Goal: Task Accomplishment & Management: Complete application form

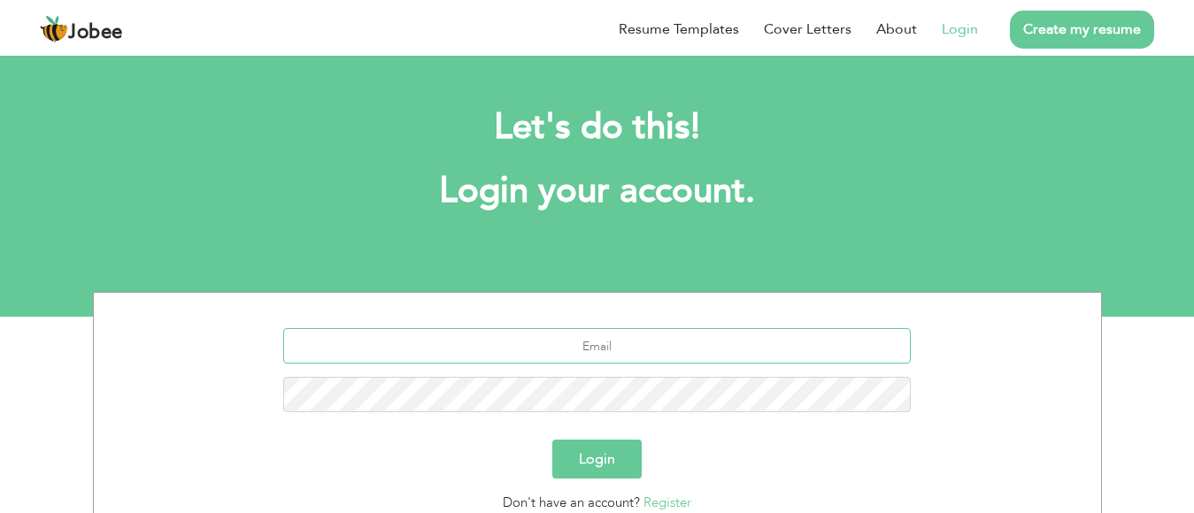
click at [528, 348] on input "text" at bounding box center [597, 345] width 628 height 35
type input "[EMAIL_ADDRESS][DOMAIN_NAME]"
click at [599, 466] on button "Login" at bounding box center [596, 459] width 89 height 39
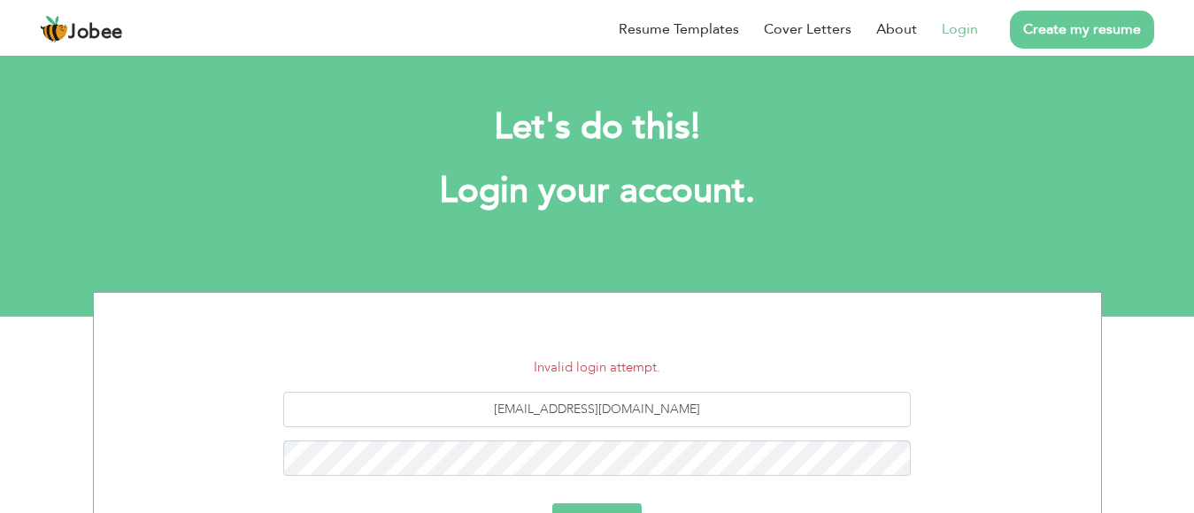
click at [596, 505] on button "Login" at bounding box center [596, 523] width 89 height 39
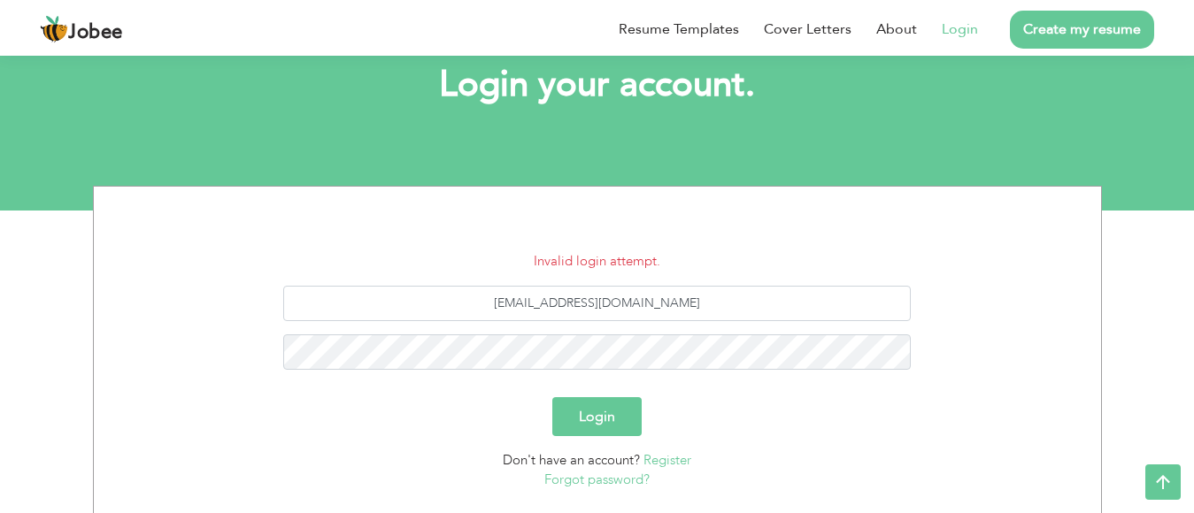
scroll to position [108, 0]
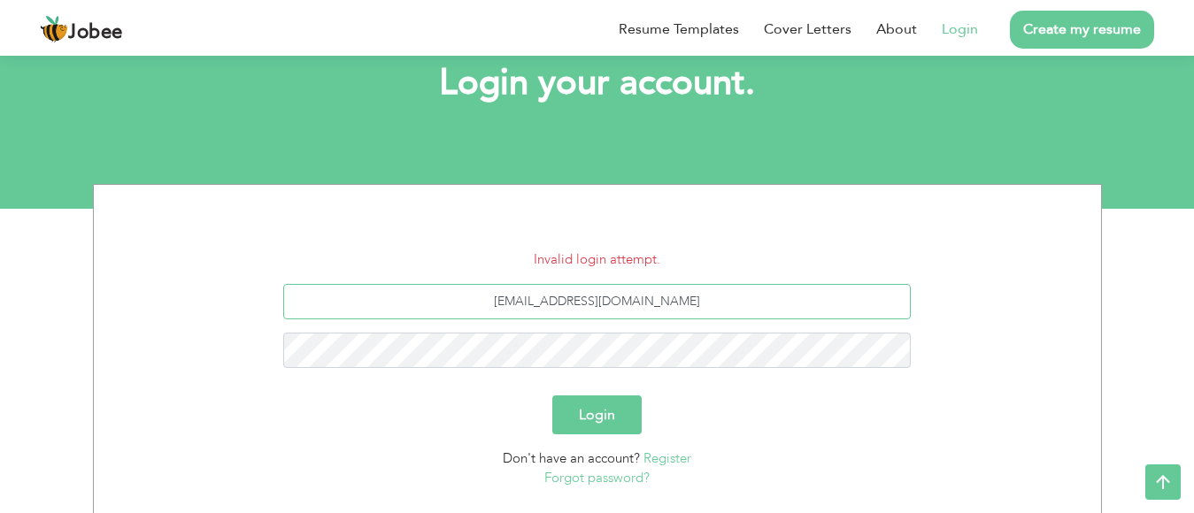
click at [587, 302] on input "zakeerrajpurt786@gmail.com" at bounding box center [597, 301] width 628 height 35
type input "zakeerrajput786@gmail.com"
click at [575, 414] on button "Login" at bounding box center [596, 415] width 89 height 39
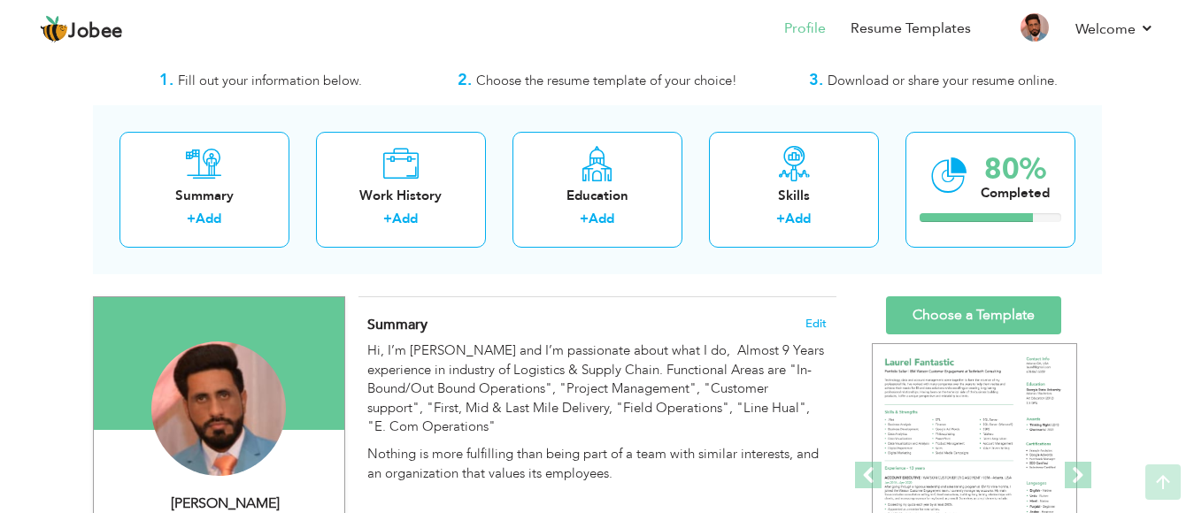
scroll to position [1, 0]
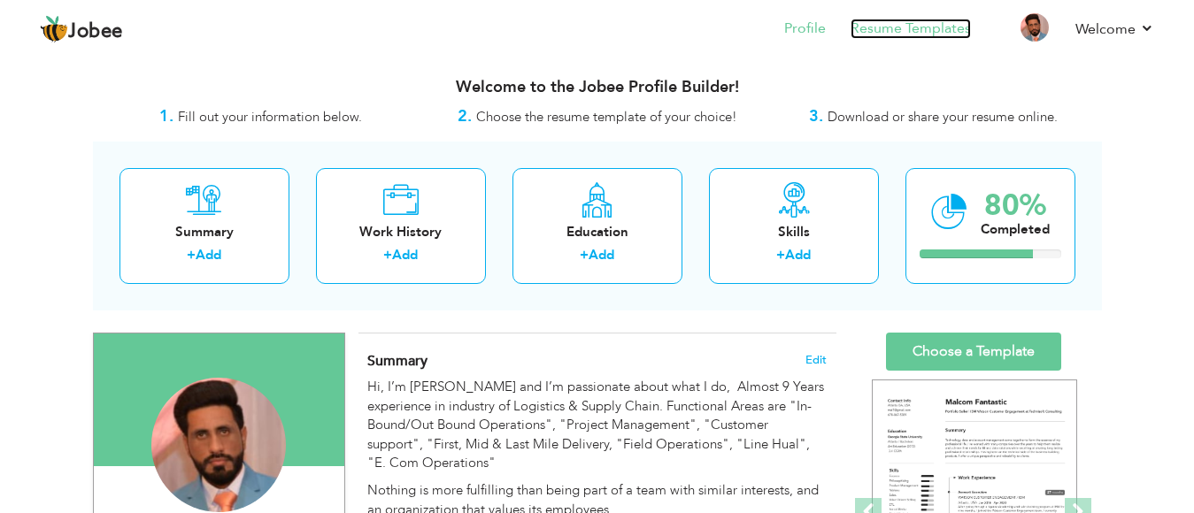
click at [930, 30] on link "Resume Templates" at bounding box center [911, 29] width 120 height 20
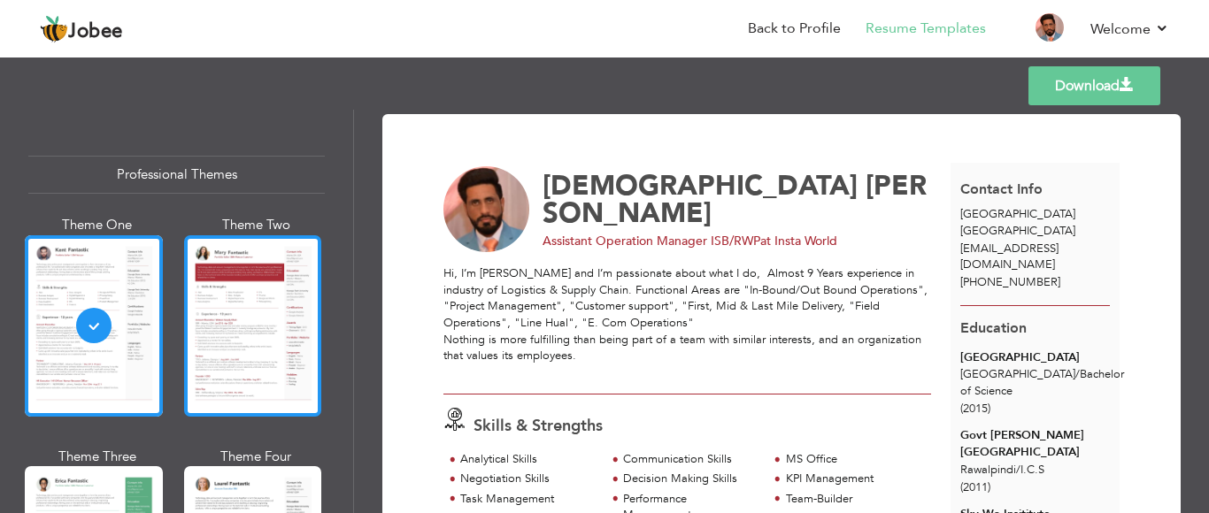
click at [214, 347] on div at bounding box center [253, 325] width 138 height 181
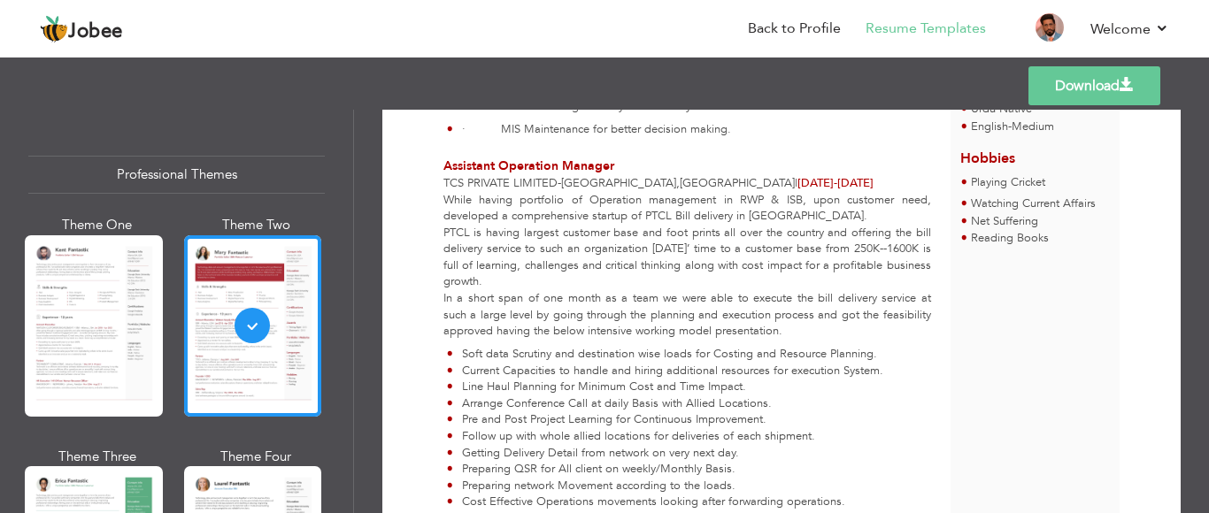
scroll to position [668, 0]
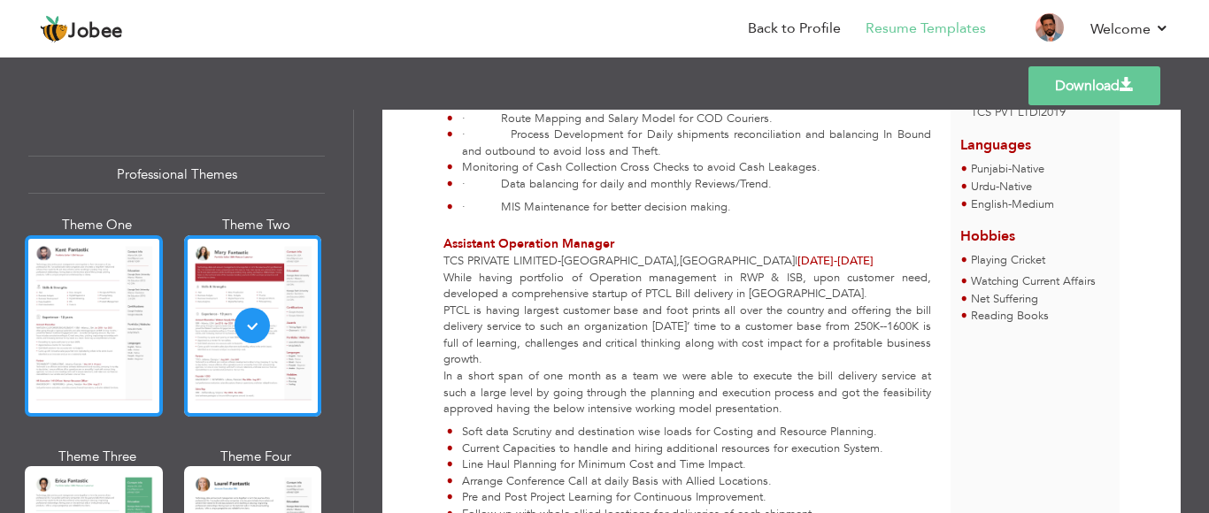
click at [81, 272] on div at bounding box center [94, 325] width 138 height 181
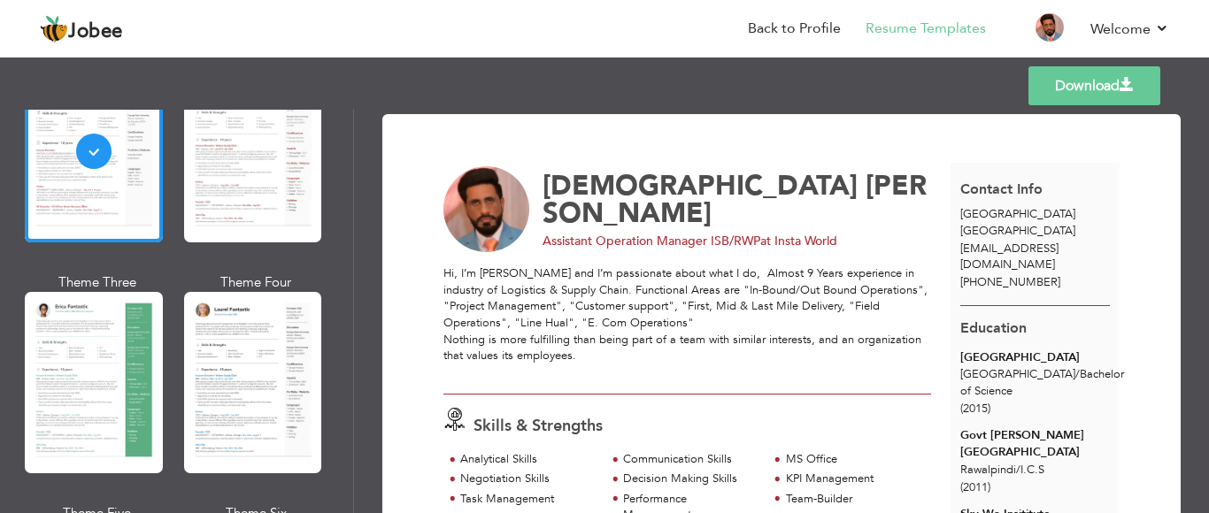
scroll to position [197, 0]
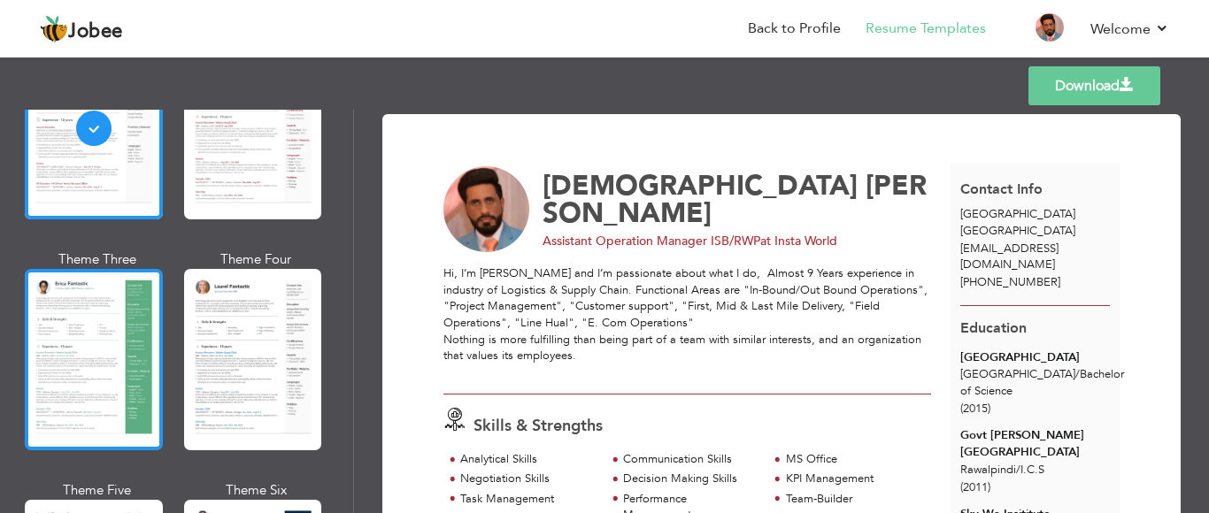
click at [68, 328] on div at bounding box center [94, 359] width 138 height 181
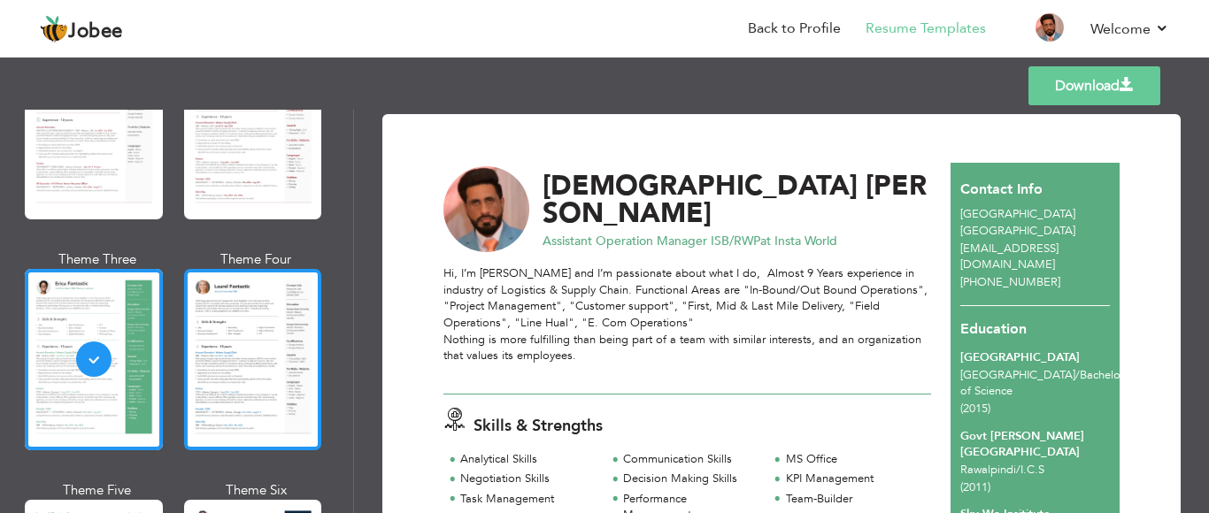
click at [215, 343] on div at bounding box center [253, 359] width 138 height 181
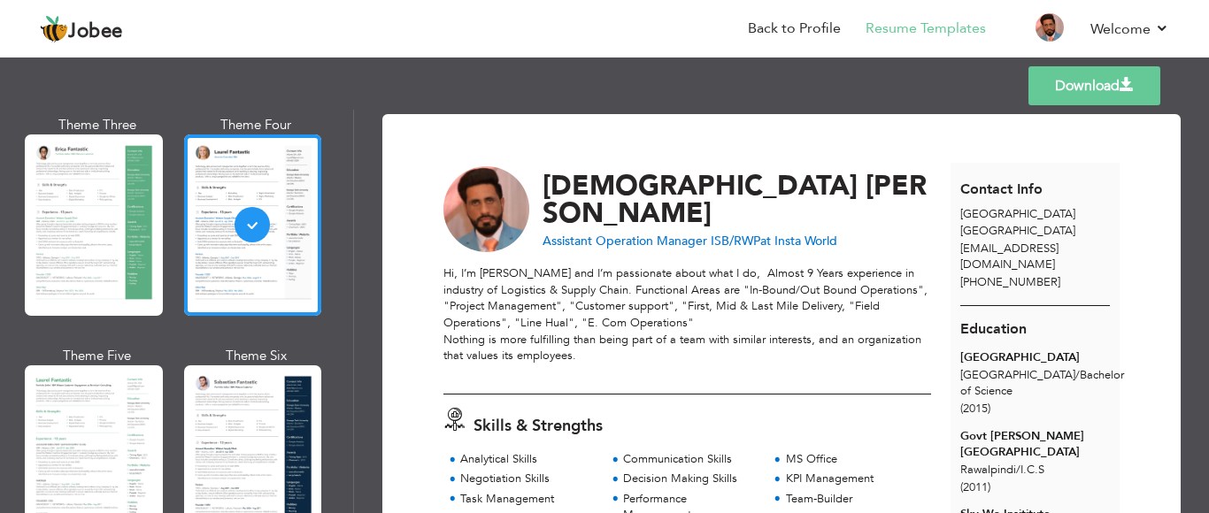
scroll to position [420, 0]
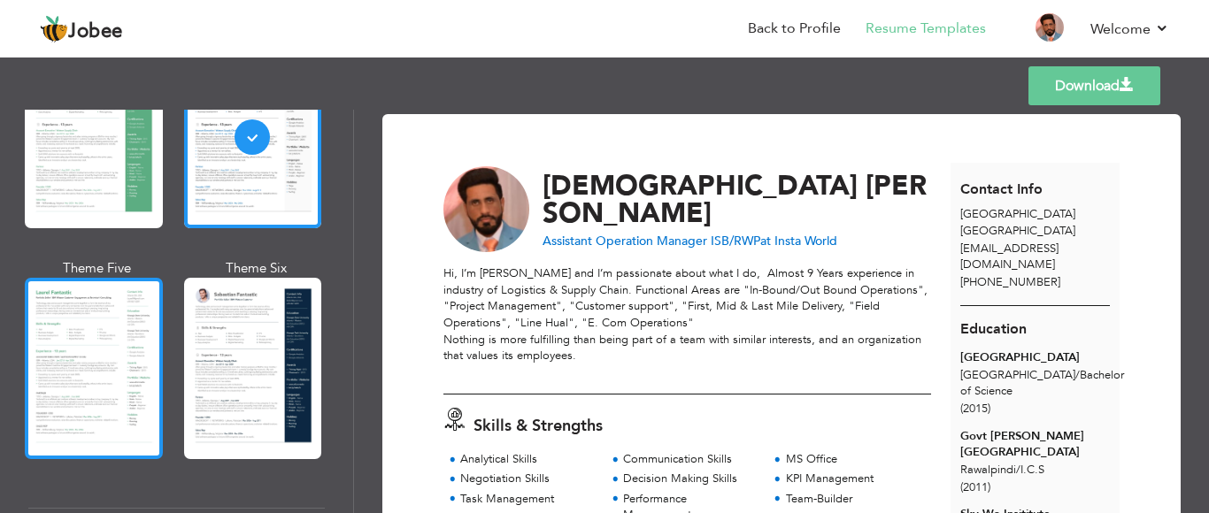
click at [99, 343] on div at bounding box center [94, 368] width 138 height 181
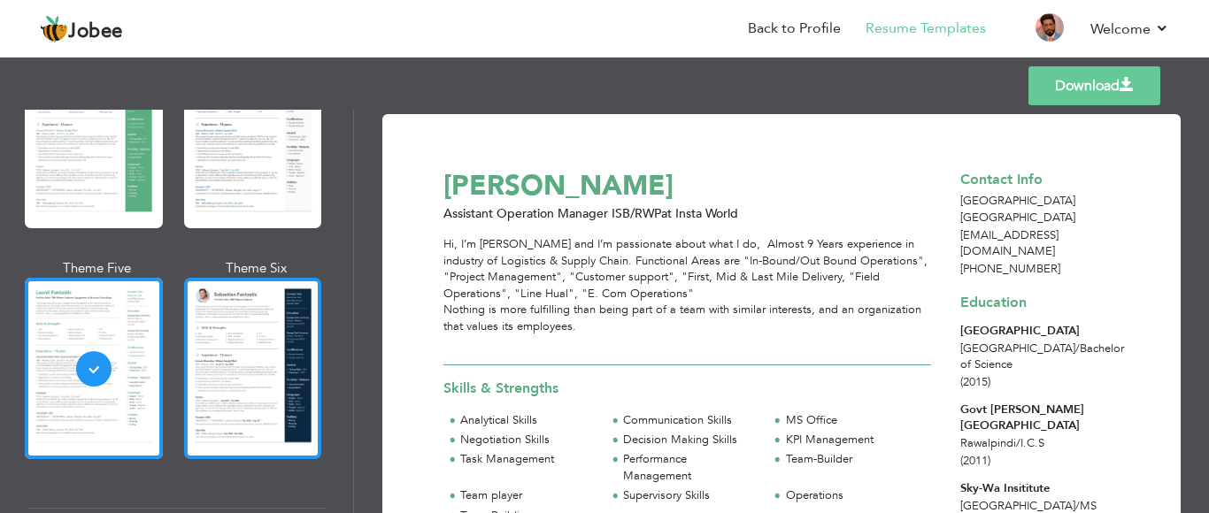
click at [213, 355] on div at bounding box center [253, 368] width 138 height 181
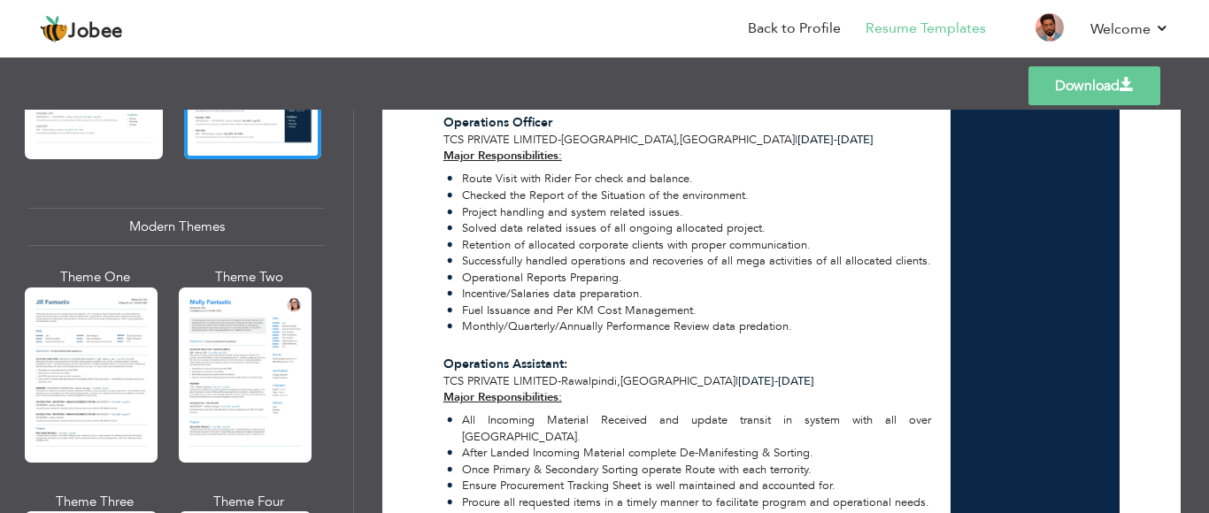
scroll to position [775, 0]
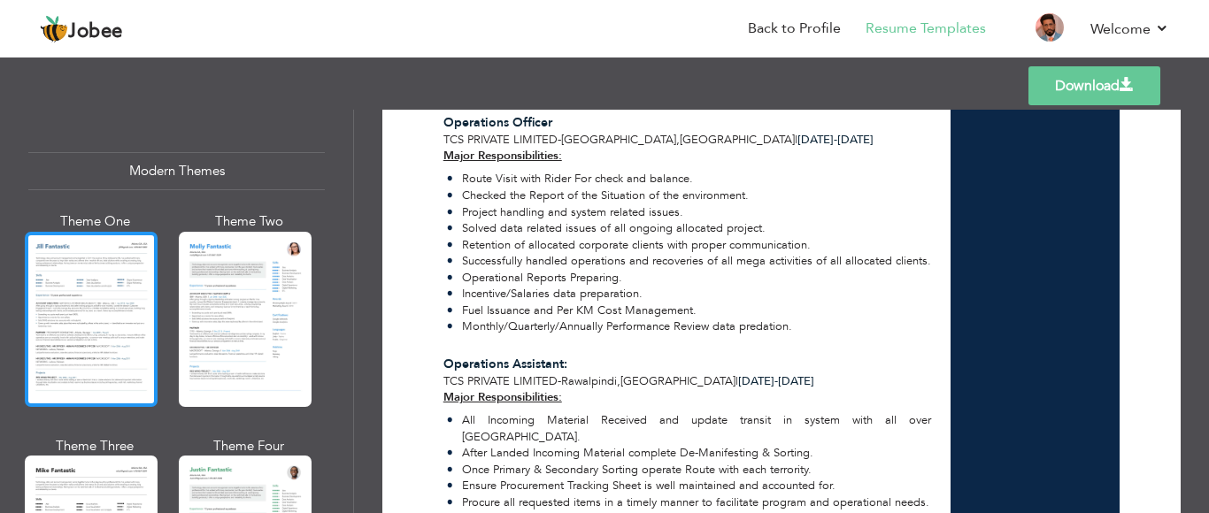
click at [92, 297] on div at bounding box center [91, 319] width 133 height 175
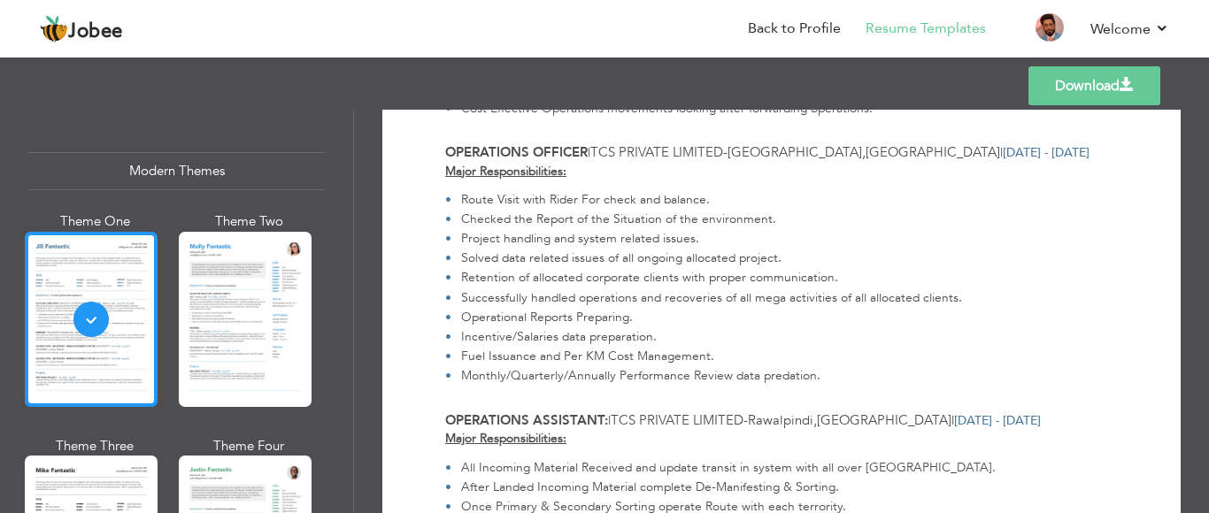
scroll to position [0, 0]
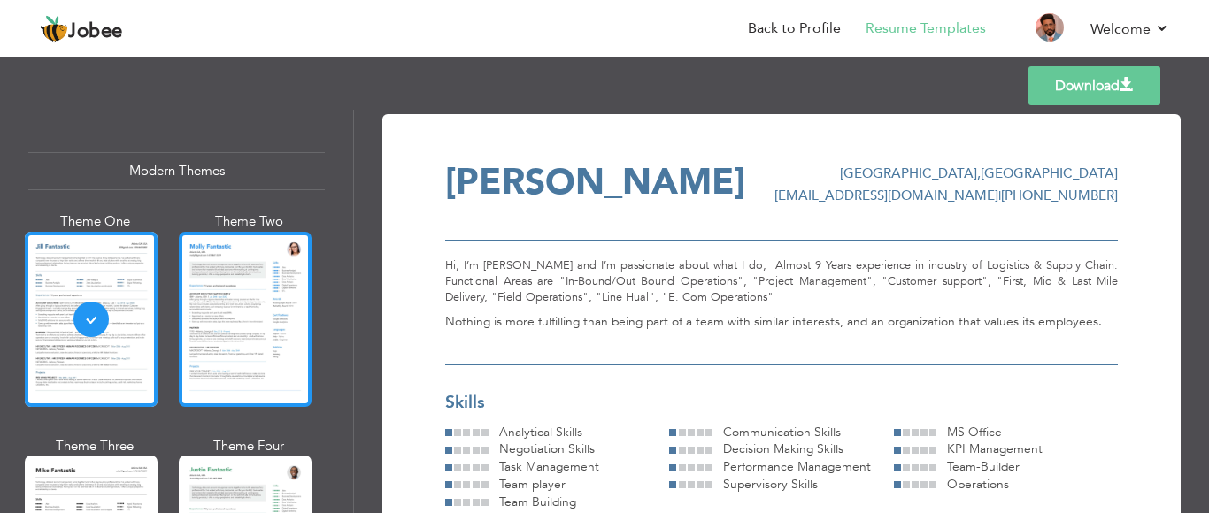
click at [210, 297] on div at bounding box center [245, 319] width 133 height 175
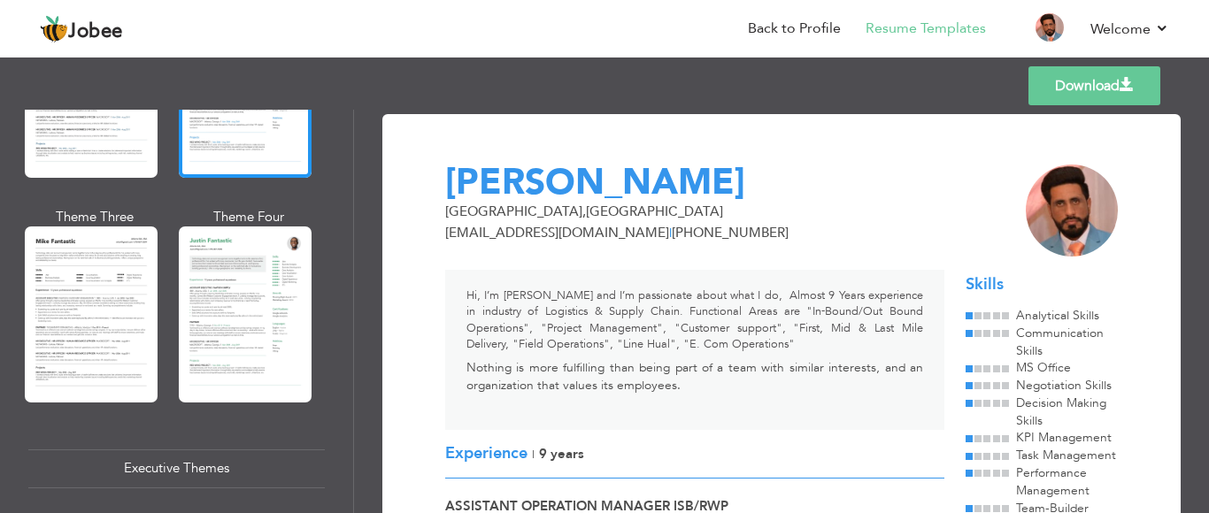
scroll to position [1045, 0]
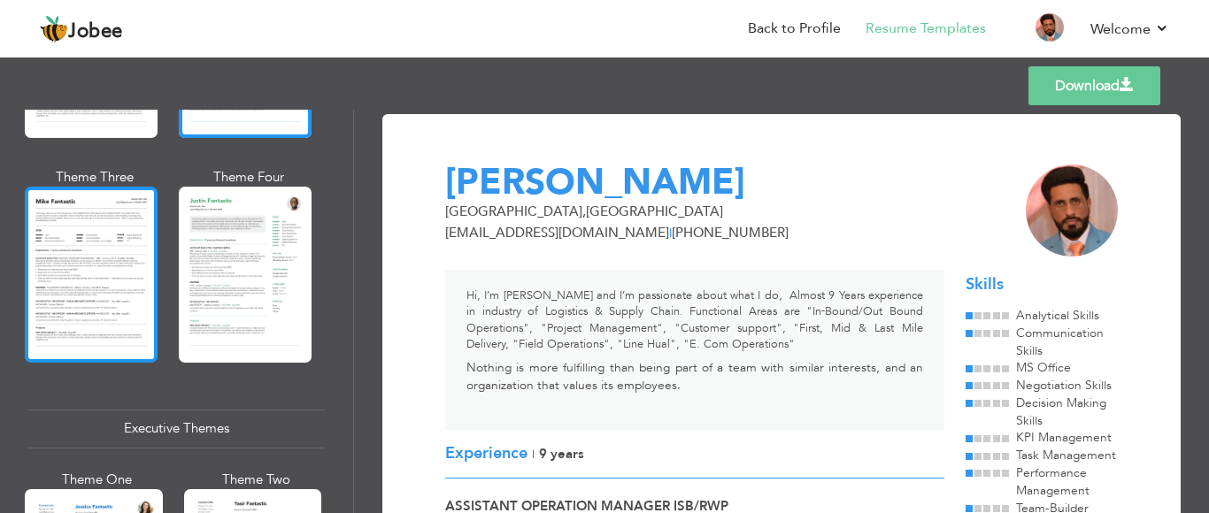
click at [64, 291] on div at bounding box center [91, 274] width 133 height 175
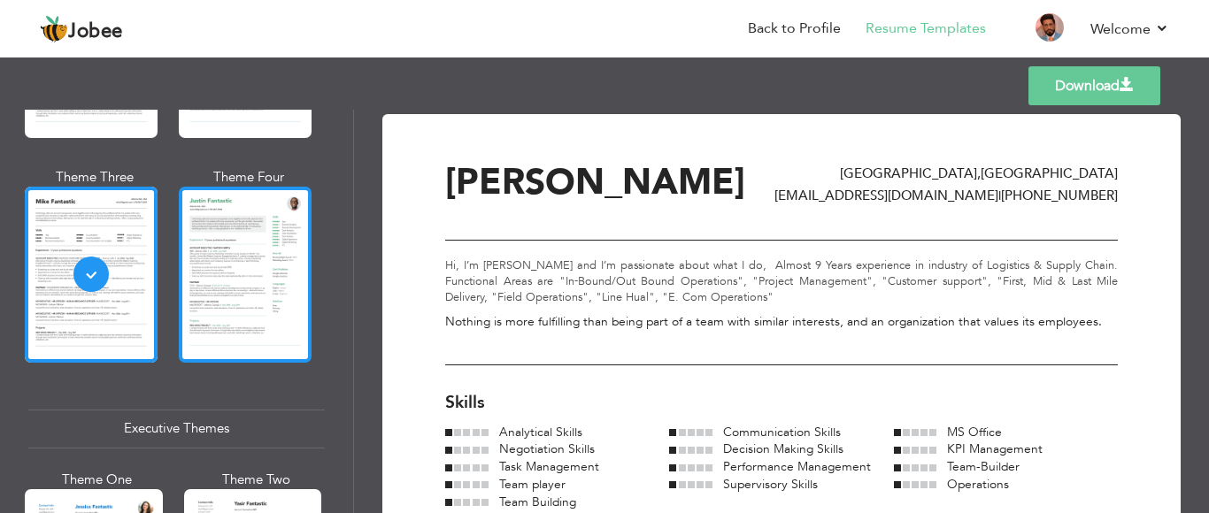
click at [225, 286] on div at bounding box center [245, 274] width 133 height 175
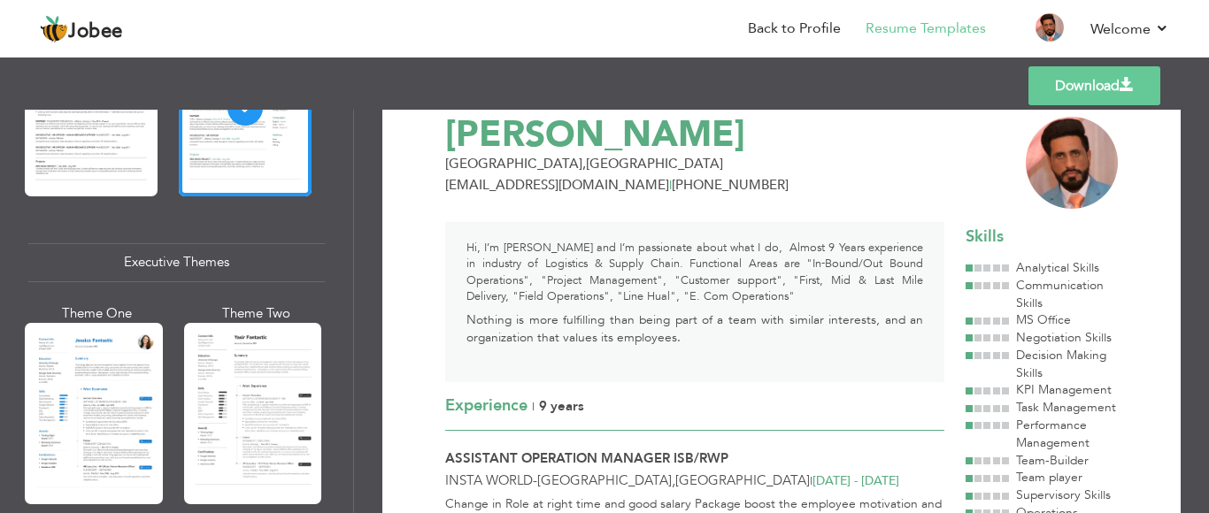
scroll to position [1282, 0]
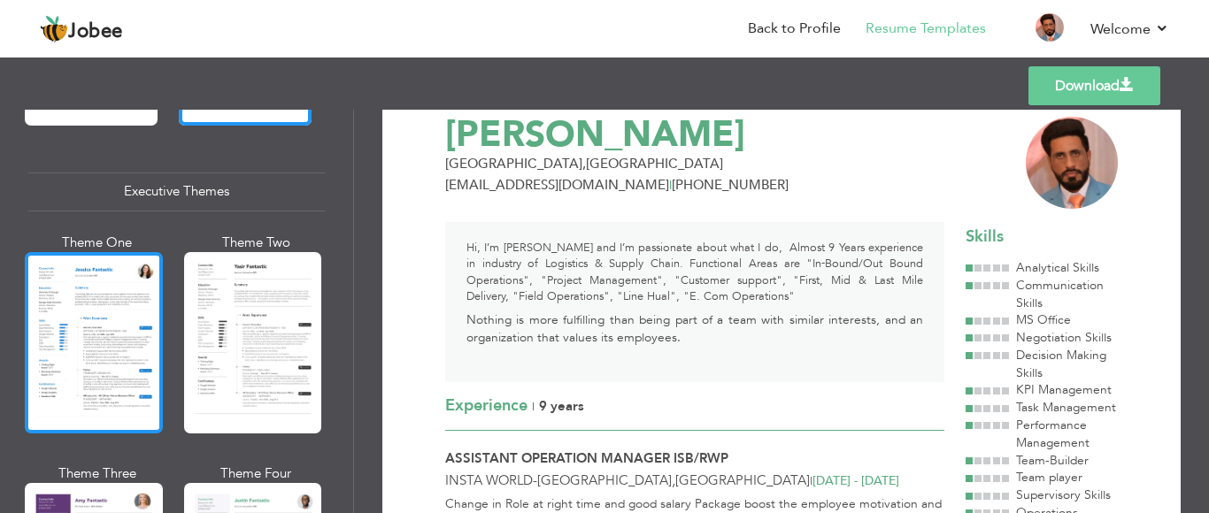
click at [66, 351] on div at bounding box center [94, 342] width 138 height 181
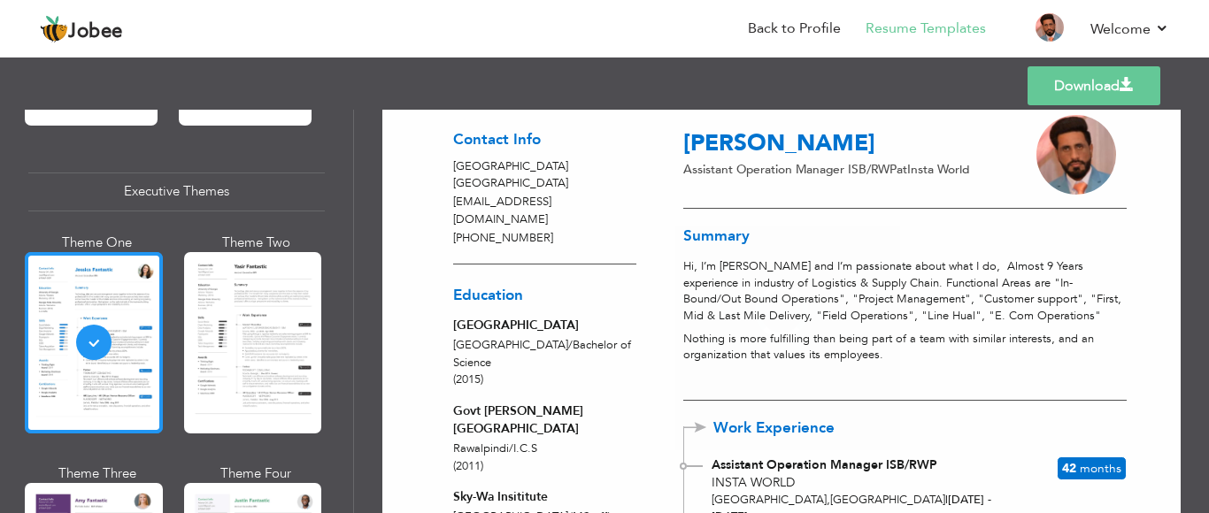
scroll to position [1281, 0]
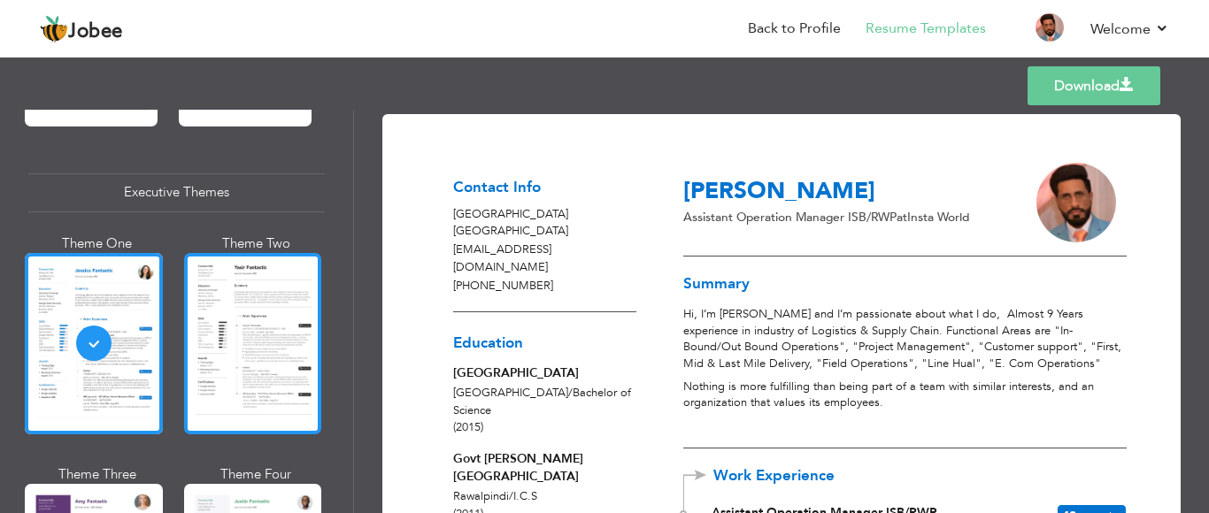
click at [218, 352] on div at bounding box center [253, 343] width 138 height 181
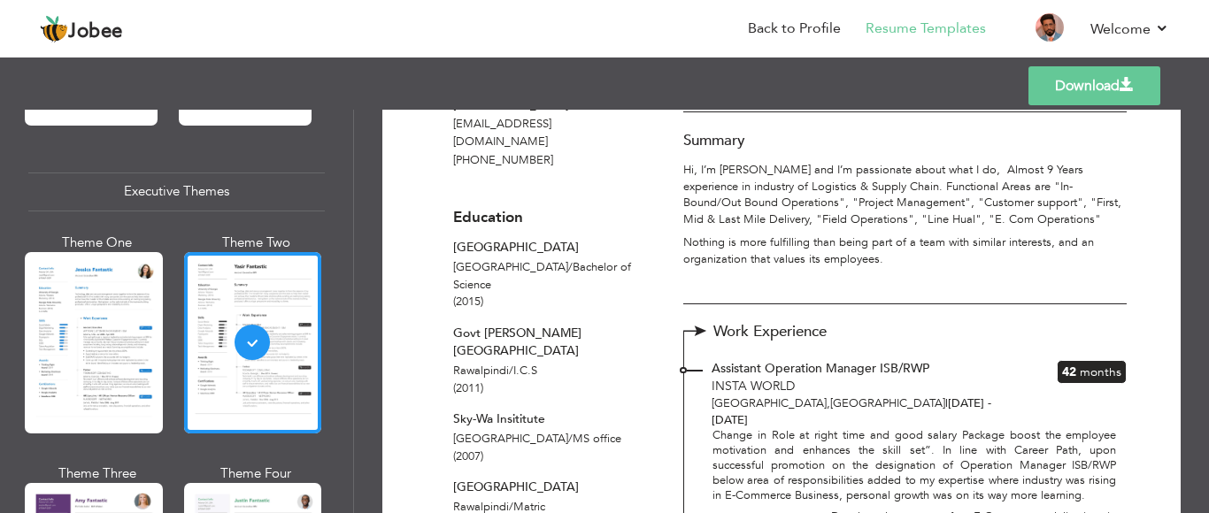
scroll to position [113, 0]
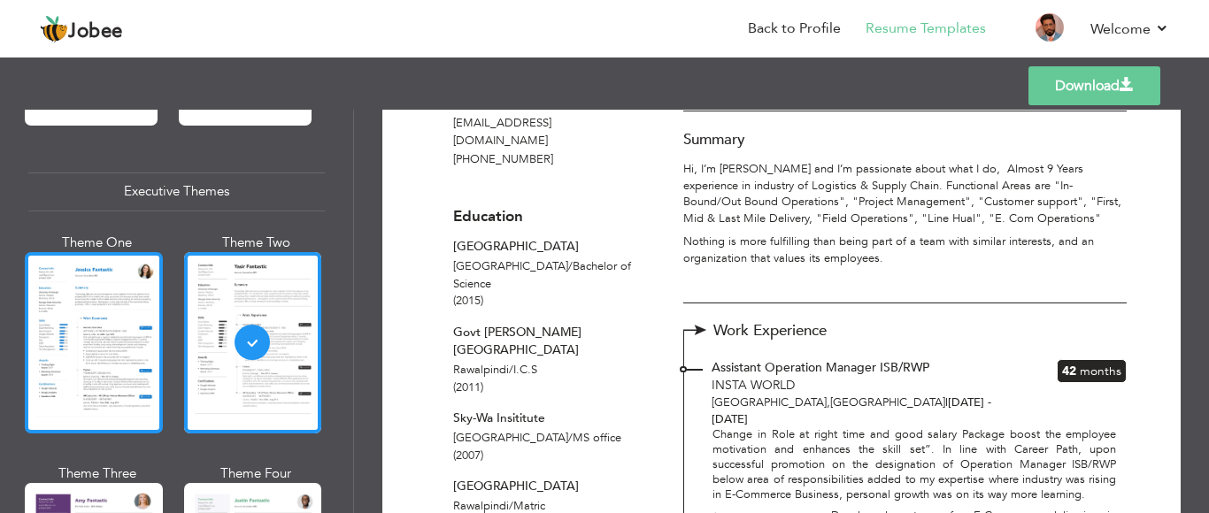
click at [70, 314] on div at bounding box center [94, 342] width 138 height 181
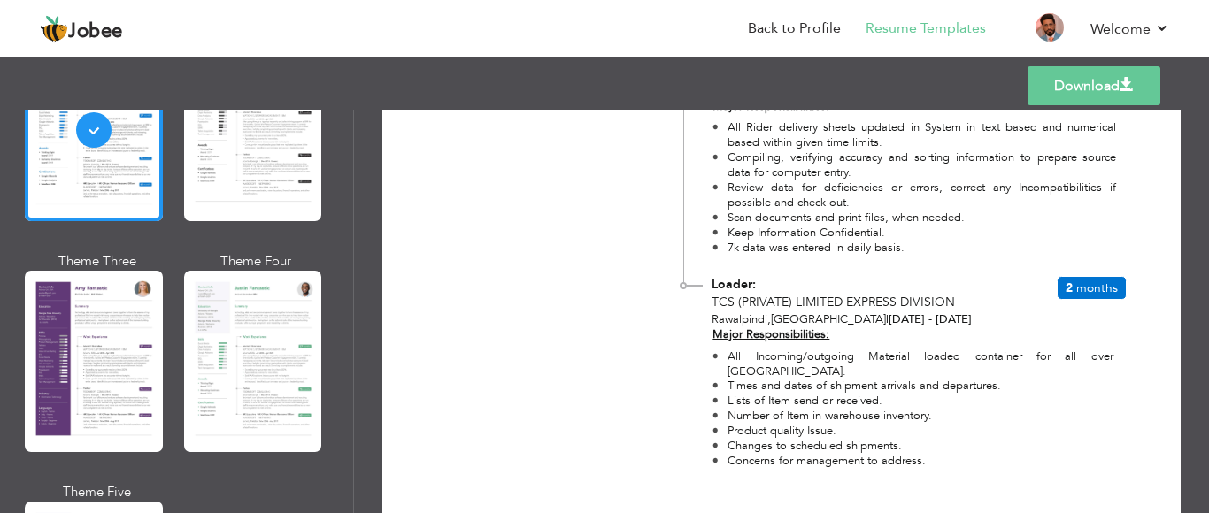
scroll to position [1541, 0]
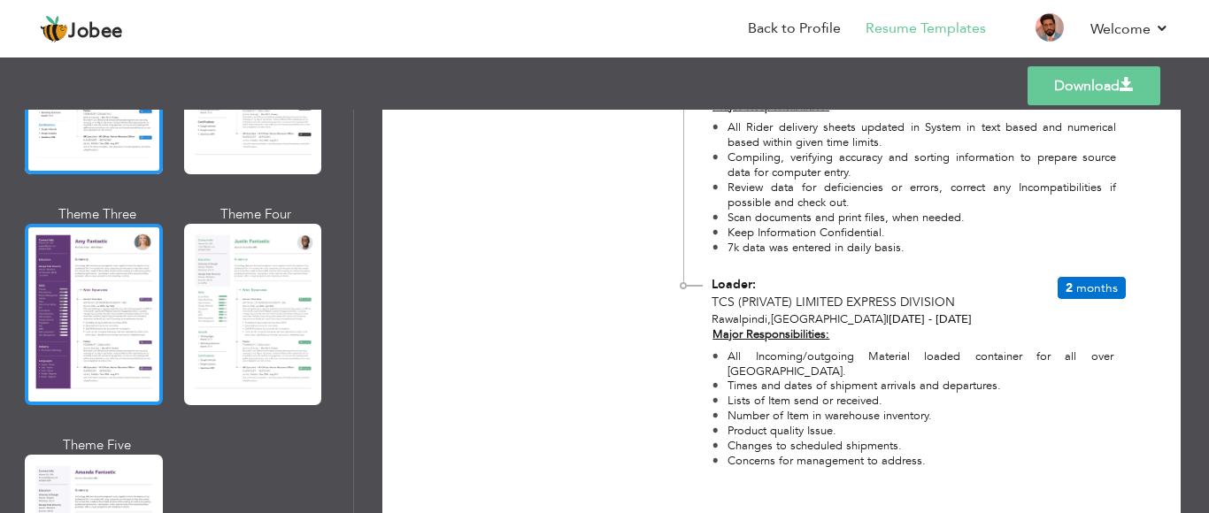
click at [99, 305] on div at bounding box center [94, 314] width 138 height 181
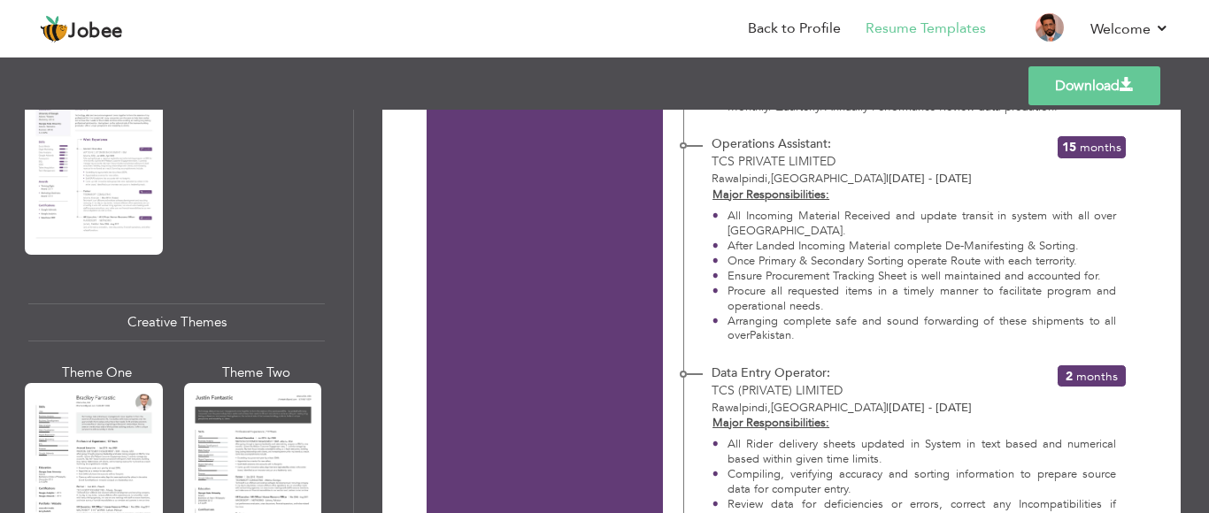
scroll to position [1987, 0]
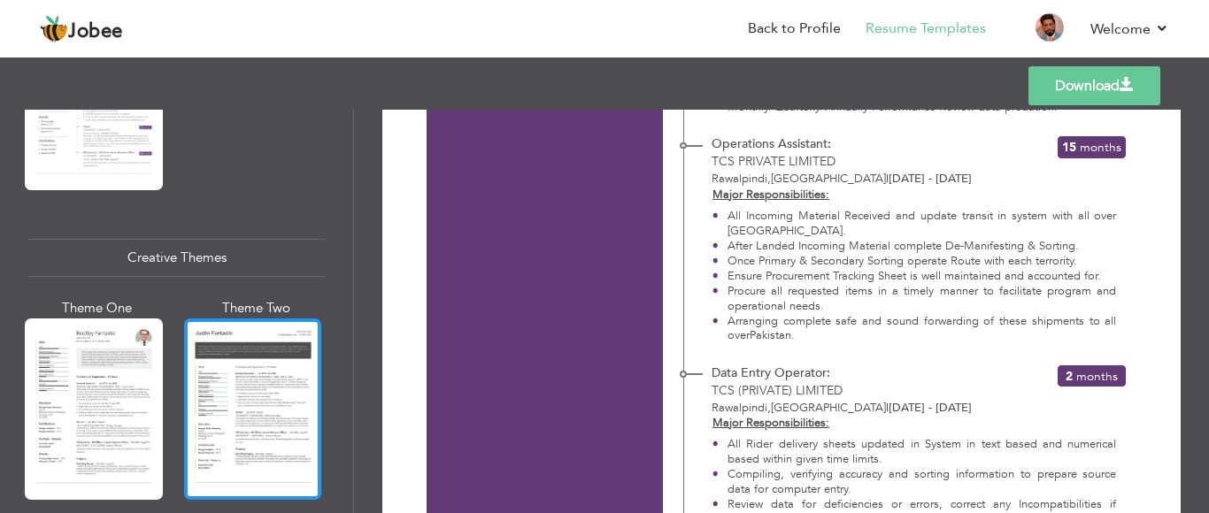
click at [278, 369] on div at bounding box center [253, 409] width 138 height 181
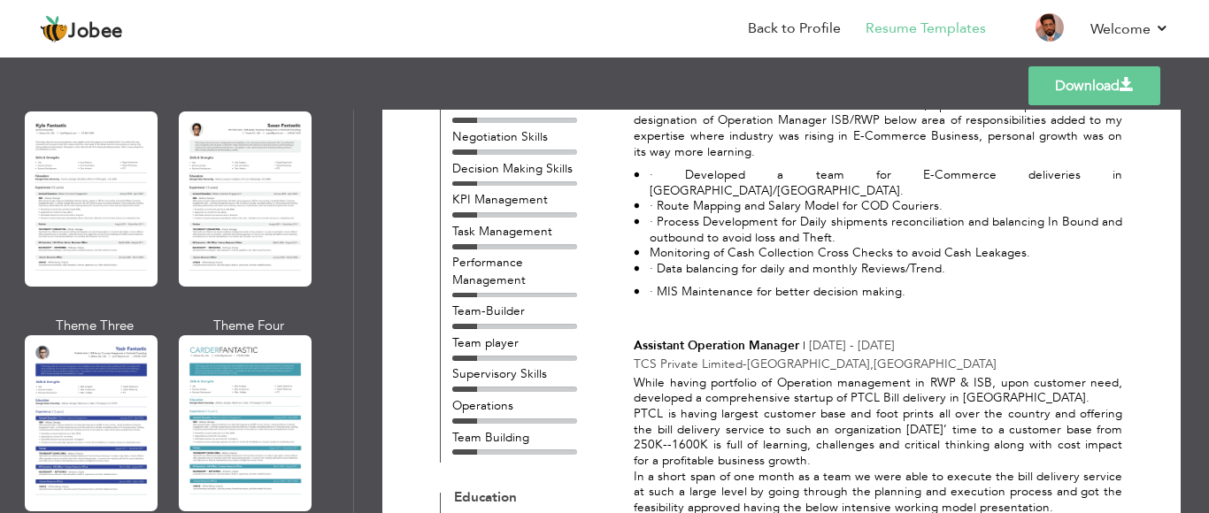
scroll to position [3205, 0]
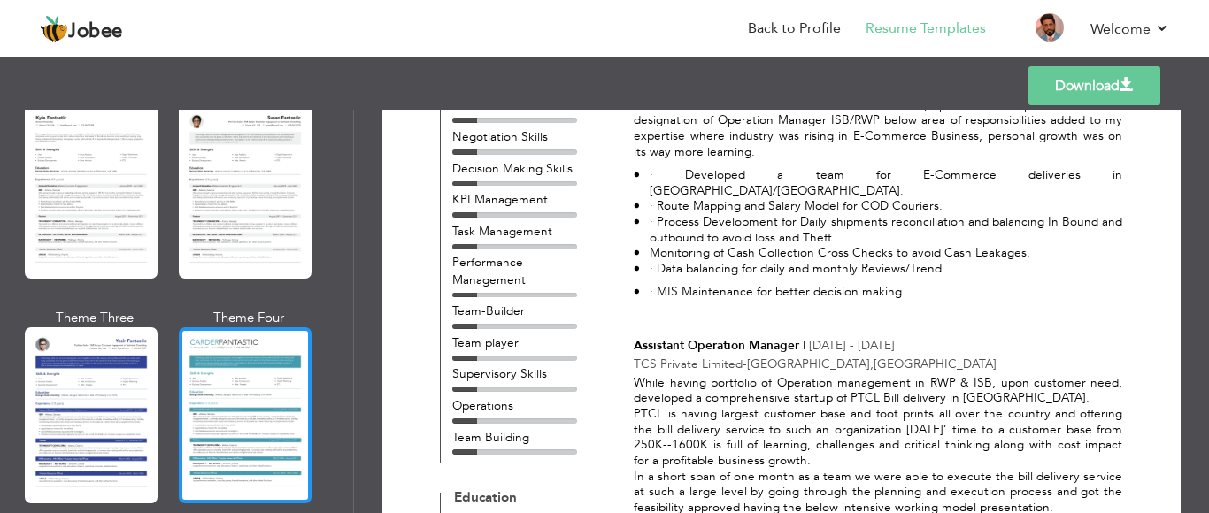
click at [251, 411] on div at bounding box center [245, 415] width 133 height 175
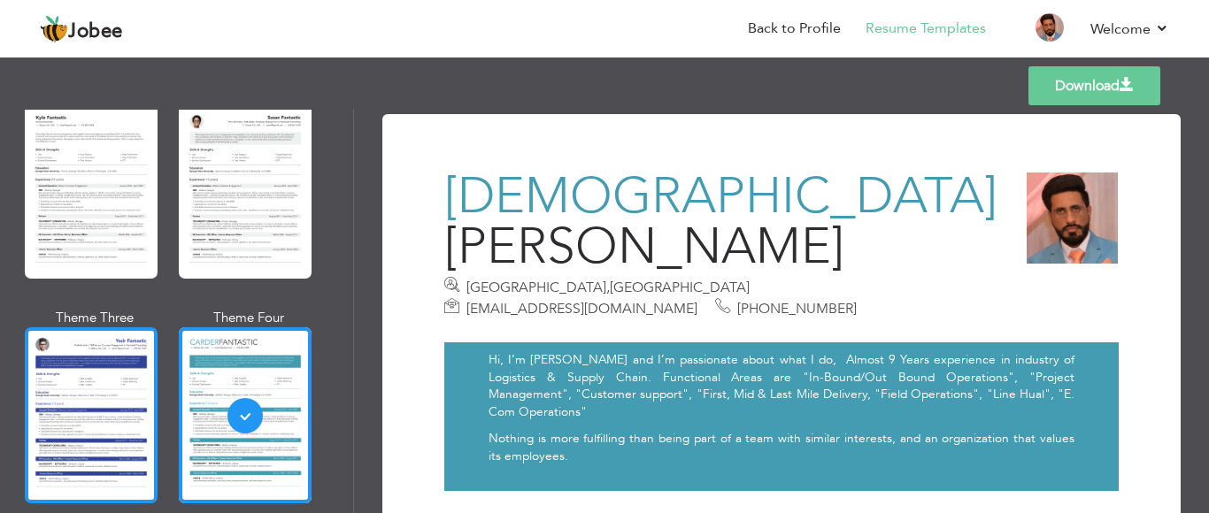
click at [88, 397] on div at bounding box center [91, 415] width 133 height 175
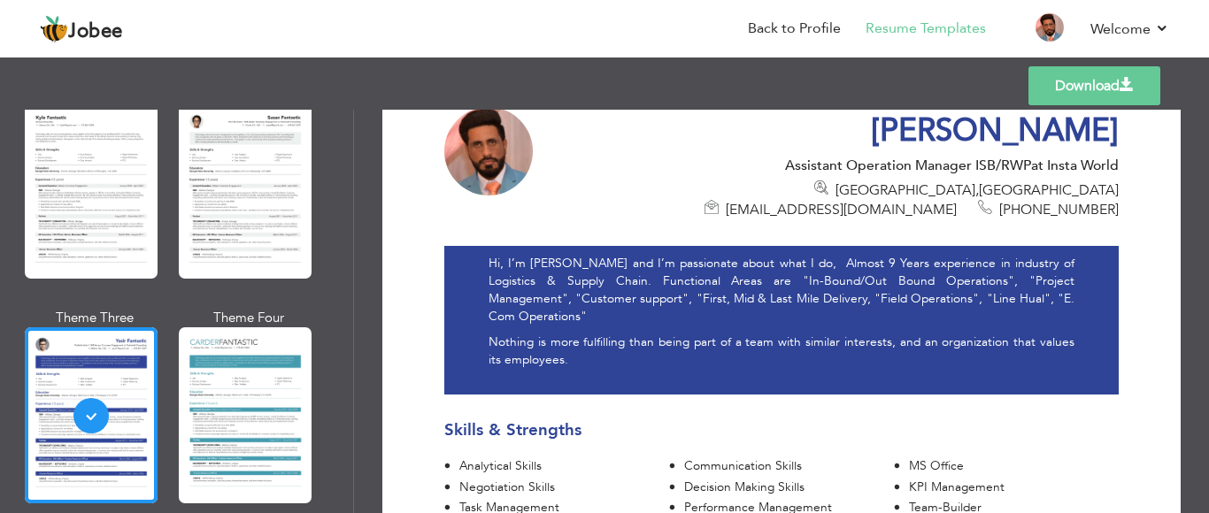
scroll to position [134, 0]
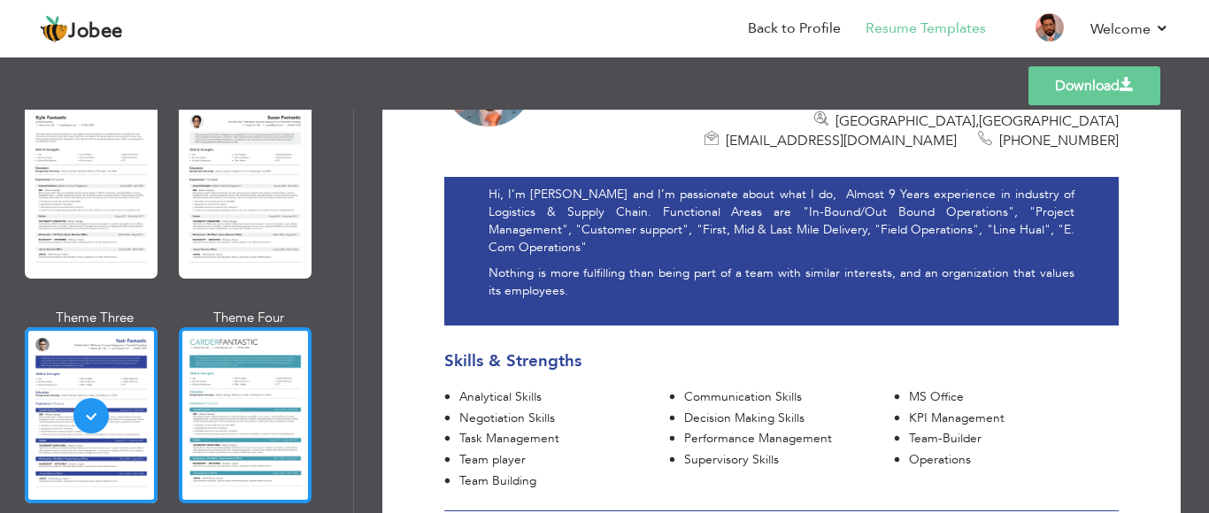
click at [225, 331] on div at bounding box center [245, 415] width 133 height 175
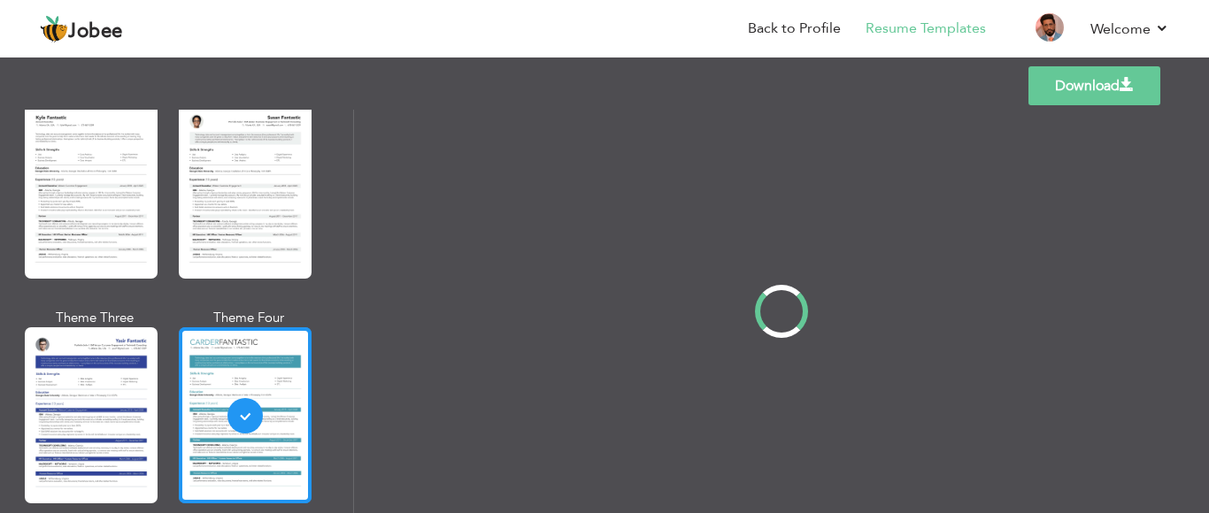
scroll to position [3205, 0]
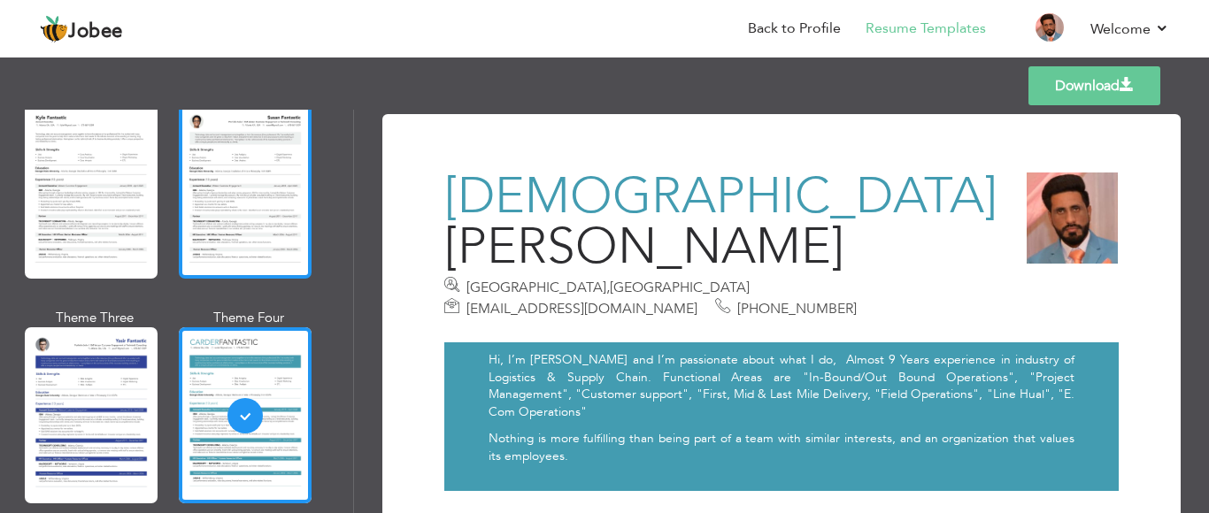
click at [213, 214] on div at bounding box center [245, 191] width 133 height 175
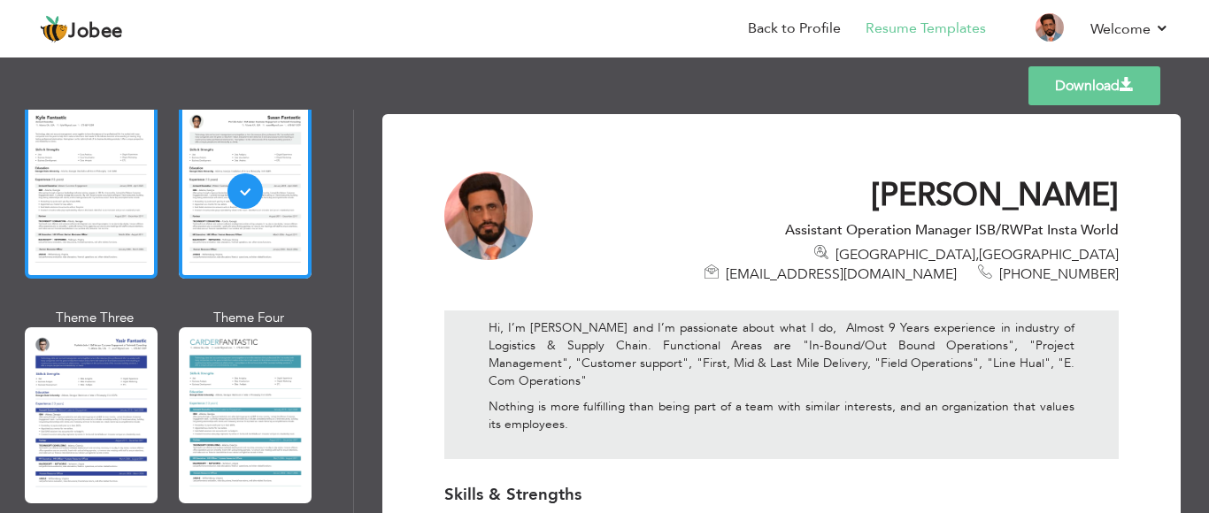
click at [90, 178] on div at bounding box center [91, 191] width 133 height 175
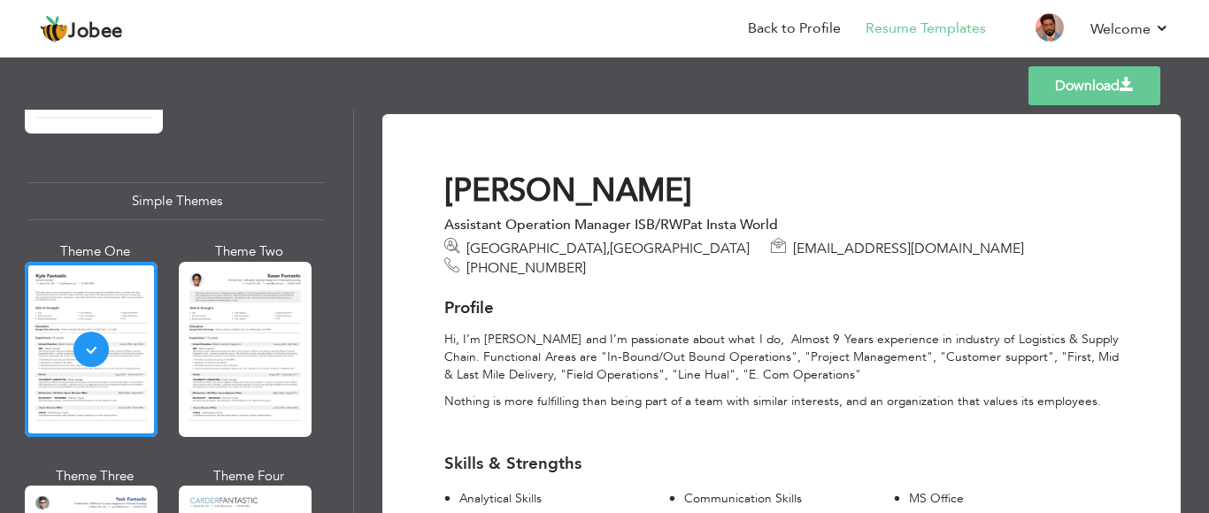
scroll to position [3000, 0]
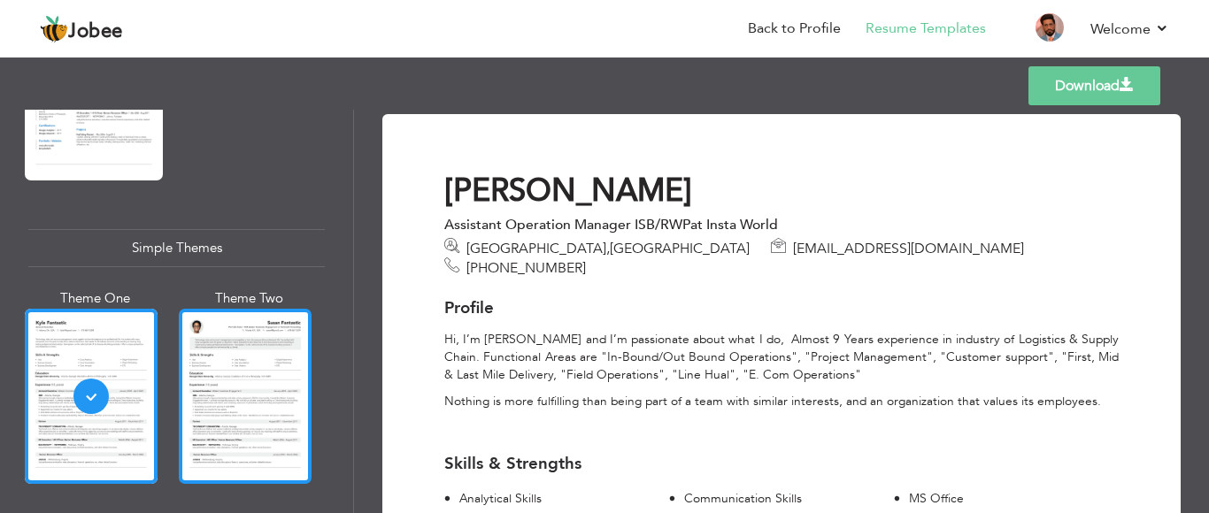
click at [266, 358] on div at bounding box center [245, 396] width 133 height 175
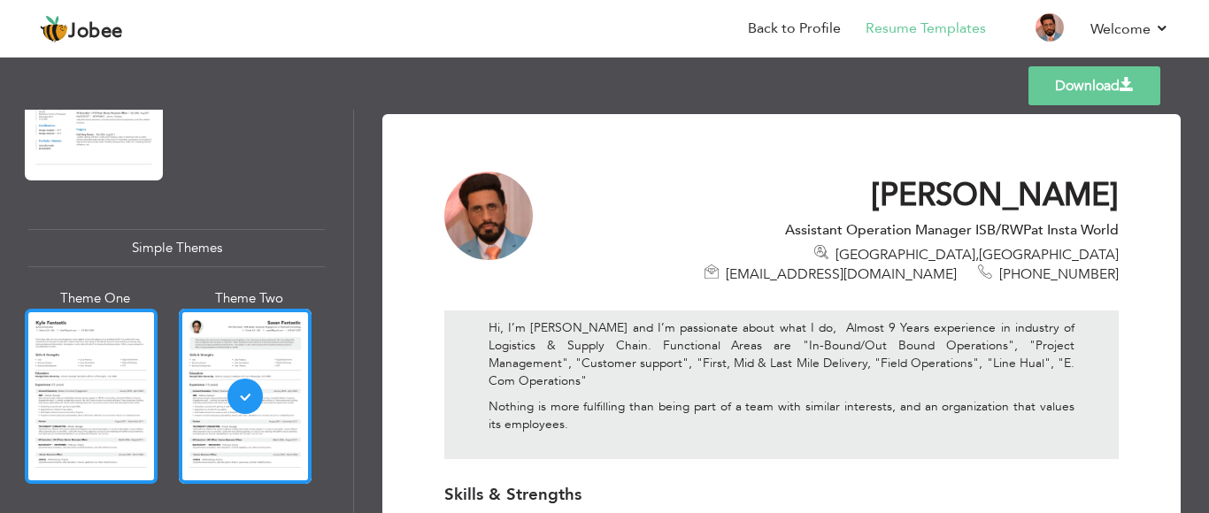
click at [109, 362] on div at bounding box center [91, 396] width 133 height 175
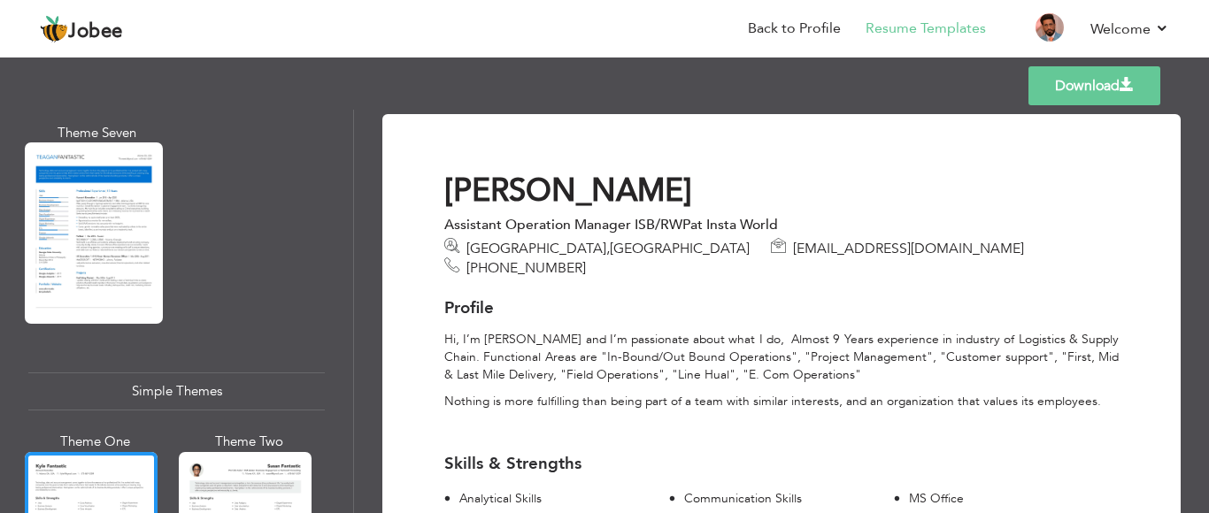
scroll to position [2786, 0]
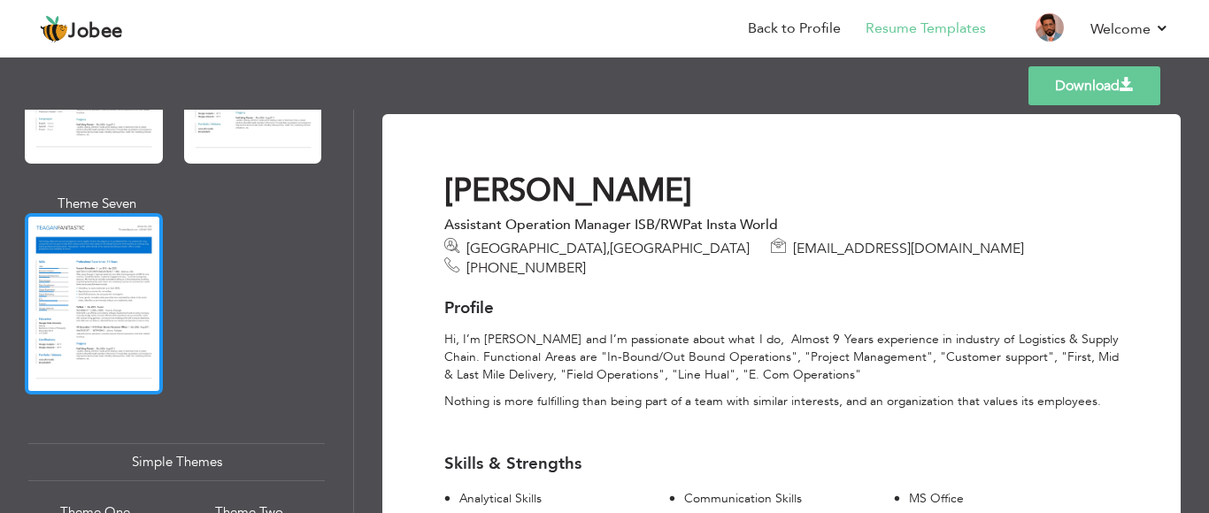
click at [82, 305] on div at bounding box center [94, 303] width 138 height 181
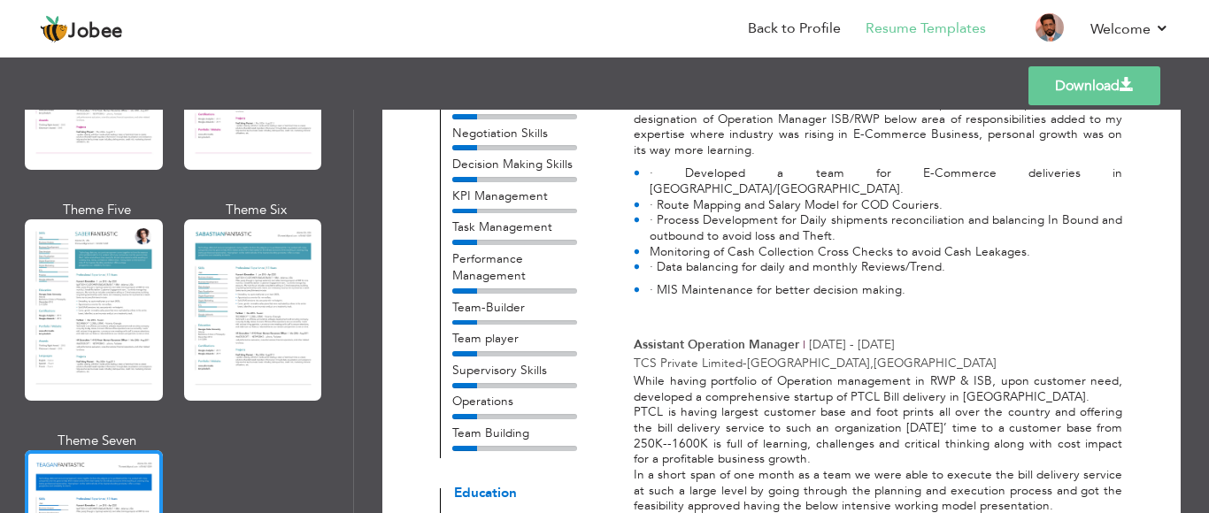
scroll to position [2548, 0]
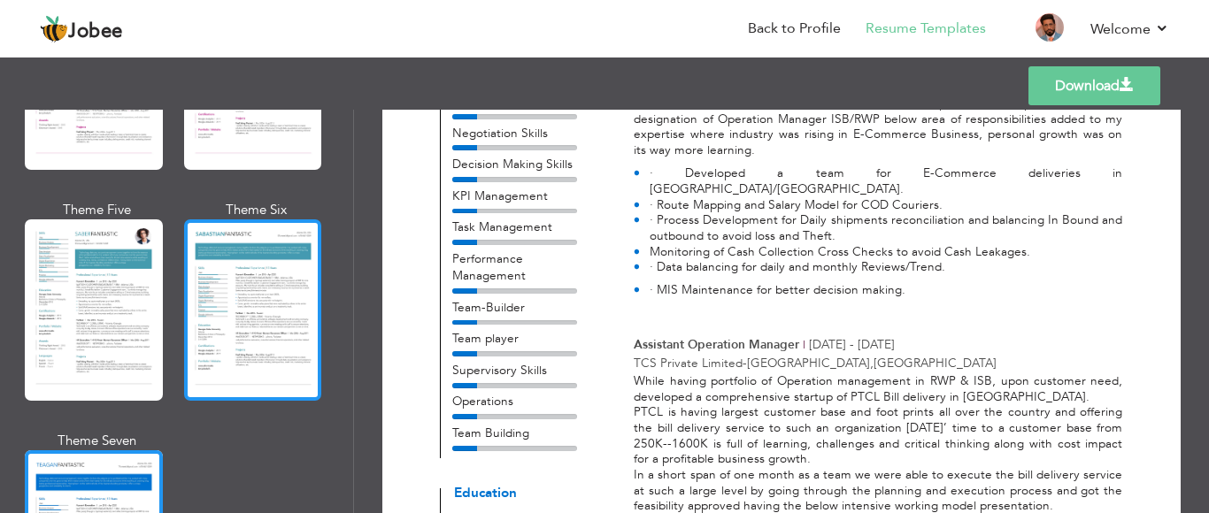
click at [274, 319] on div at bounding box center [253, 310] width 138 height 181
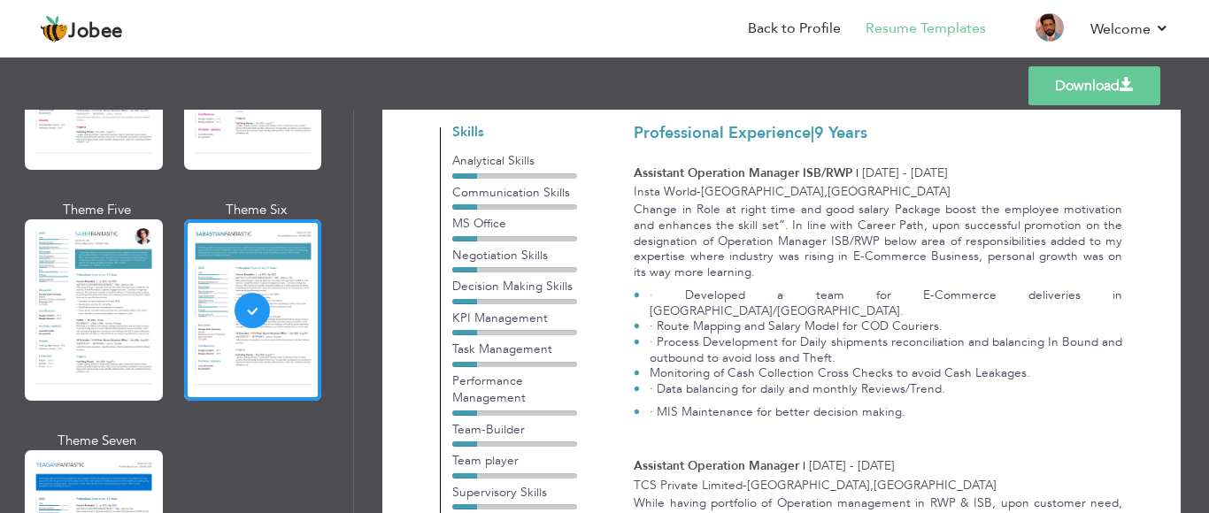
scroll to position [77, 0]
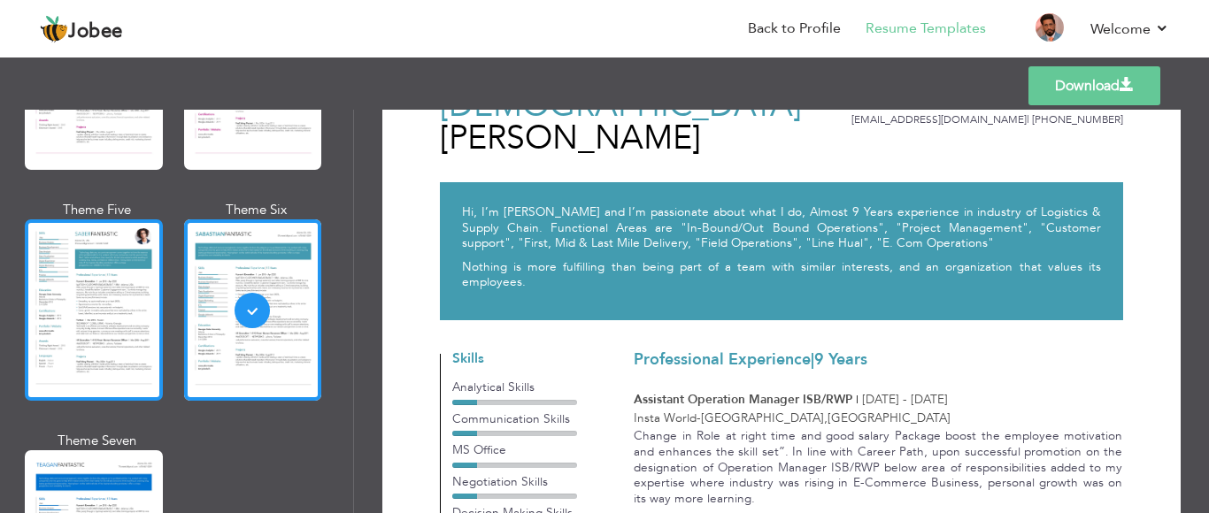
click at [94, 293] on div at bounding box center [94, 310] width 138 height 181
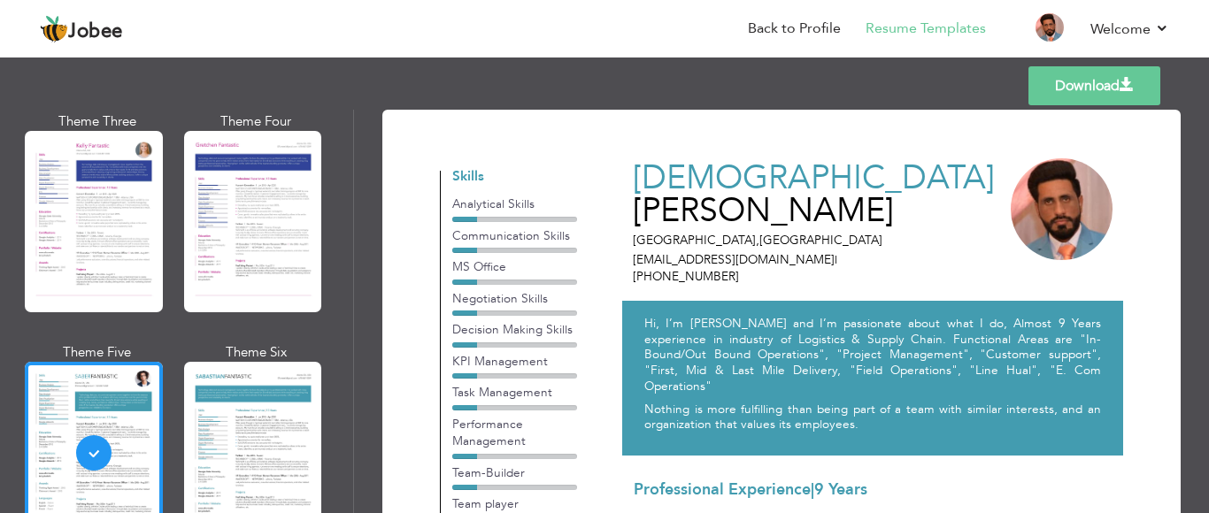
scroll to position [2398, 0]
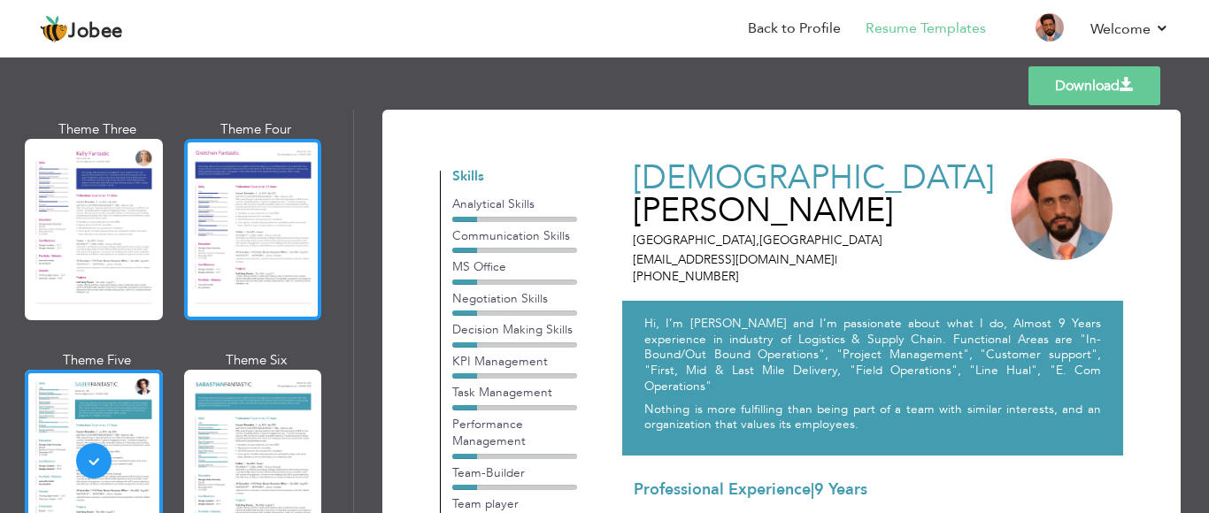
click at [243, 258] on div at bounding box center [253, 229] width 138 height 181
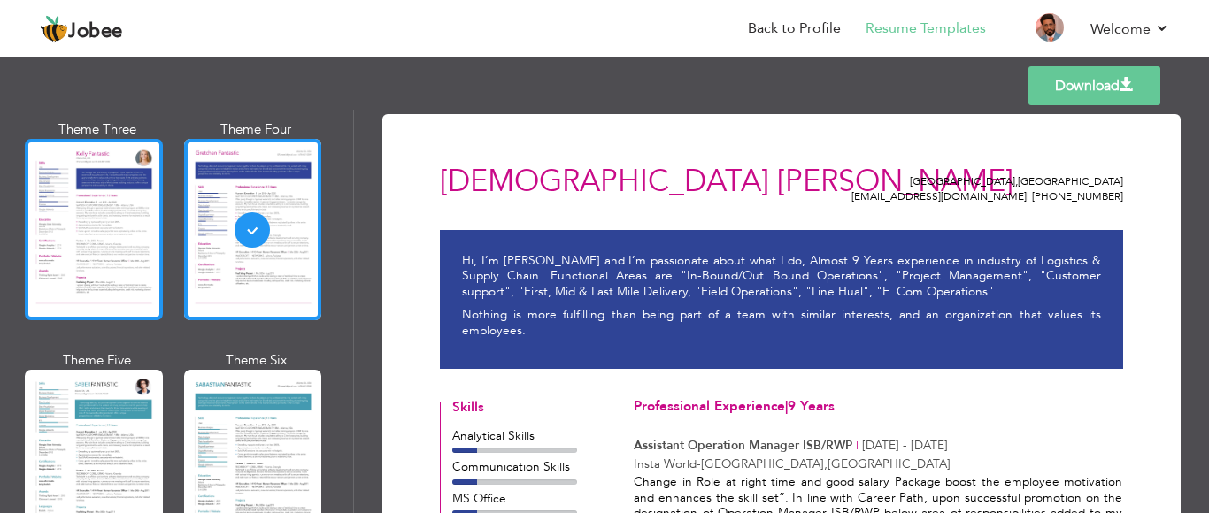
click at [105, 218] on div at bounding box center [94, 229] width 138 height 181
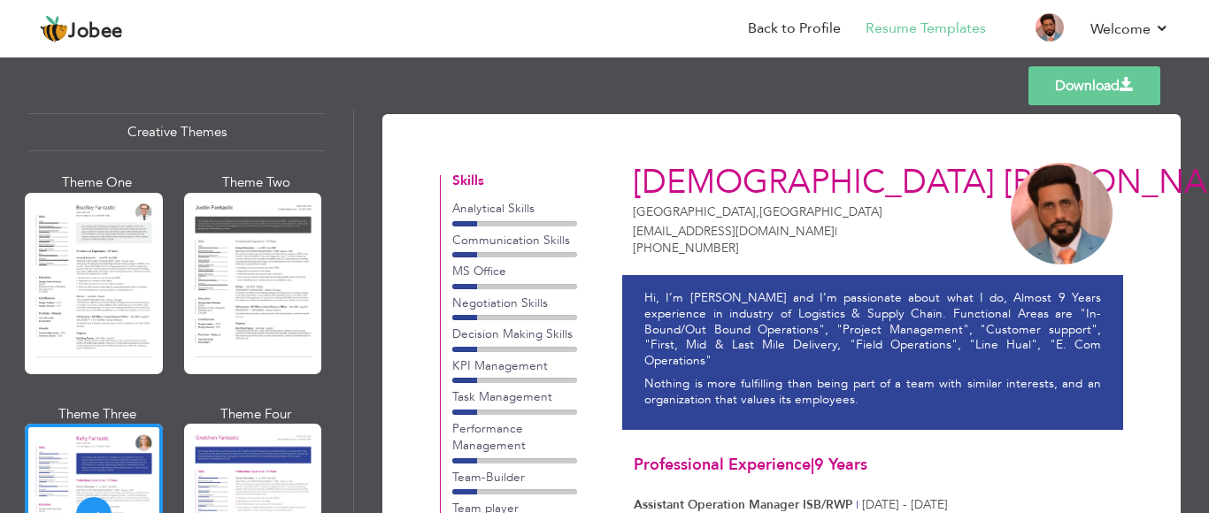
scroll to position [2097, 0]
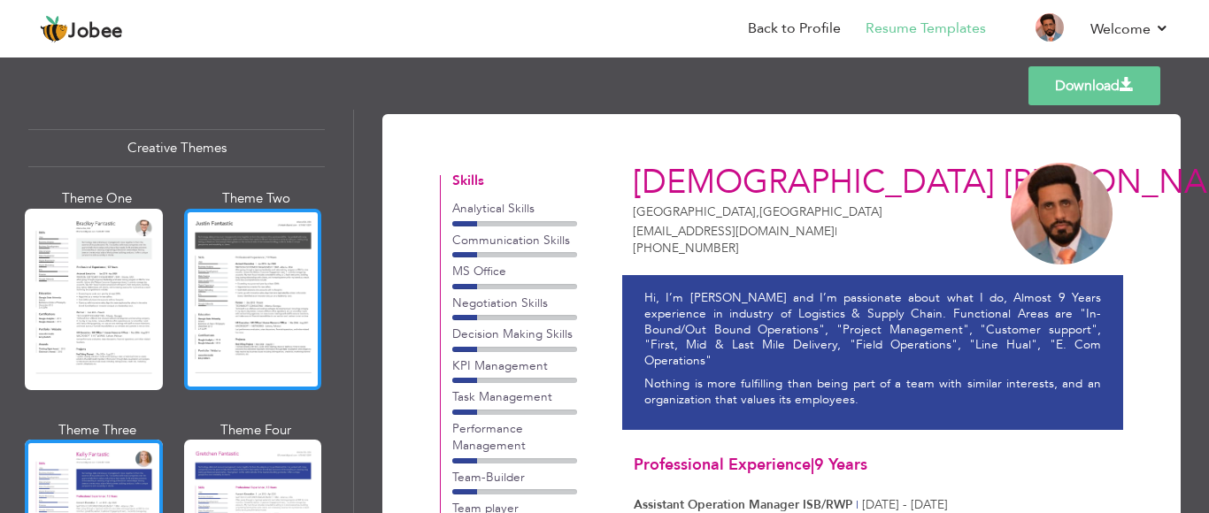
click at [262, 335] on div at bounding box center [253, 299] width 138 height 181
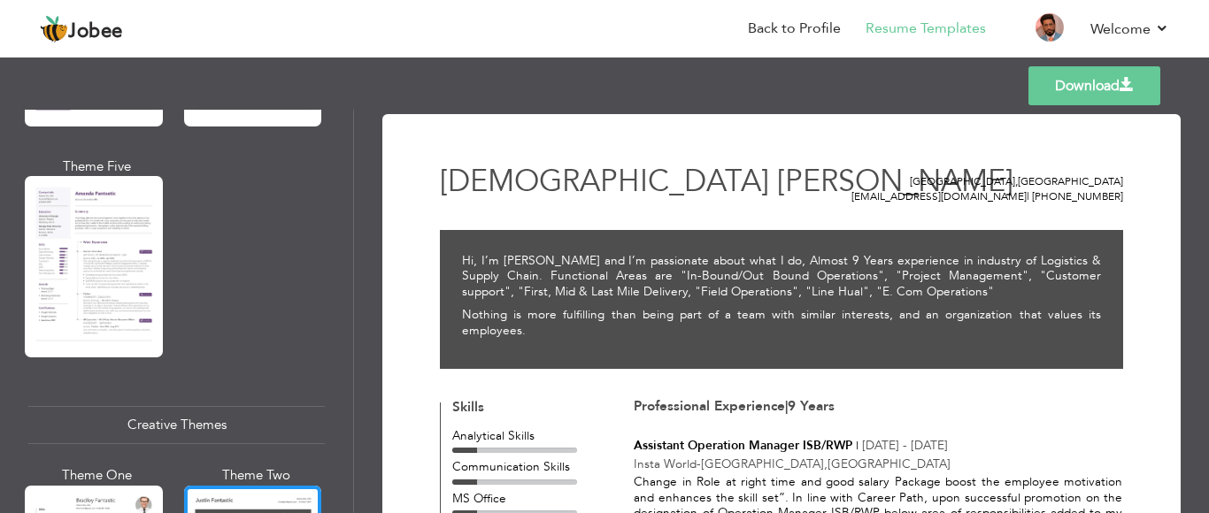
scroll to position [1788, 0]
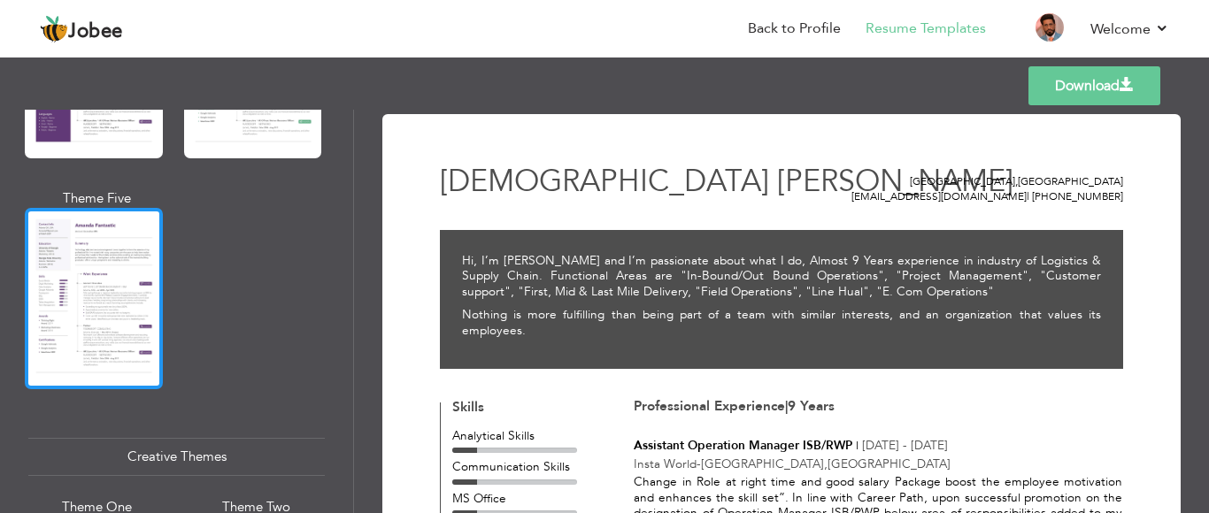
click at [130, 320] on div at bounding box center [94, 298] width 138 height 181
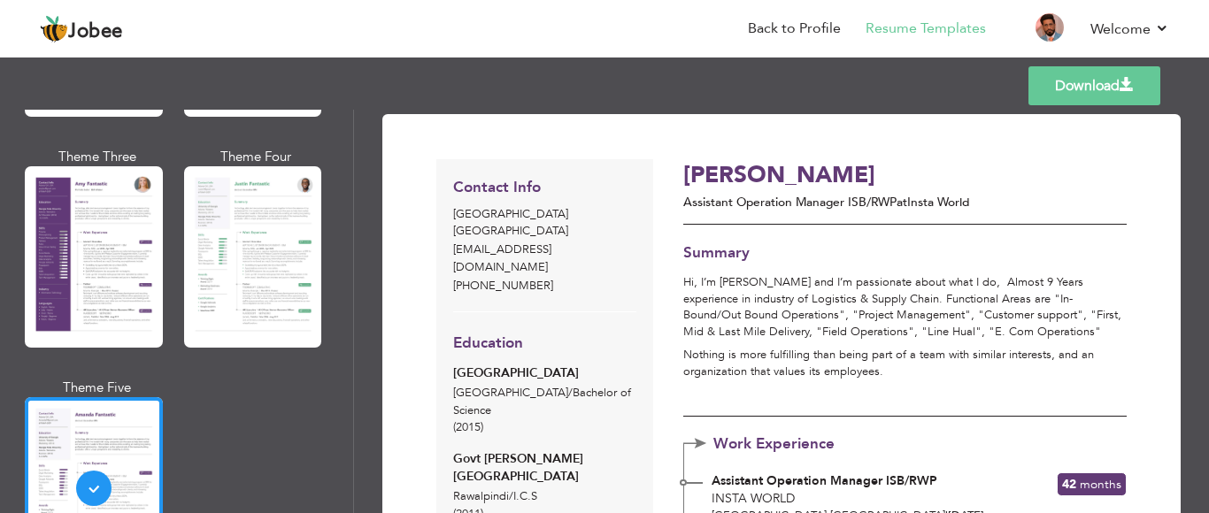
scroll to position [1615, 0]
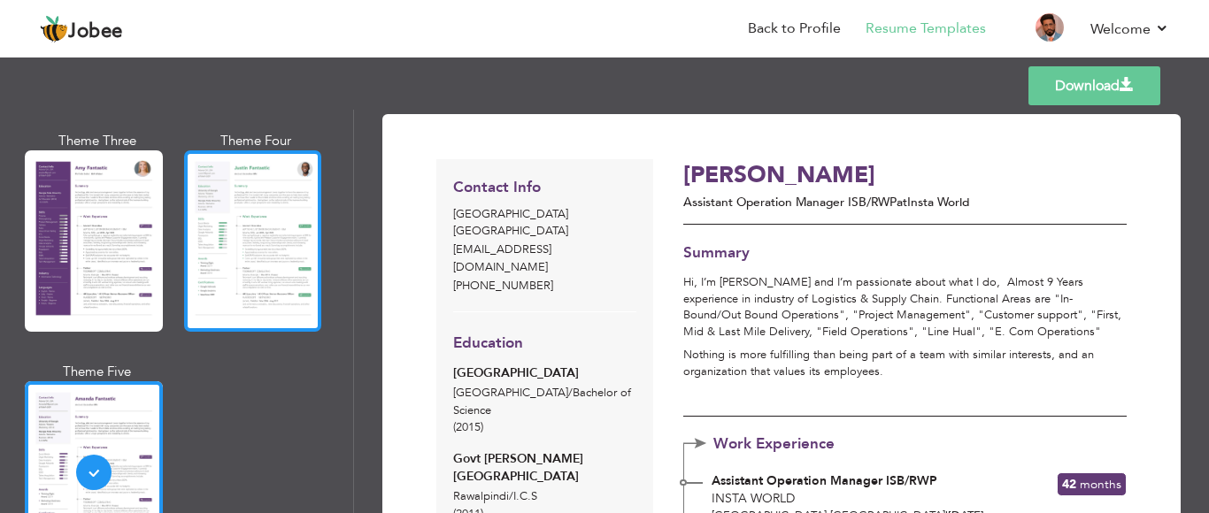
click at [283, 281] on div at bounding box center [253, 240] width 138 height 181
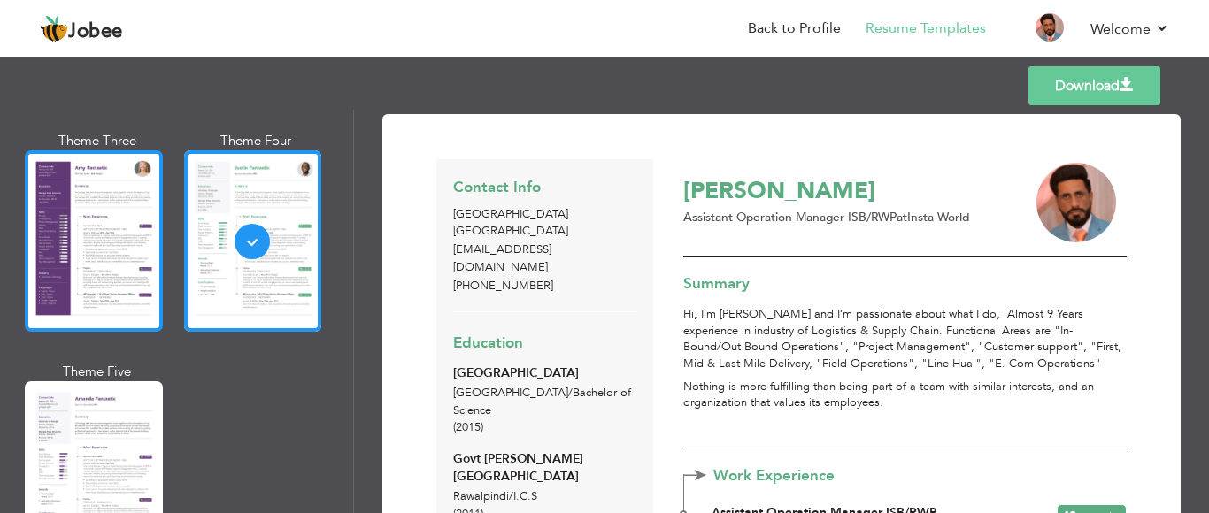
click at [112, 246] on div at bounding box center [94, 240] width 138 height 181
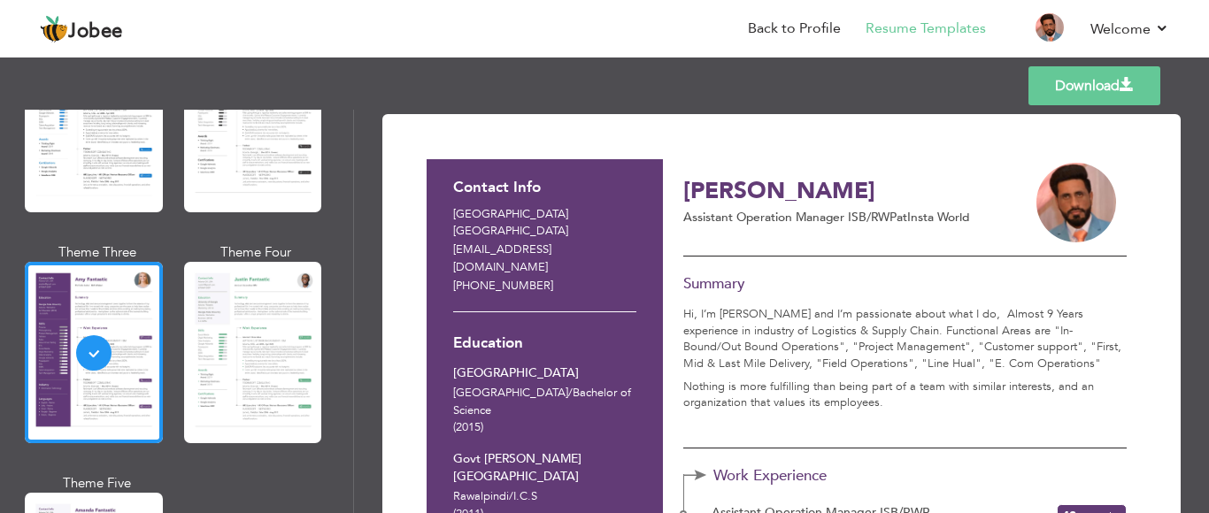
scroll to position [1416, 0]
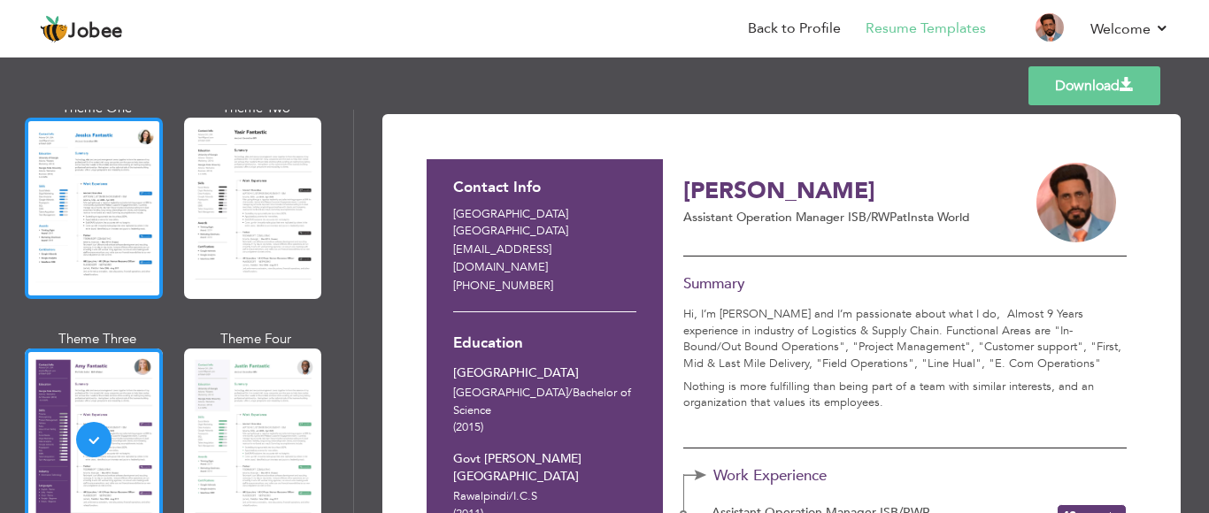
click at [123, 223] on div at bounding box center [94, 208] width 138 height 181
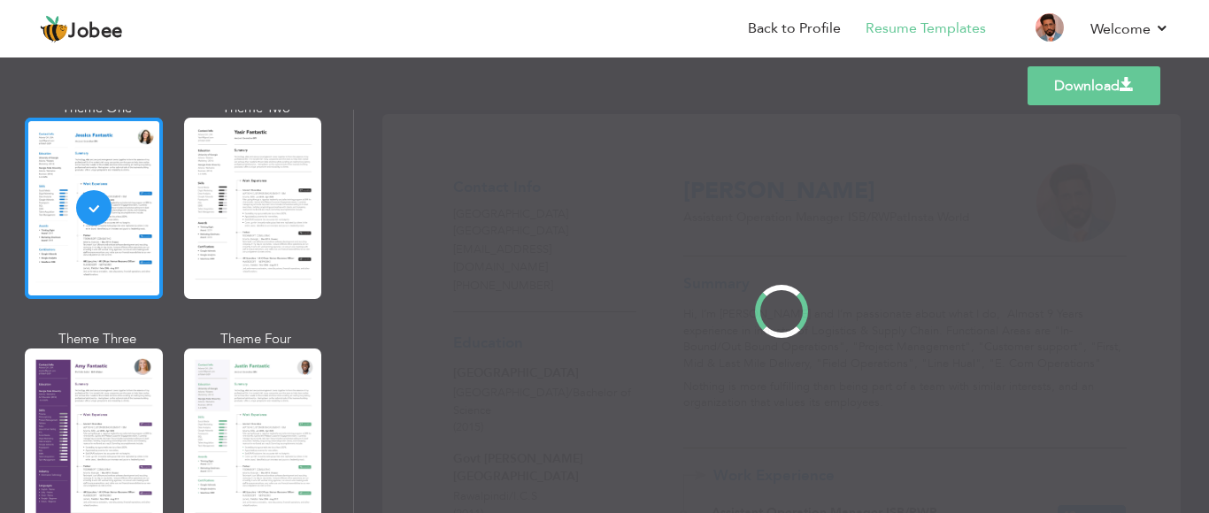
scroll to position [1415, 0]
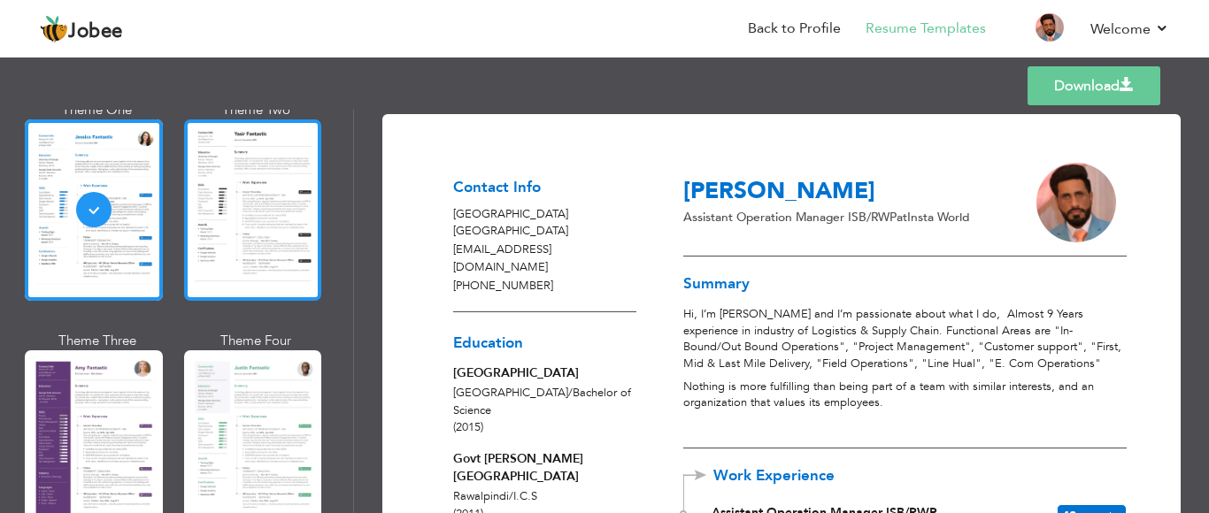
click at [218, 219] on div at bounding box center [253, 209] width 138 height 181
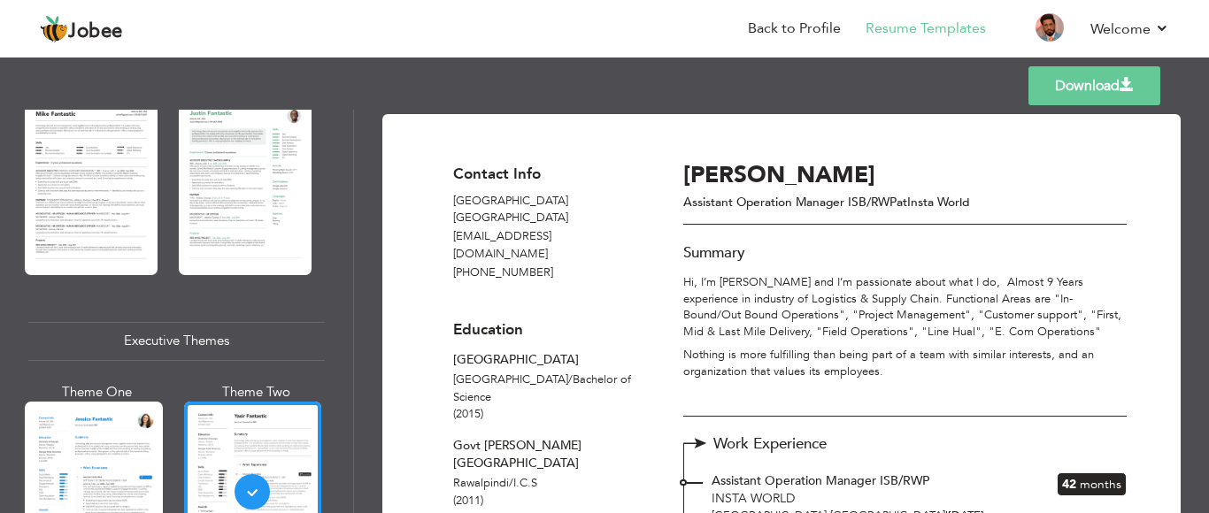
scroll to position [1060, 0]
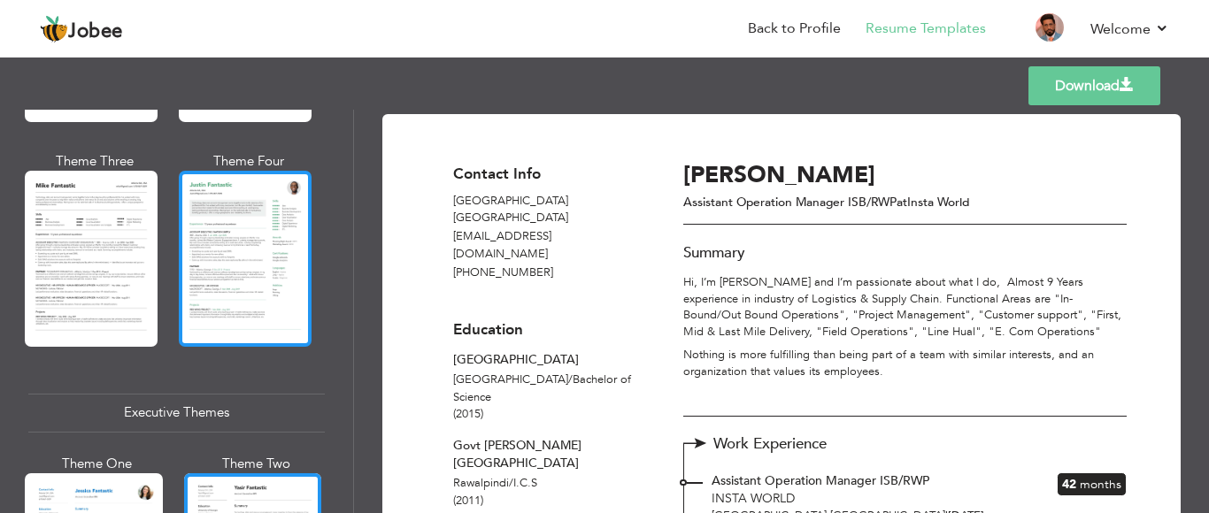
click at [266, 257] on div at bounding box center [245, 258] width 133 height 175
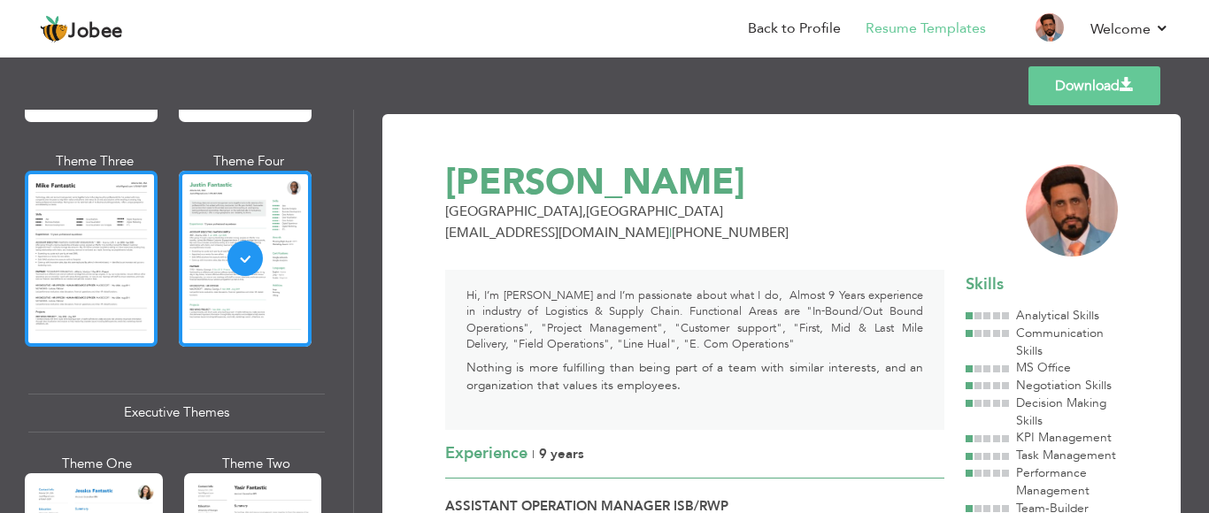
click at [144, 289] on div at bounding box center [91, 258] width 133 height 175
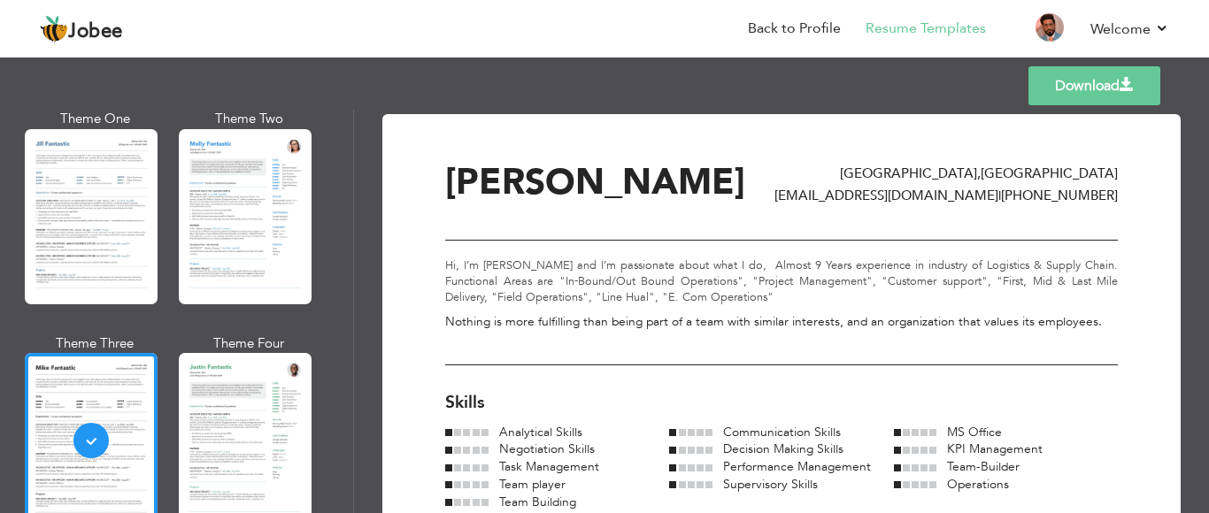
scroll to position [839, 0]
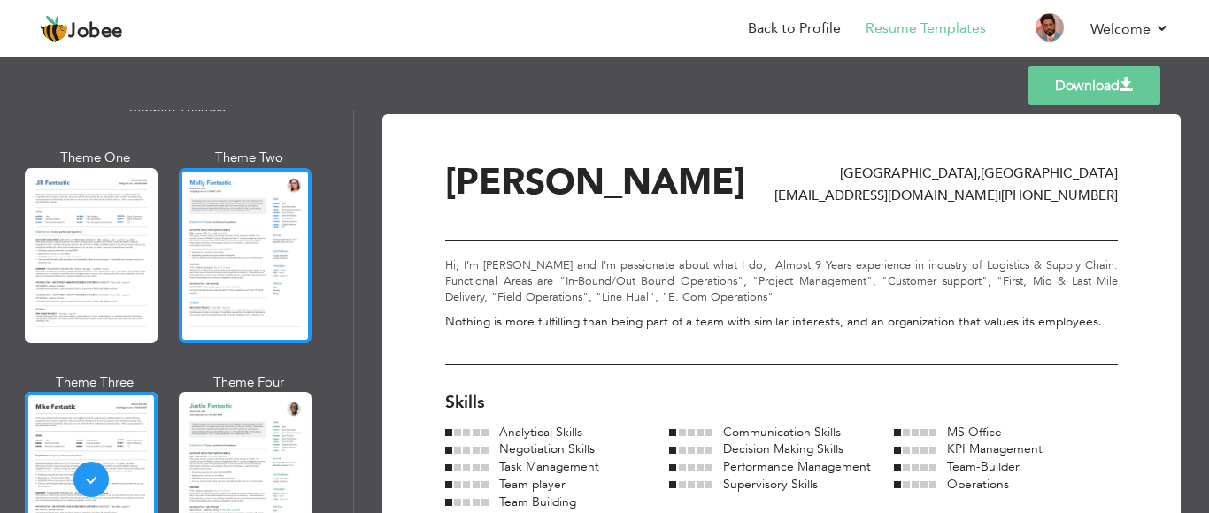
click at [279, 243] on div at bounding box center [245, 255] width 133 height 175
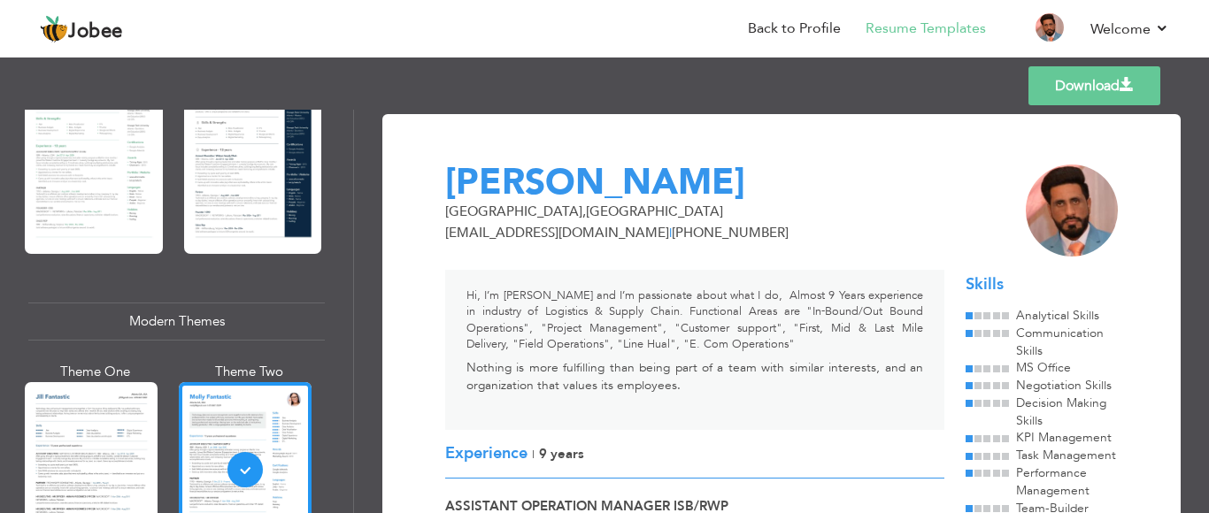
scroll to position [530, 0]
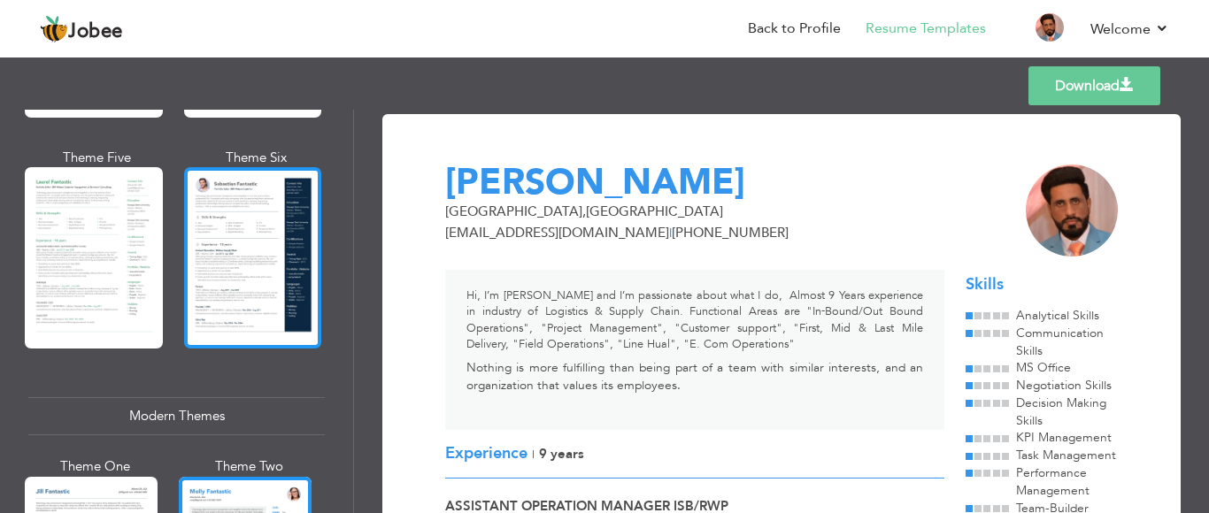
click at [232, 229] on div at bounding box center [253, 257] width 138 height 181
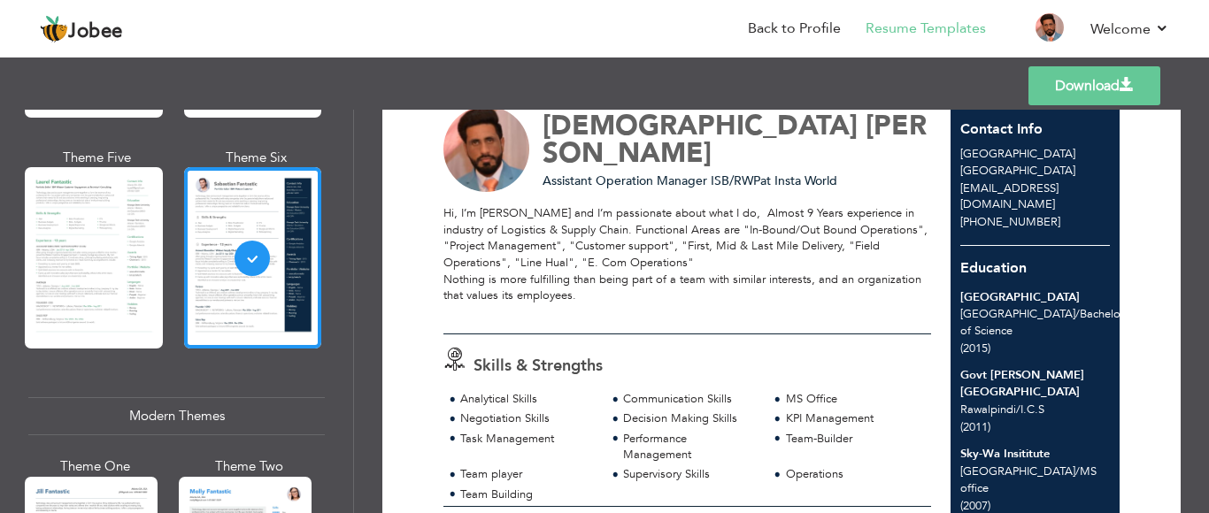
scroll to position [0, 0]
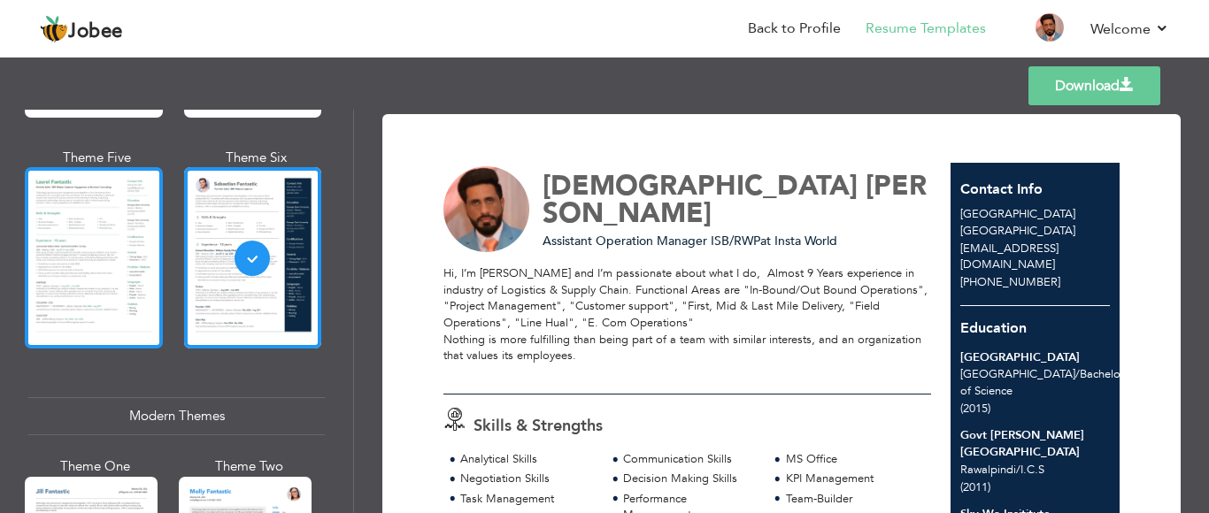
click at [127, 227] on div at bounding box center [94, 257] width 138 height 181
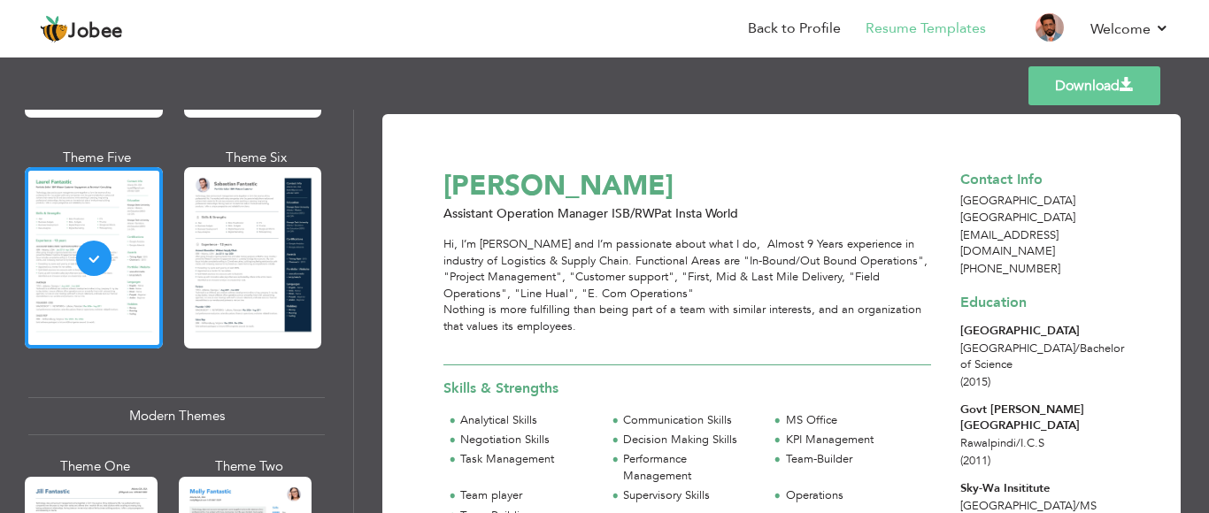
drag, startPoint x: 353, startPoint y: 204, endPoint x: 353, endPoint y: 188, distance: 15.9
click at [353, 188] on div "Professional Themes Theme One Theme Two Theme Three Theme Four Theme Five" at bounding box center [177, 312] width 354 height 404
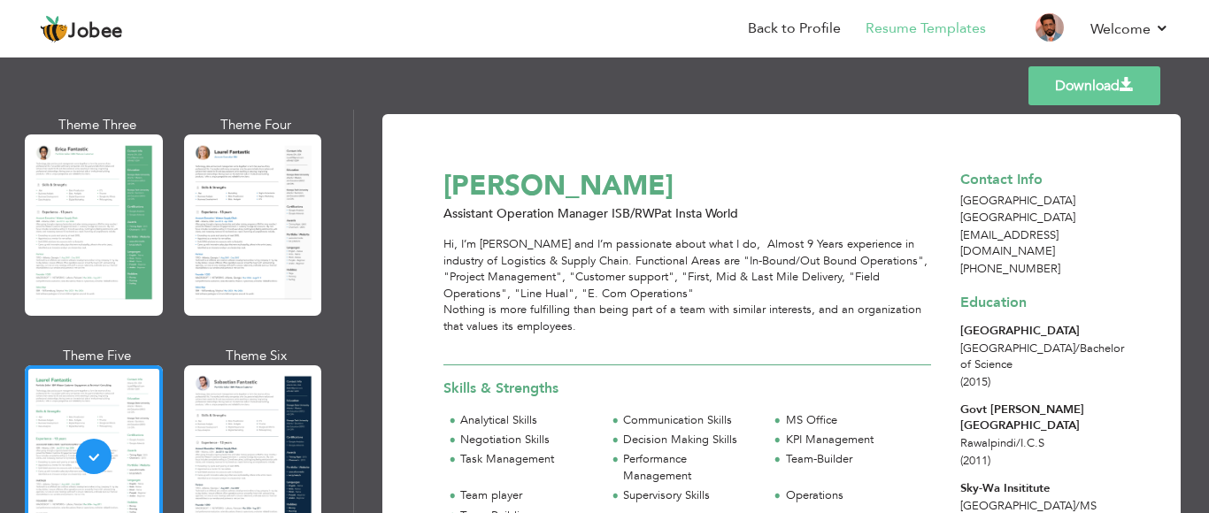
scroll to position [324, 0]
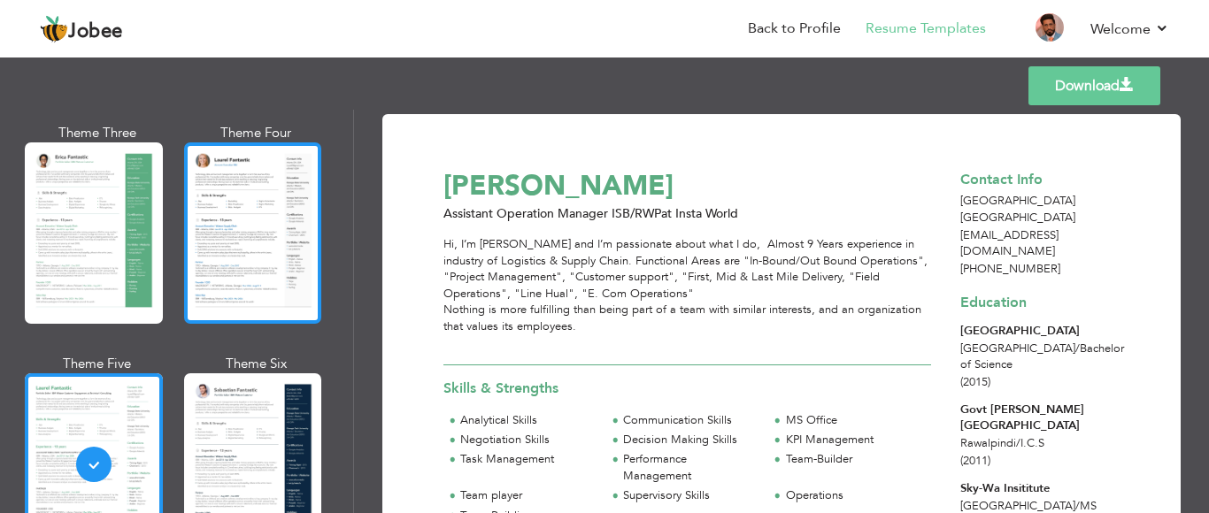
click at [281, 193] on div at bounding box center [253, 233] width 138 height 181
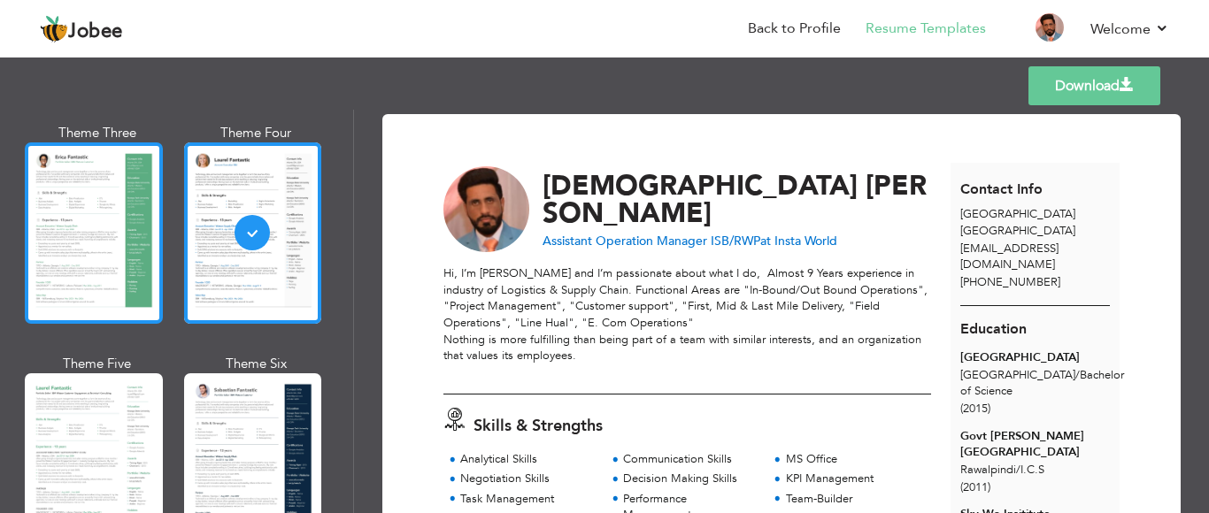
click at [114, 224] on div at bounding box center [94, 233] width 138 height 181
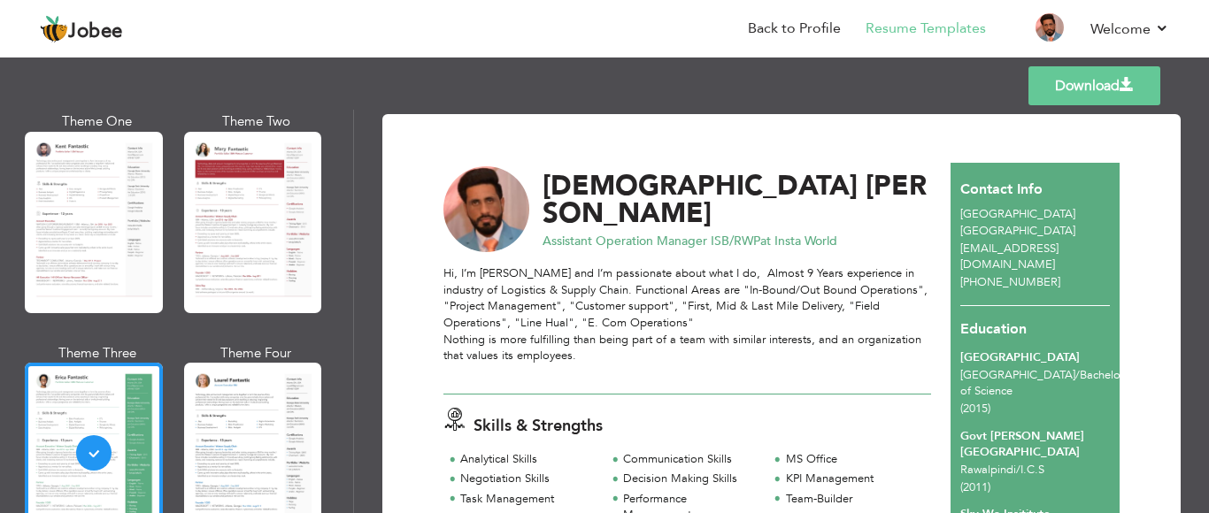
scroll to position [95, 0]
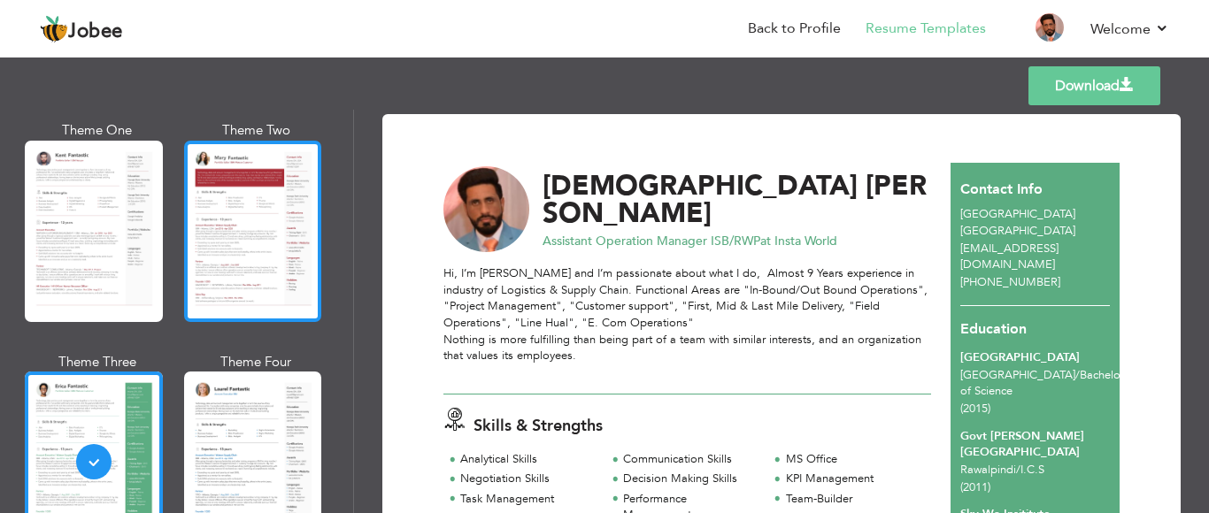
click at [287, 189] on div at bounding box center [253, 231] width 138 height 181
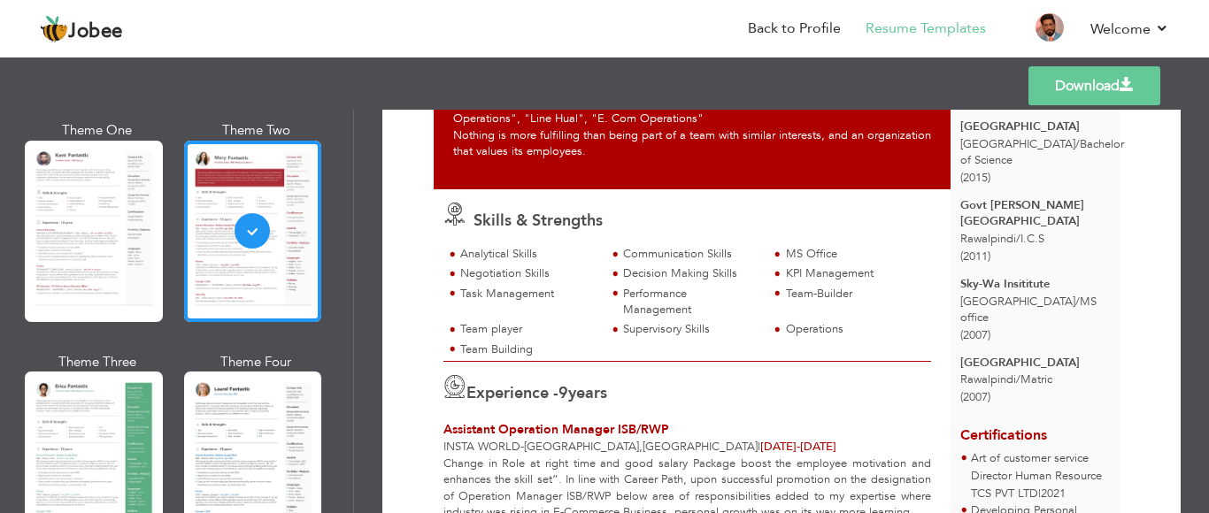
scroll to position [45, 0]
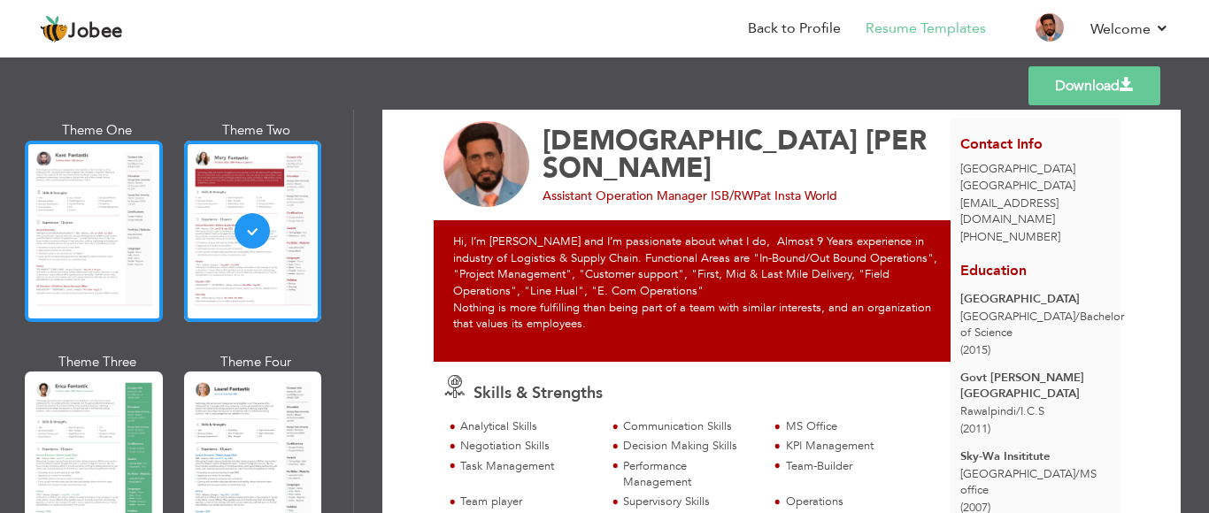
click at [59, 244] on div at bounding box center [94, 231] width 138 height 181
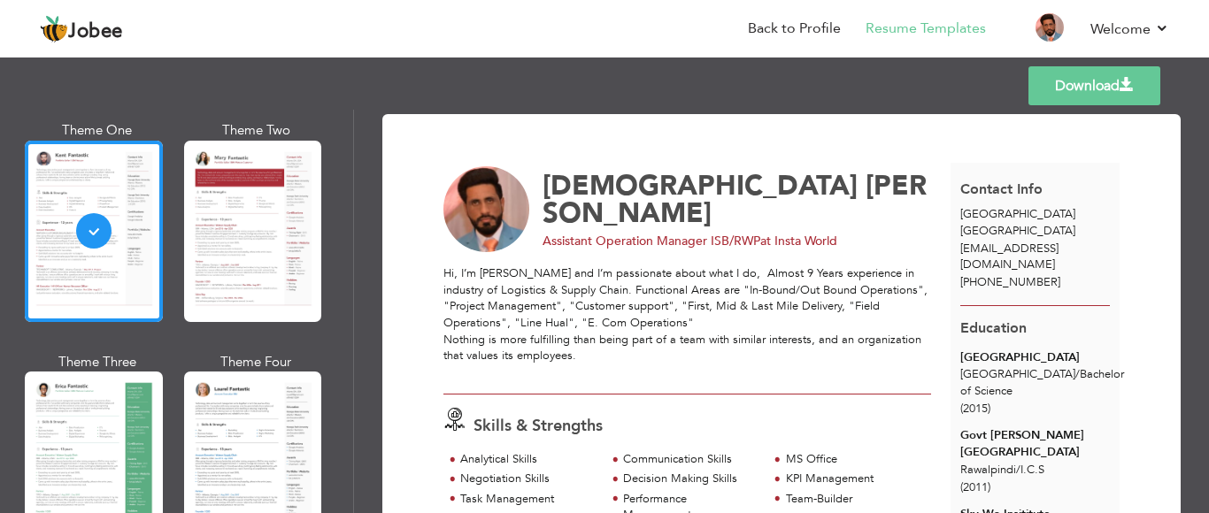
scroll to position [0, 0]
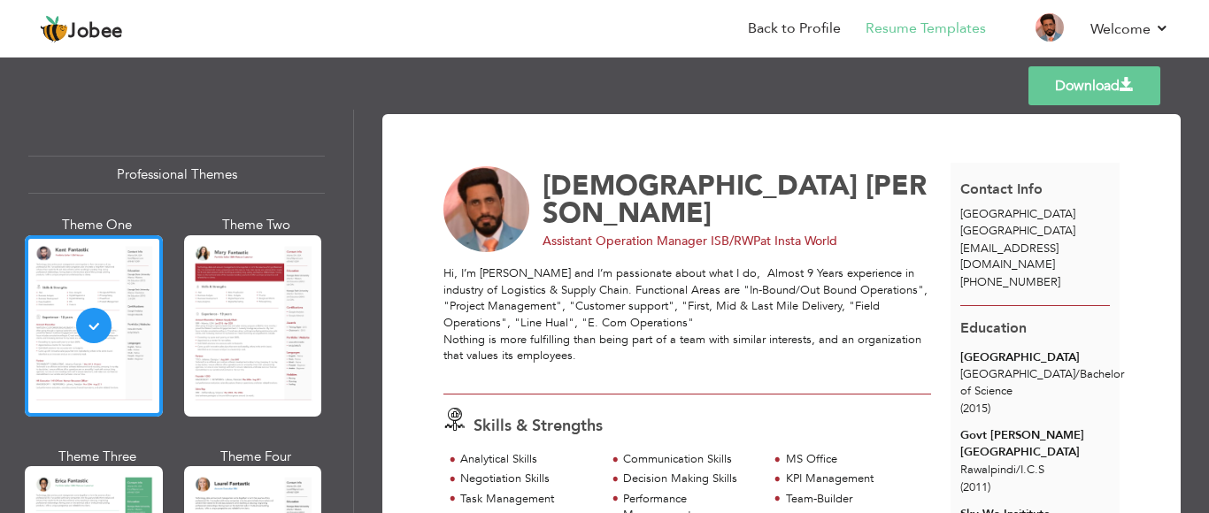
drag, startPoint x: 576, startPoint y: 360, endPoint x: 445, endPoint y: 274, distance: 156.6
click at [445, 274] on div "Hi, I’m Muhammad Zakeer and I’m passionate about what I do, Almost 9 Years expe…" at bounding box center [687, 323] width 488 height 115
click at [602, 366] on div "Hi, I’m Muhammad Zakeer and I’m passionate about what I do, Almost 9 Years expe…" at bounding box center [687, 323] width 488 height 115
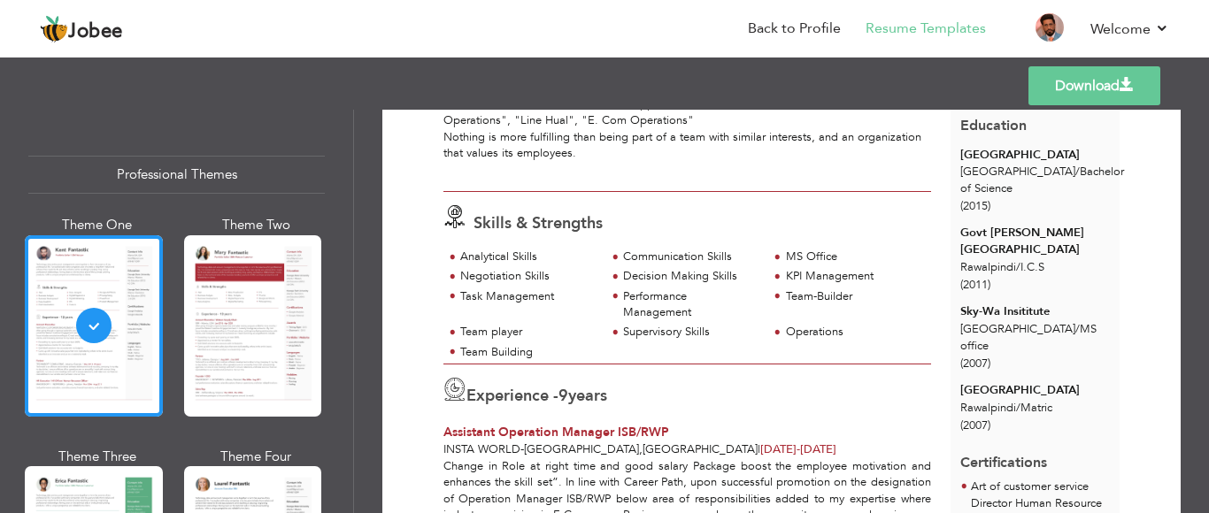
scroll to position [249, 0]
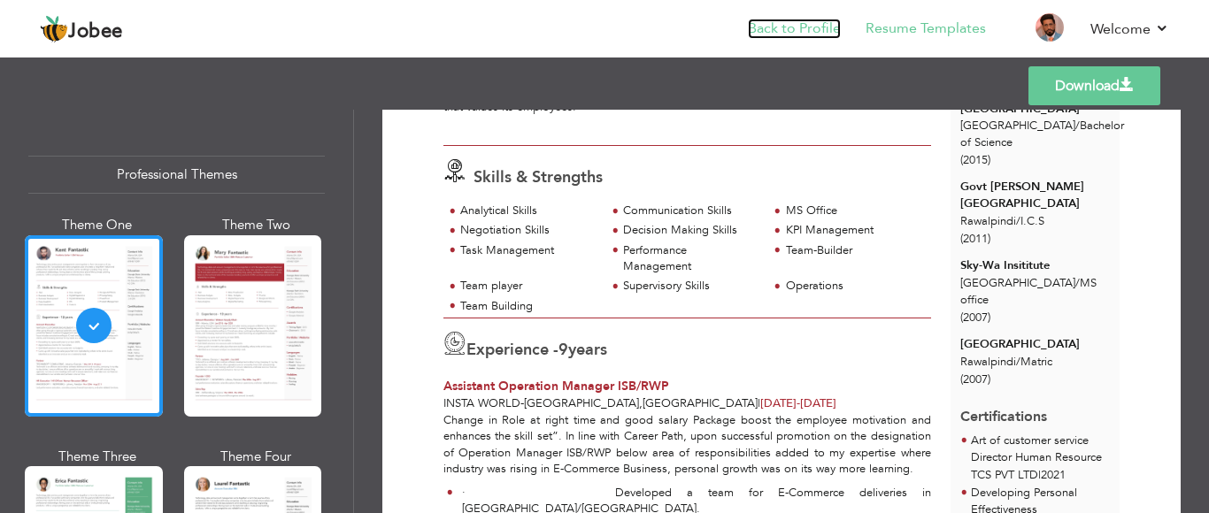
click at [772, 28] on link "Back to Profile" at bounding box center [794, 29] width 93 height 20
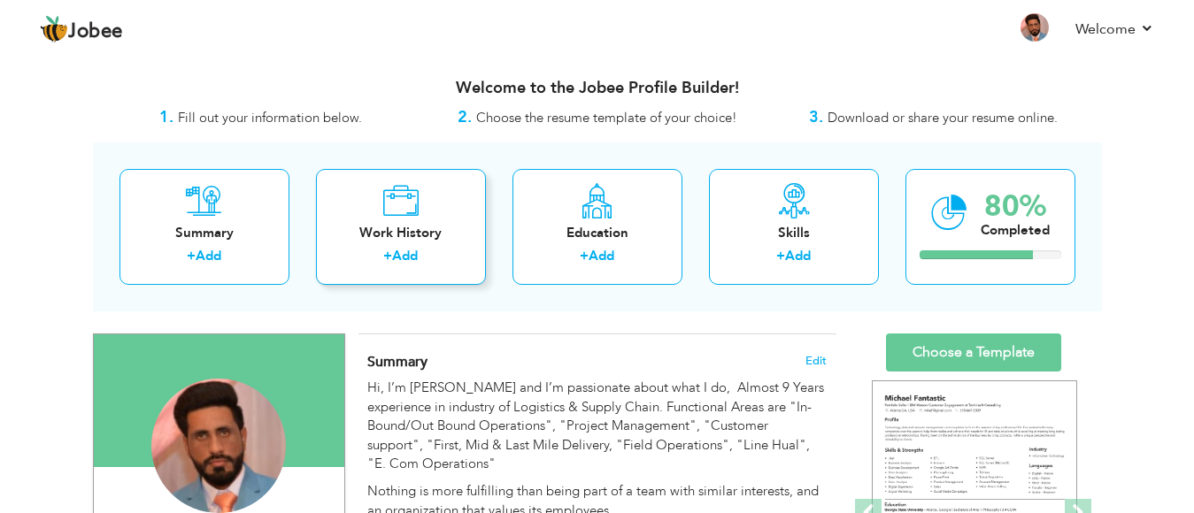
click at [448, 228] on div "Work History" at bounding box center [401, 233] width 142 height 19
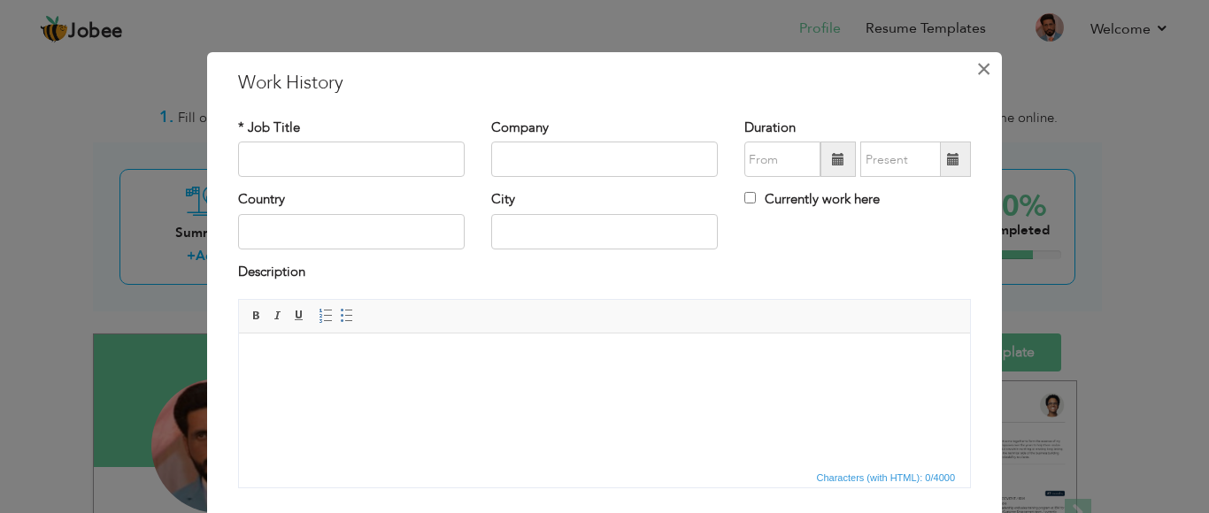
click at [976, 81] on span "×" at bounding box center [983, 69] width 15 height 32
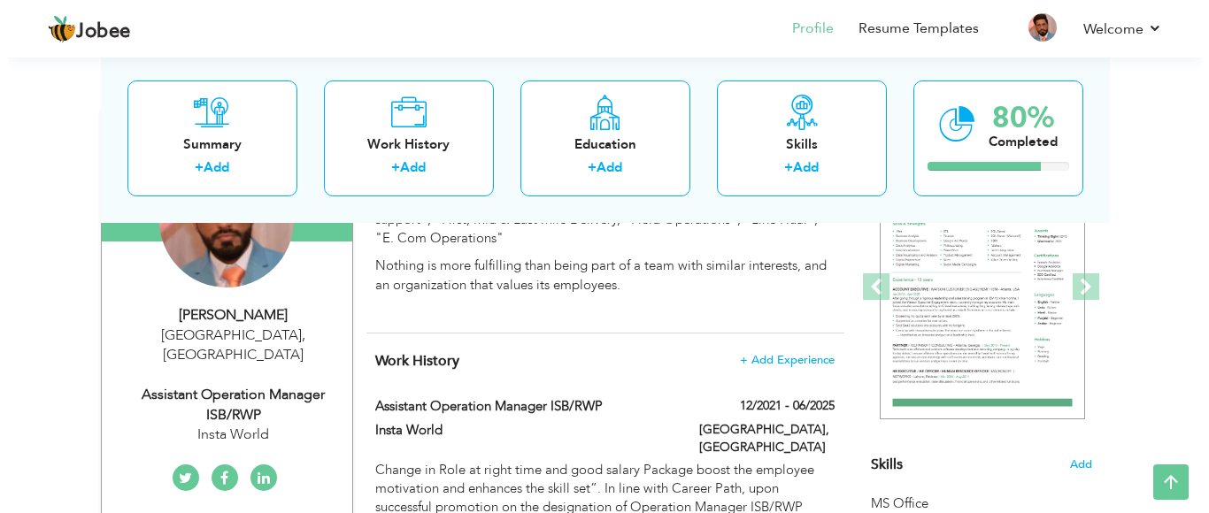
scroll to position [107, 0]
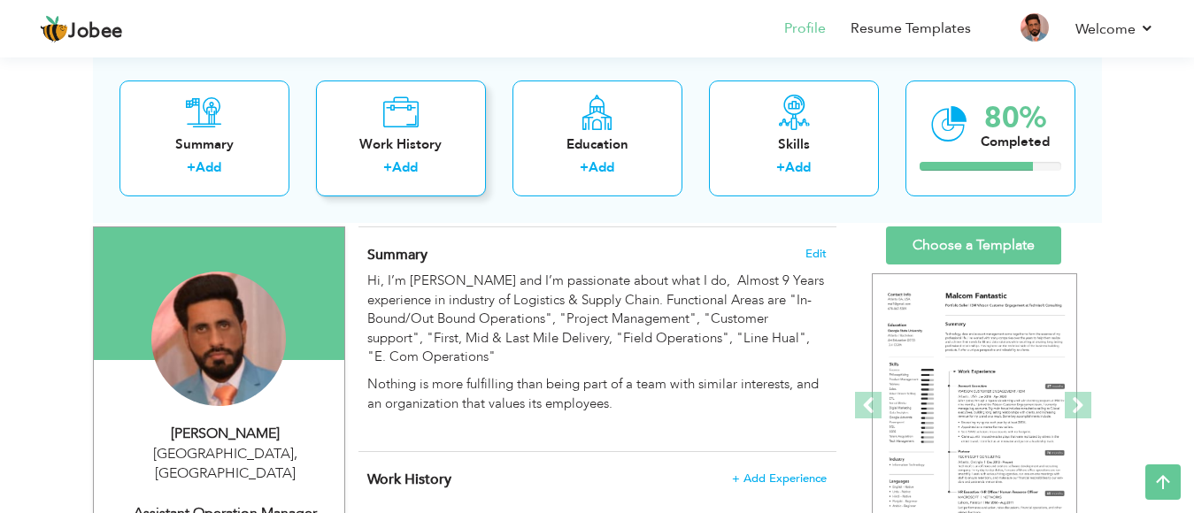
click at [421, 125] on div "Work History + Add" at bounding box center [401, 138] width 170 height 116
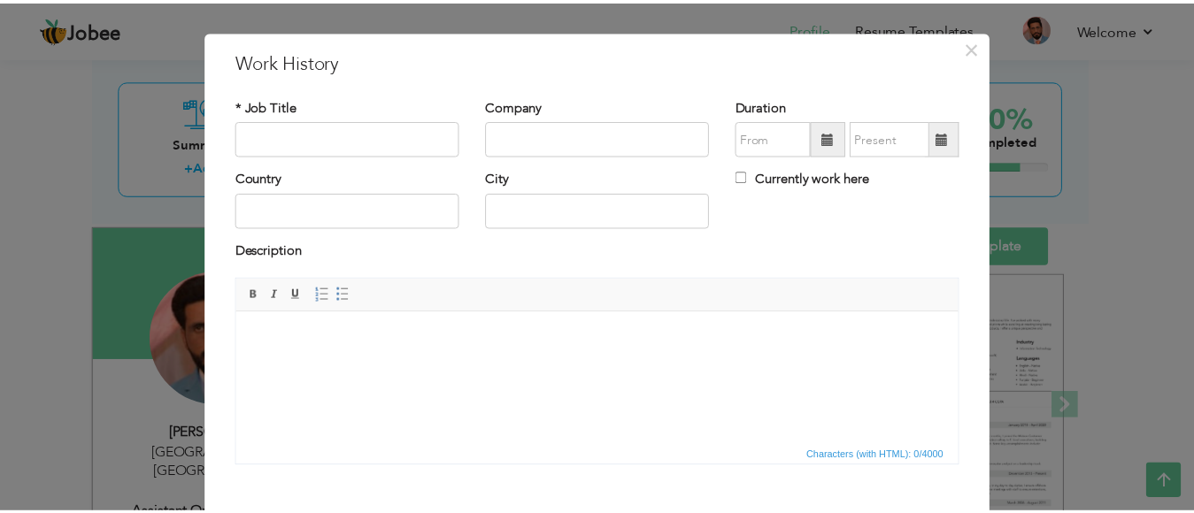
scroll to position [18, 0]
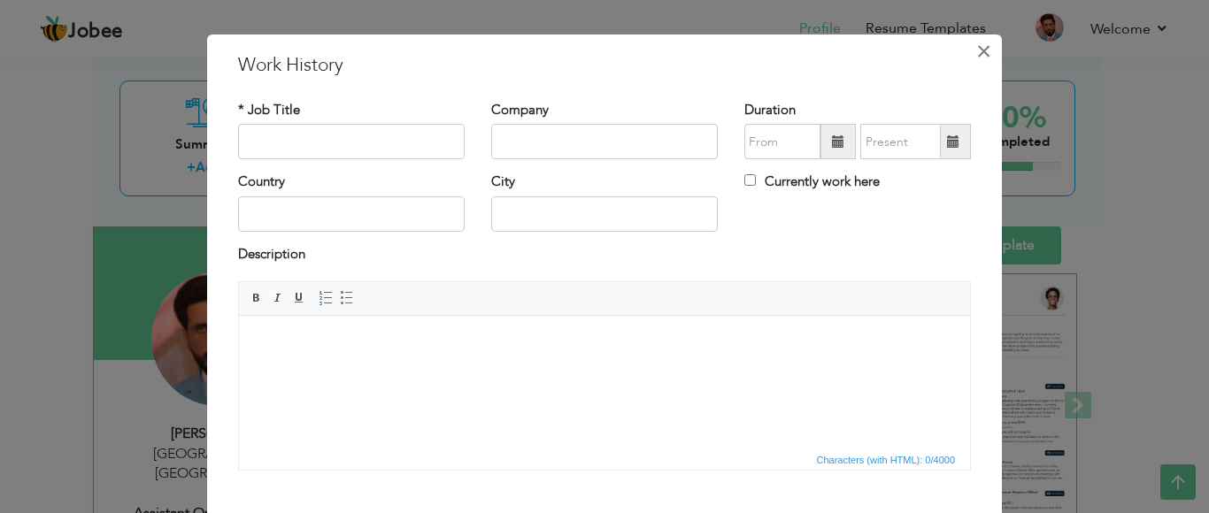
click at [976, 57] on span "×" at bounding box center [983, 51] width 15 height 32
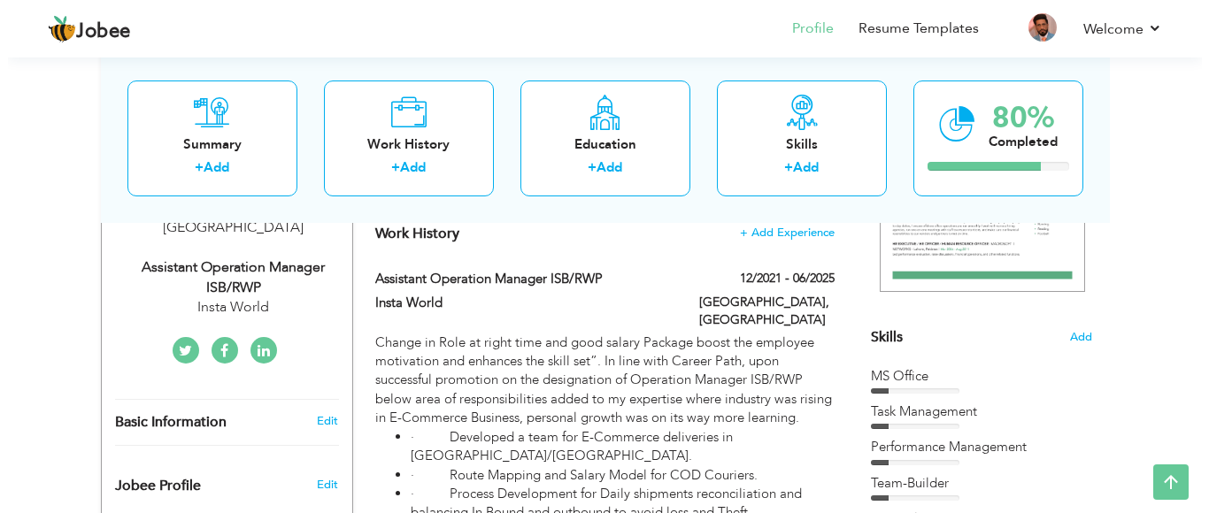
scroll to position [322, 0]
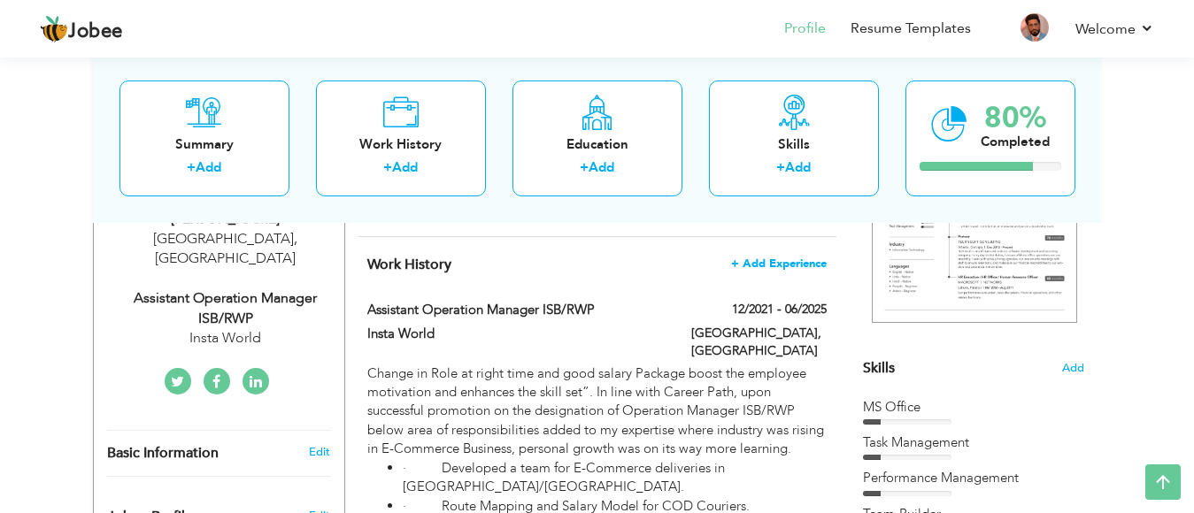
click at [758, 264] on span "+ Add Experience" at bounding box center [779, 264] width 96 height 12
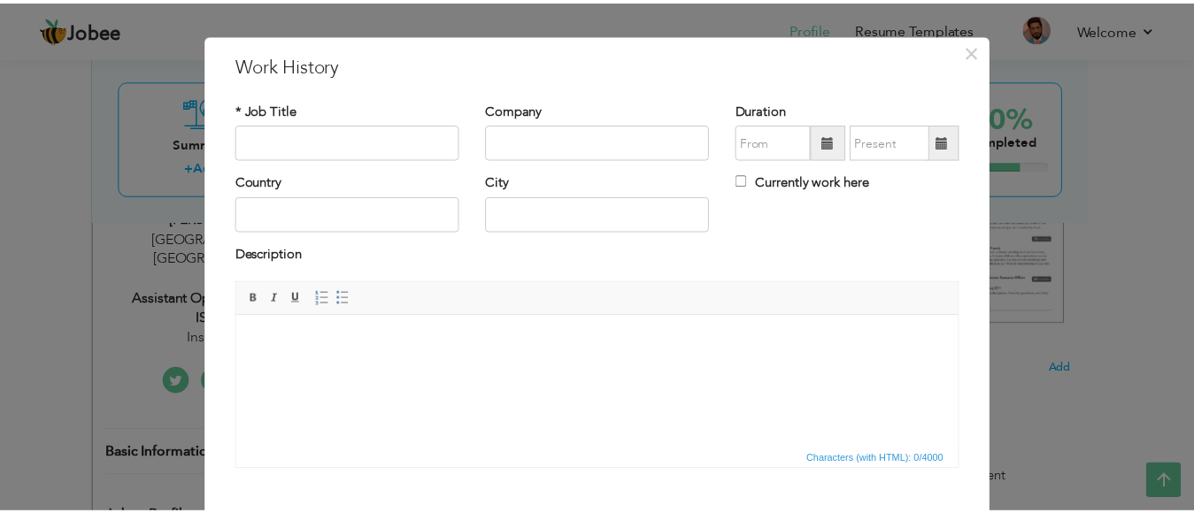
scroll to position [0, 0]
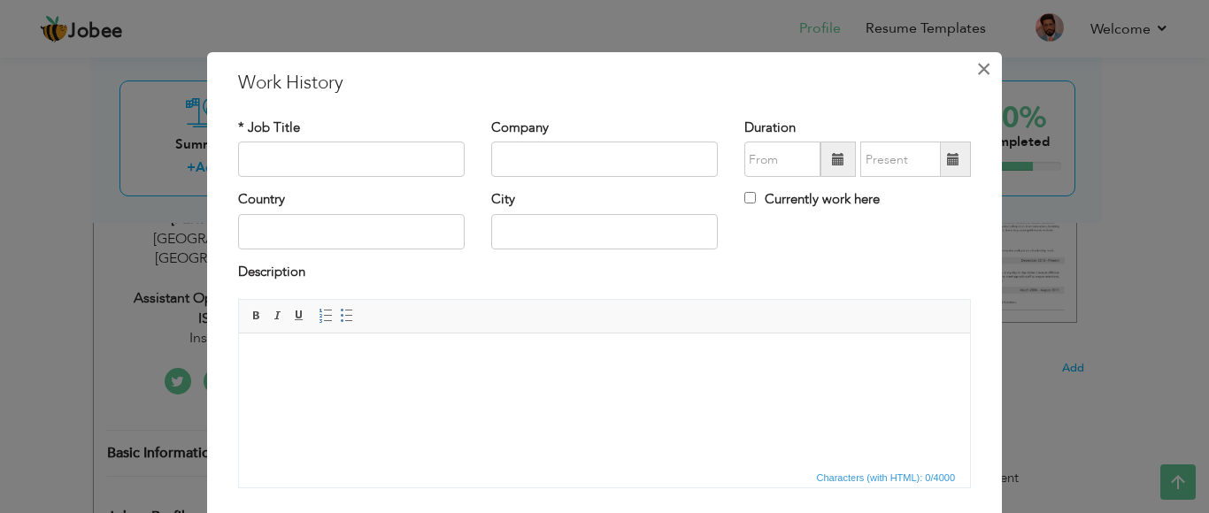
click at [976, 71] on span "×" at bounding box center [983, 69] width 15 height 32
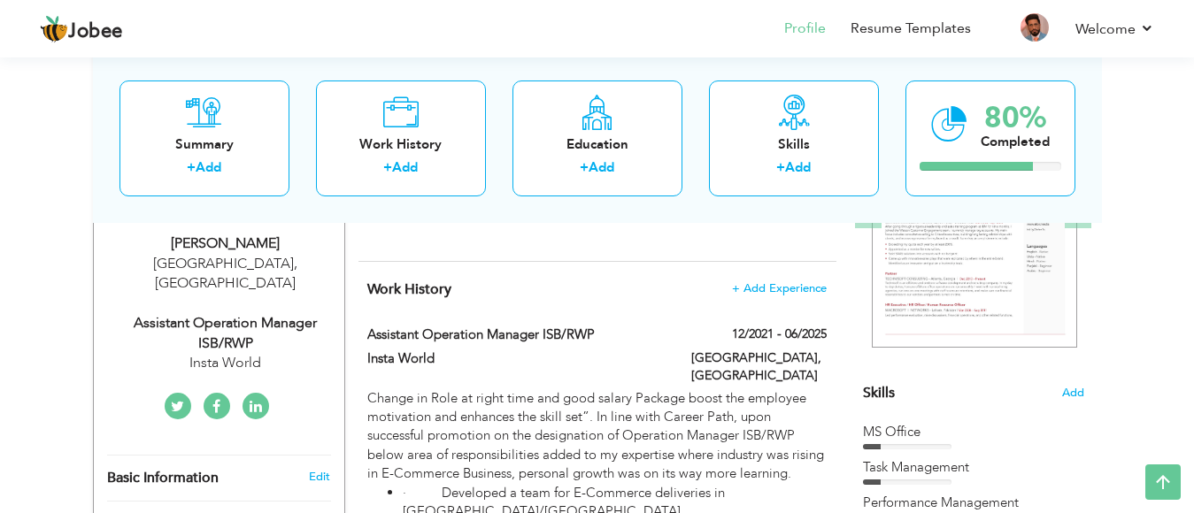
scroll to position [333, 0]
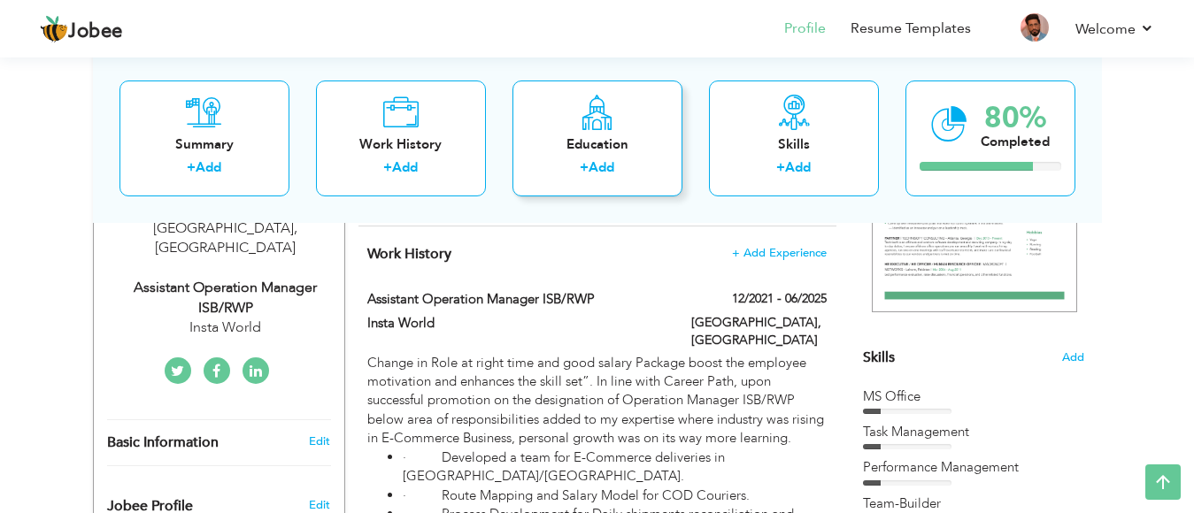
click at [559, 164] on div "+ Add" at bounding box center [598, 169] width 142 height 23
radio input "true"
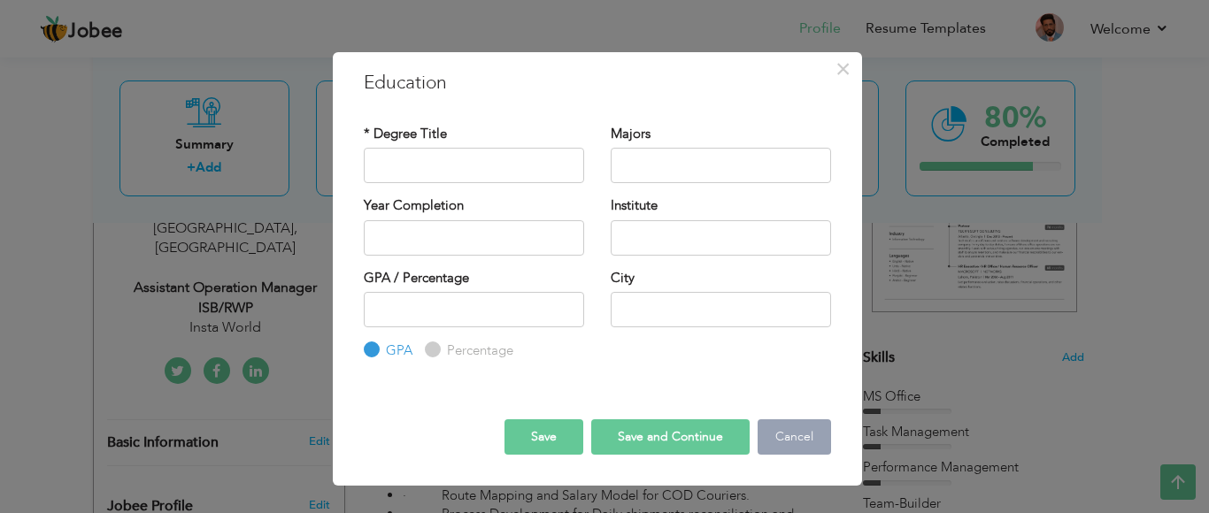
click at [790, 452] on button "Cancel" at bounding box center [794, 437] width 73 height 35
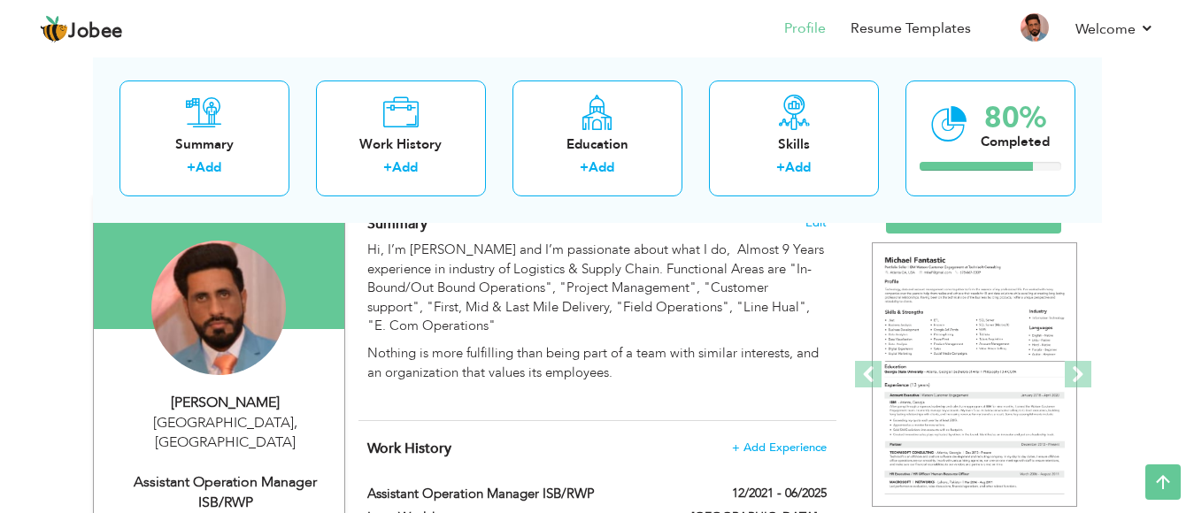
scroll to position [0, 0]
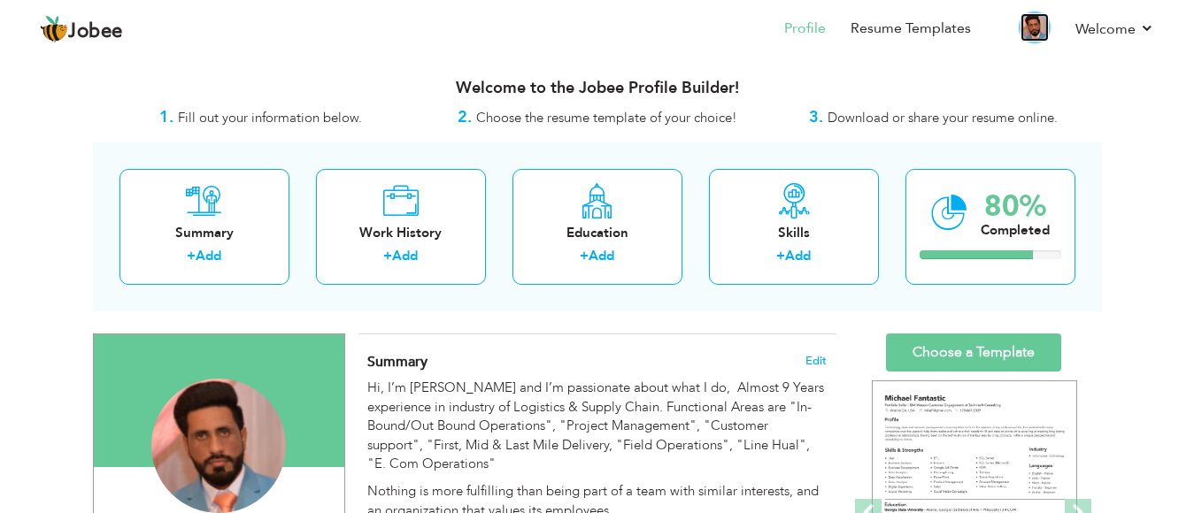
click at [1037, 26] on img at bounding box center [1035, 27] width 28 height 28
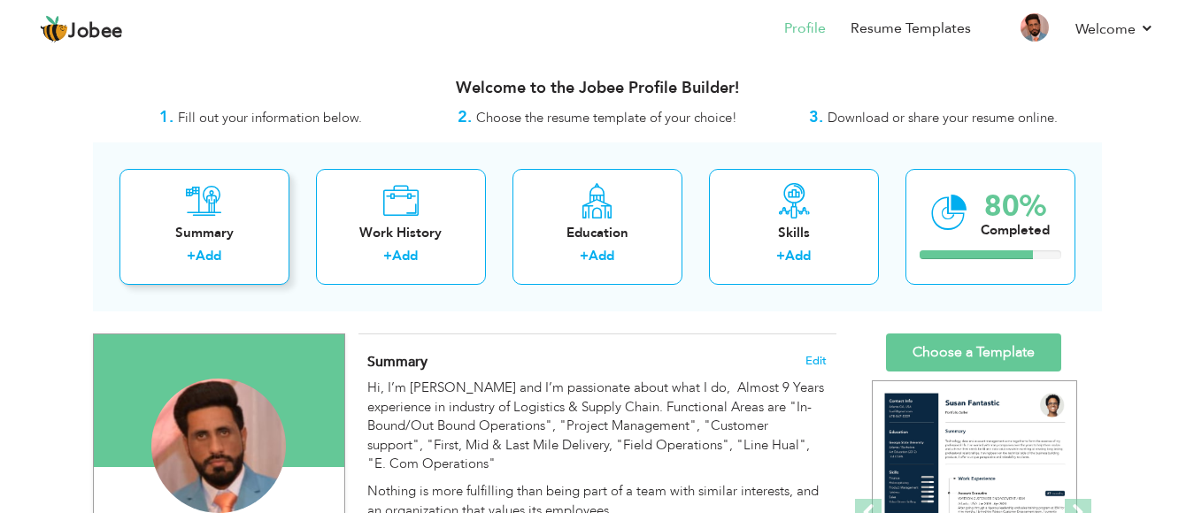
click at [194, 256] on label "+" at bounding box center [191, 256] width 9 height 19
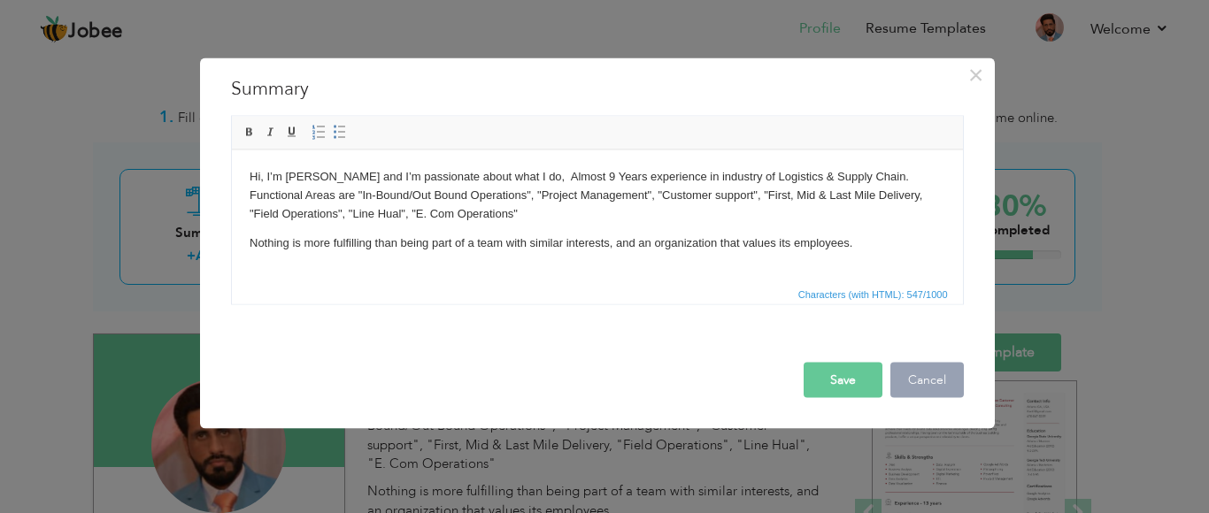
click at [901, 374] on button "Cancel" at bounding box center [926, 380] width 73 height 35
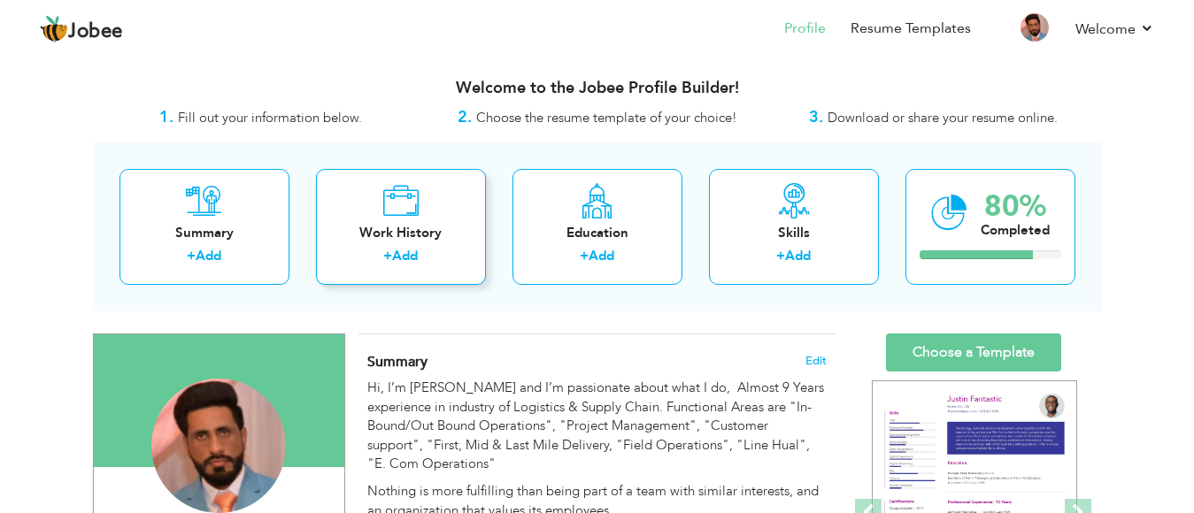
click at [434, 250] on div "+ Add" at bounding box center [401, 258] width 142 height 23
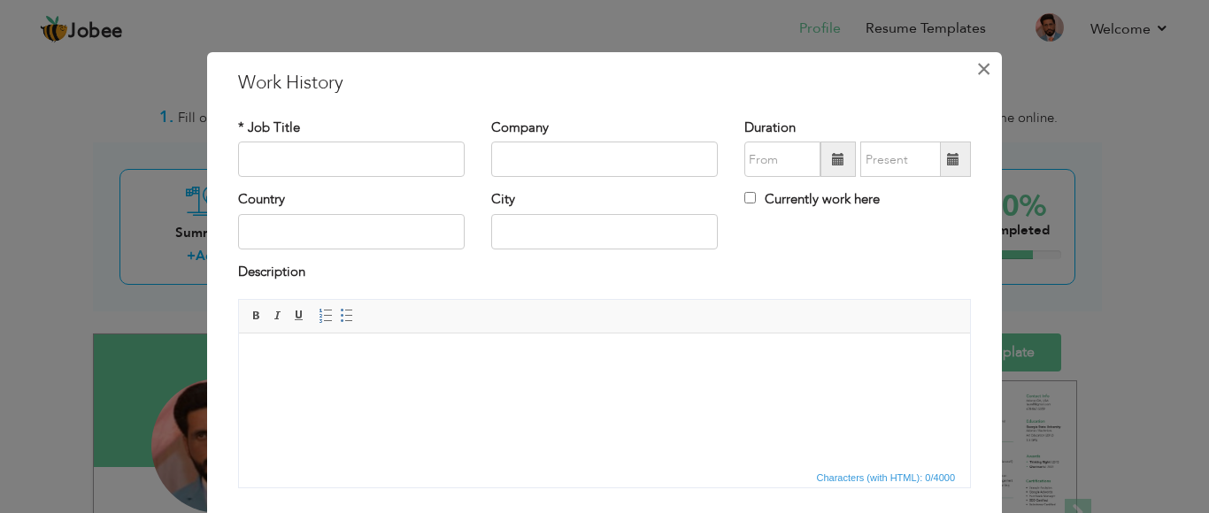
click at [976, 69] on span "×" at bounding box center [983, 69] width 15 height 32
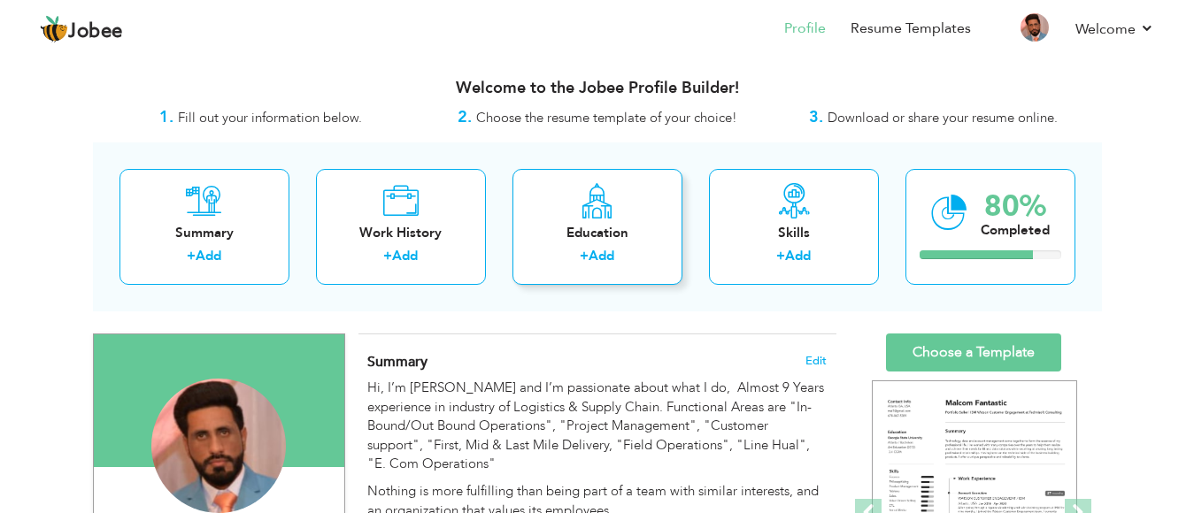
click at [584, 253] on label "+" at bounding box center [584, 256] width 9 height 19
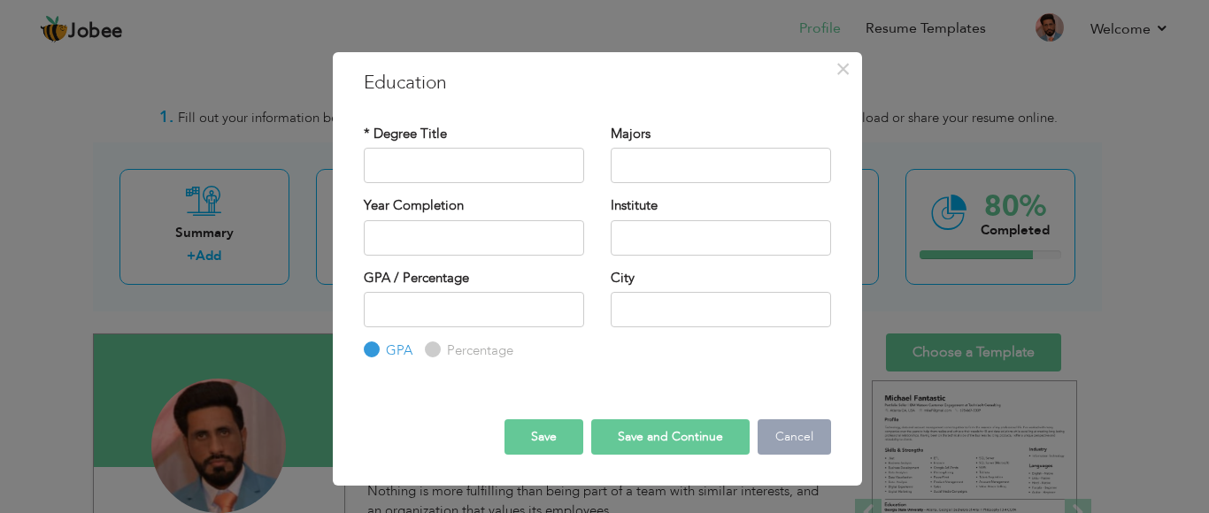
click at [796, 429] on button "Cancel" at bounding box center [794, 437] width 73 height 35
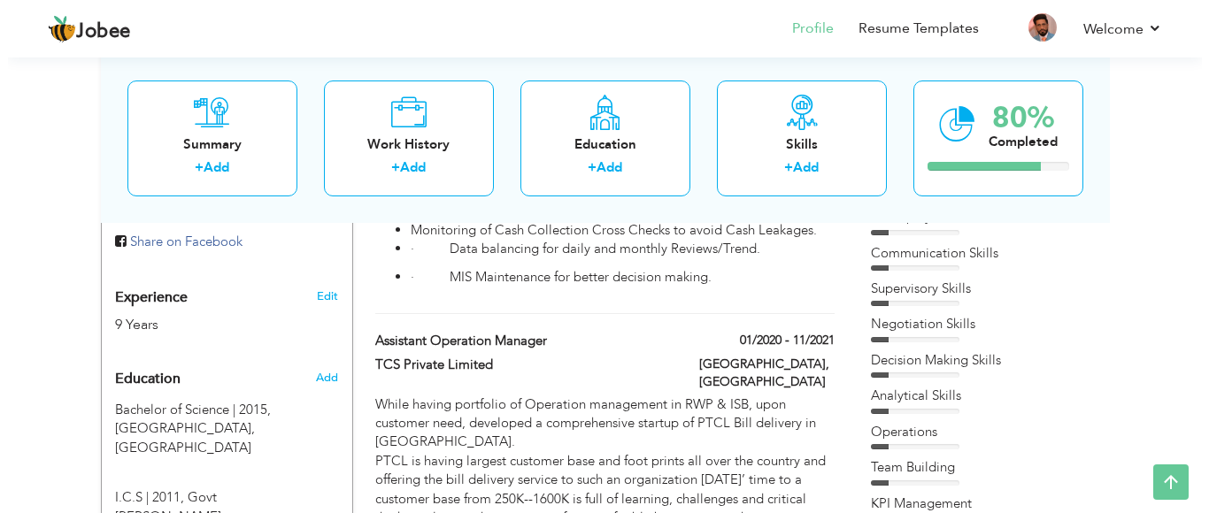
scroll to position [660, 0]
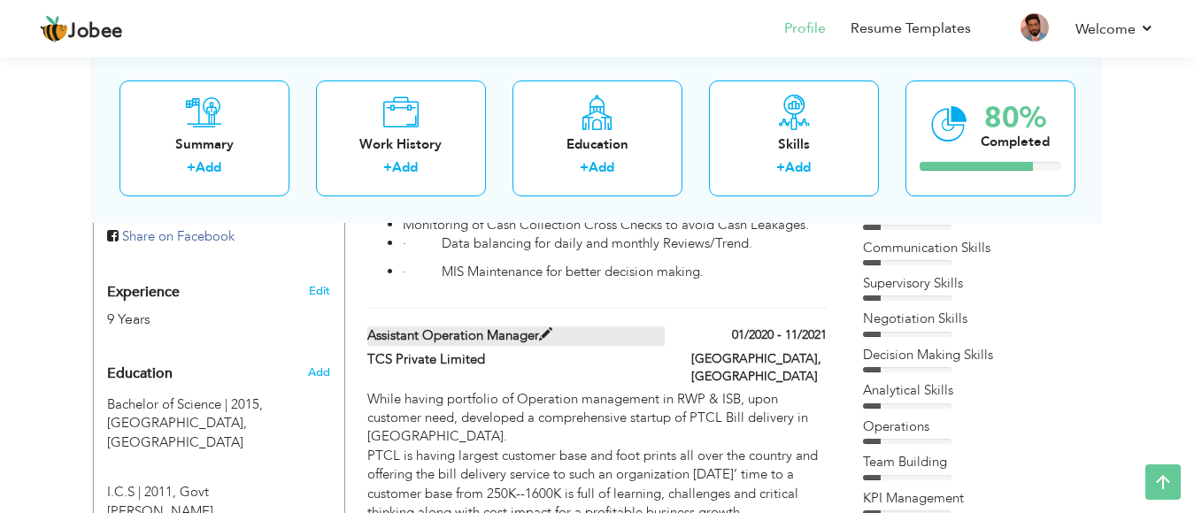
click at [544, 339] on span at bounding box center [545, 334] width 13 height 13
type input "Assistant Operation Manager"
type input "TCS Private Limited"
type input "01/2020"
type input "11/2021"
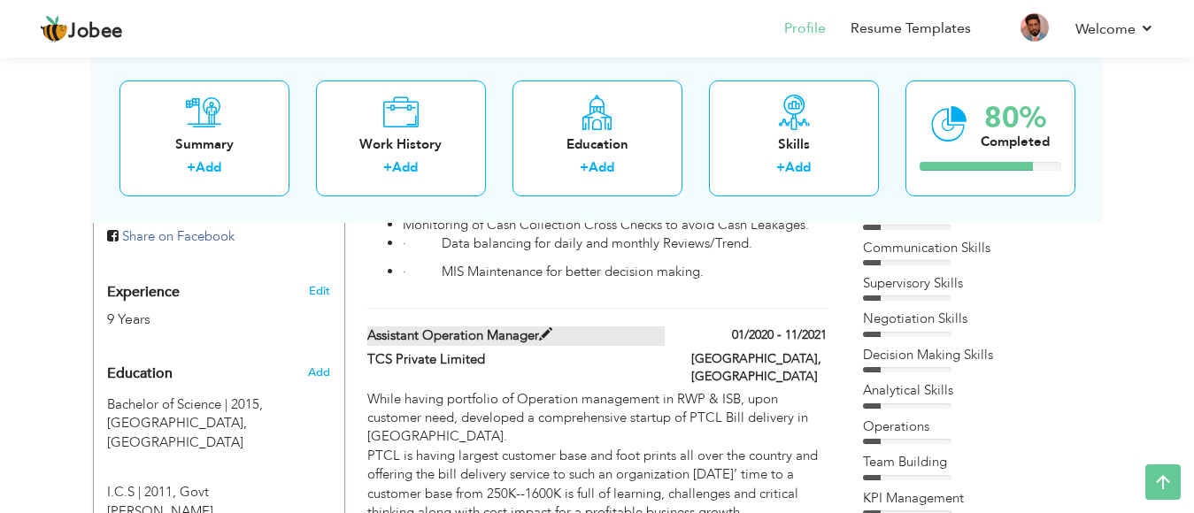
type input "[GEOGRAPHIC_DATA]"
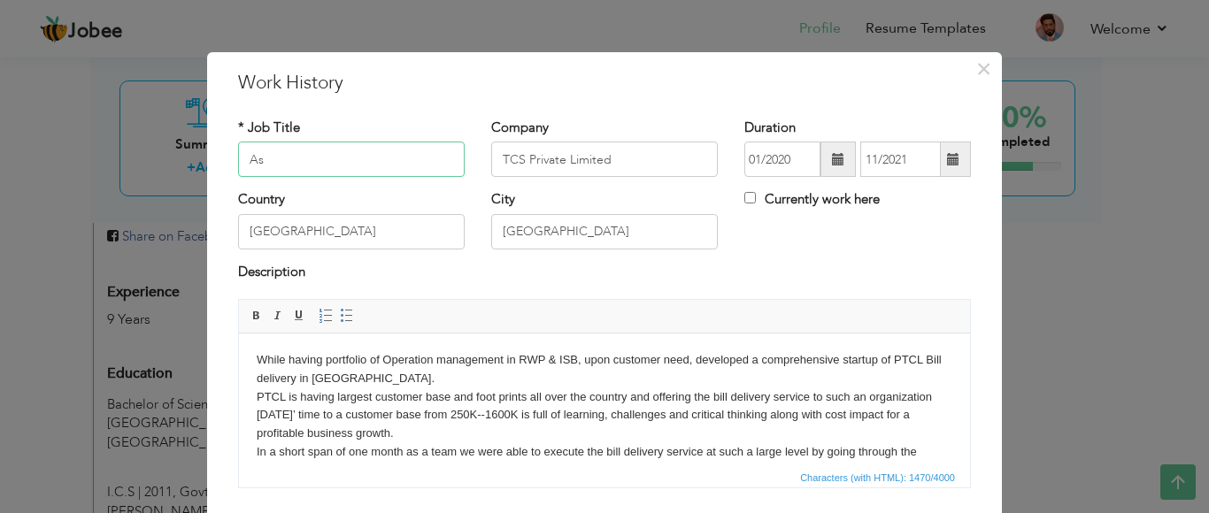
type input "A"
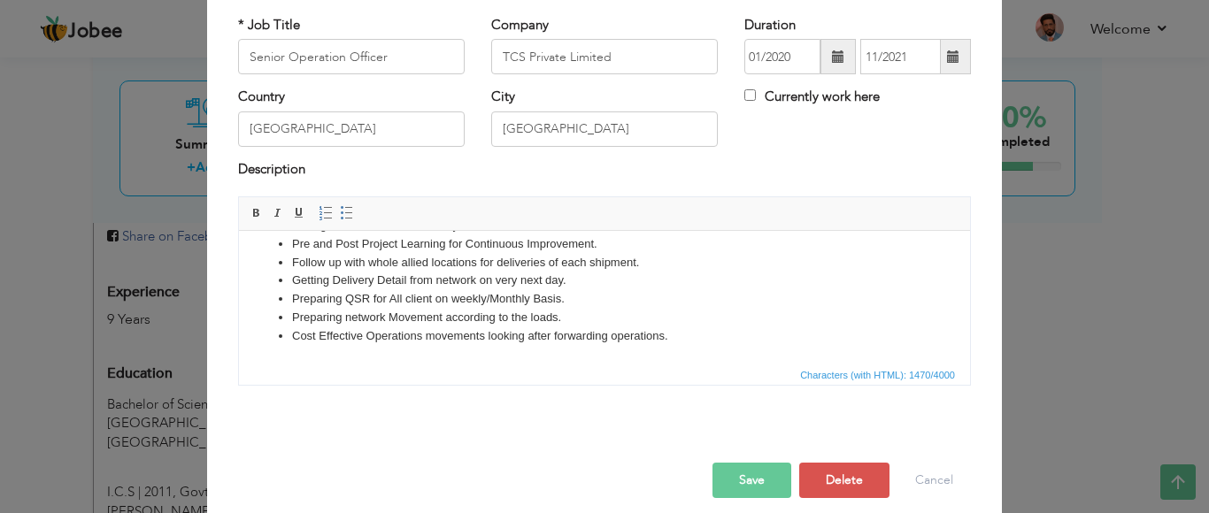
scroll to position [119, 0]
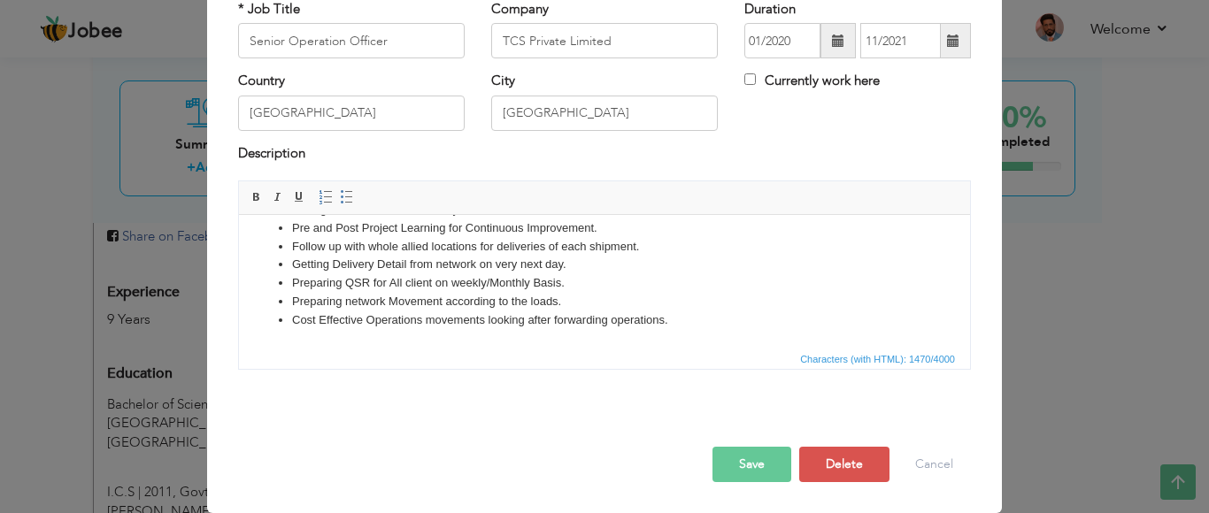
click at [725, 466] on button "Save" at bounding box center [752, 464] width 79 height 35
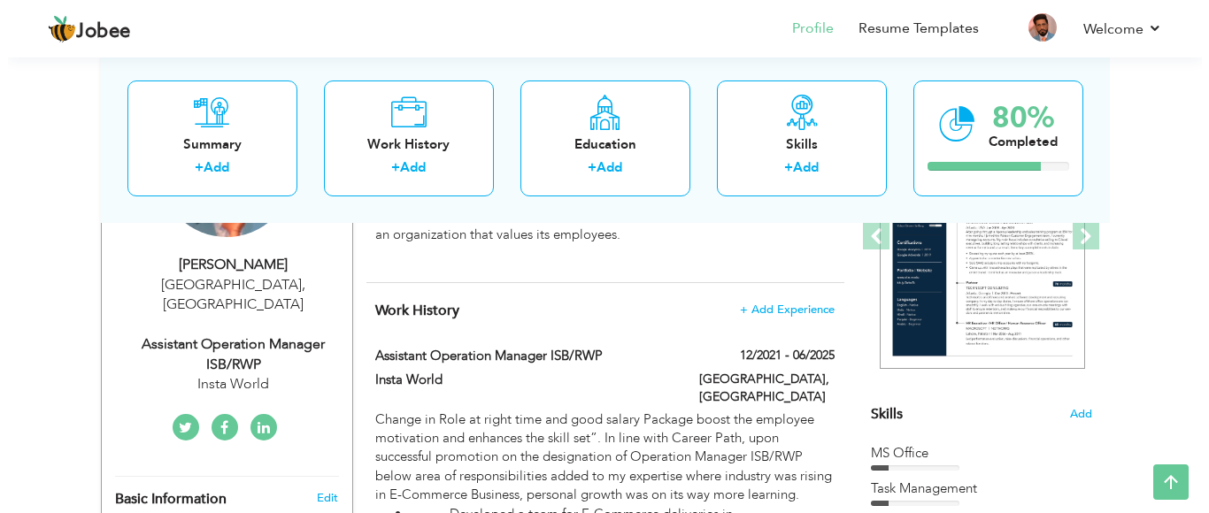
scroll to position [281, 0]
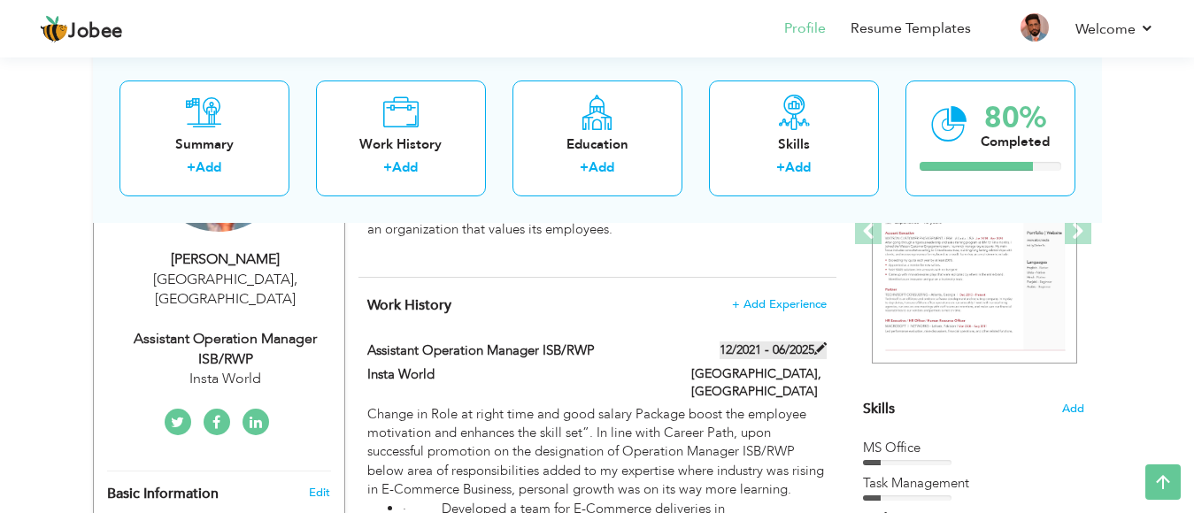
click at [819, 351] on span at bounding box center [820, 349] width 12 height 12
type input "Assistant Operation Manager ISB/RWP"
type input "Insta World"
type input "12/2021"
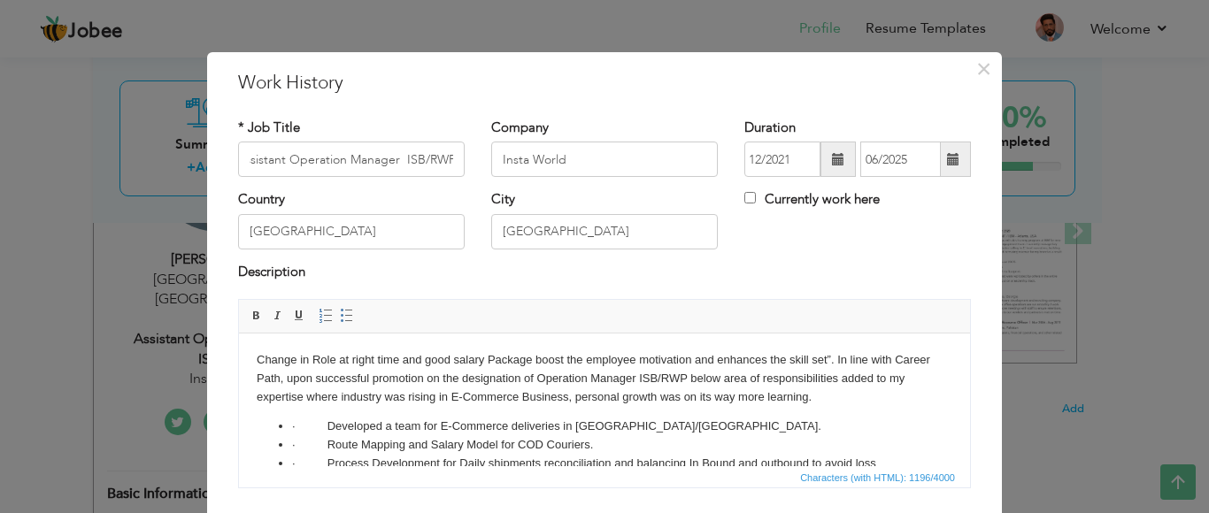
scroll to position [0, 0]
click at [947, 158] on span at bounding box center [953, 159] width 12 height 12
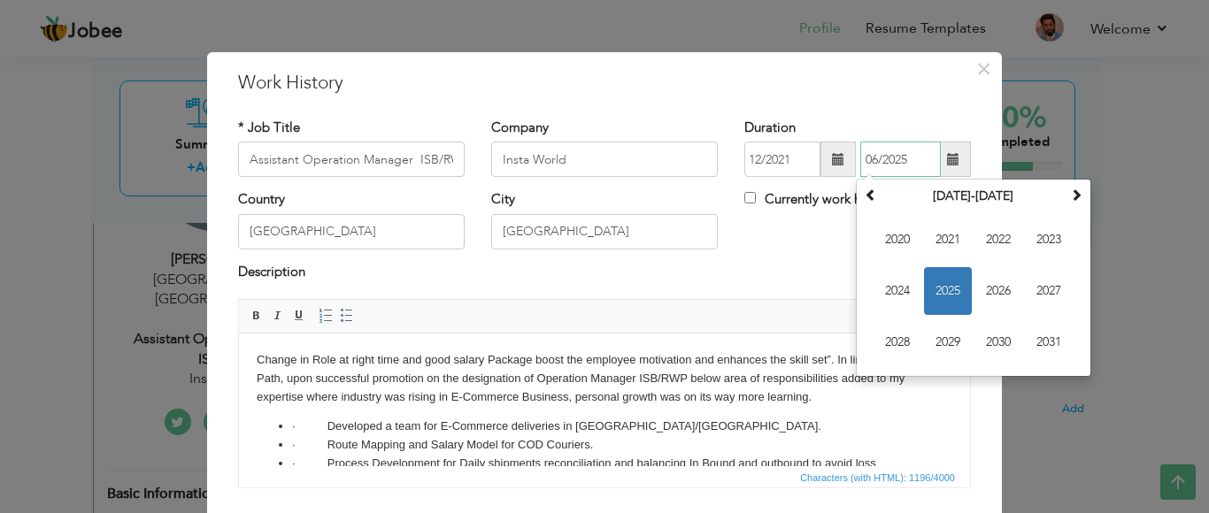
click at [868, 156] on input "06/2025" at bounding box center [900, 159] width 81 height 35
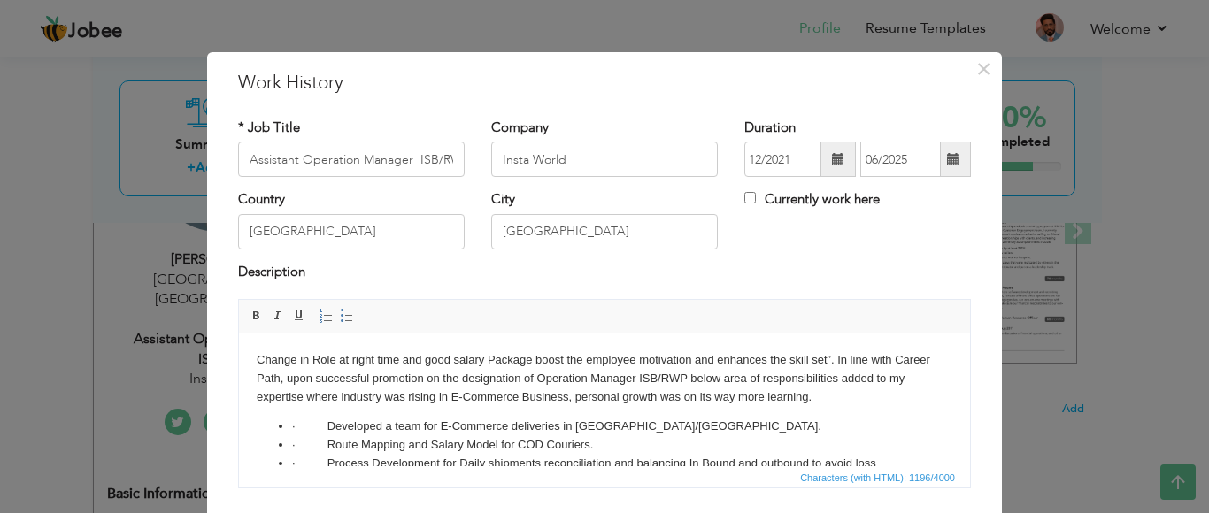
click at [808, 244] on div "Country Pakistan City Islamabad Currently work here" at bounding box center [604, 226] width 759 height 72
click at [947, 168] on span at bounding box center [954, 159] width 35 height 35
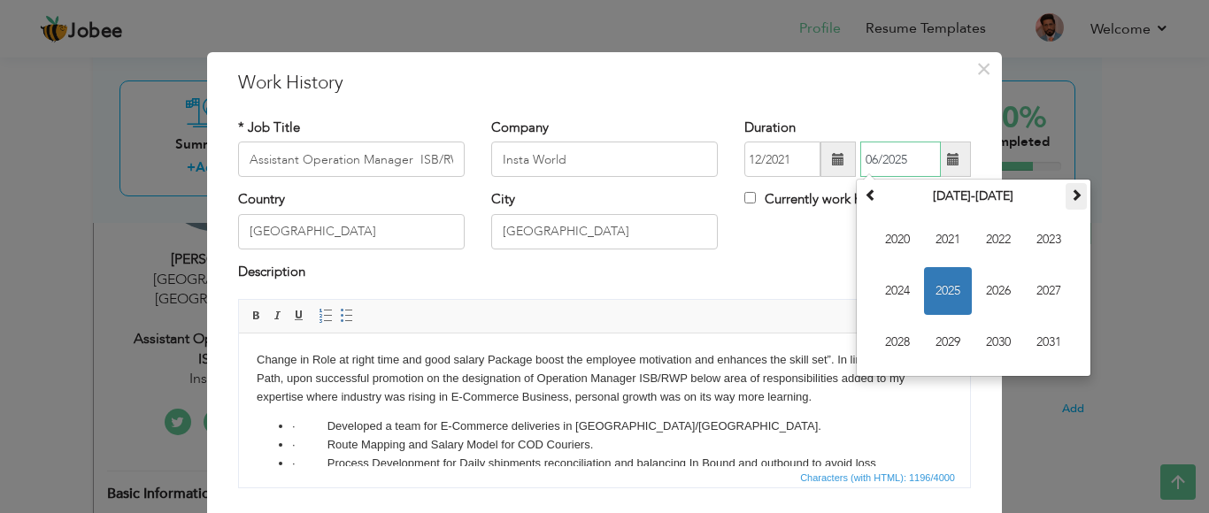
click at [1070, 196] on span at bounding box center [1076, 195] width 12 height 12
type input "08/2025"
click at [795, 256] on div "Country Pakistan City Islamabad Currently work here" at bounding box center [604, 226] width 759 height 72
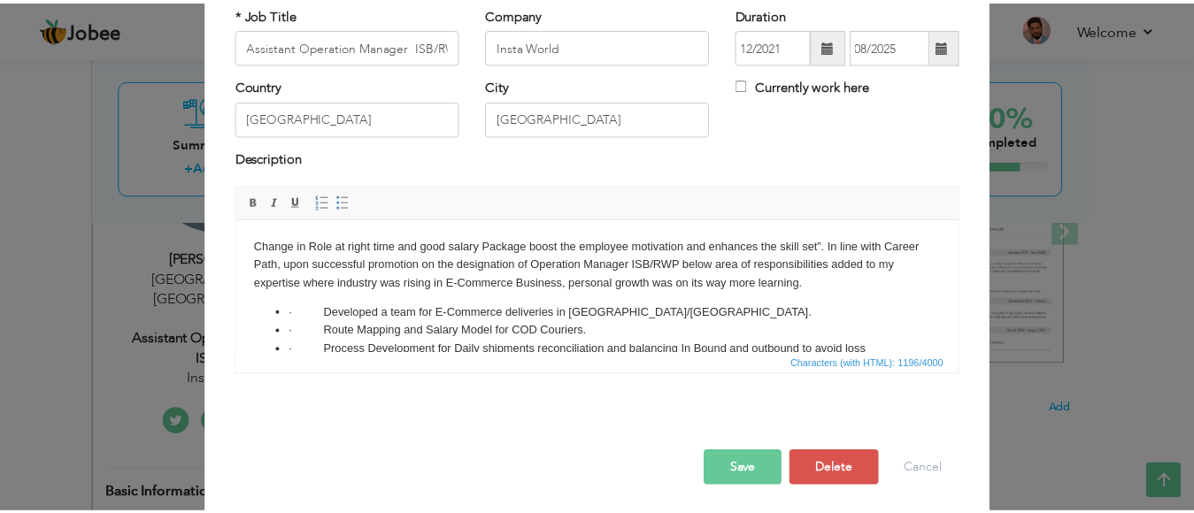
scroll to position [119, 0]
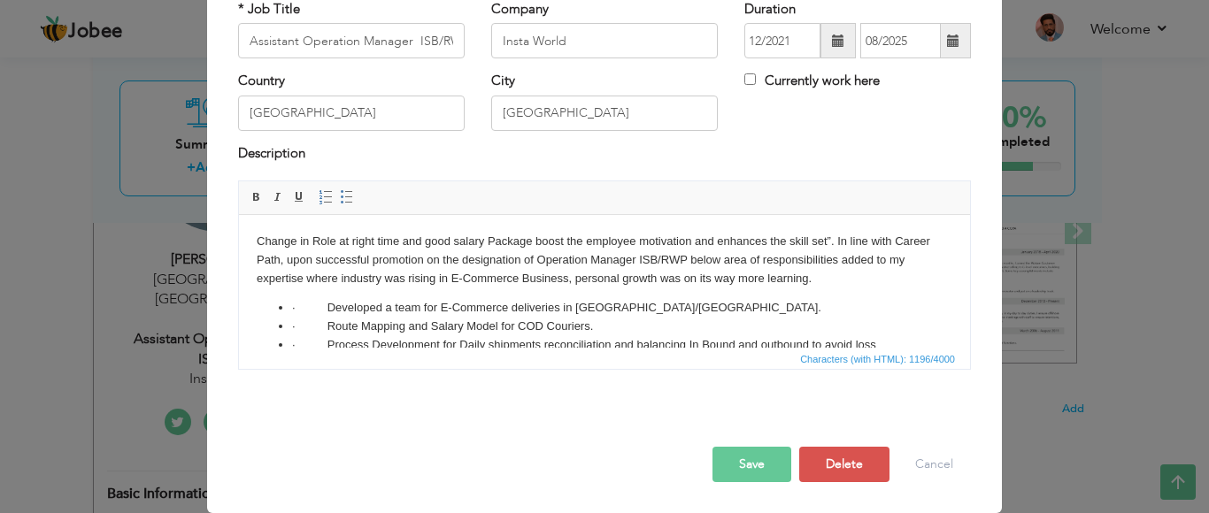
click at [727, 474] on button "Save" at bounding box center [752, 464] width 79 height 35
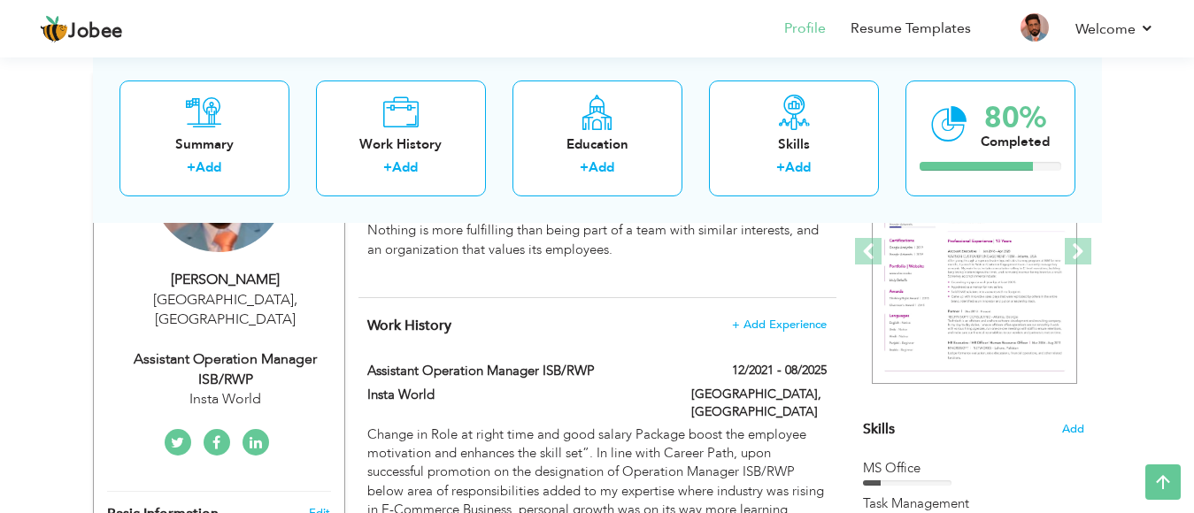
scroll to position [0, 0]
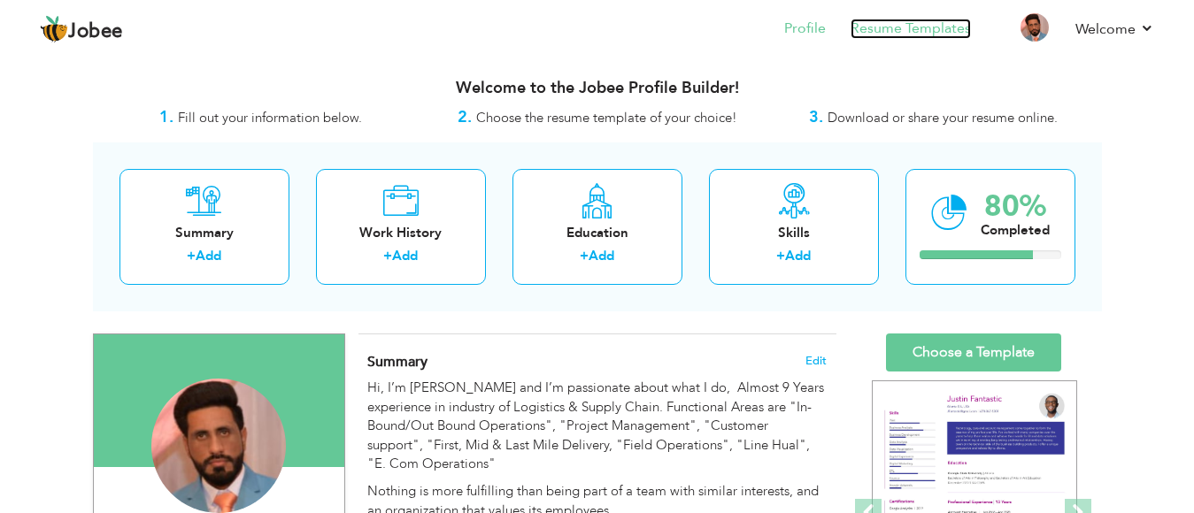
click at [932, 26] on link "Resume Templates" at bounding box center [911, 29] width 120 height 20
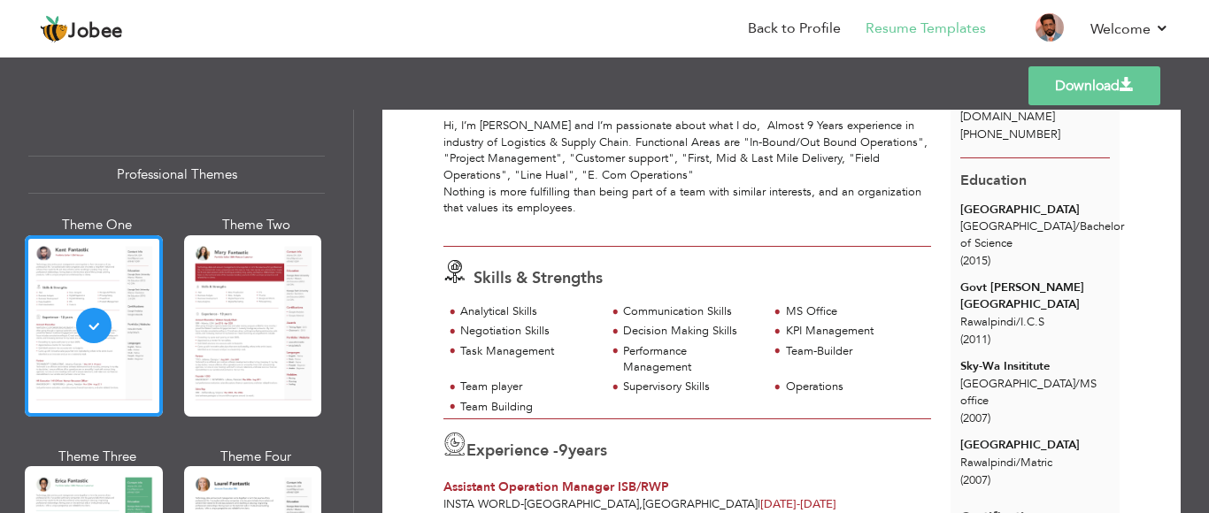
scroll to position [143, 0]
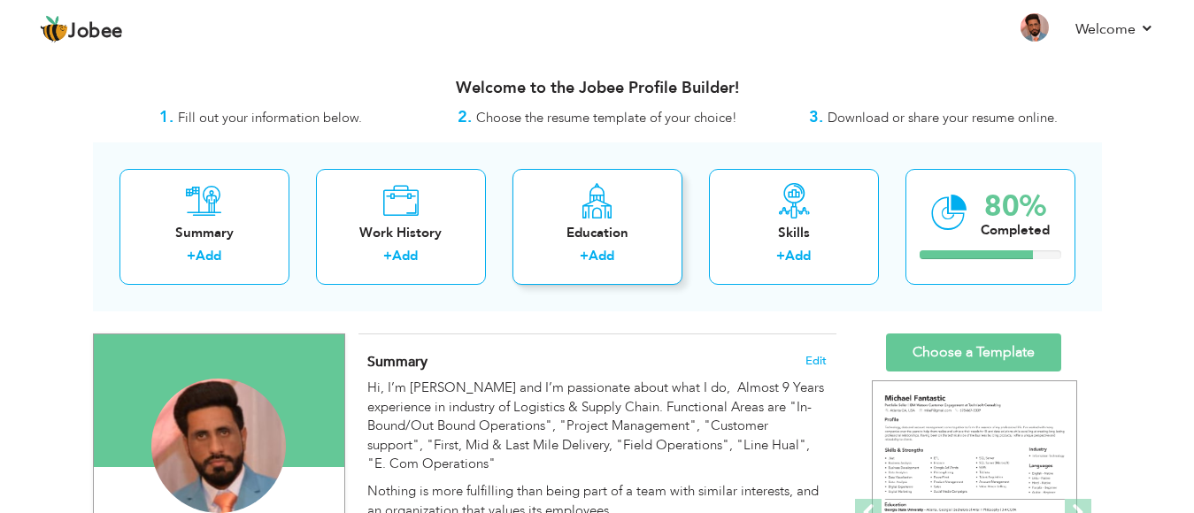
click at [602, 256] on link "Add" at bounding box center [602, 256] width 26 height 18
radio input "true"
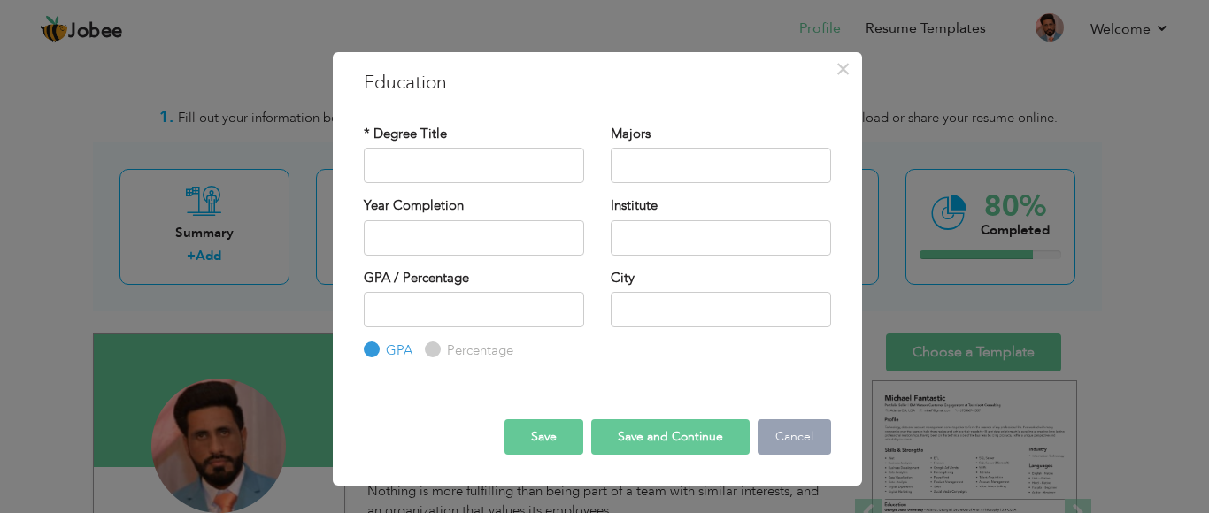
click at [767, 443] on button "Cancel" at bounding box center [794, 437] width 73 height 35
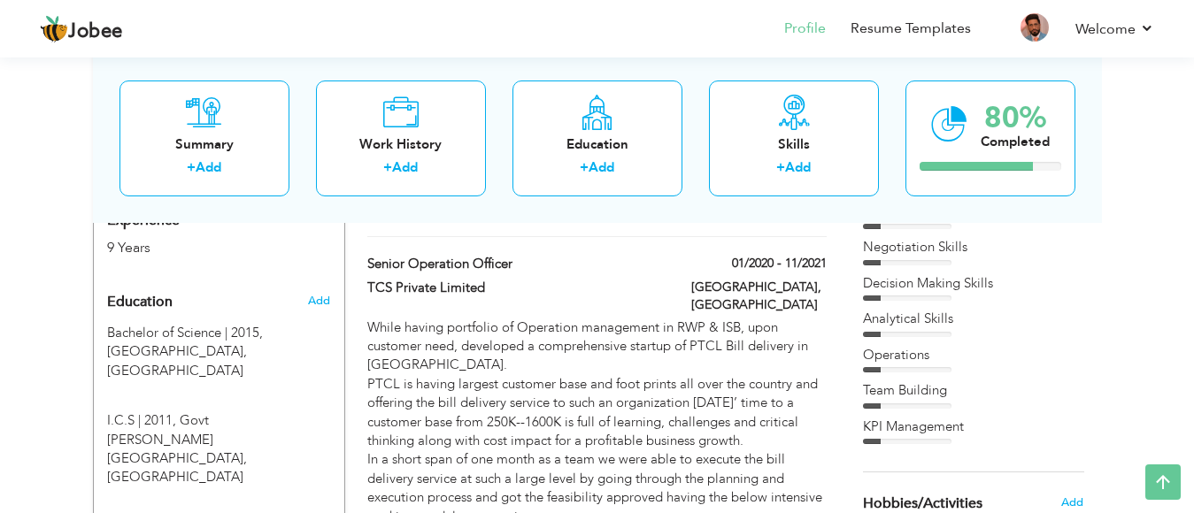
scroll to position [743, 0]
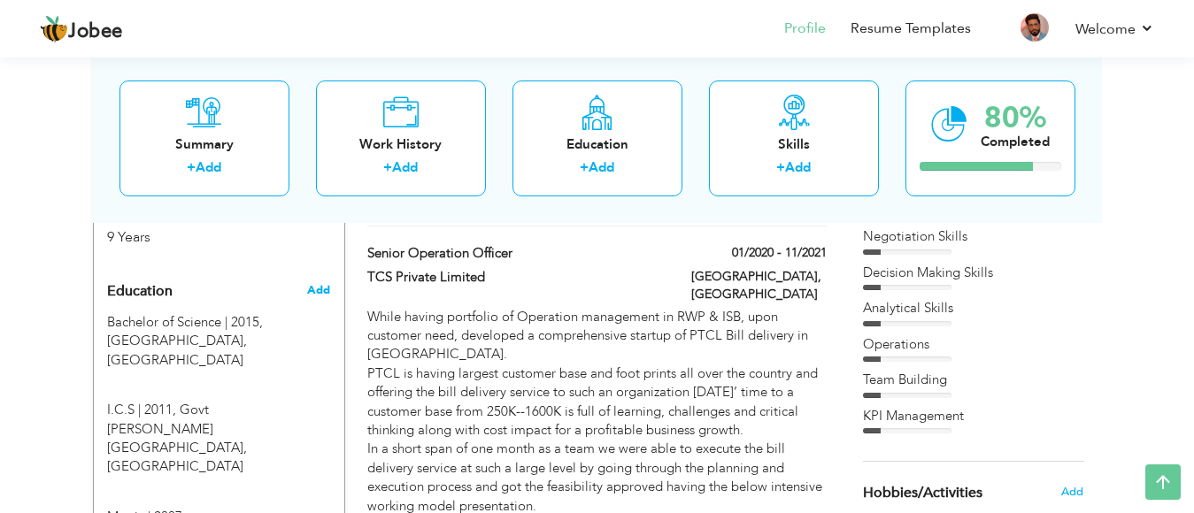
click at [318, 282] on span "Add" at bounding box center [318, 290] width 23 height 16
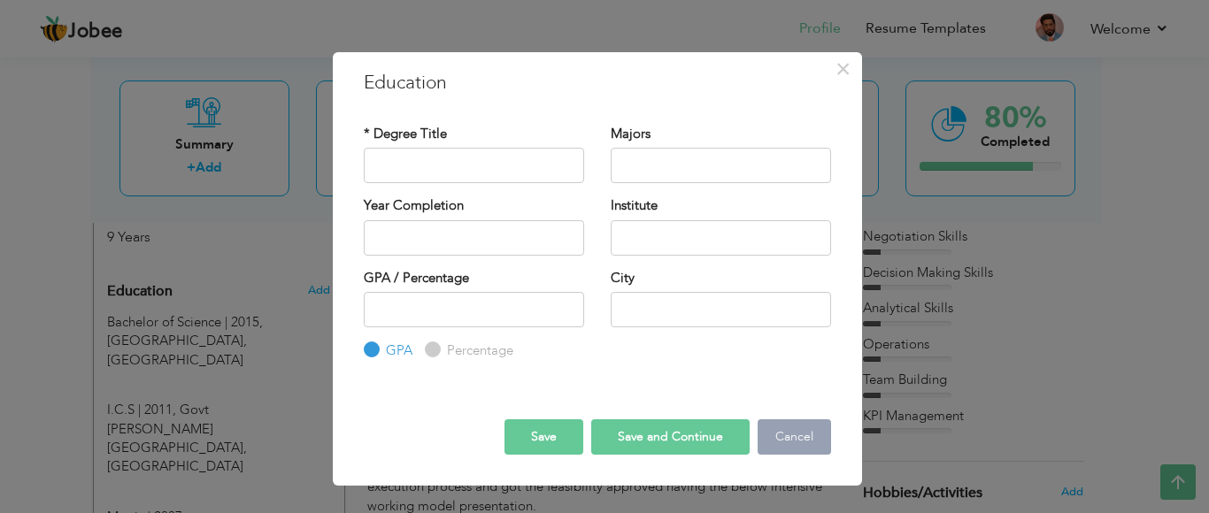
click at [775, 441] on button "Cancel" at bounding box center [794, 437] width 73 height 35
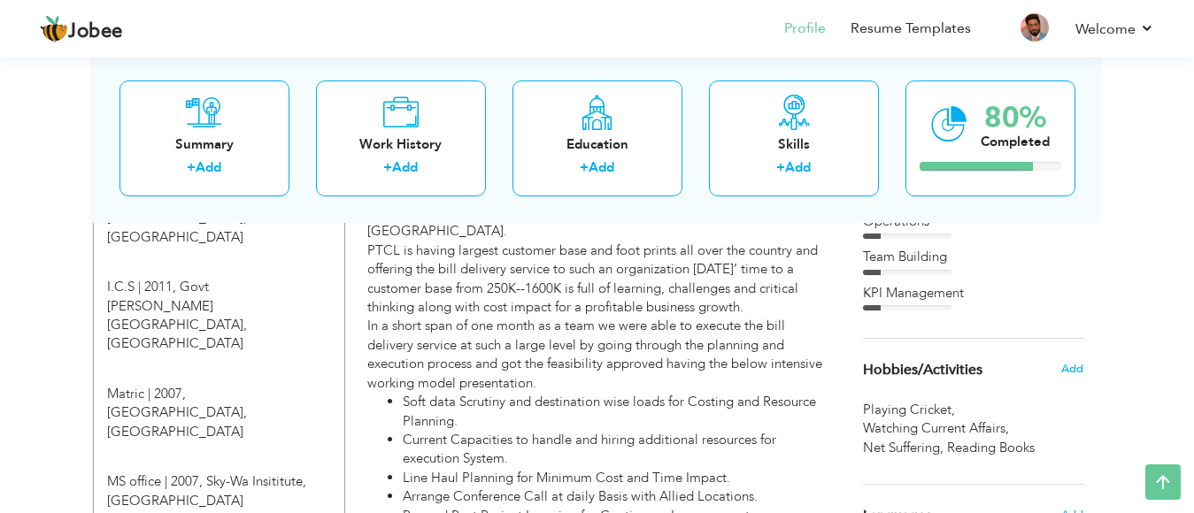
scroll to position [870, 0]
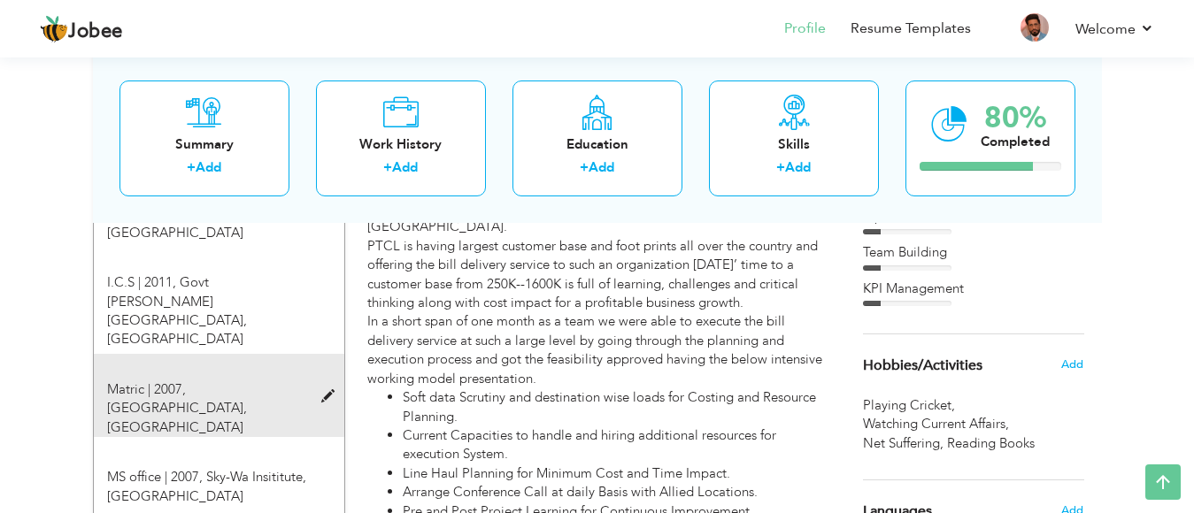
click at [324, 390] on span at bounding box center [332, 396] width 22 height 13
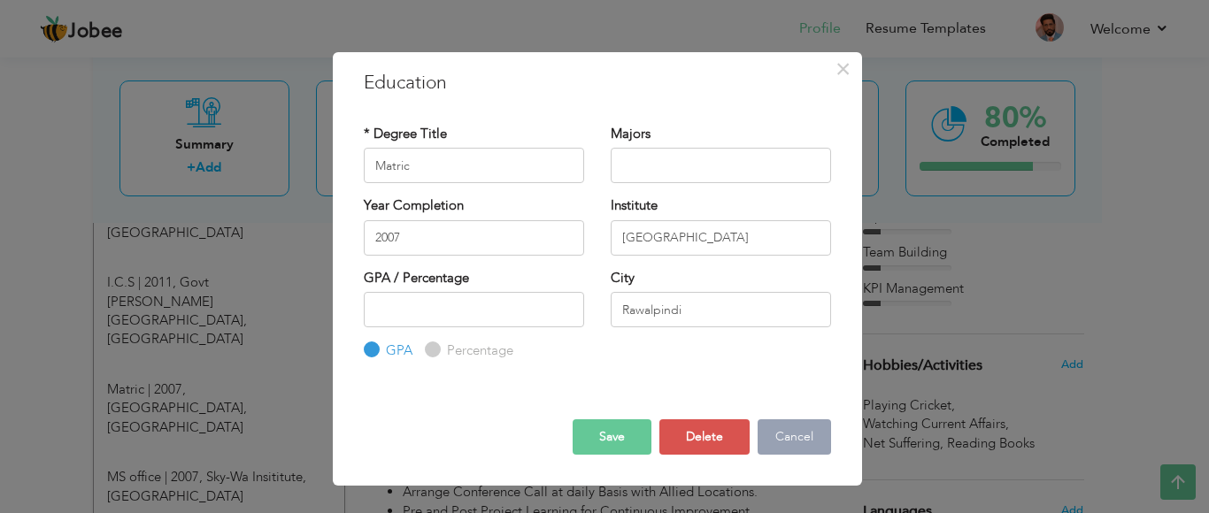
click at [772, 443] on button "Cancel" at bounding box center [794, 437] width 73 height 35
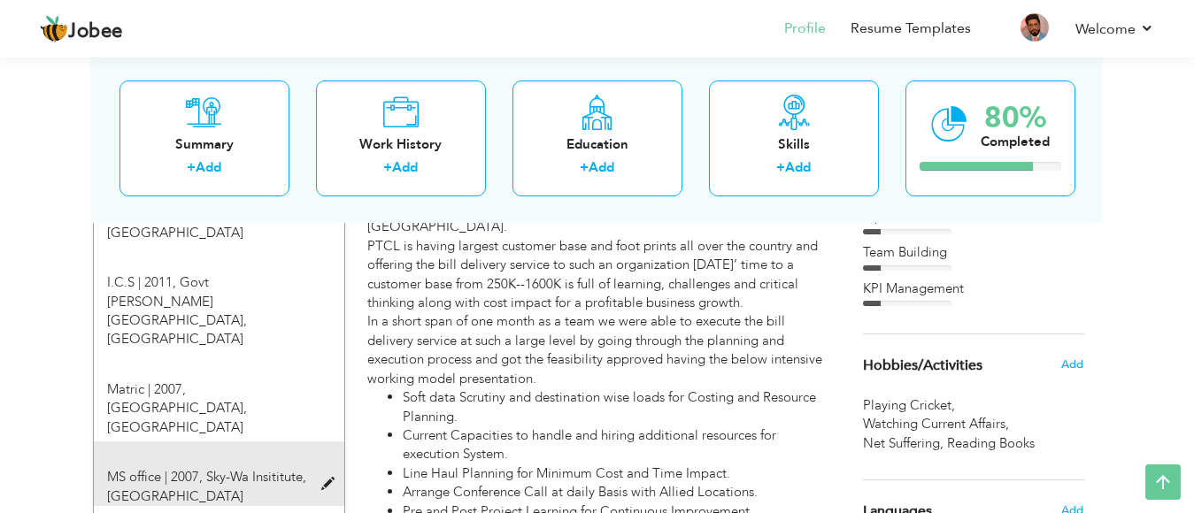
click at [328, 478] on span at bounding box center [332, 484] width 22 height 13
type input "MS office"
type input "Sky-Wa Insititute"
type input "[GEOGRAPHIC_DATA]"
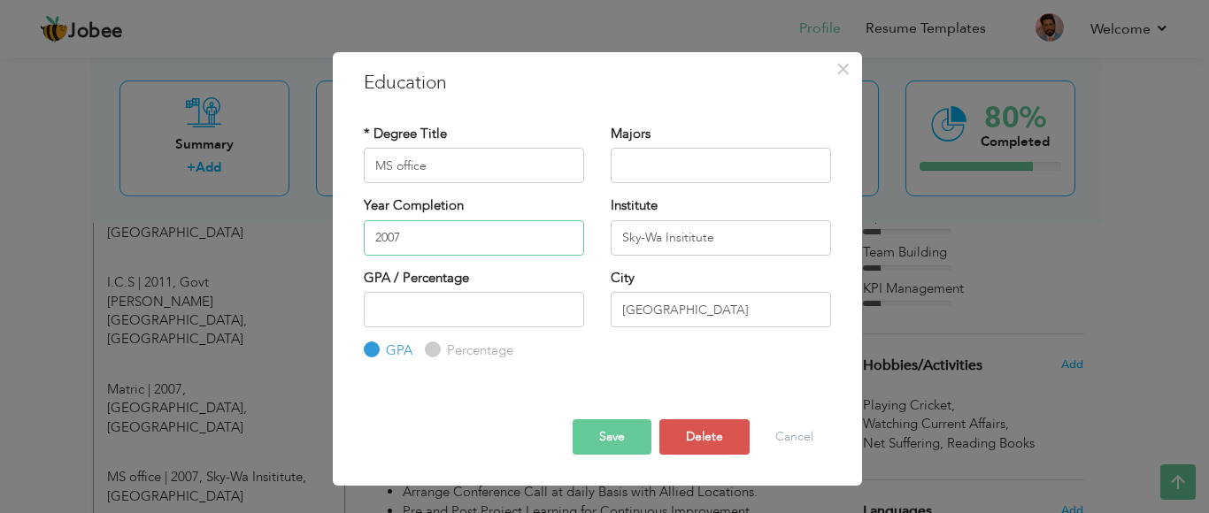
click at [424, 236] on input "2007" at bounding box center [474, 237] width 220 height 35
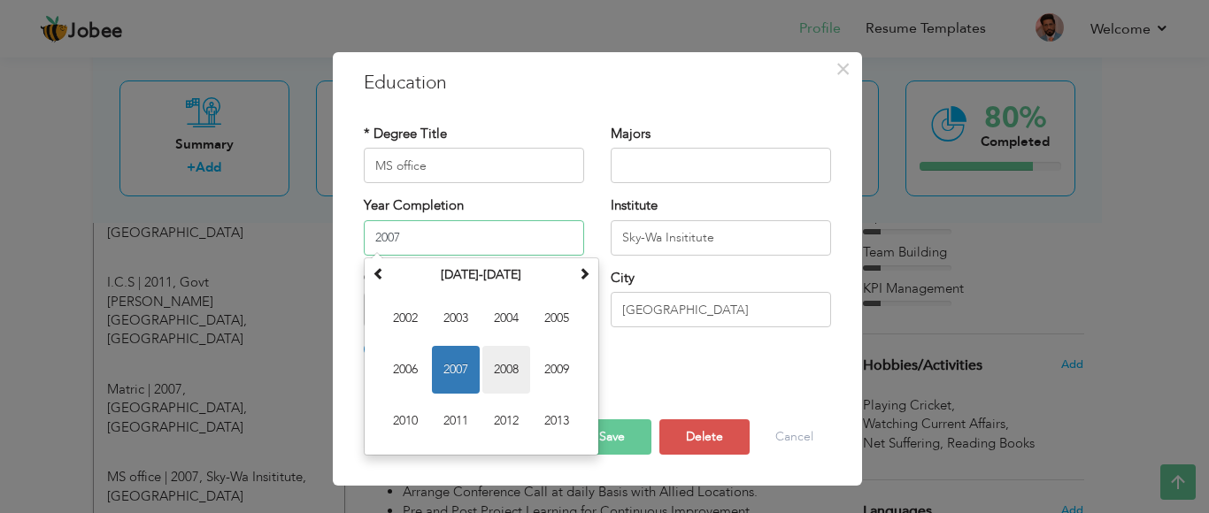
click at [497, 370] on span "2008" at bounding box center [506, 370] width 48 height 48
type input "2008"
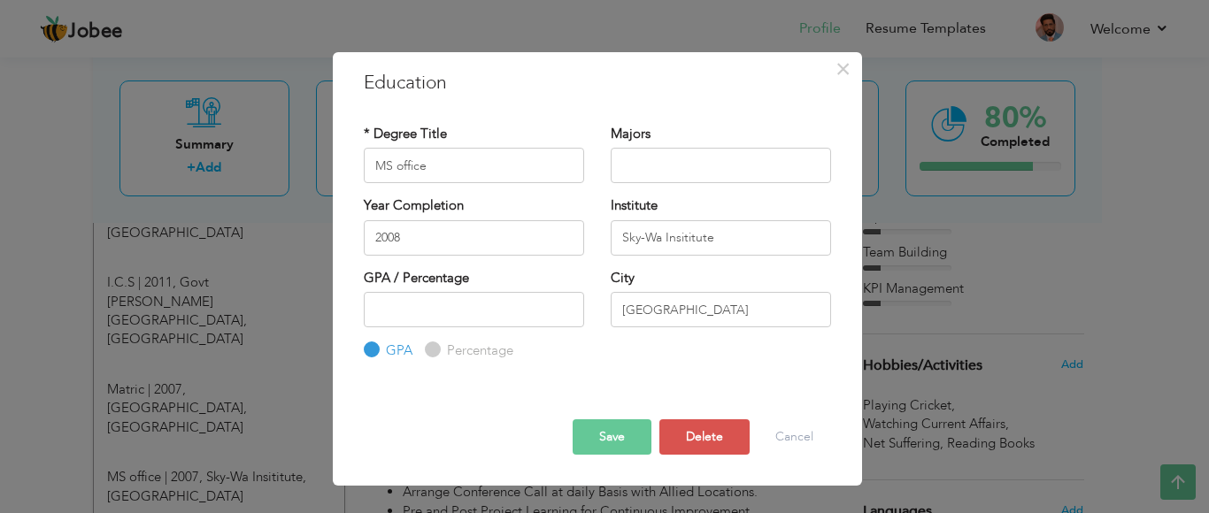
click at [599, 442] on button "Save" at bounding box center [612, 437] width 79 height 35
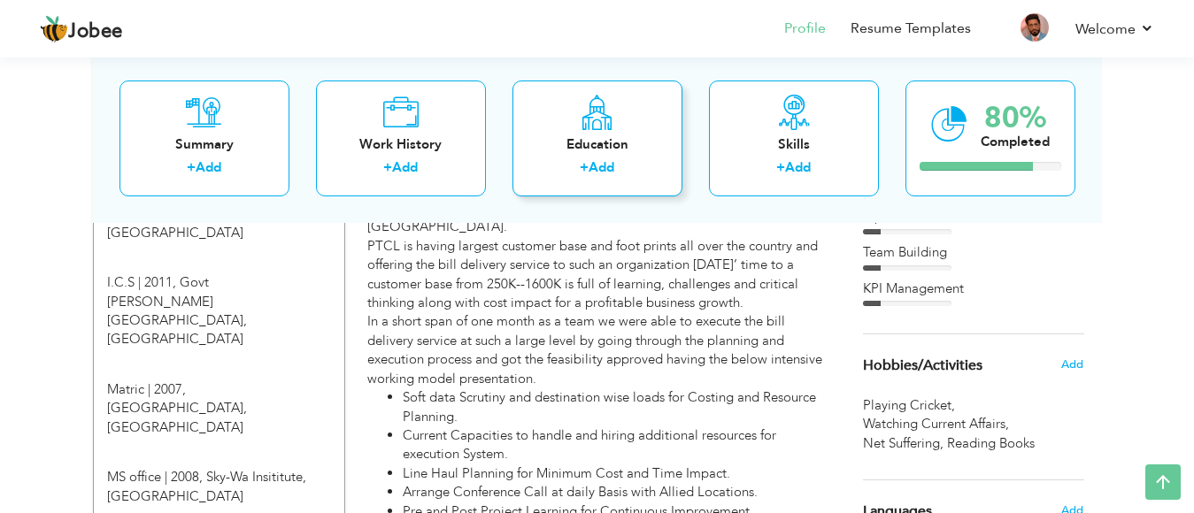
click at [584, 176] on label "+" at bounding box center [584, 167] width 9 height 19
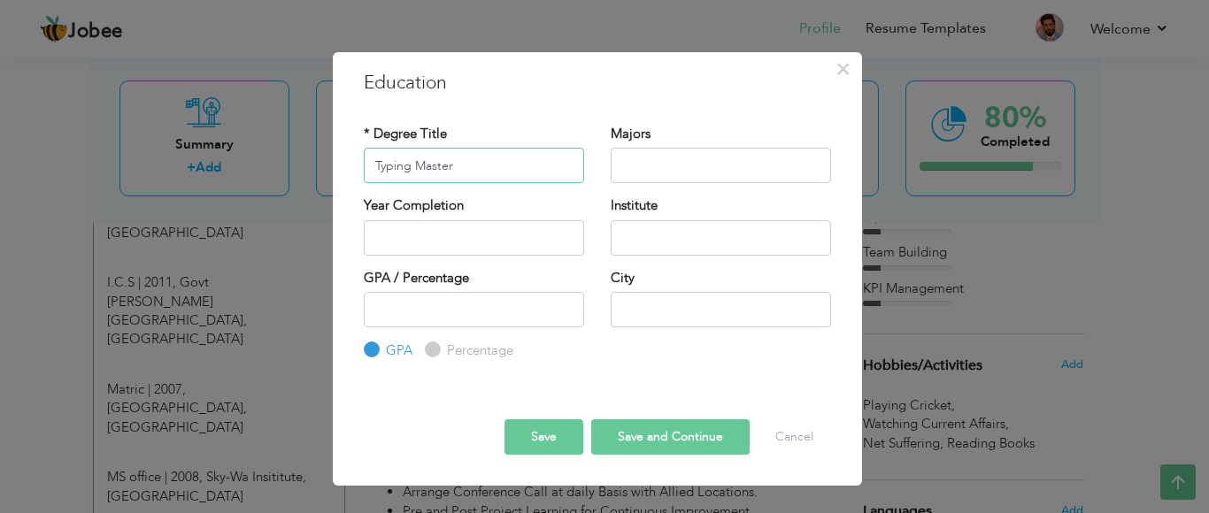
type input "Typing Master"
click at [410, 237] on input "text" at bounding box center [474, 237] width 220 height 35
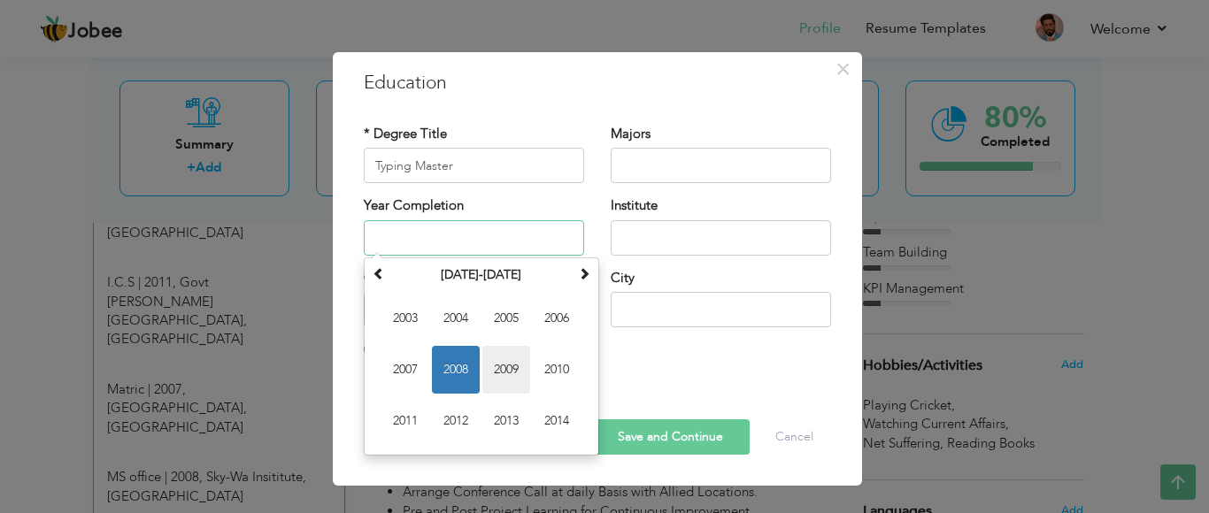
click at [511, 367] on span "2009" at bounding box center [506, 370] width 48 height 48
type input "2009"
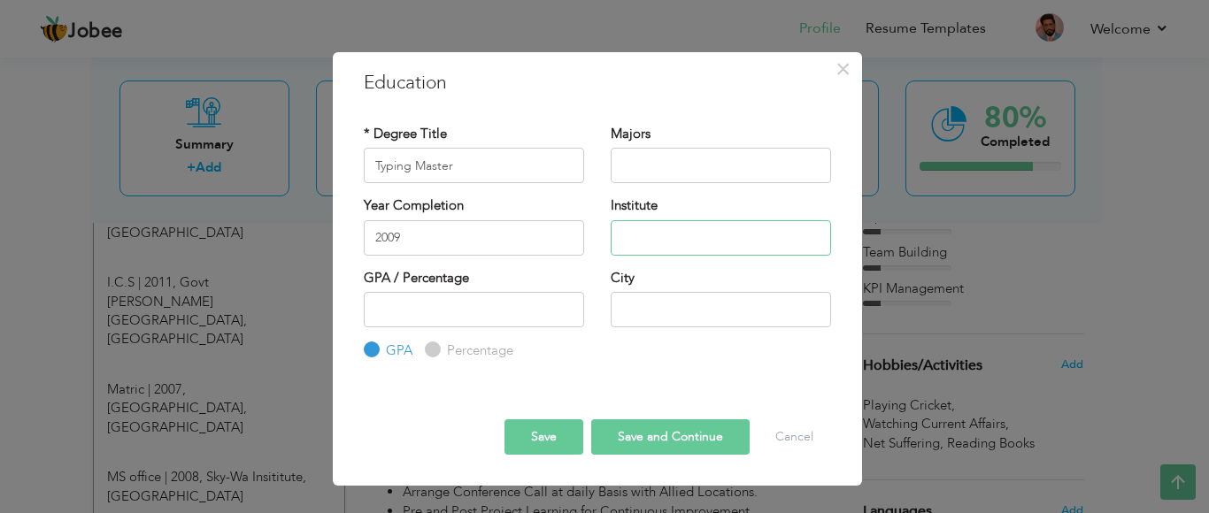
click at [629, 231] on input "text" at bounding box center [721, 237] width 220 height 35
type input "i"
type input "[GEOGRAPHIC_DATA]"
click at [634, 312] on input "text" at bounding box center [721, 309] width 220 height 35
type input "[GEOGRAPHIC_DATA]"
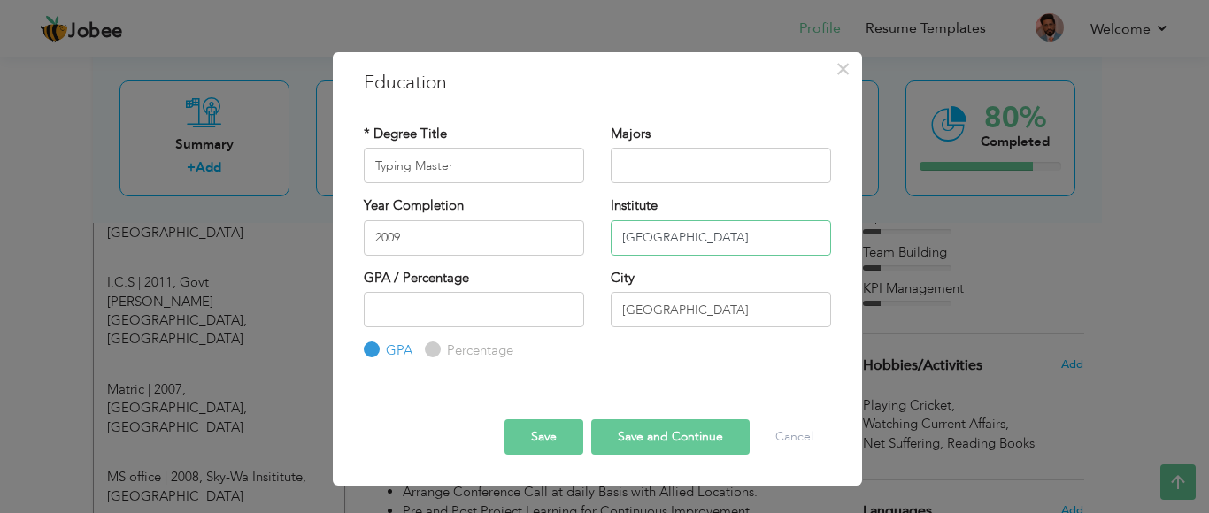
click at [689, 235] on input "[GEOGRAPHIC_DATA]" at bounding box center [721, 237] width 220 height 35
type input "I"
type input "g"
type input "V"
type input "g"
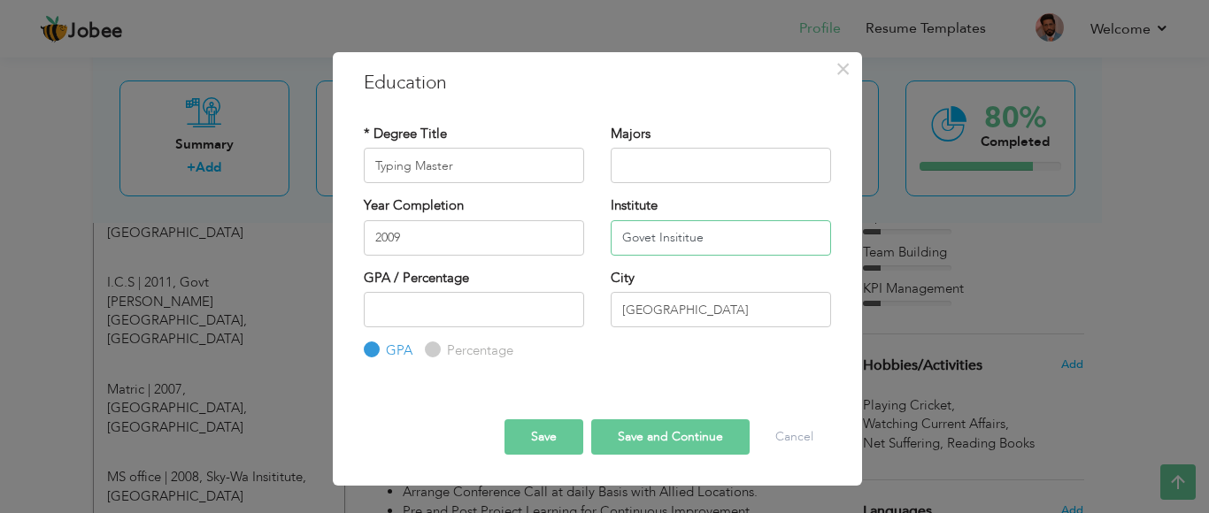
type input "Govet Insititue"
click at [538, 440] on button "Save" at bounding box center [544, 437] width 79 height 35
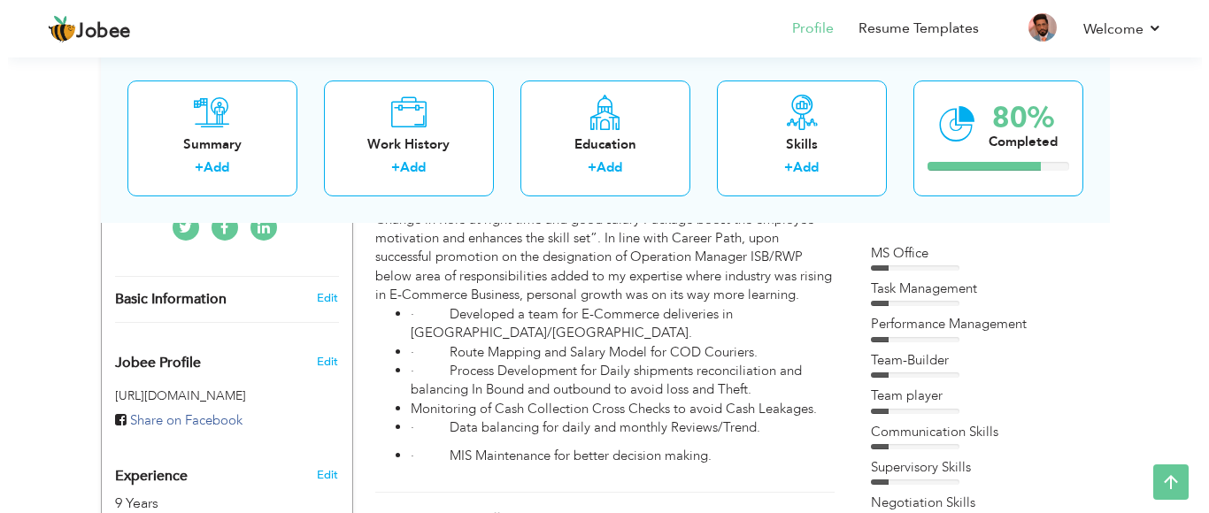
scroll to position [97, 0]
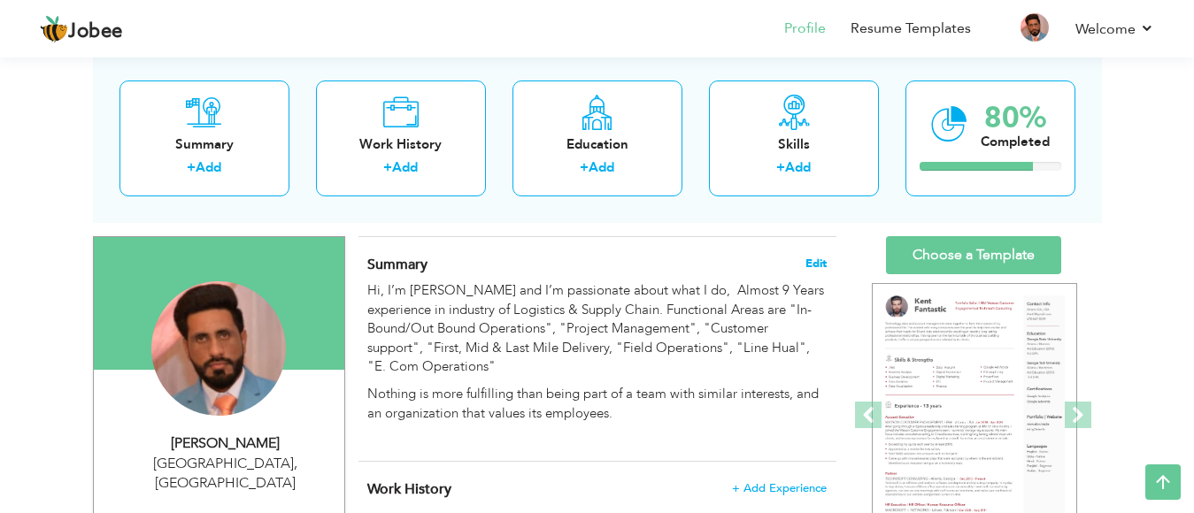
click at [815, 266] on span "Edit" at bounding box center [816, 264] width 21 height 12
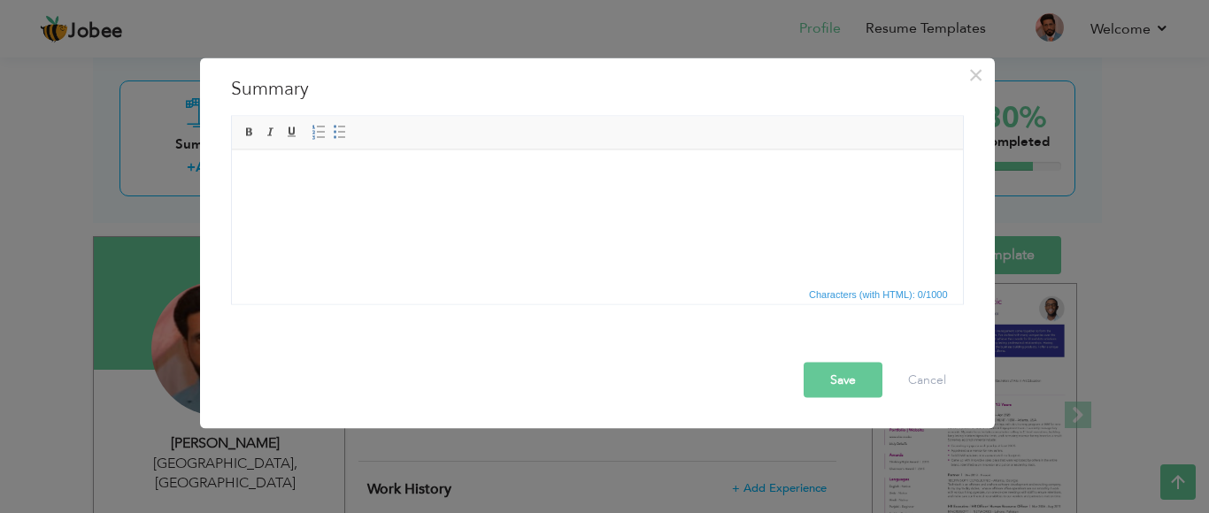
click at [640, 150] on html at bounding box center [596, 150] width 731 height 0
click at [975, 73] on span "×" at bounding box center [975, 75] width 15 height 32
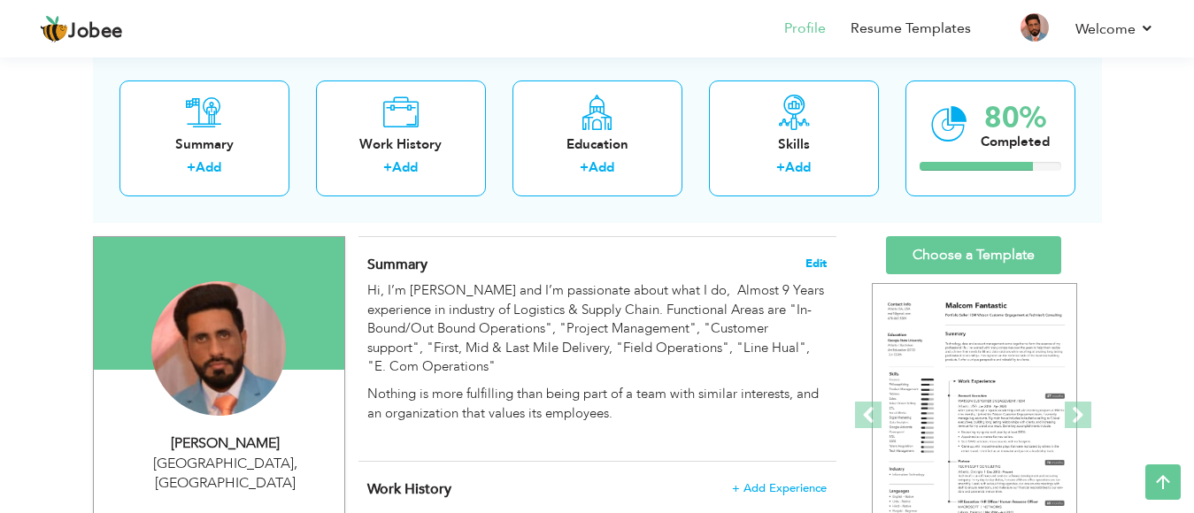
click at [824, 264] on span "Edit" at bounding box center [816, 264] width 21 height 12
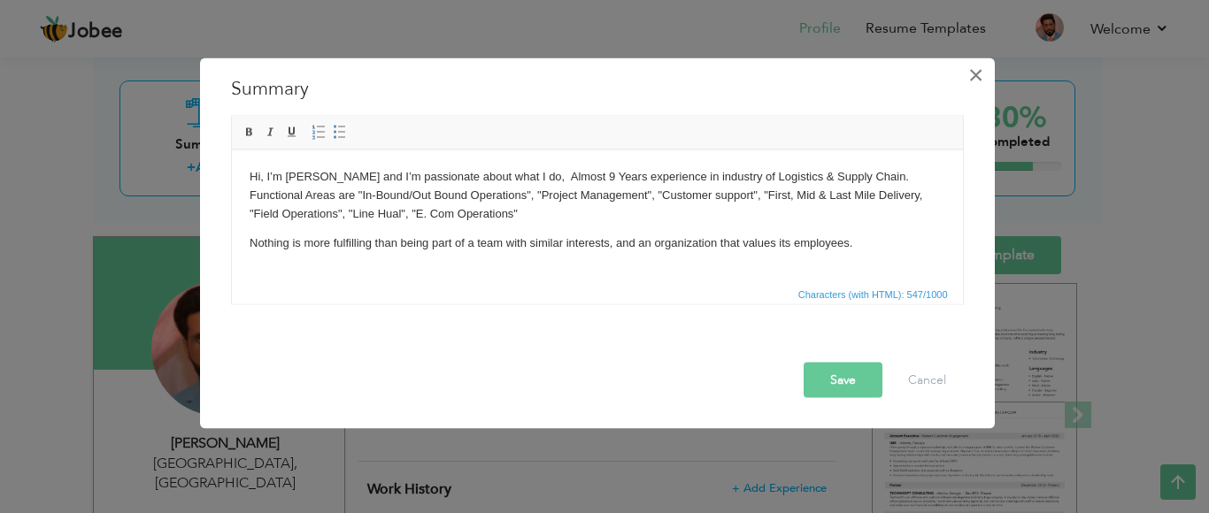
click at [976, 71] on span "×" at bounding box center [975, 75] width 15 height 32
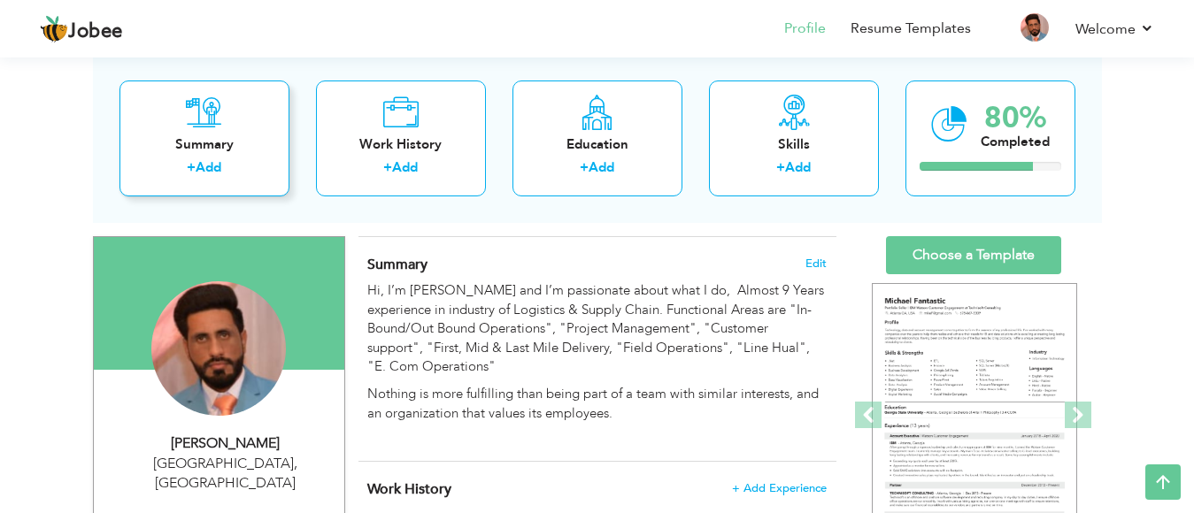
click at [204, 145] on div "Summary" at bounding box center [205, 144] width 142 height 19
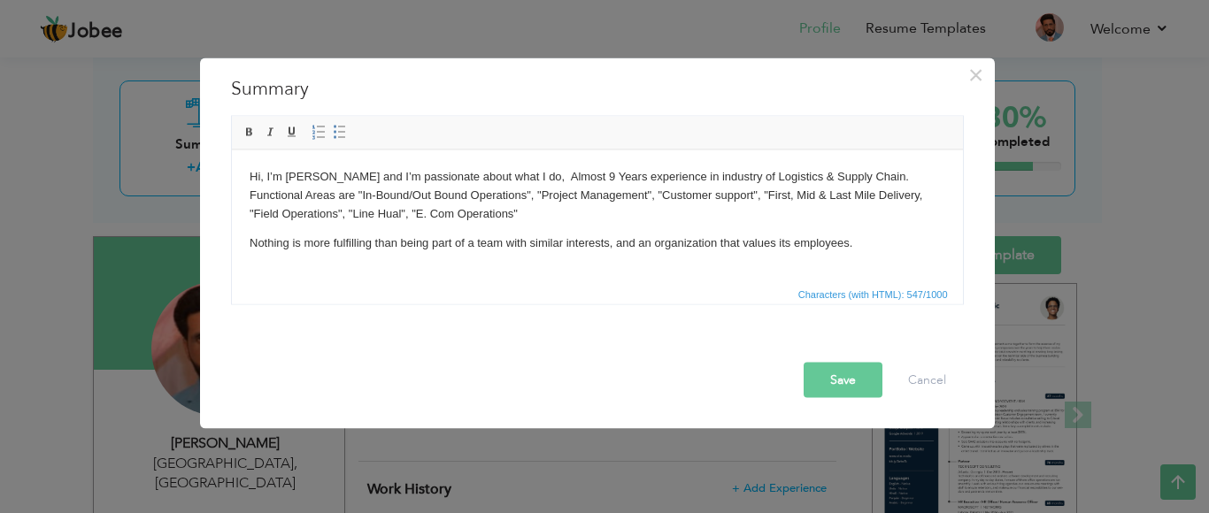
click at [517, 215] on p "Hi, I’m Muhammad Zakeer and I’m passionate about what I do, Almost 9 Years expe…" at bounding box center [597, 194] width 696 height 55
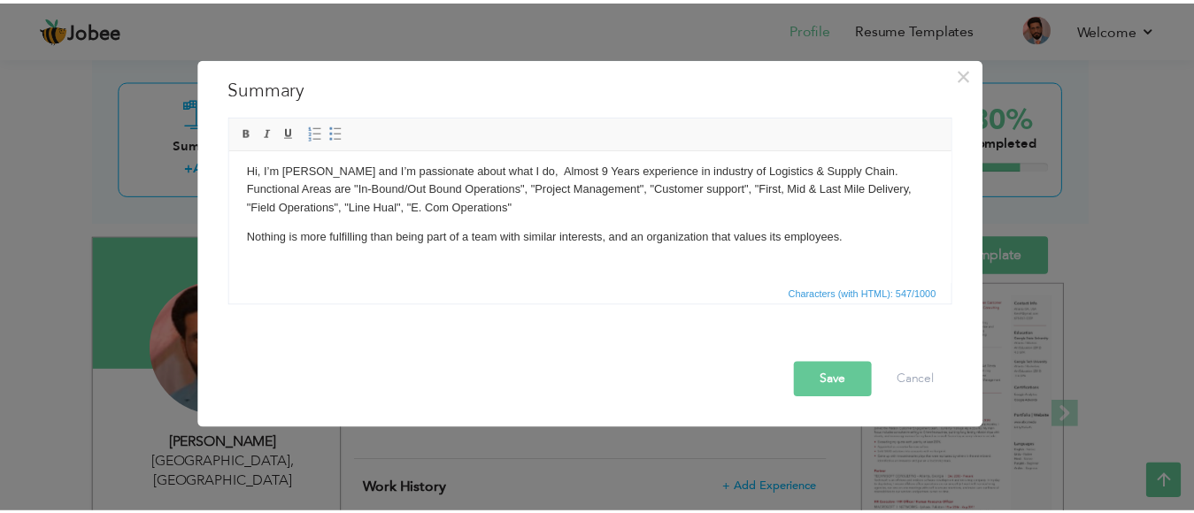
scroll to position [0, 0]
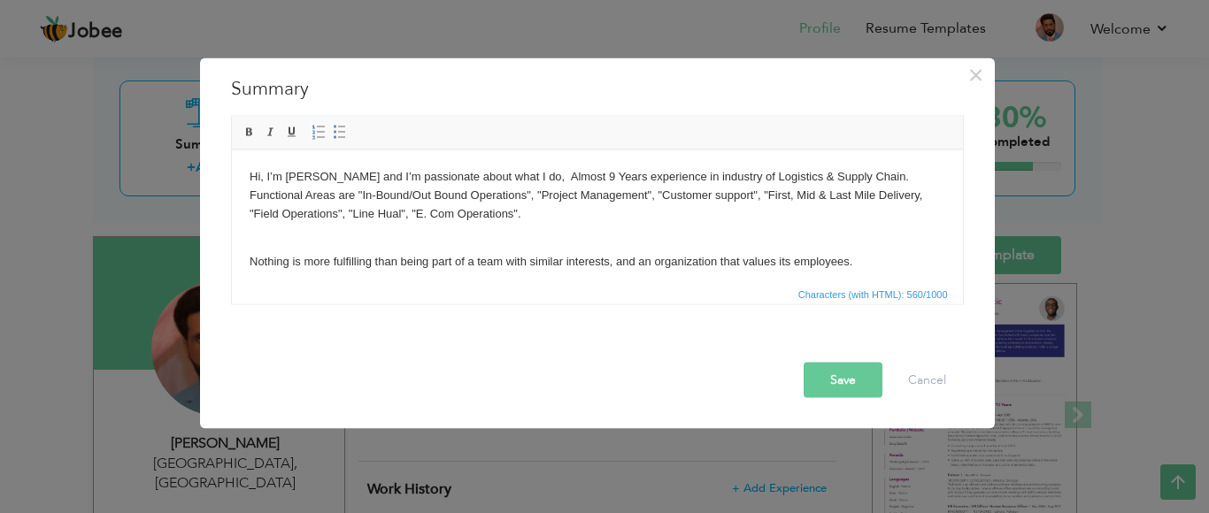
click at [836, 382] on button "Save" at bounding box center [843, 380] width 79 height 35
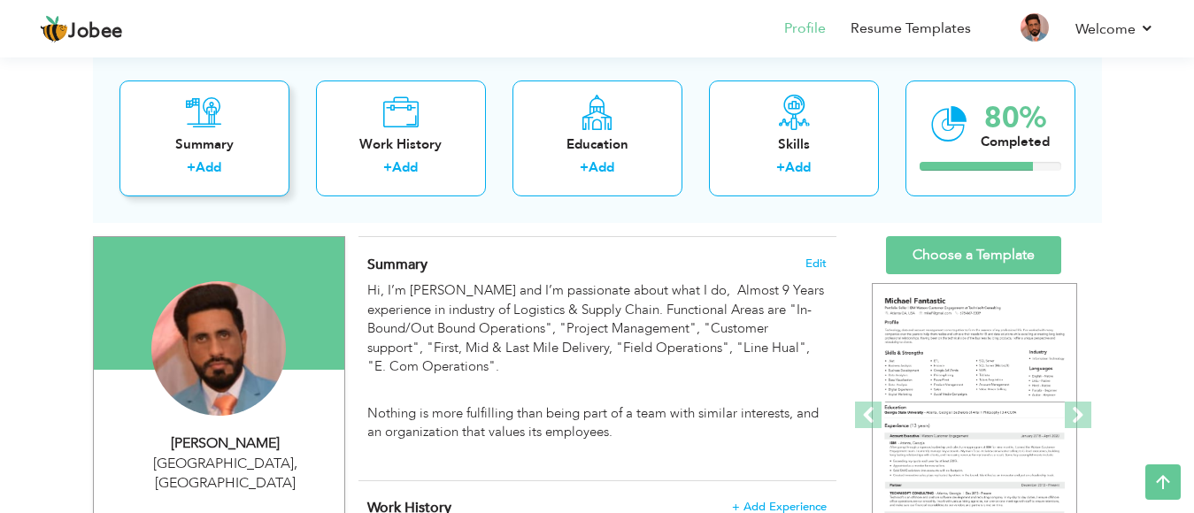
click at [214, 171] on link "Add" at bounding box center [209, 167] width 26 height 18
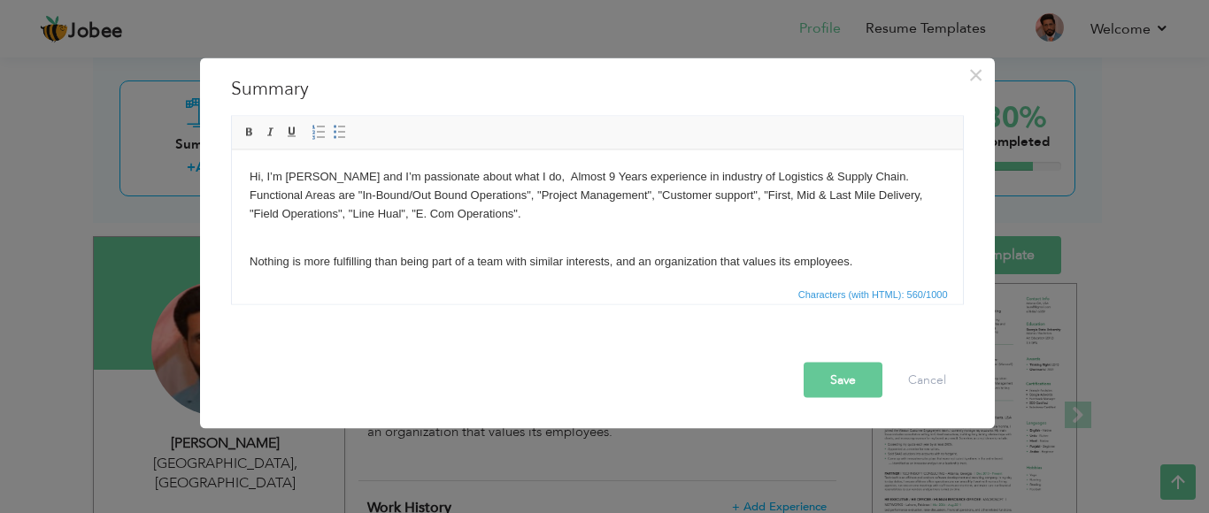
click at [520, 213] on p "Hi, I’m Muhammad Zakeer and I’m passionate about what I do, Almost 9 Years expe…" at bounding box center [597, 203] width 696 height 73
click at [815, 384] on button "Save" at bounding box center [843, 380] width 79 height 35
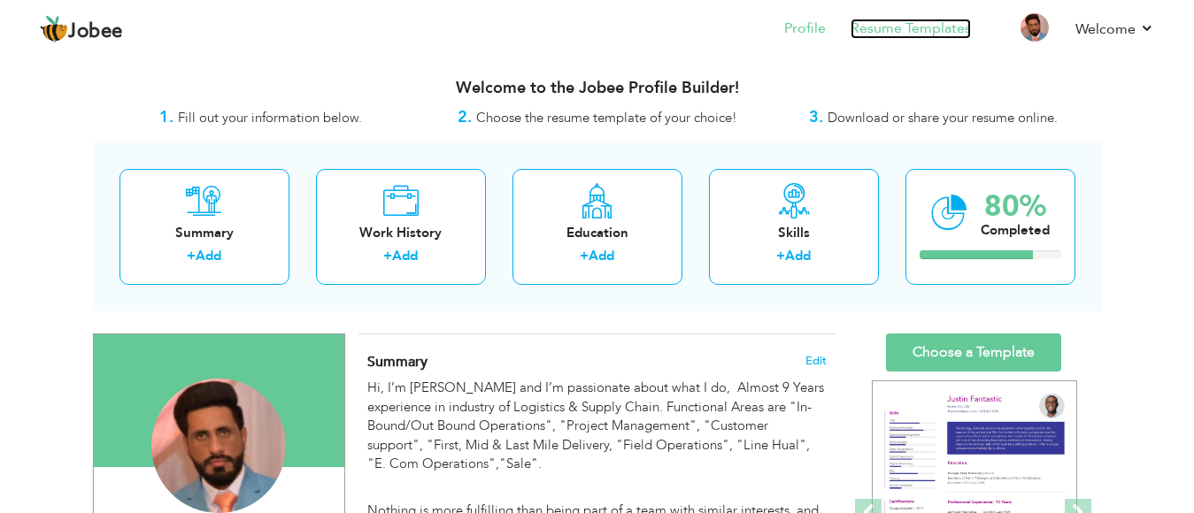
click at [899, 32] on link "Resume Templates" at bounding box center [911, 29] width 120 height 20
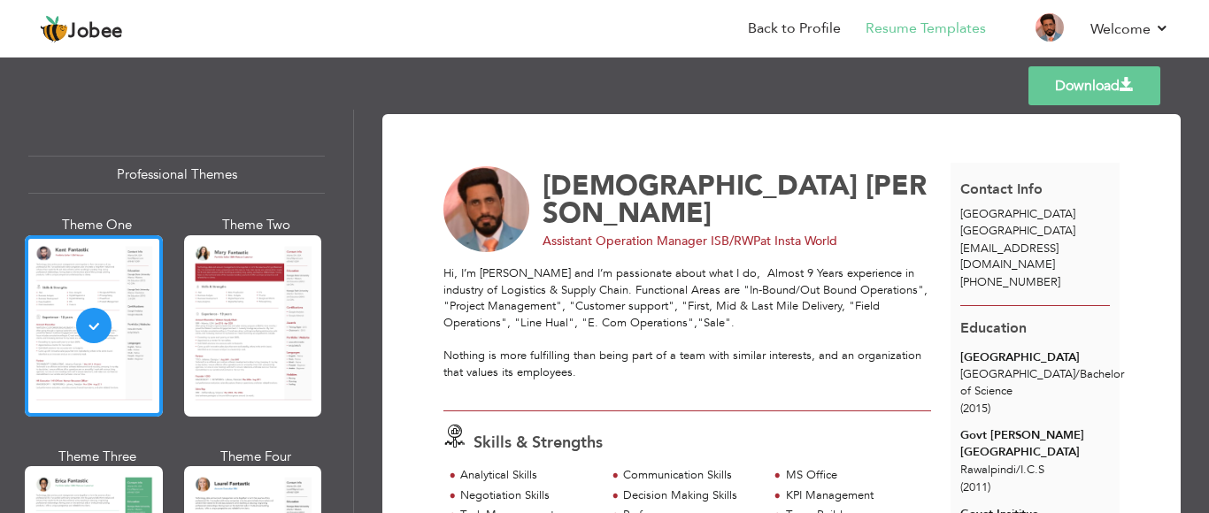
click at [1099, 81] on link "Download" at bounding box center [1095, 85] width 132 height 39
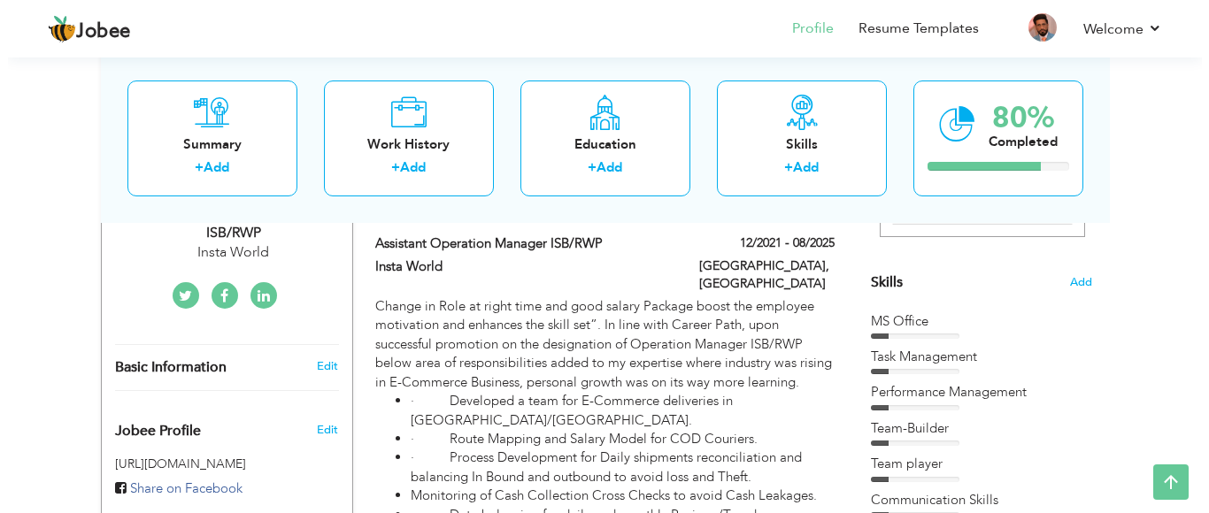
scroll to position [382, 0]
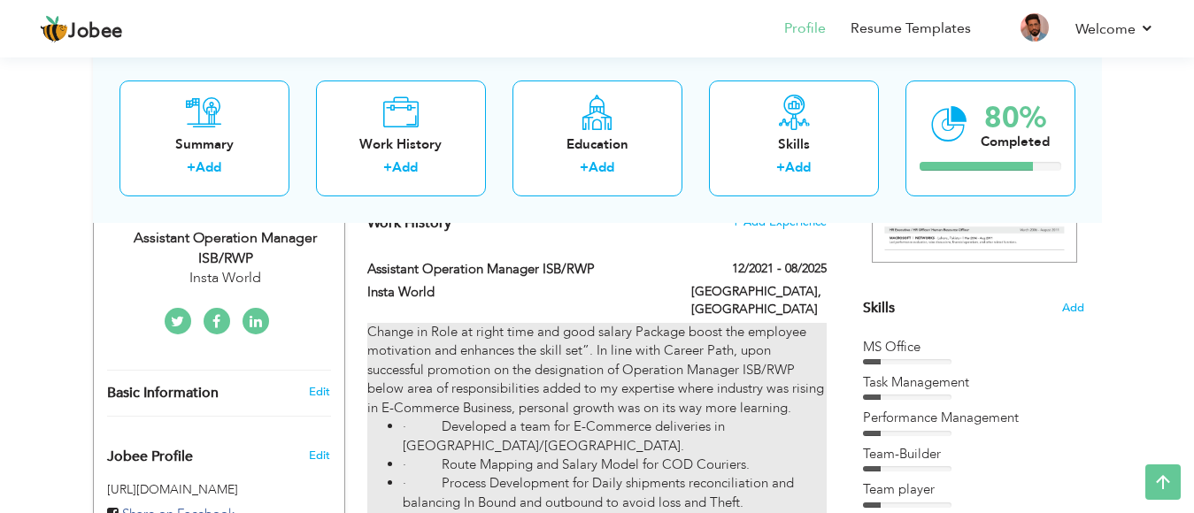
click at [792, 390] on div "Change in Role at right time and good salary Package boost the employee motivat…" at bounding box center [596, 450] width 459 height 255
type input "Assistant Operation Manager ISB/RWP"
type input "Insta World"
type input "12/2021"
type input "08/2025"
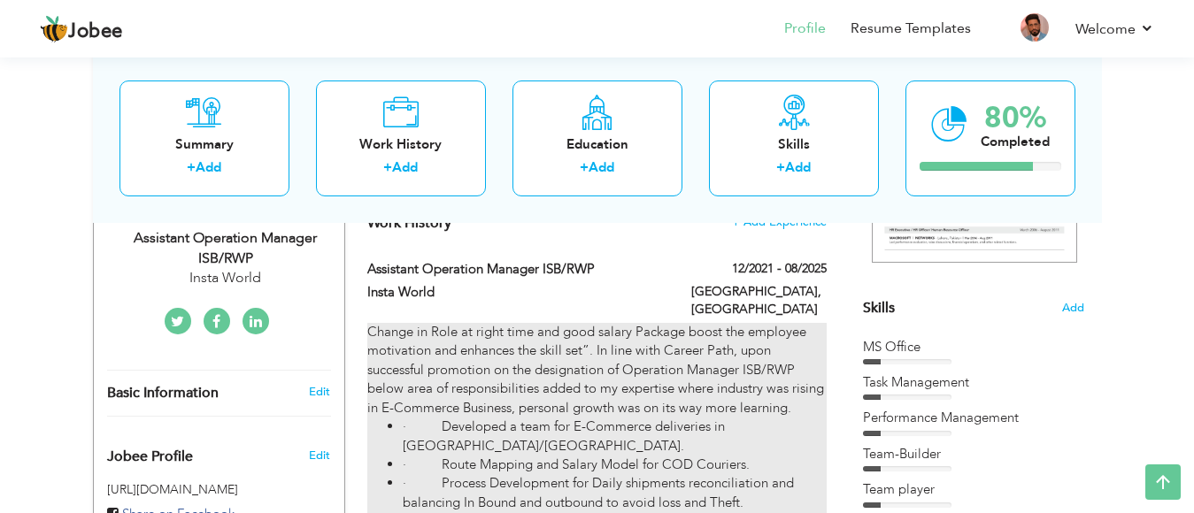
type input "[GEOGRAPHIC_DATA]"
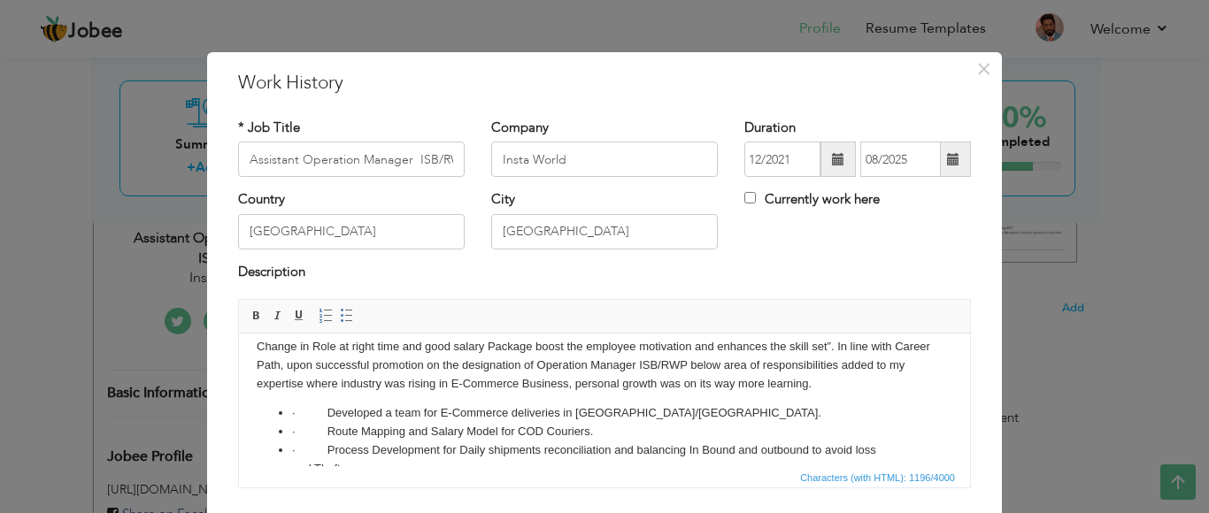
scroll to position [15, 0]
click at [813, 383] on body "Change in Role at right time and good salary Package boost the employee motivat…" at bounding box center [605, 445] width 696 height 219
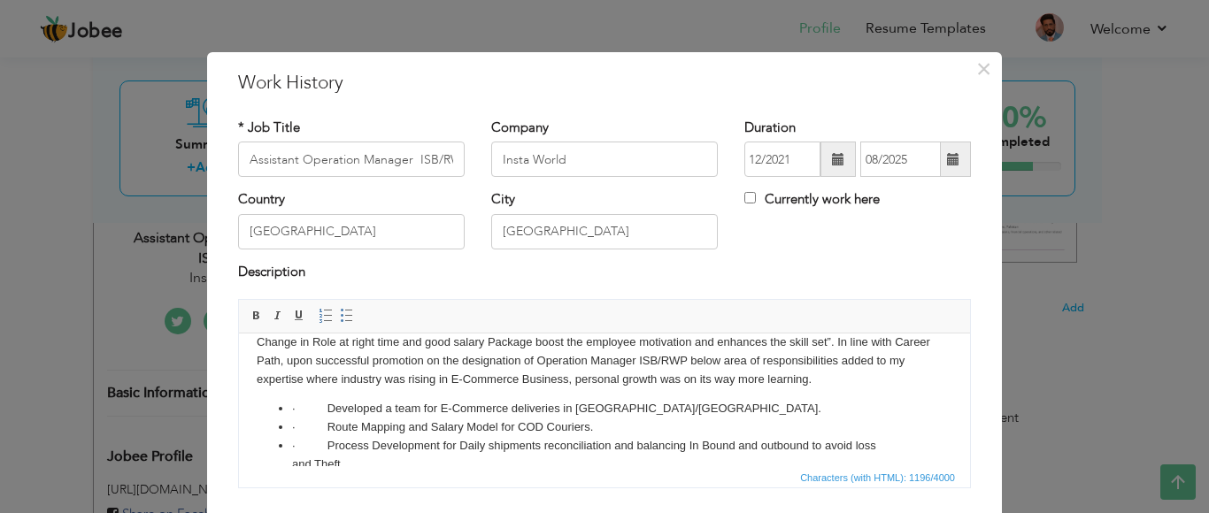
scroll to position [0, 0]
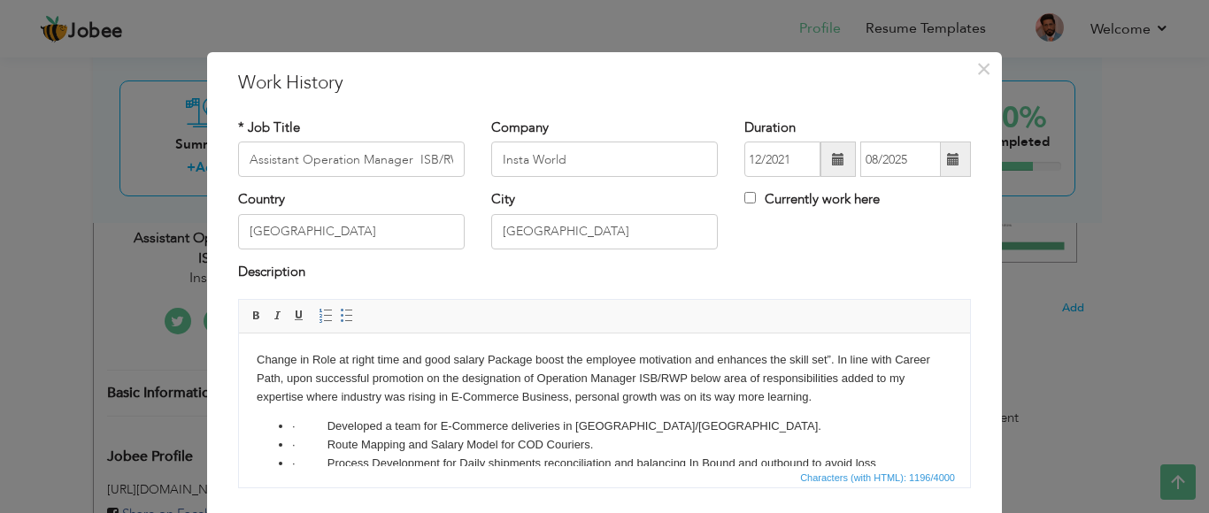
click at [270, 343] on html "Change in Role at right time and good salary Package boost the employee motivat…" at bounding box center [604, 461] width 731 height 254
click at [254, 358] on html "Change in Role at right time and good salary Package boost the employee motivat…" at bounding box center [604, 461] width 731 height 254
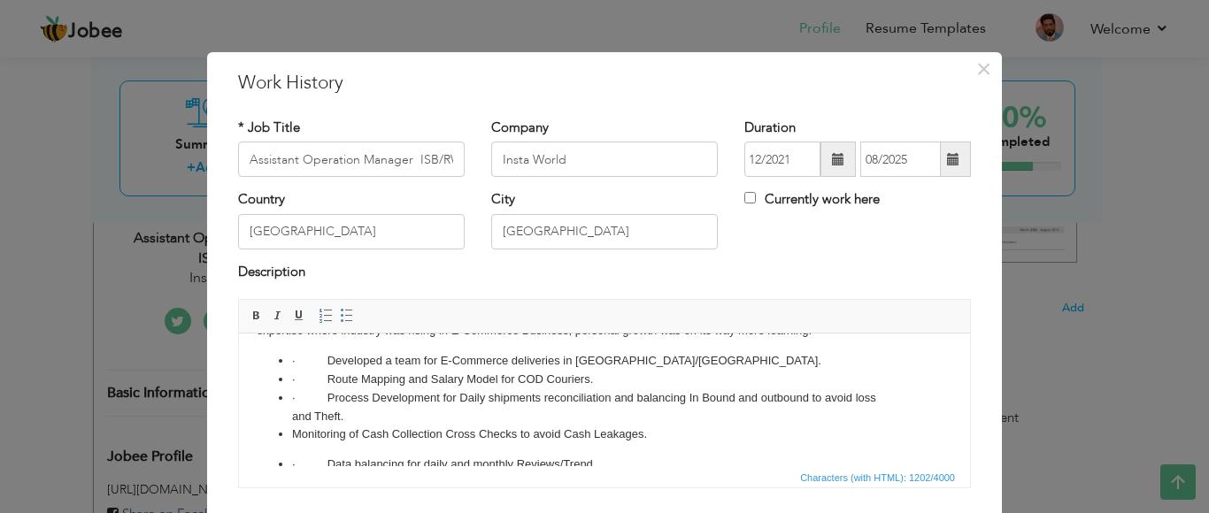
scroll to position [86, 0]
click at [292, 416] on li "· Process Development for Daily shipments reconciliation and balancing In Bound…" at bounding box center [604, 406] width 625 height 37
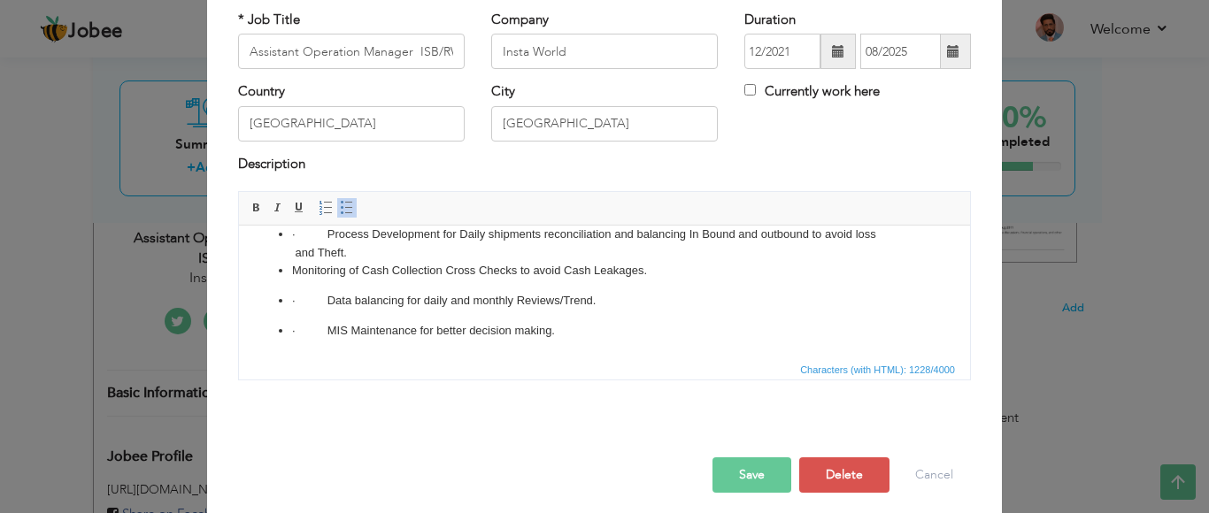
scroll to position [119, 0]
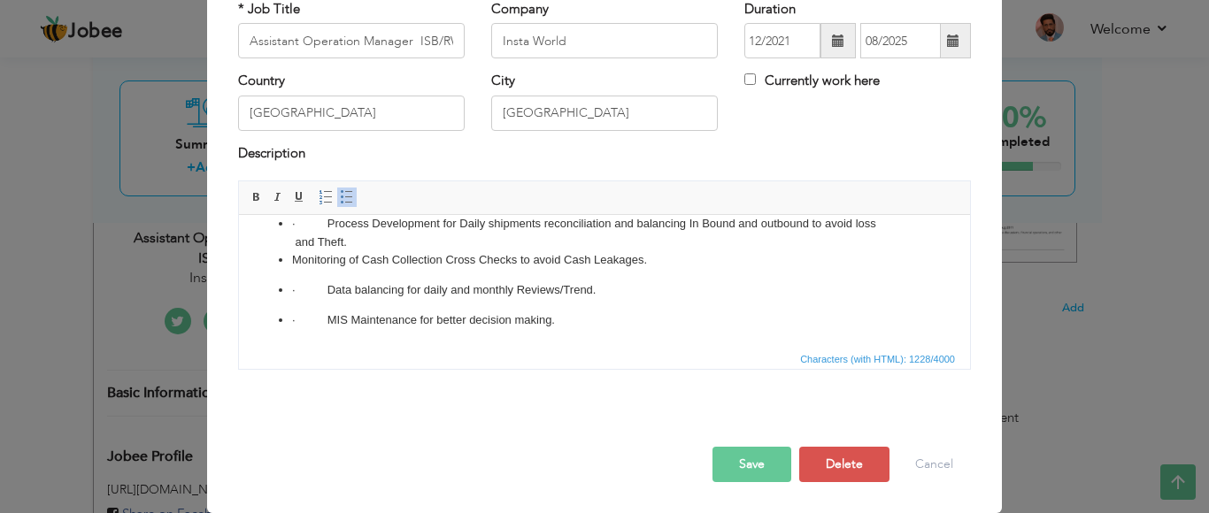
click at [736, 474] on button "Save" at bounding box center [752, 464] width 79 height 35
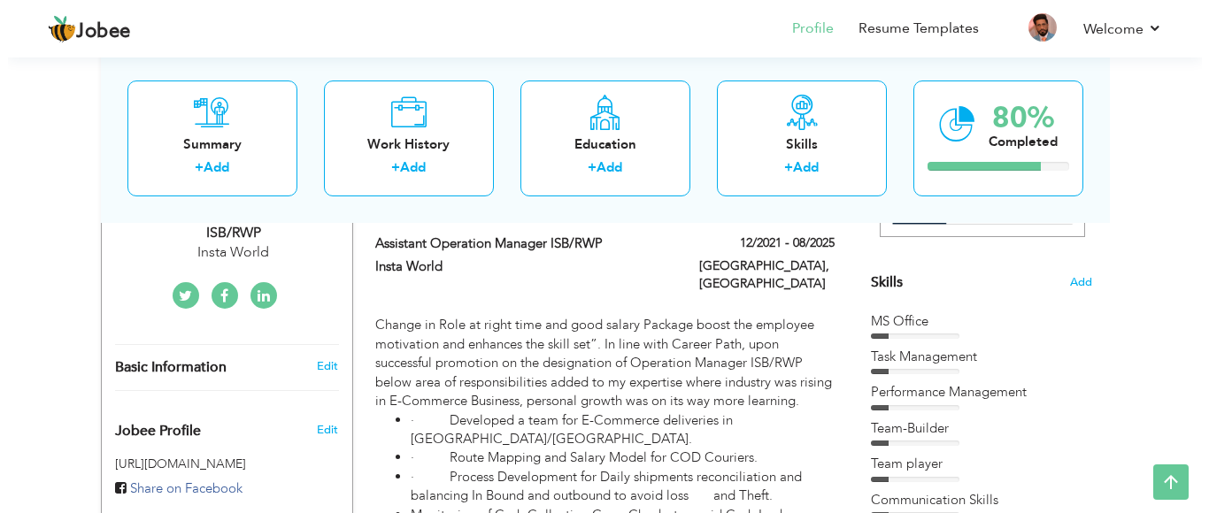
scroll to position [428, 0]
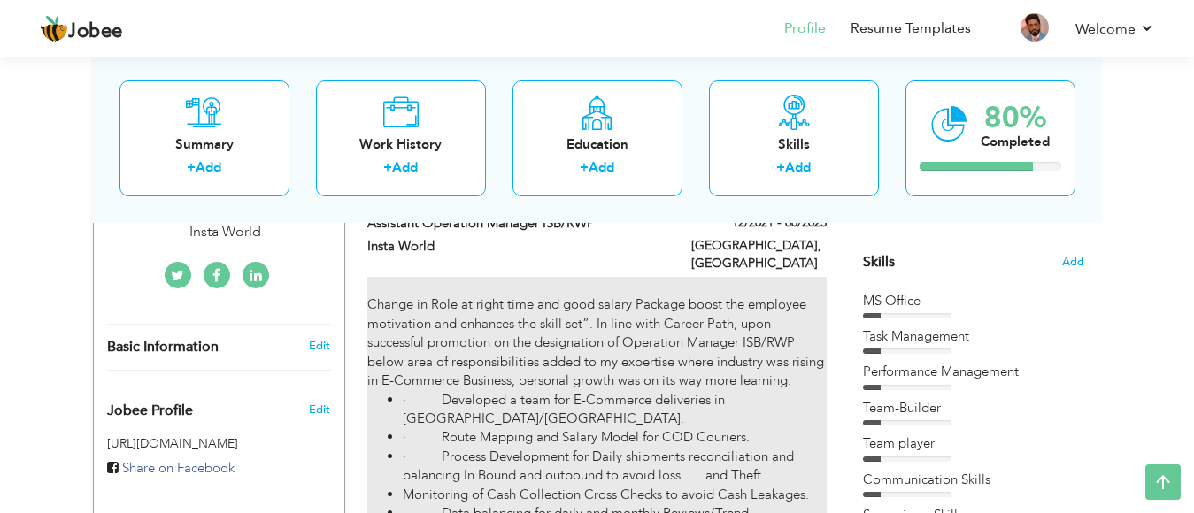
click at [759, 366] on div "Change in Role at right time and good salary Package boost the employee motivat…" at bounding box center [596, 414] width 459 height 274
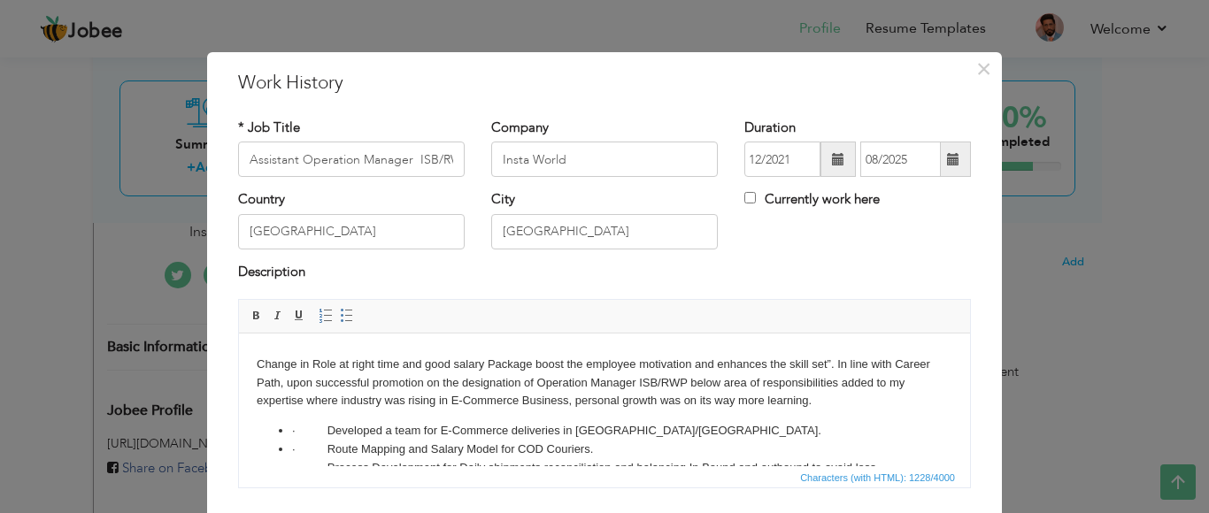
scroll to position [16, 0]
click at [813, 401] on body "Change in Role at right time and good salary Package boost the employee motivat…" at bounding box center [605, 453] width 696 height 237
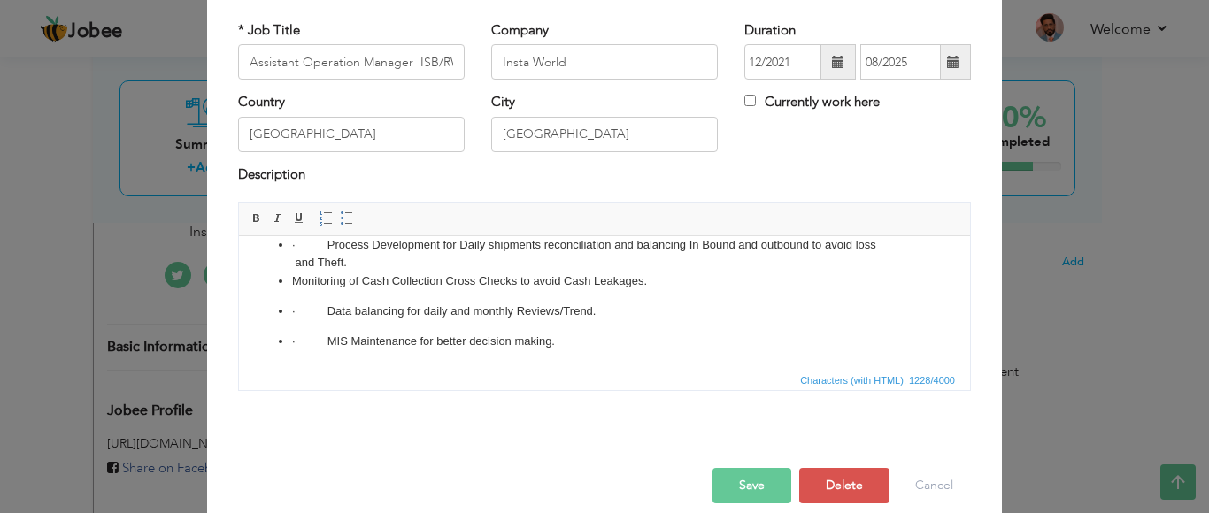
scroll to position [114, 0]
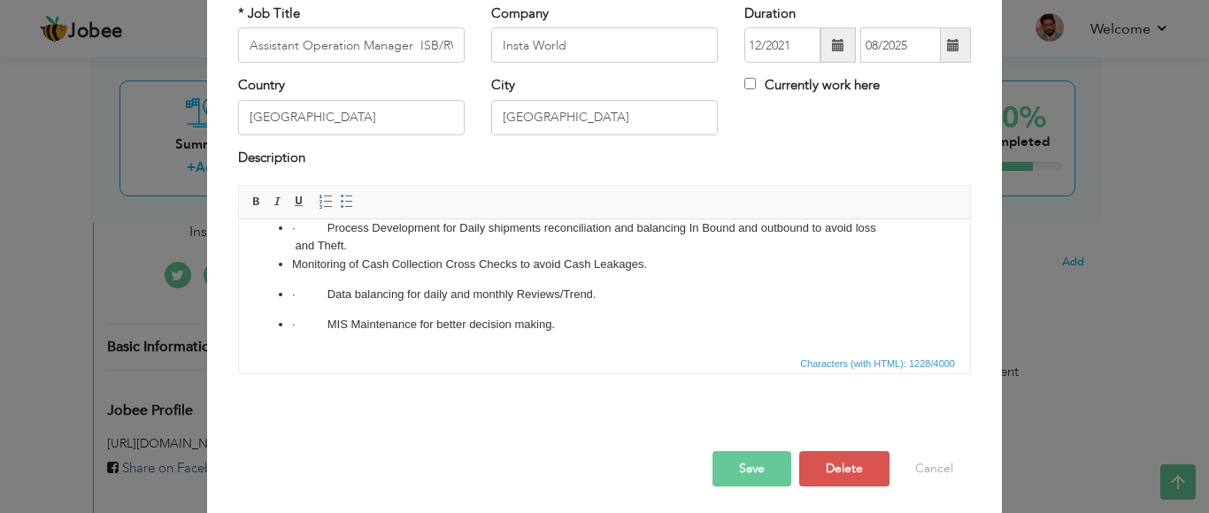
click at [736, 468] on button "Save" at bounding box center [752, 468] width 79 height 35
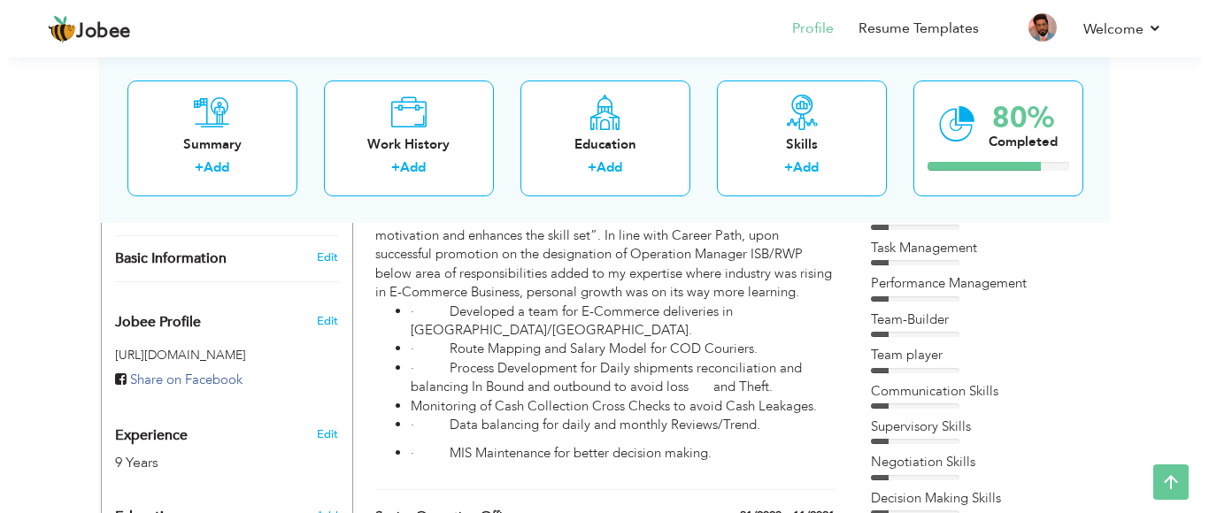
scroll to position [486, 0]
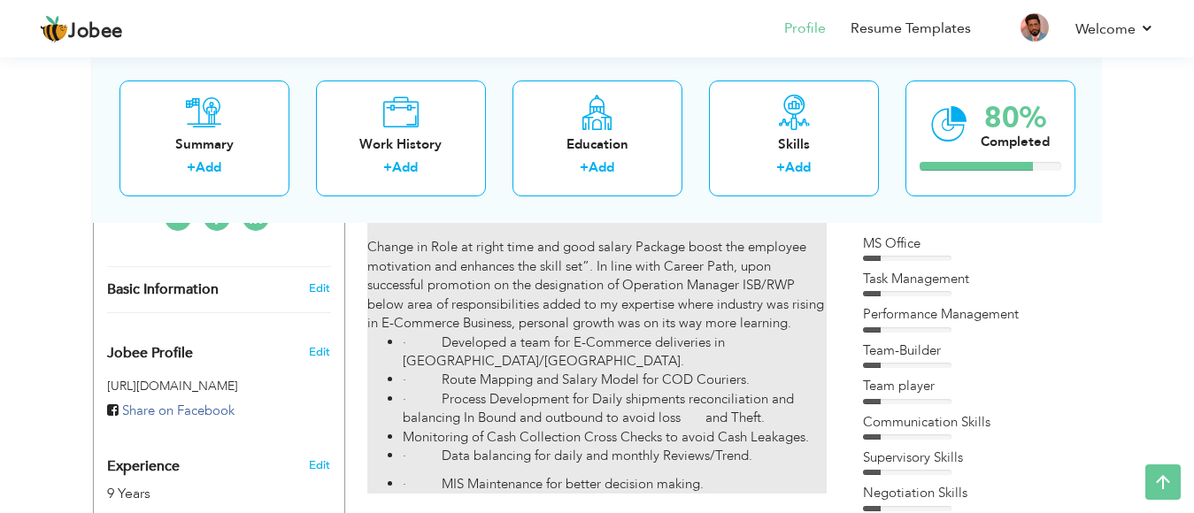
click at [667, 334] on li "· Developed a team for E-Commerce deliveries in ISB/RWP Territory." at bounding box center [614, 353] width 423 height 38
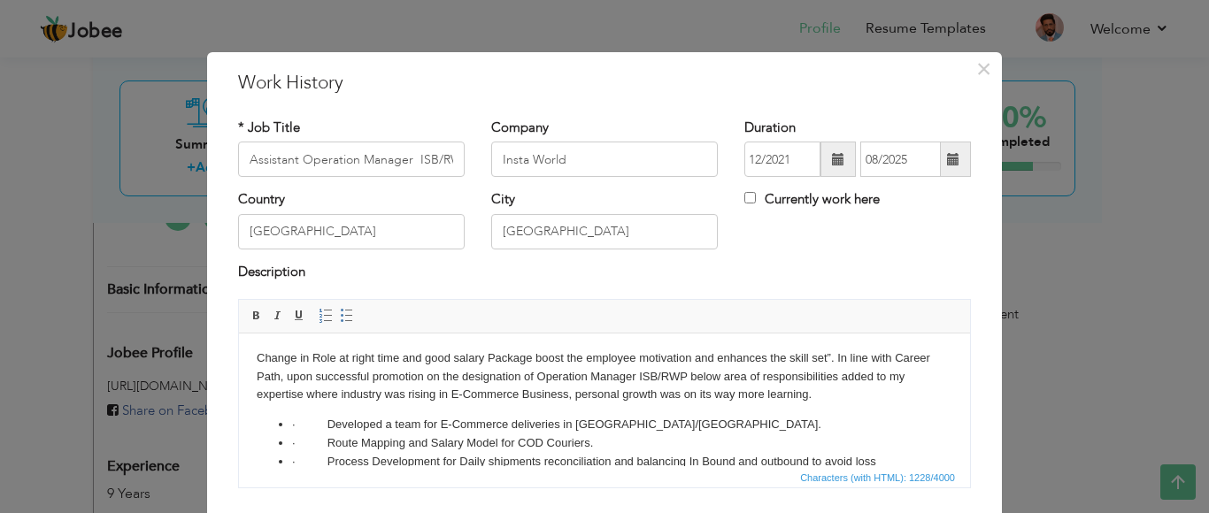
scroll to position [0, 0]
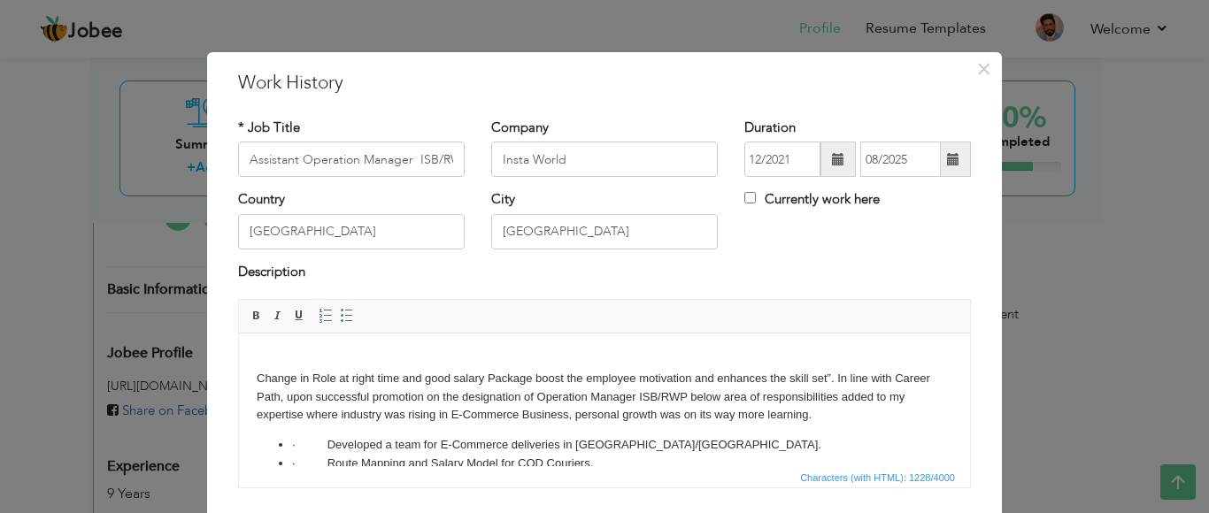
click at [812, 418] on body "Change in Role at right time and good salary Package boost the employee motivat…" at bounding box center [605, 469] width 696 height 237
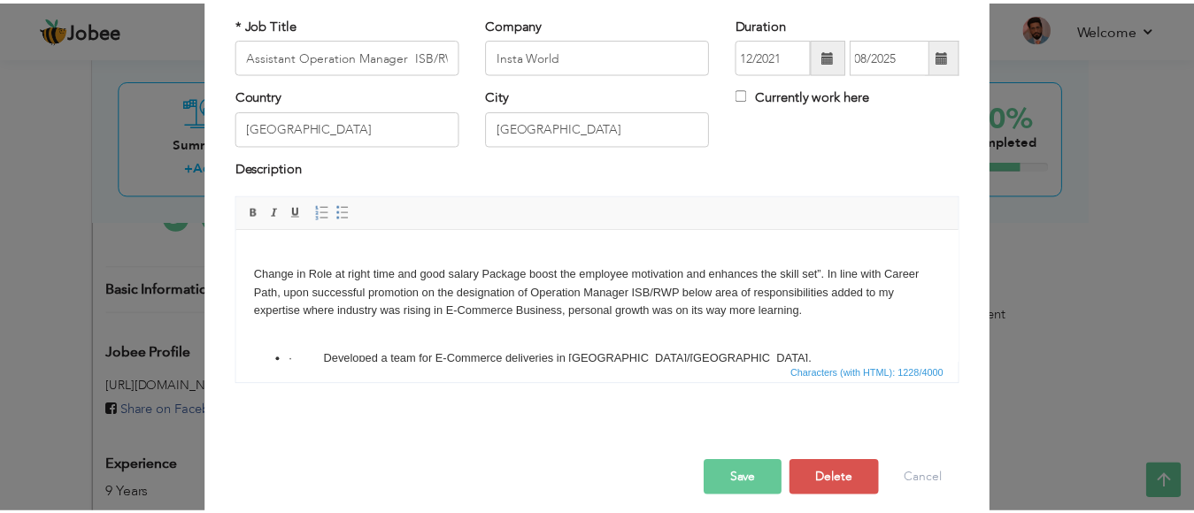
scroll to position [119, 0]
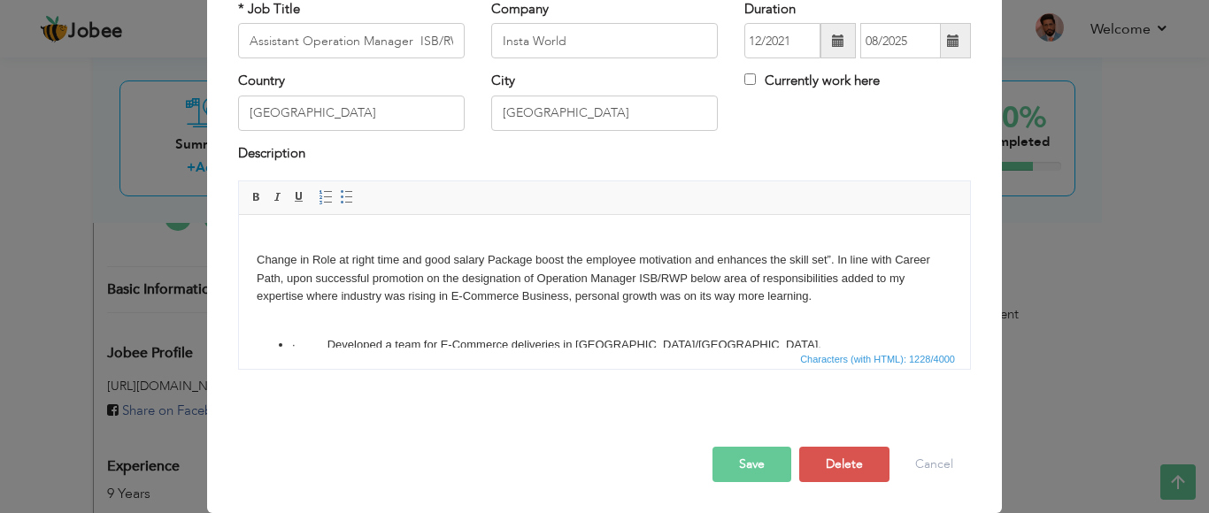
click at [717, 449] on button "Save" at bounding box center [752, 464] width 79 height 35
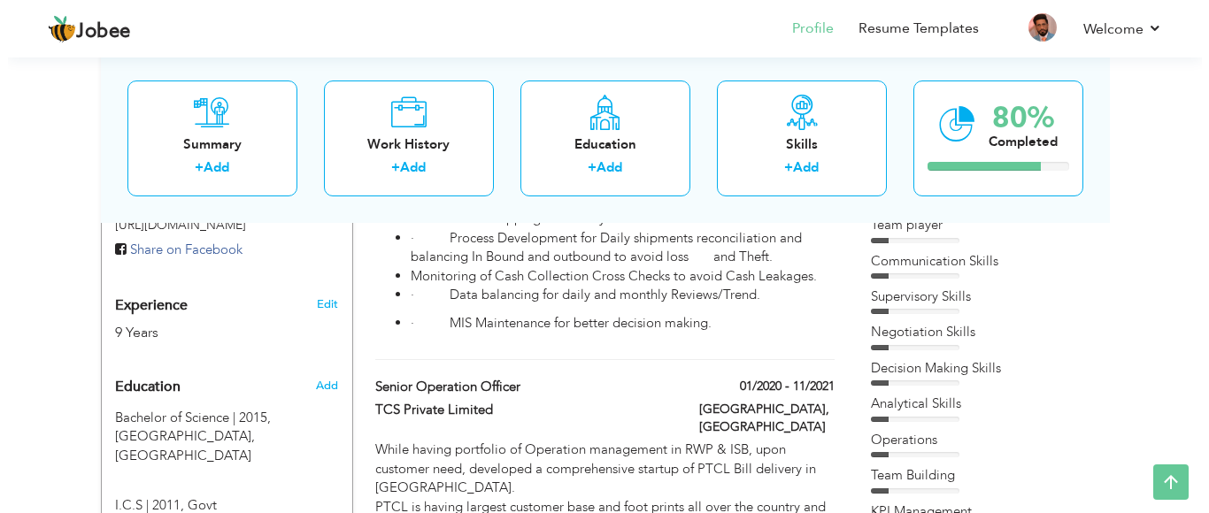
scroll to position [720, 0]
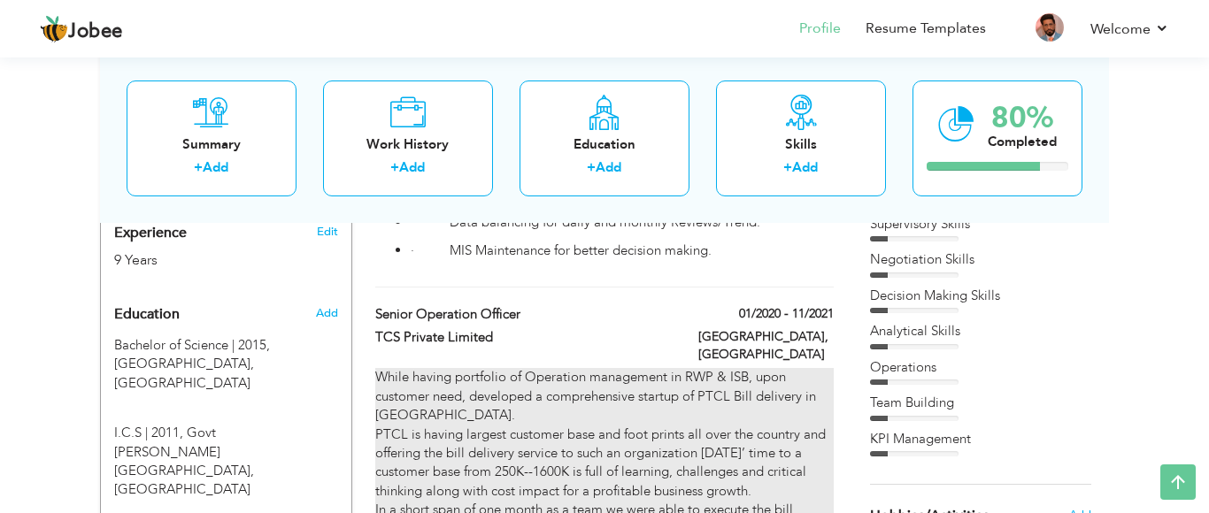
type input "Senior Operation Officer"
type input "TCS Private Limited"
type input "01/2020"
type input "11/2021"
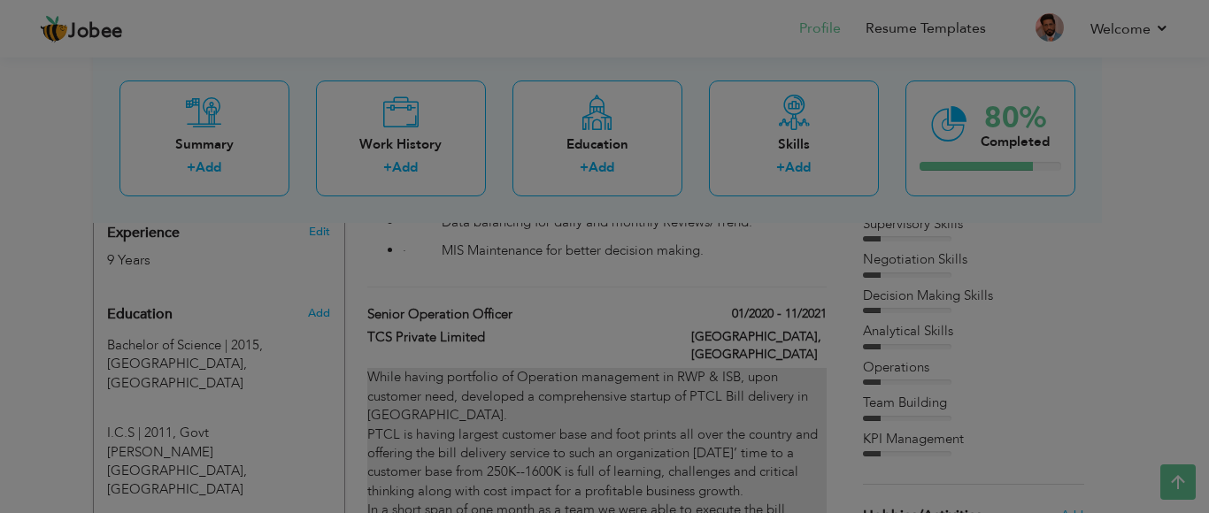
scroll to position [0, 0]
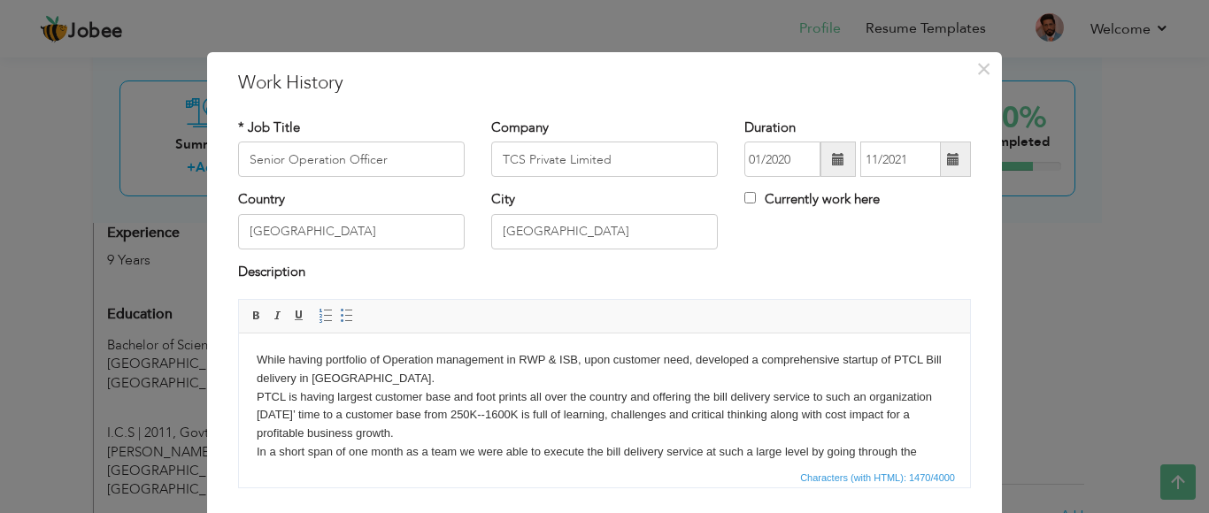
click at [257, 359] on body "While having portfolio of Operation management in RWP & ISB, upon customer need…" at bounding box center [605, 513] width 696 height 325
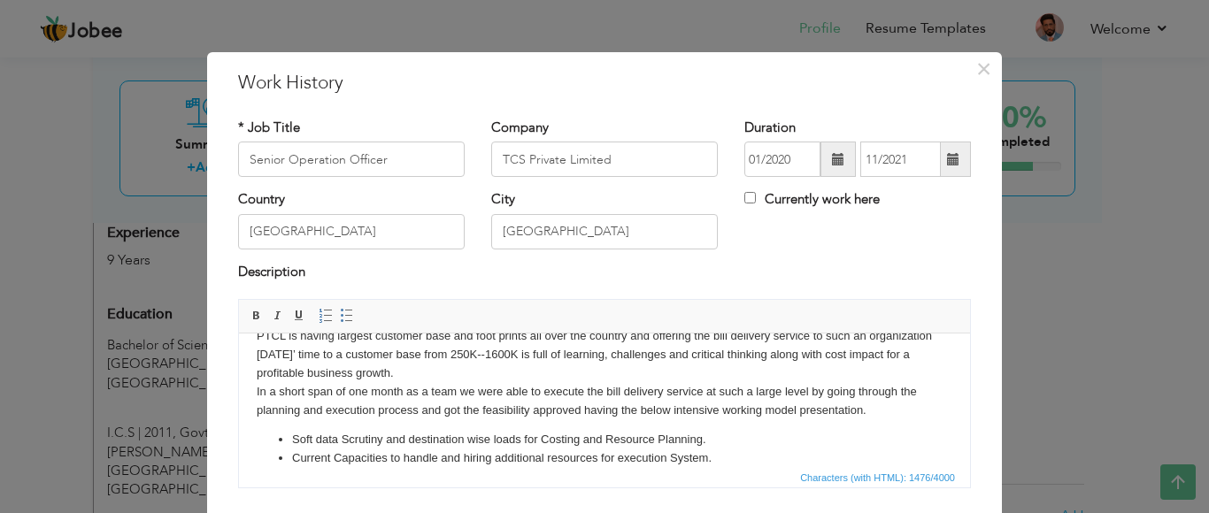
scroll to position [91, 0]
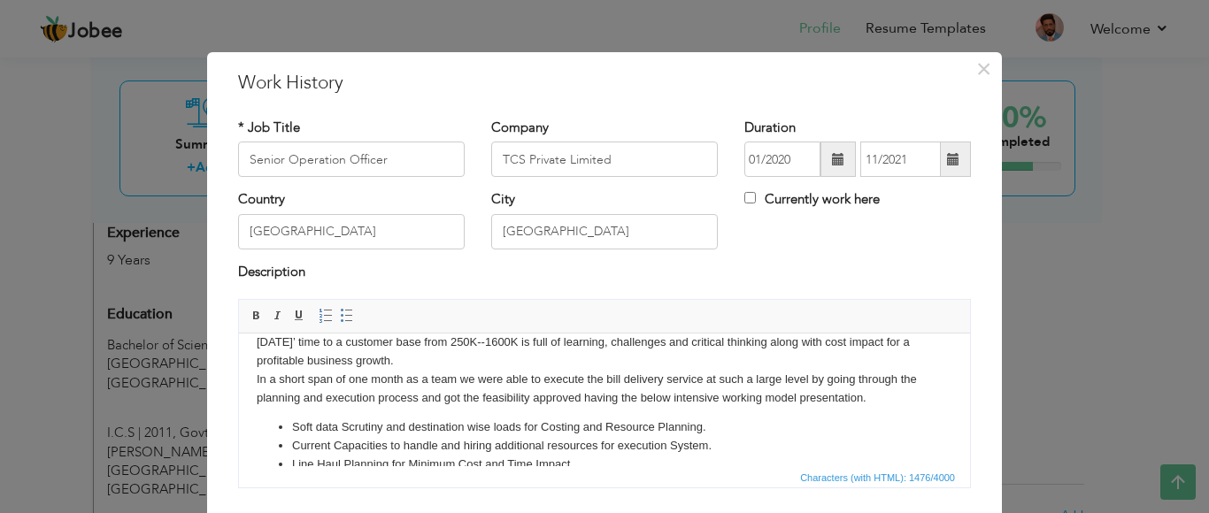
click at [865, 400] on body "​​​​​​​ While having portfolio of Operation management in RWP & ISB, upon custo…" at bounding box center [605, 431] width 696 height 343
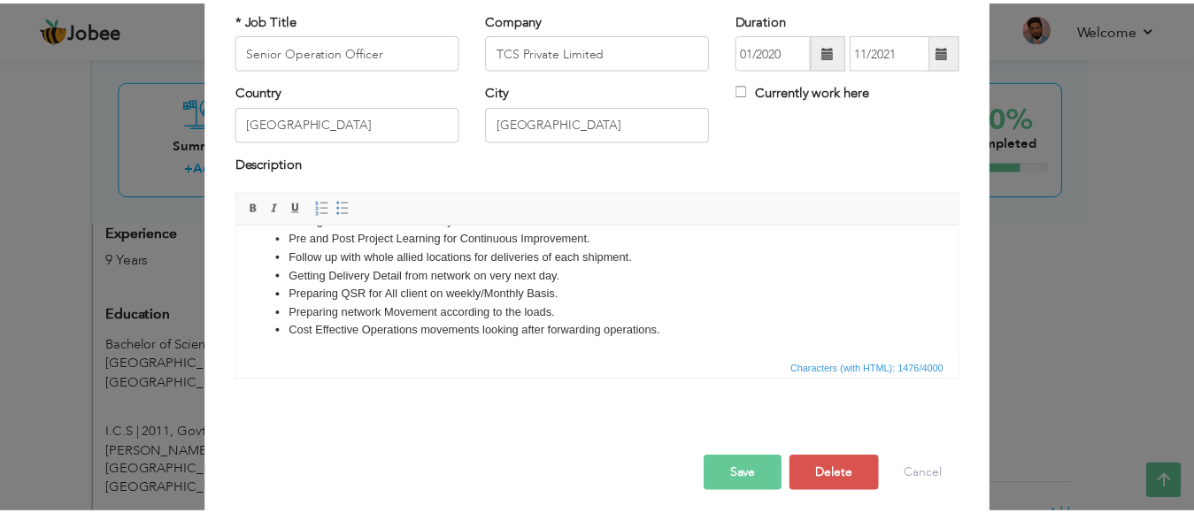
scroll to position [119, 0]
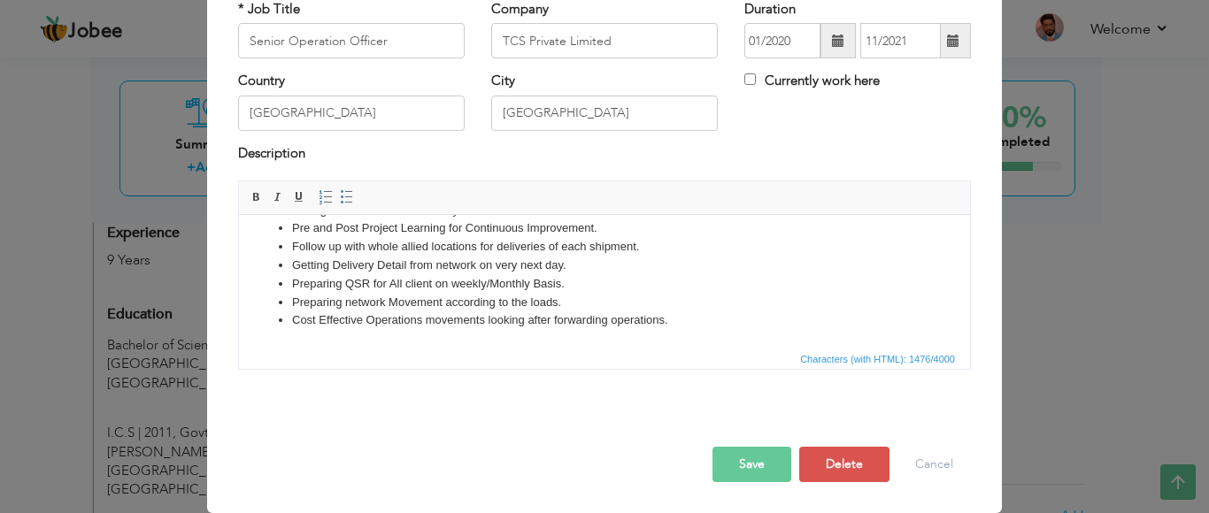
click at [755, 468] on button "Save" at bounding box center [752, 464] width 79 height 35
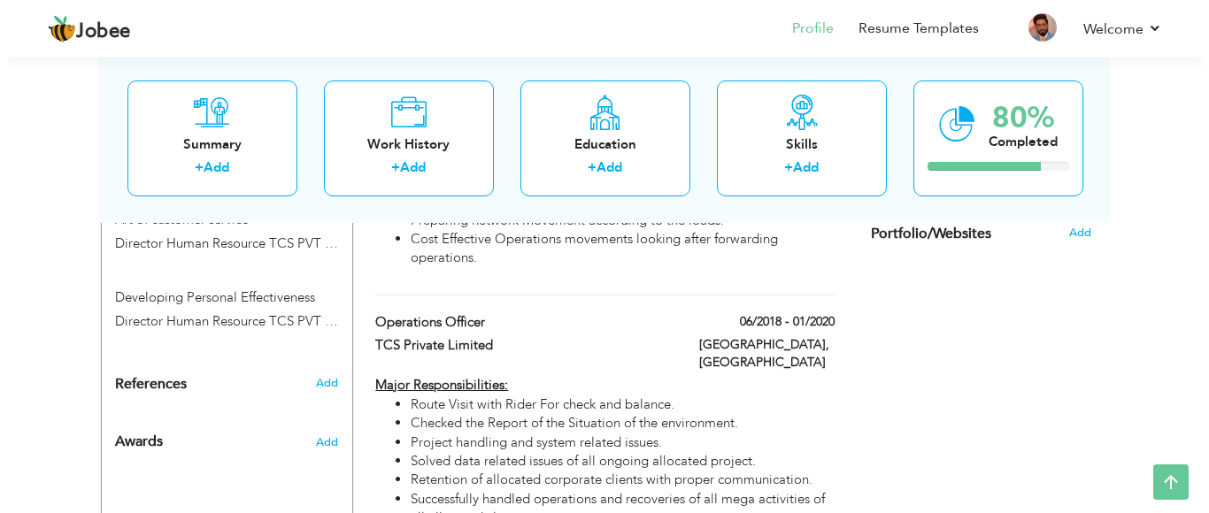
scroll to position [1299, 0]
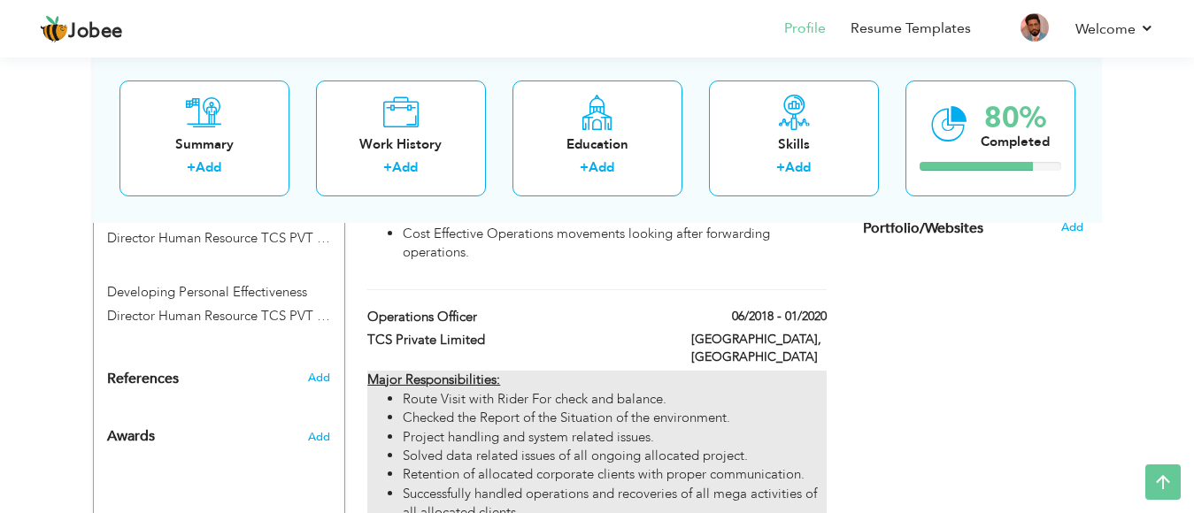
click at [605, 390] on li "Route Visit with Rider For check and balance." at bounding box center [614, 399] width 423 height 19
type input "Operations Officer"
type input "06/2018"
type input "01/2020"
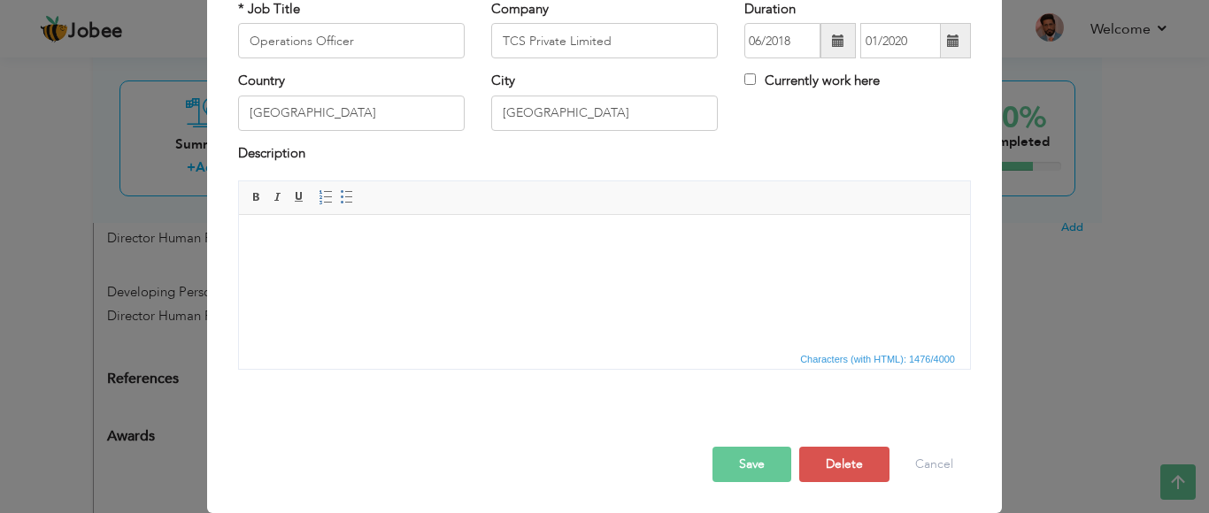
scroll to position [0, 0]
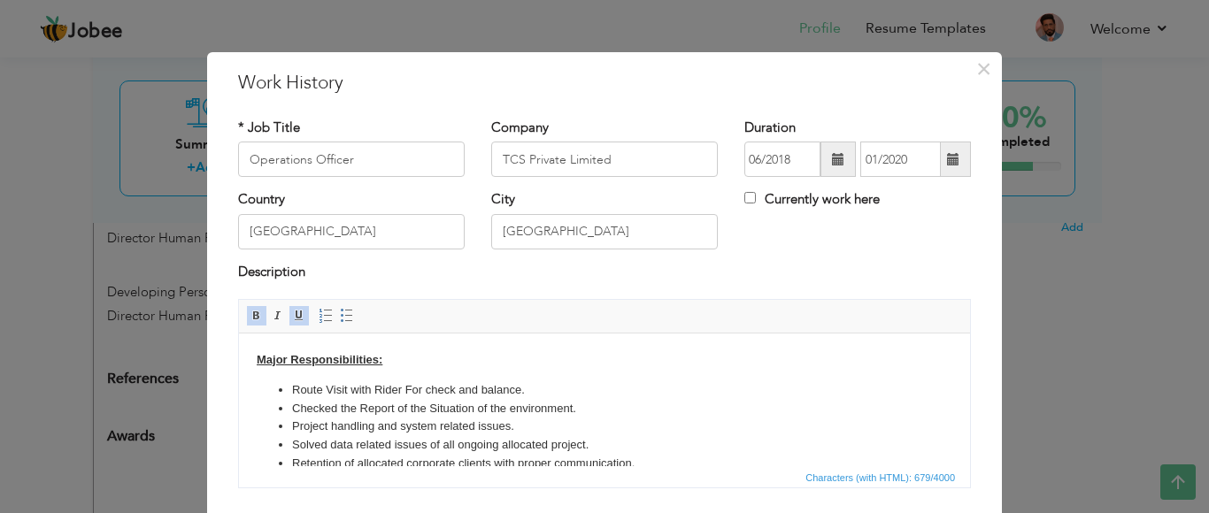
click at [397, 362] on body "Major Responsibilities: Route Visit with Rider For check and balance. Checked t…" at bounding box center [605, 458] width 696 height 214
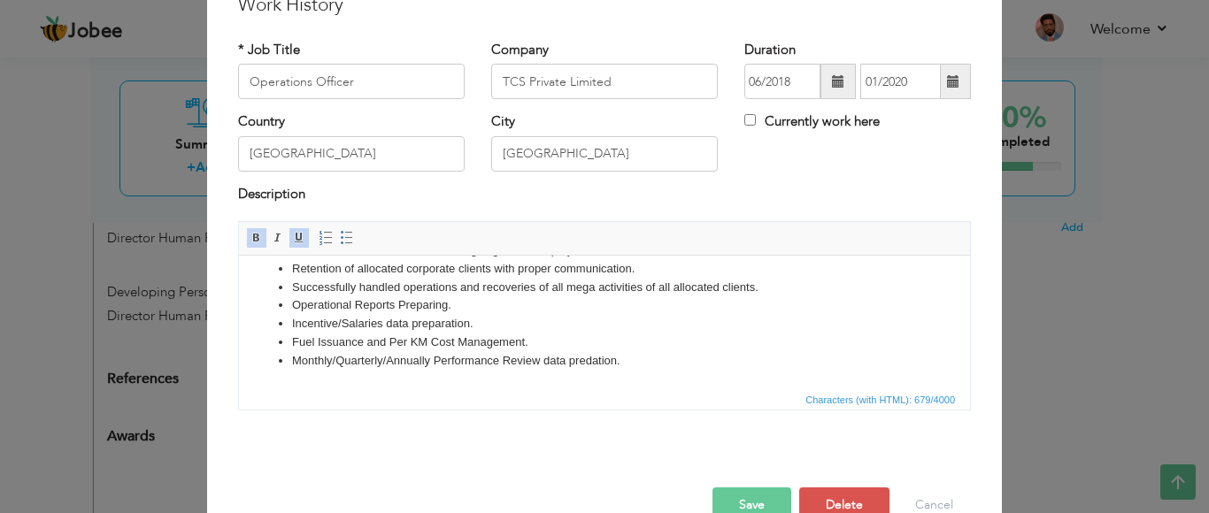
scroll to position [119, 0]
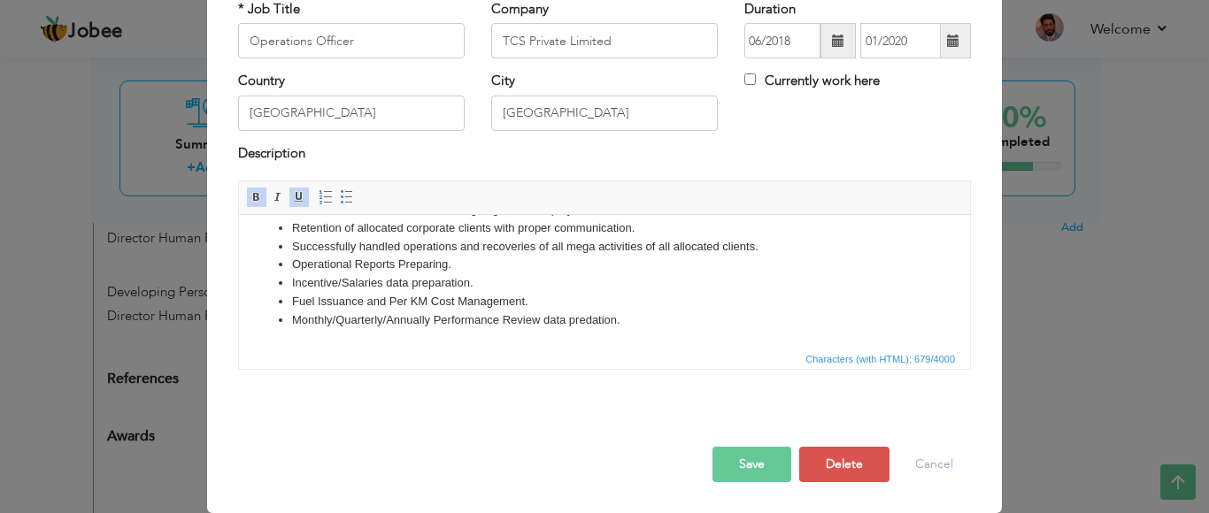
click at [724, 466] on button "Save" at bounding box center [752, 464] width 79 height 35
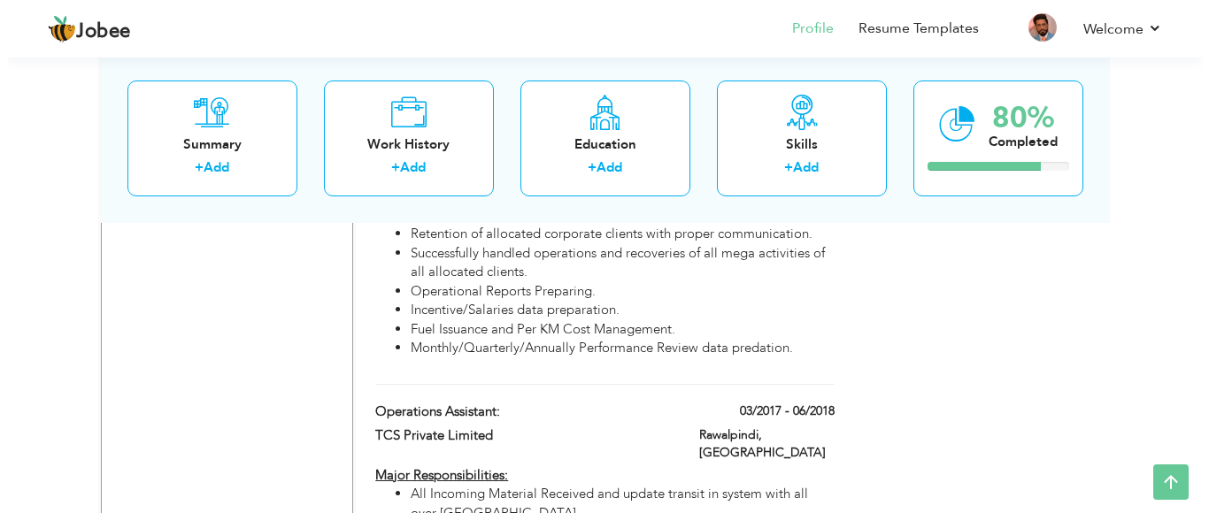
scroll to position [1618, 0]
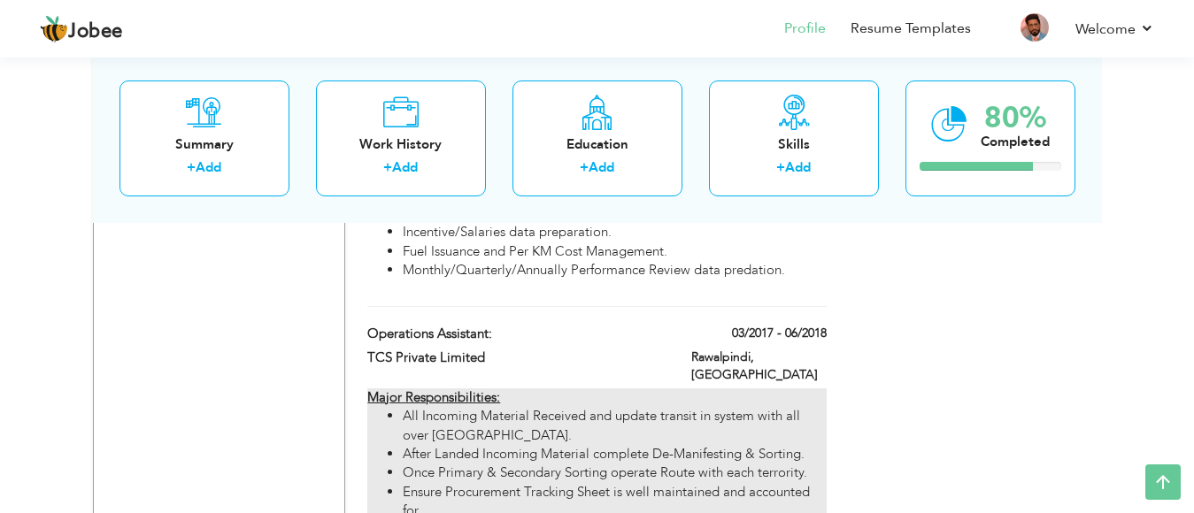
click at [533, 389] on div "Major Responsibilities: All Incoming Material Received and update transit in sy…" at bounding box center [596, 493] width 459 height 209
type input "Operations Assistant:"
type input "03/2017"
type input "06/2018"
type input "Rawalpindi"
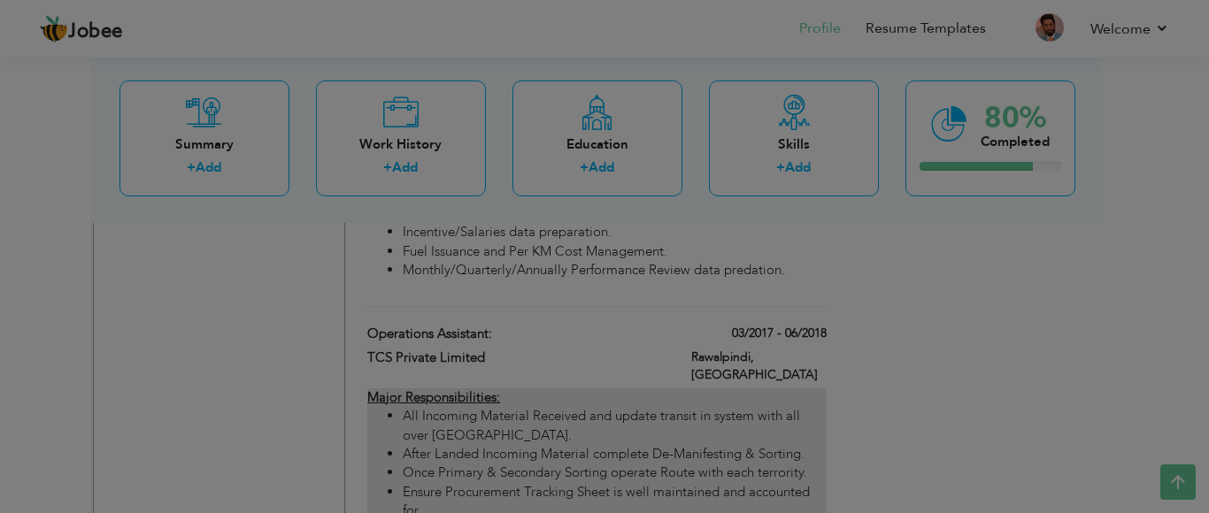
scroll to position [0, 0]
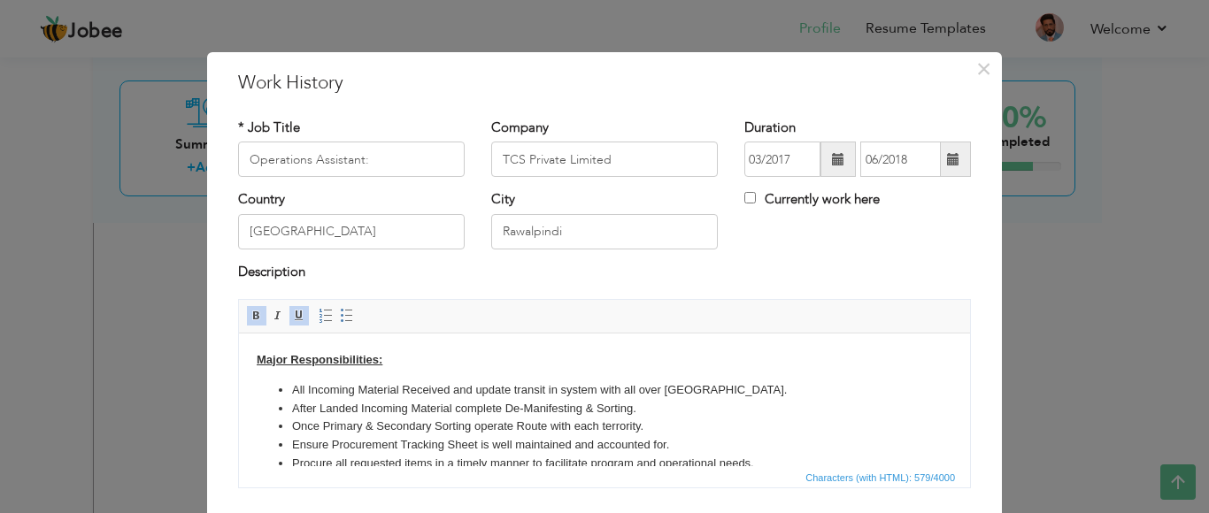
click at [385, 361] on body "Major Responsibilities: All Incoming Material Received and update transit in sy…" at bounding box center [605, 421] width 696 height 141
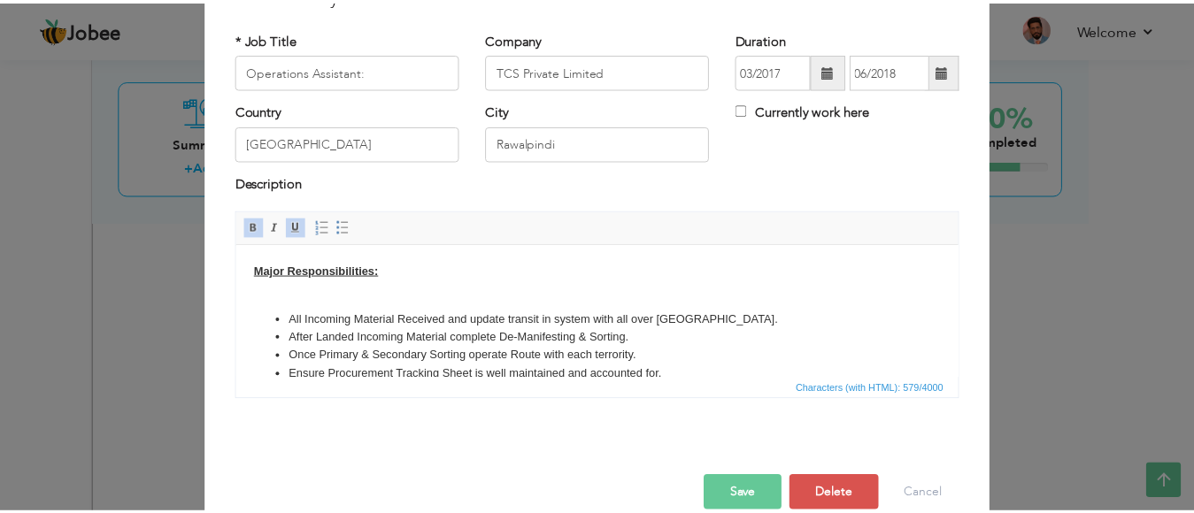
scroll to position [93, 0]
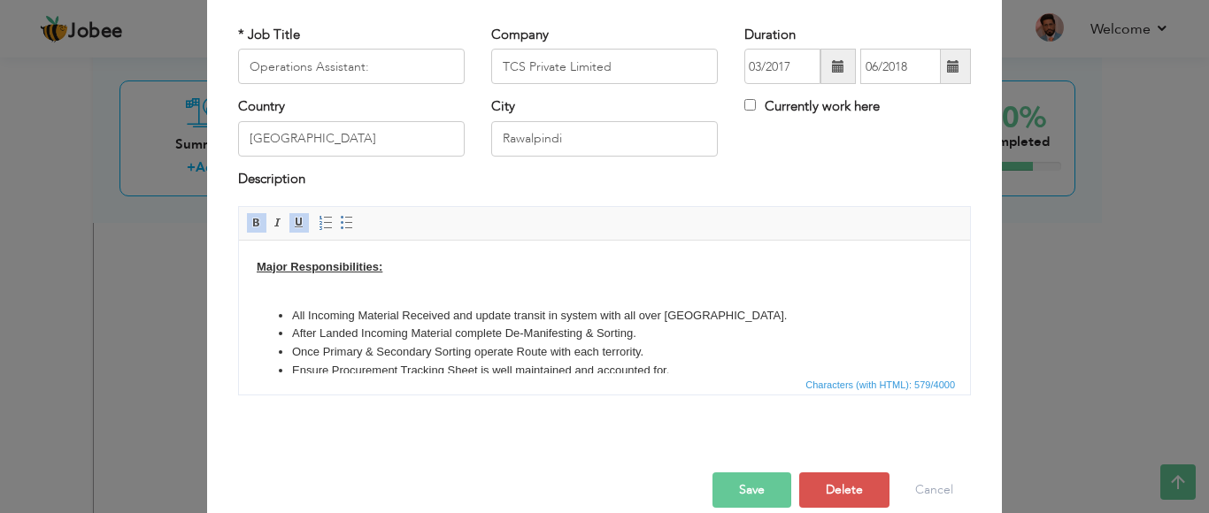
click at [744, 491] on button "Save" at bounding box center [752, 490] width 79 height 35
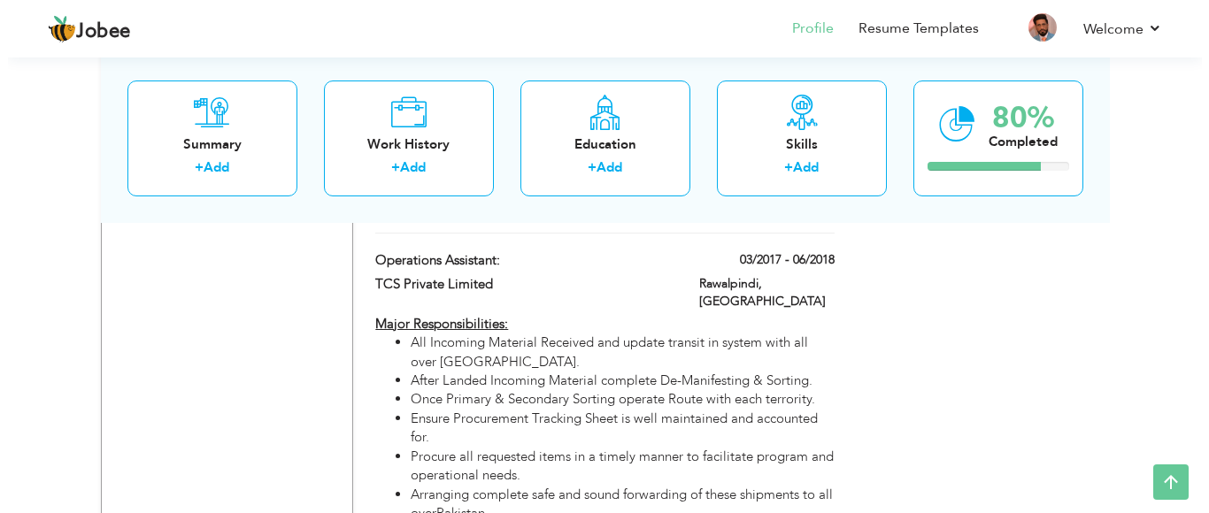
scroll to position [1670, 0]
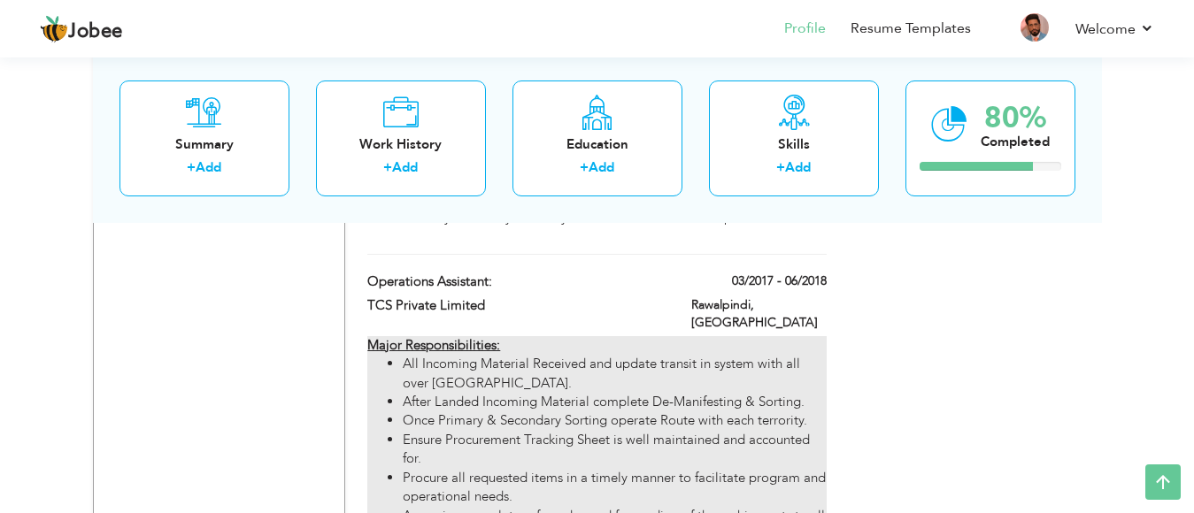
click at [703, 393] on li "After Landed Incoming Material complete De-Manifesting & Sorting." at bounding box center [614, 402] width 423 height 19
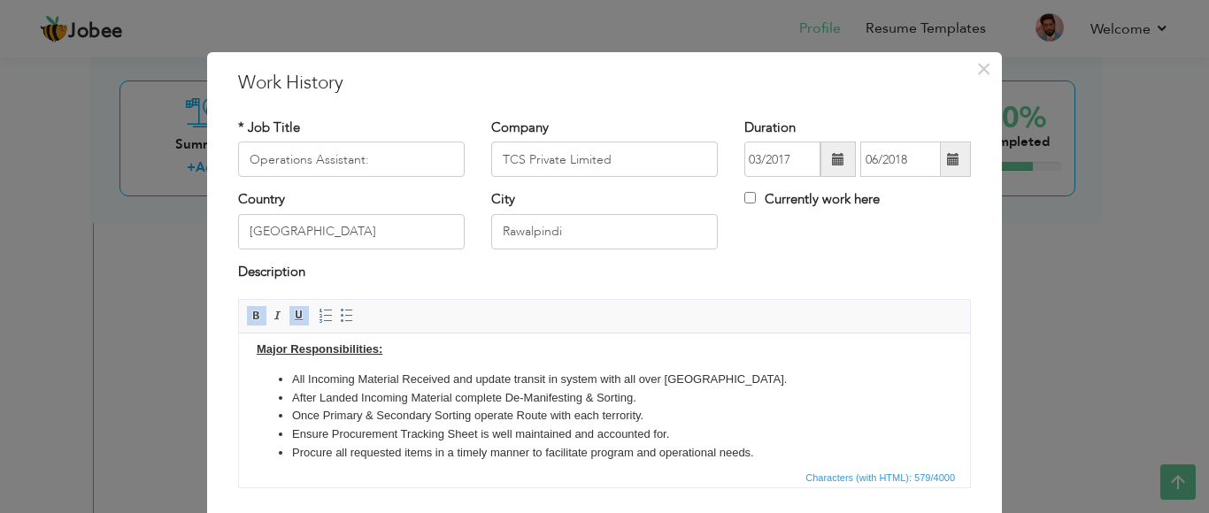
scroll to position [9, 0]
click at [395, 356] on body "Major Responsibilities: All Incoming Material Received and update transit in sy…" at bounding box center [605, 413] width 696 height 141
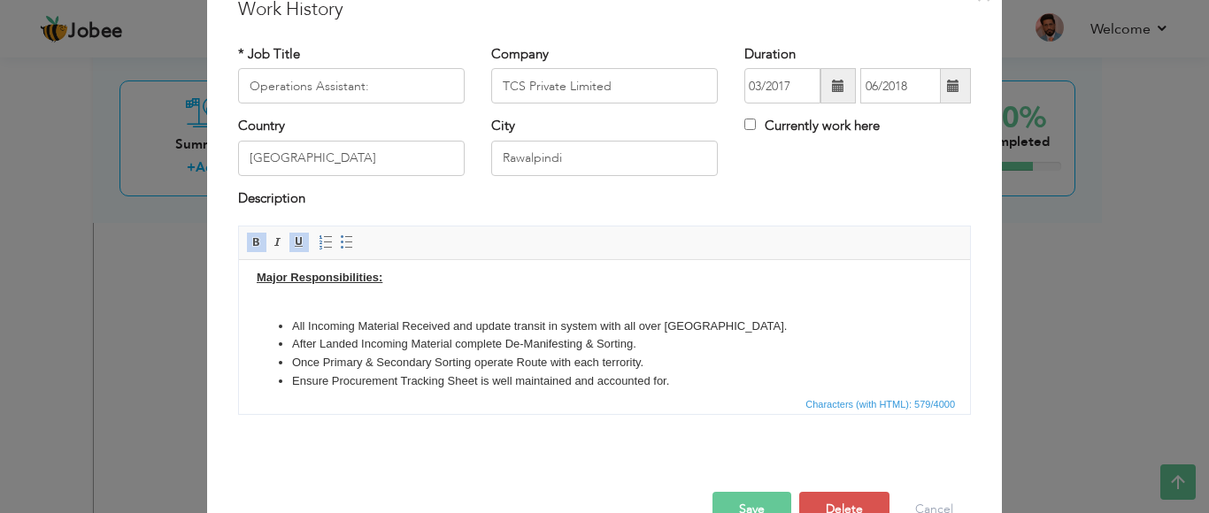
scroll to position [119, 0]
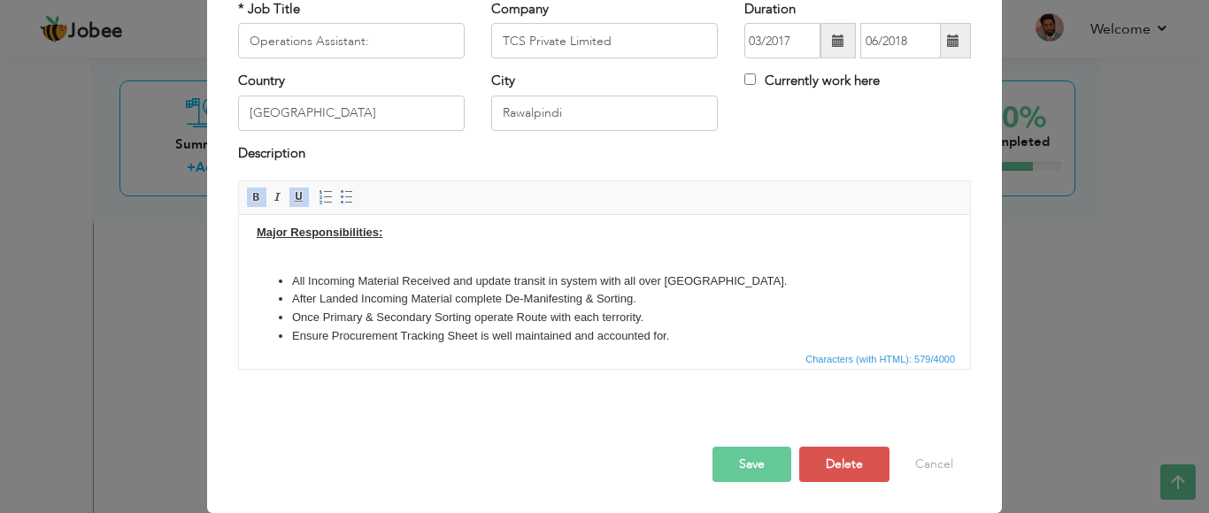
click at [727, 471] on button "Save" at bounding box center [752, 464] width 79 height 35
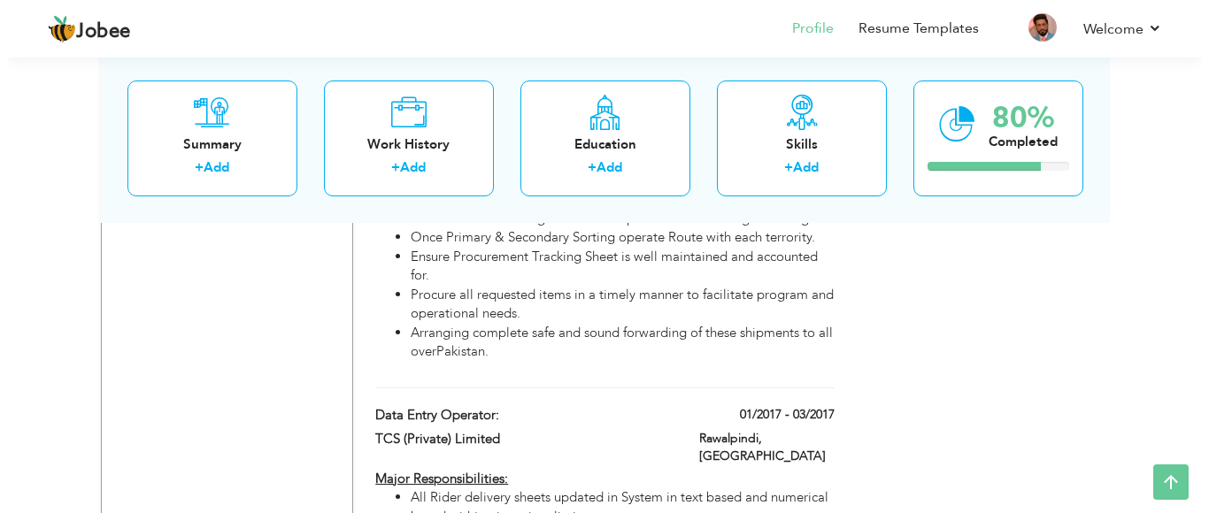
scroll to position [1879, 0]
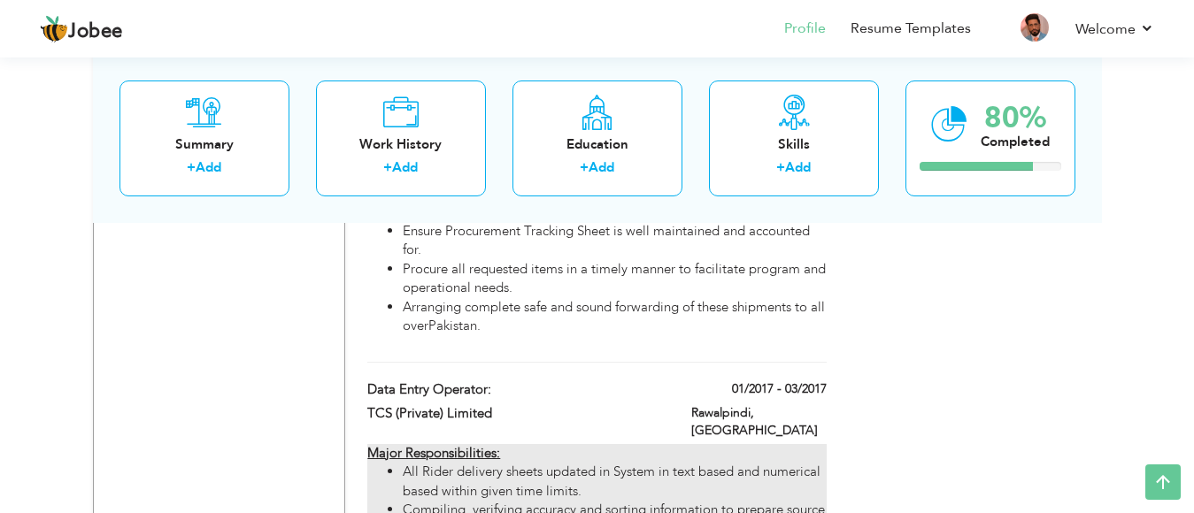
click at [743, 463] on li "All Rider delivery sheets updated in System in text based and numerical based w…" at bounding box center [614, 482] width 423 height 38
type input "Data Entry Operator:"
type input "TCS (Private) Limited"
type input "01/2017"
type input "03/2017"
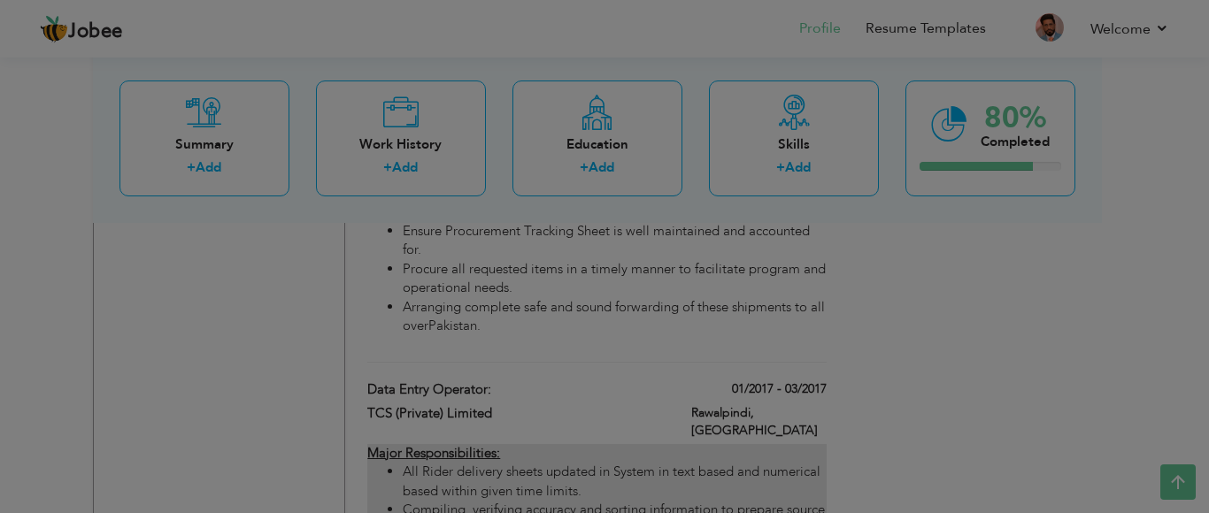
scroll to position [0, 0]
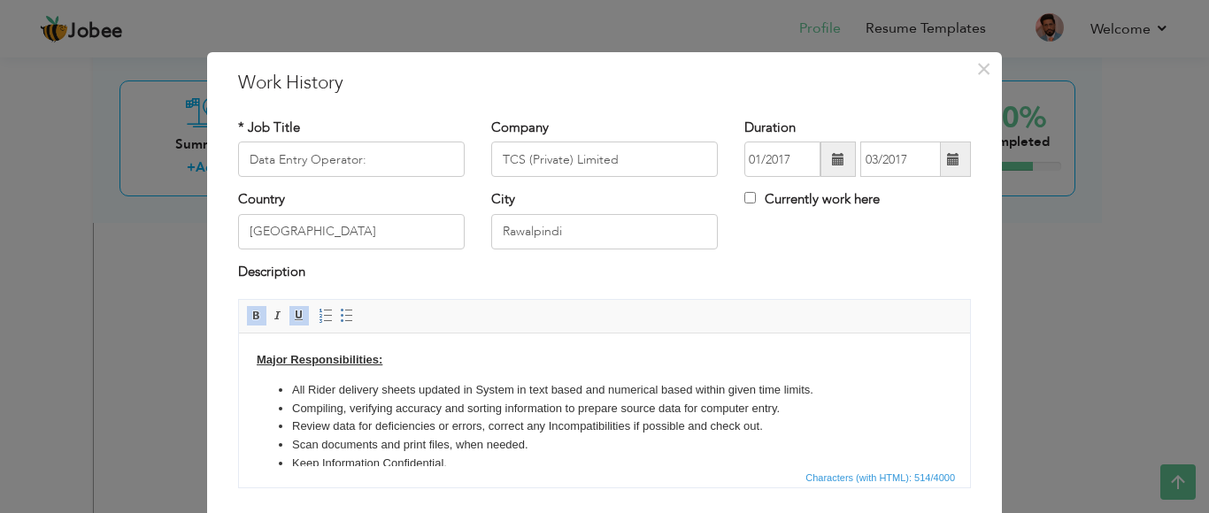
click at [391, 359] on body "Major Responsibilities: All Rider delivery sheets updated in System in text bas…" at bounding box center [605, 421] width 696 height 141
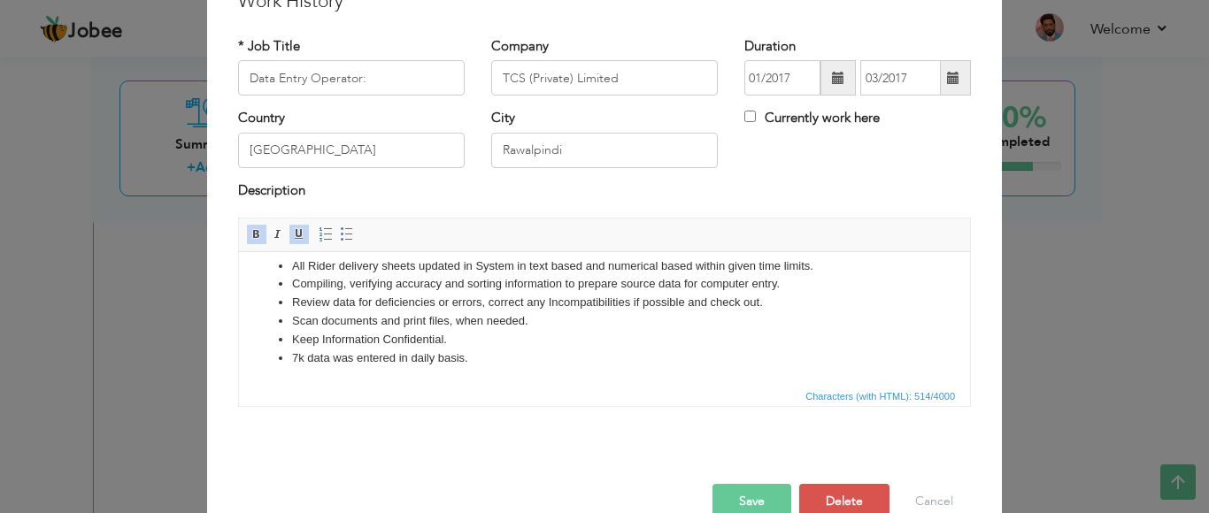
scroll to position [119, 0]
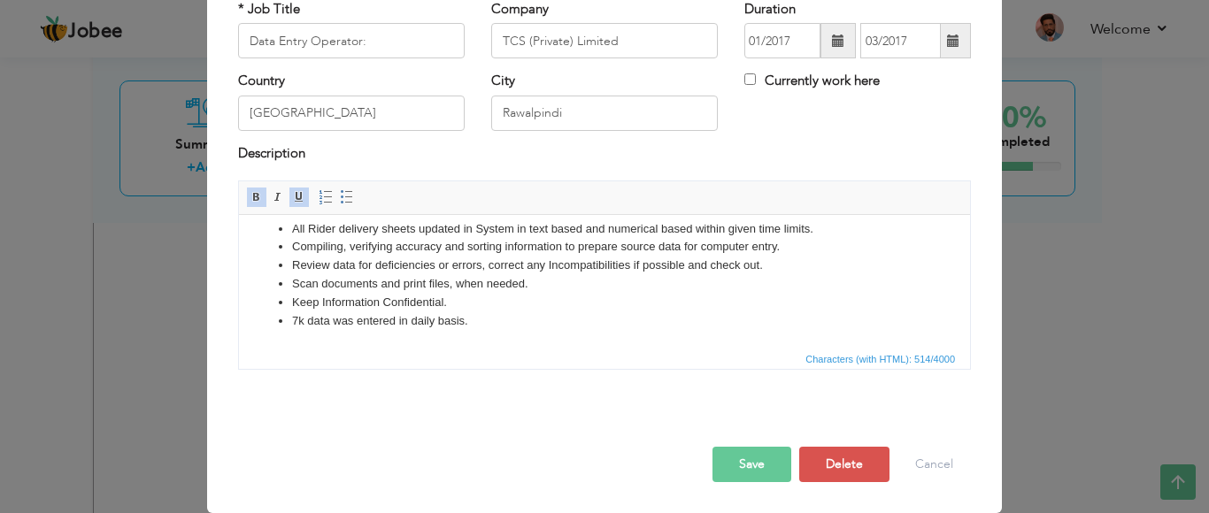
click at [752, 471] on button "Save" at bounding box center [752, 464] width 79 height 35
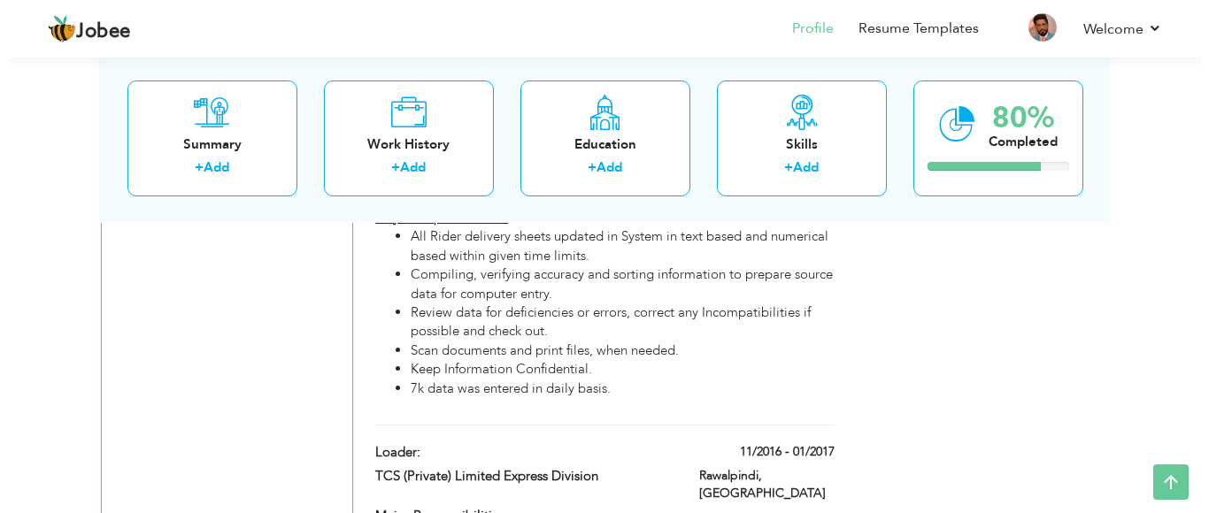
scroll to position [2120, 0]
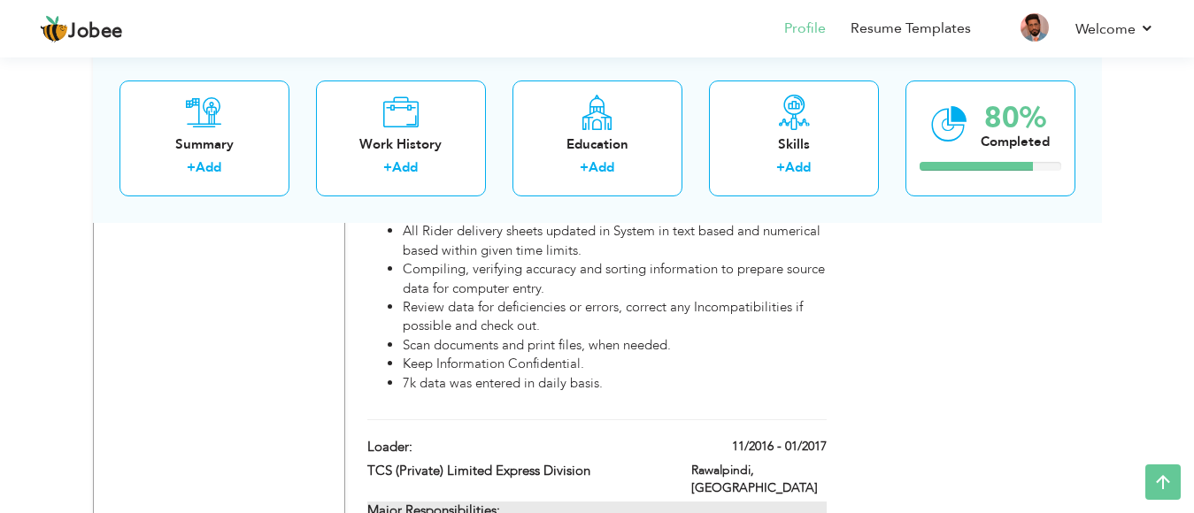
click at [497, 502] on u "Major Responsibilities:" at bounding box center [433, 511] width 133 height 18
type input "Loader:"
type input "TCS (Private) Limited Express Division"
type input "11/2016"
type input "01/2017"
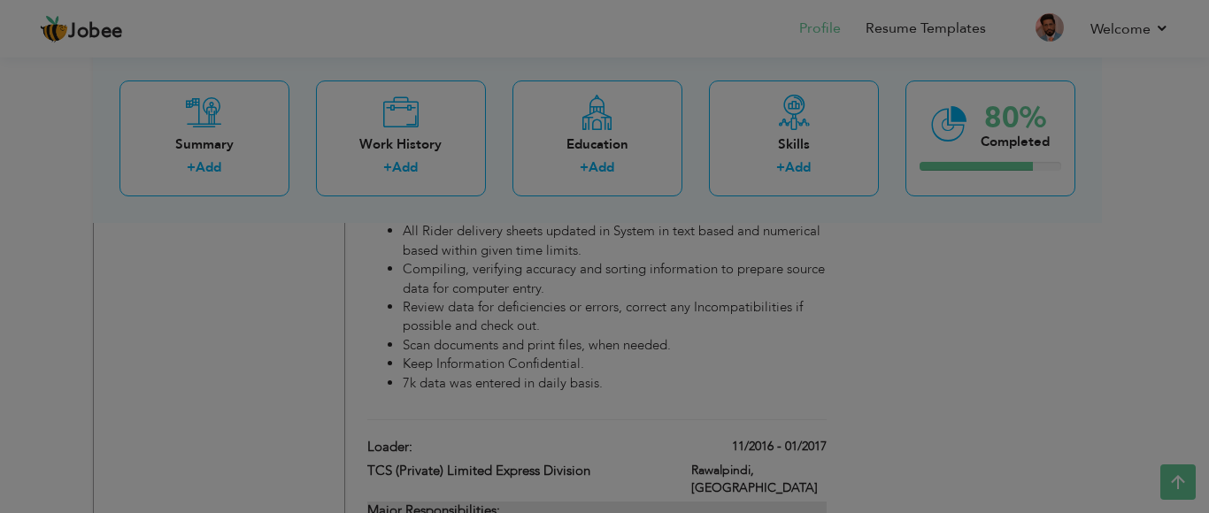
click at [497, 429] on div at bounding box center [604, 256] width 1209 height 513
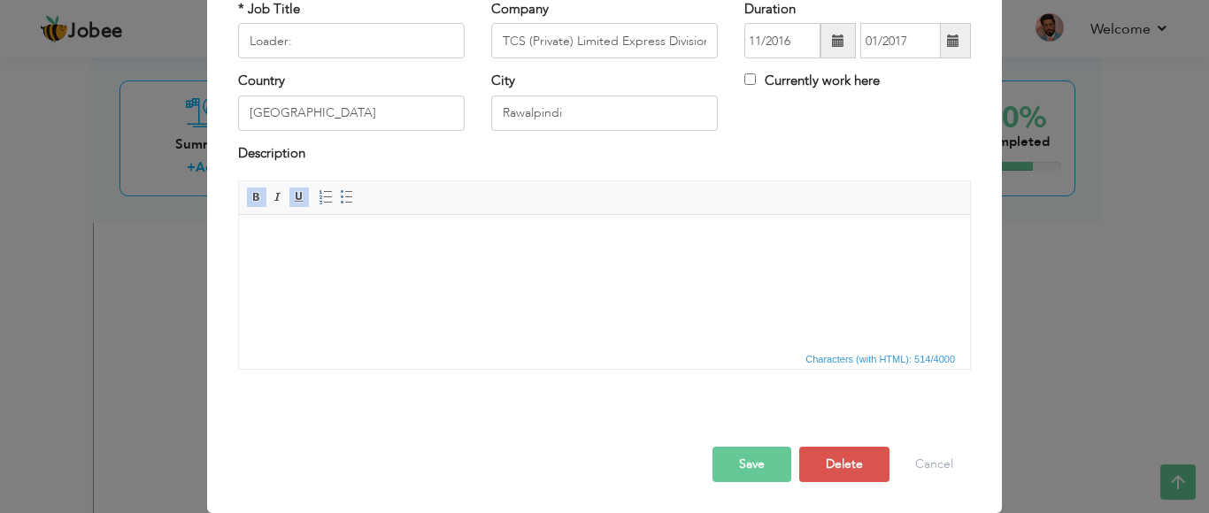
scroll to position [0, 0]
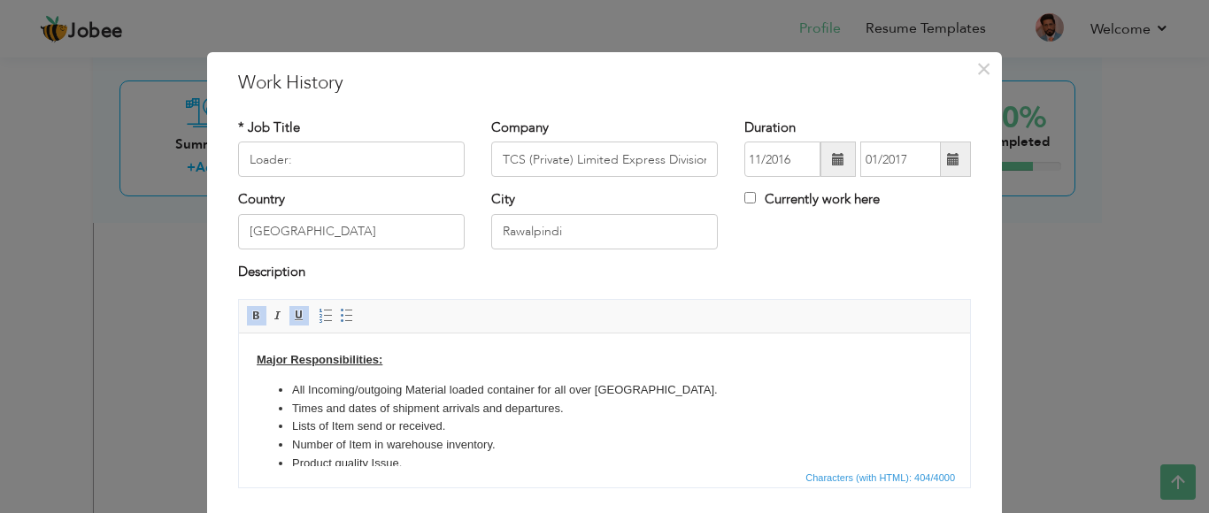
click at [411, 364] on body "Major Responsibilities: All Incoming/outgoing Material loaded container for all…" at bounding box center [605, 430] width 696 height 158
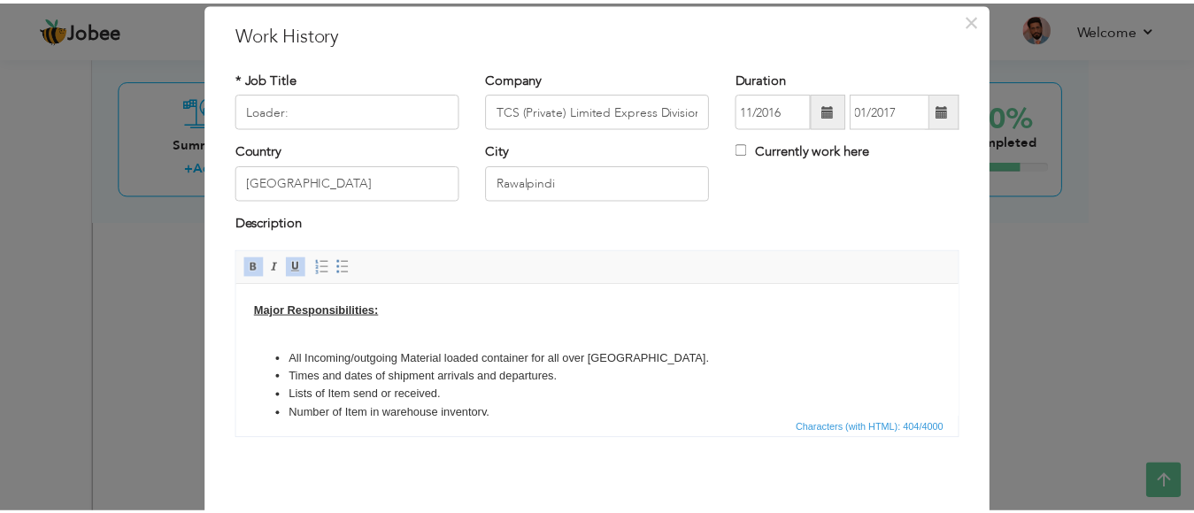
scroll to position [119, 0]
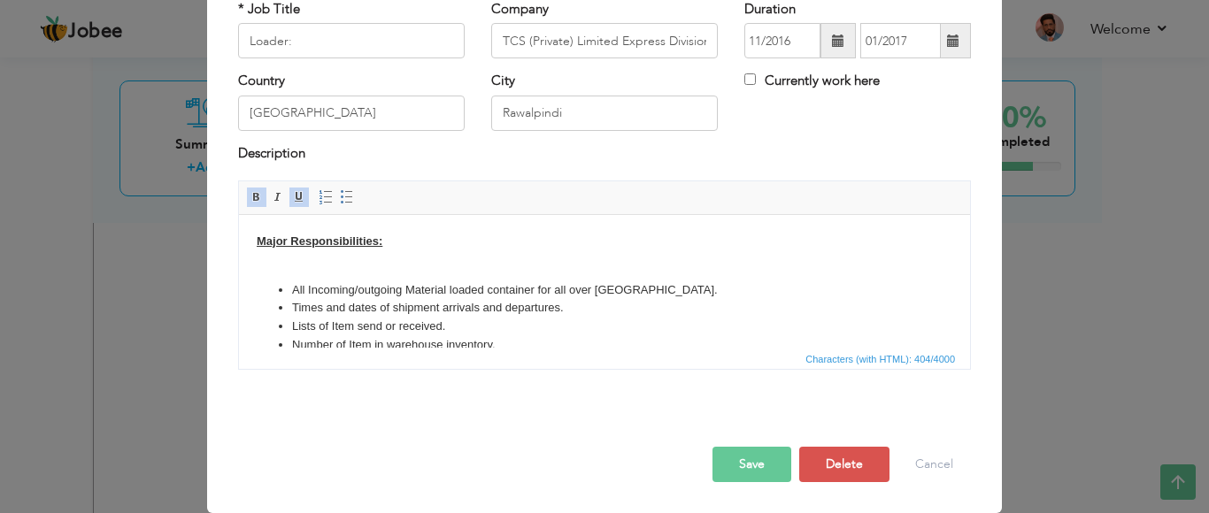
click at [728, 473] on button "Save" at bounding box center [752, 464] width 79 height 35
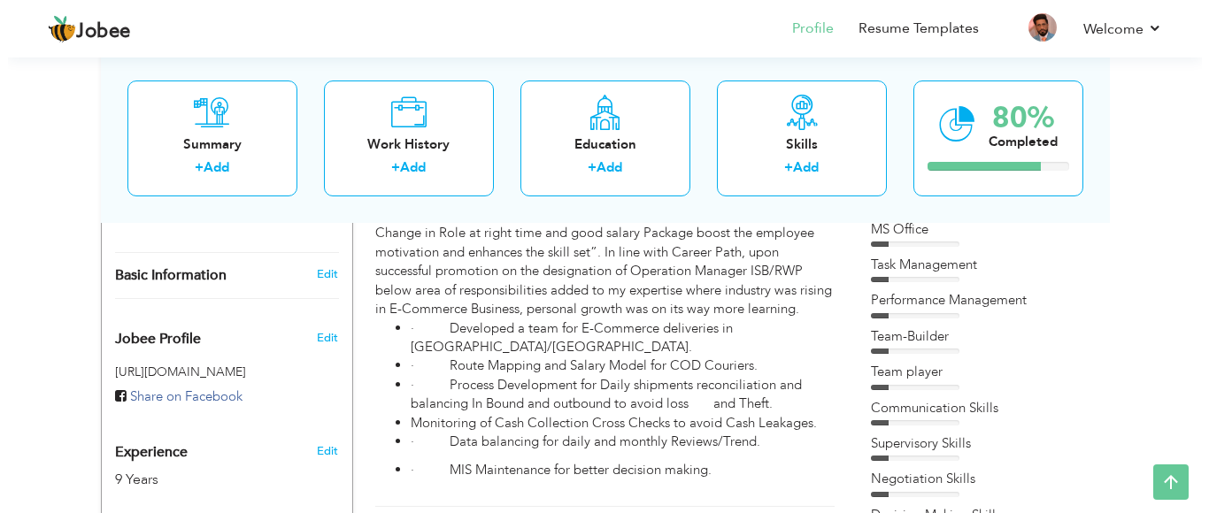
scroll to position [495, 0]
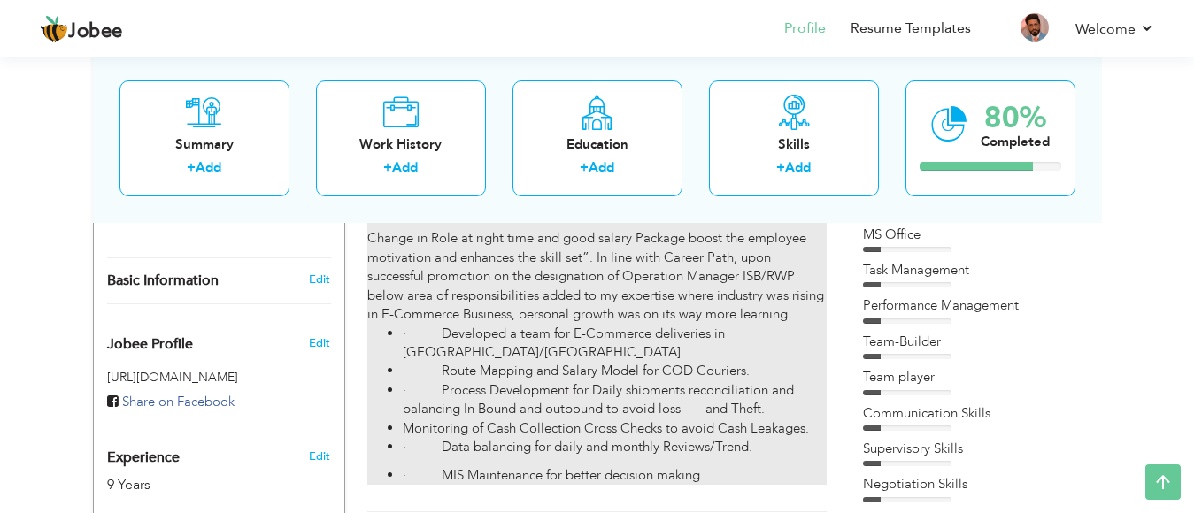
click at [476, 325] on li "· Developed a team for E-Commerce deliveries in ISB/RWP Territory." at bounding box center [614, 344] width 423 height 38
type input "Assistant Operation Manager ISB/RWP"
type input "Insta World"
type input "12/2021"
type input "08/2025"
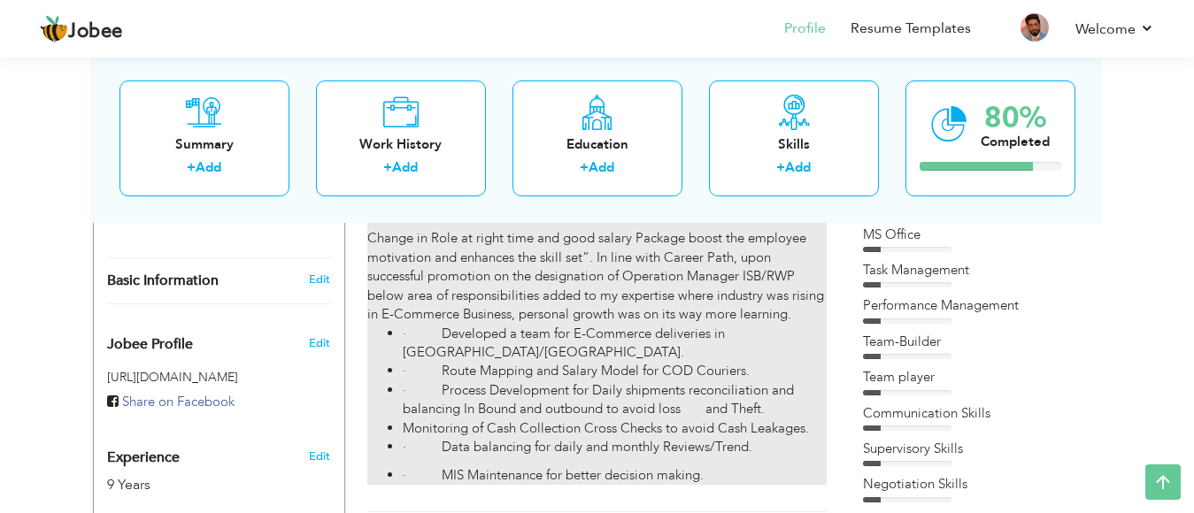
type input "[GEOGRAPHIC_DATA]"
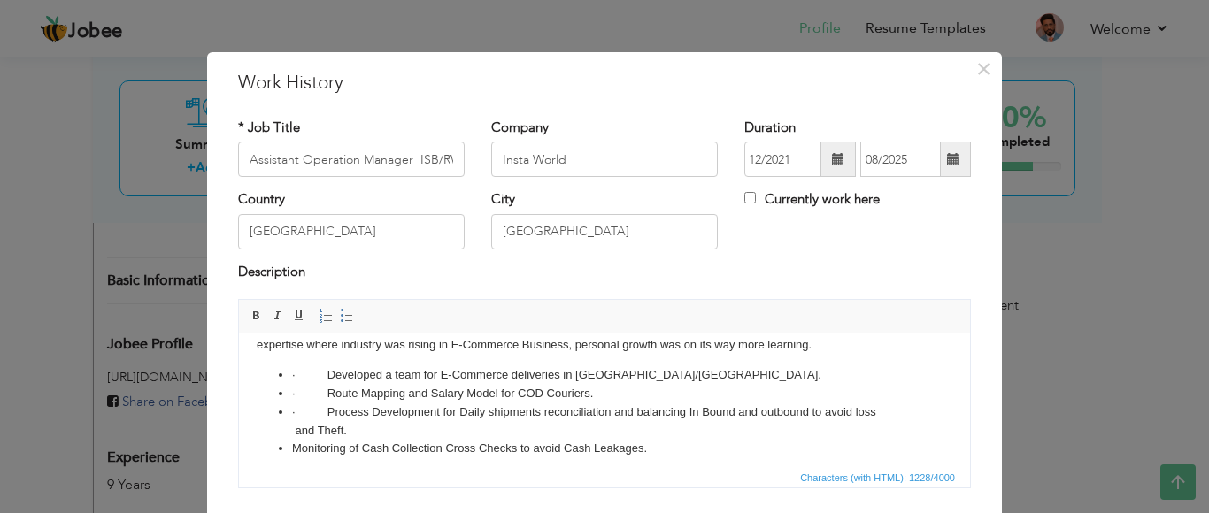
scroll to position [73, 0]
click at [326, 375] on li "· Developed a team for E-Commerce deliveries in ISB/RWP Territory." at bounding box center [604, 373] width 625 height 19
click at [326, 386] on li "· Route Mapping and Salary Model for COD Couriers." at bounding box center [604, 391] width 625 height 19
click at [327, 405] on li "· Process Development for Daily shipments reconciliation and balancing In Bound…" at bounding box center [604, 419] width 625 height 37
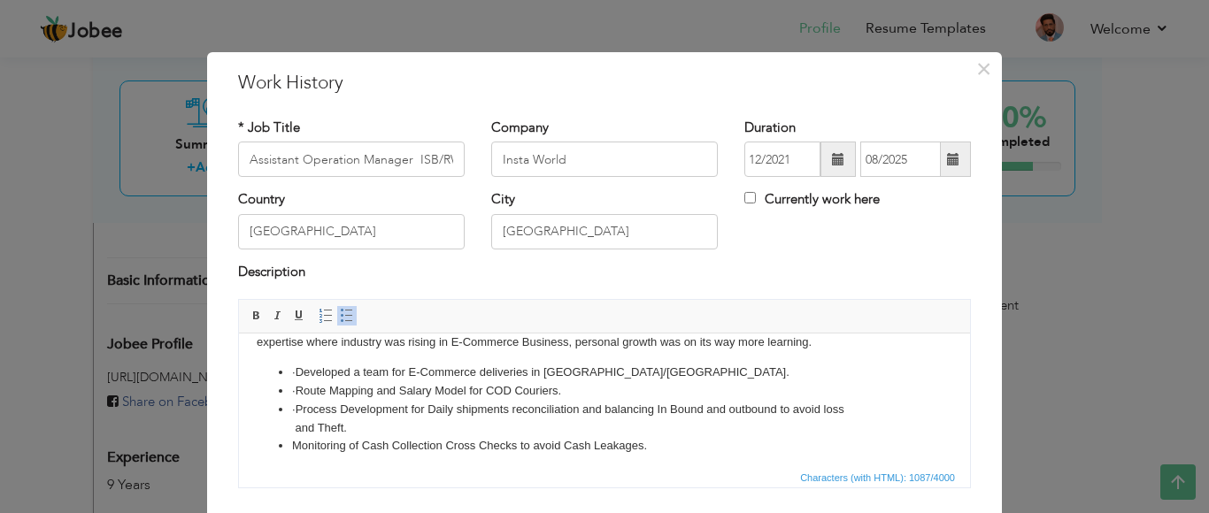
click at [299, 390] on li "· Route Mapping and Salary Model for COD Couriers." at bounding box center [604, 391] width 625 height 19
click at [330, 448] on li "Monitoring of Cash Collection Cross Checks to avoid Cash Leakages." at bounding box center [604, 446] width 625 height 19
click at [296, 427] on li "· Process Development for Daily shipments reconciliation and balancing In Bound…" at bounding box center [604, 419] width 625 height 37
click at [855, 412] on li "· Process Development for Daily shipments reconciliation and balancing In Bound…" at bounding box center [604, 419] width 625 height 37
click at [395, 428] on li "· Process Development for Daily shipments reconciliation and balancing In Bound…" at bounding box center [604, 419] width 625 height 37
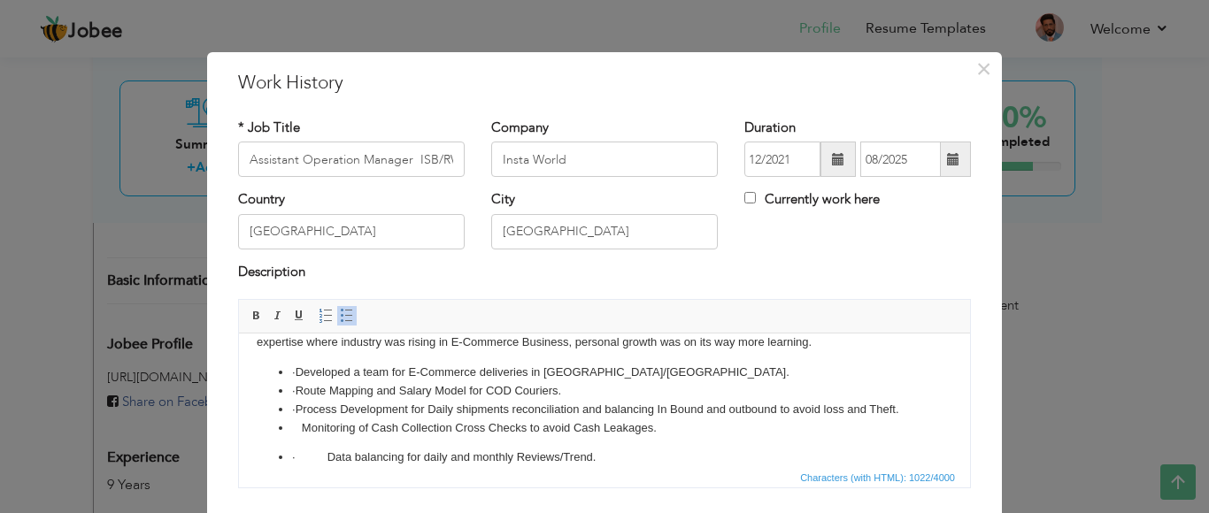
click at [299, 370] on li "· Developed a team for E-Commerce deliveries in ISB/RWP Territory." at bounding box center [604, 373] width 625 height 19
click at [299, 386] on li "· Route Mapping and Salary Model for COD Couriers." at bounding box center [604, 391] width 625 height 19
click at [298, 403] on li "· Process Development for Daily shipments reconciliation and balancing In Bound…" at bounding box center [604, 410] width 625 height 19
click at [325, 456] on p "· Data balancing for daily and monthly Reviews/Trend." at bounding box center [604, 458] width 625 height 19
click at [297, 430] on li "Monitoring of Cash Collection Cross Checks to avoid Cash Leakages." at bounding box center [604, 429] width 625 height 19
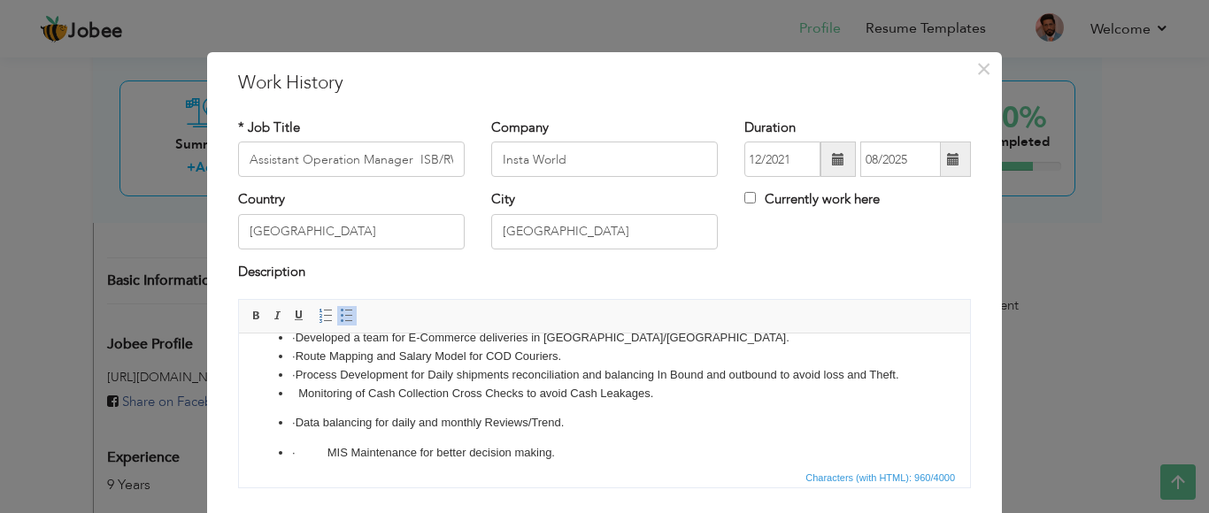
scroll to position [119, 0]
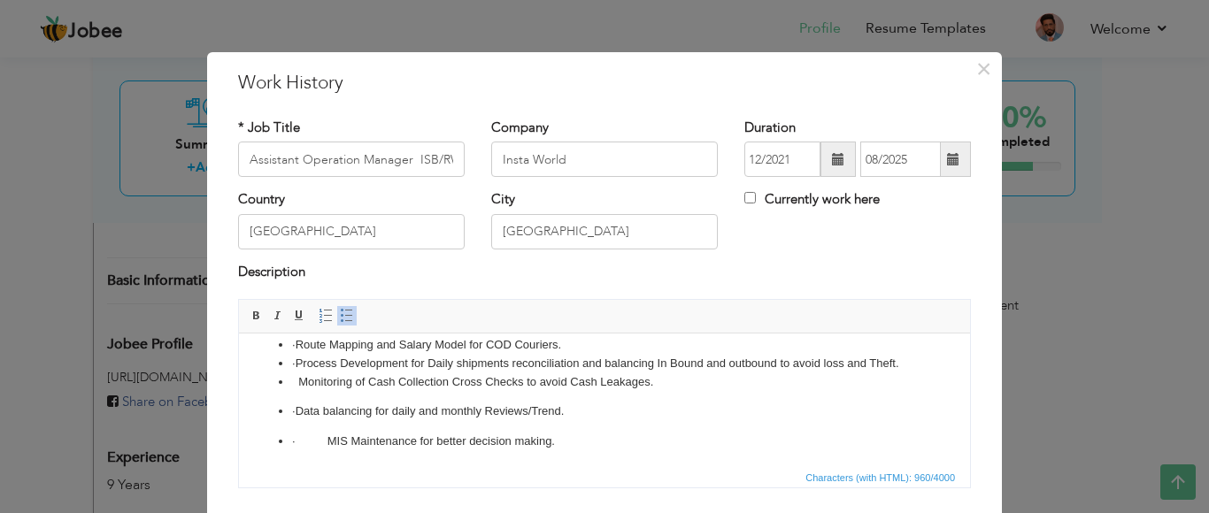
click at [328, 443] on p "· MIS Maintenance for better decision making." at bounding box center [604, 442] width 625 height 19
click at [301, 410] on p "· Data balancing for daily and monthly Reviews/Trend." at bounding box center [604, 412] width 625 height 19
click at [301, 436] on p "· MIS Maintenance for better decision making." at bounding box center [604, 442] width 625 height 19
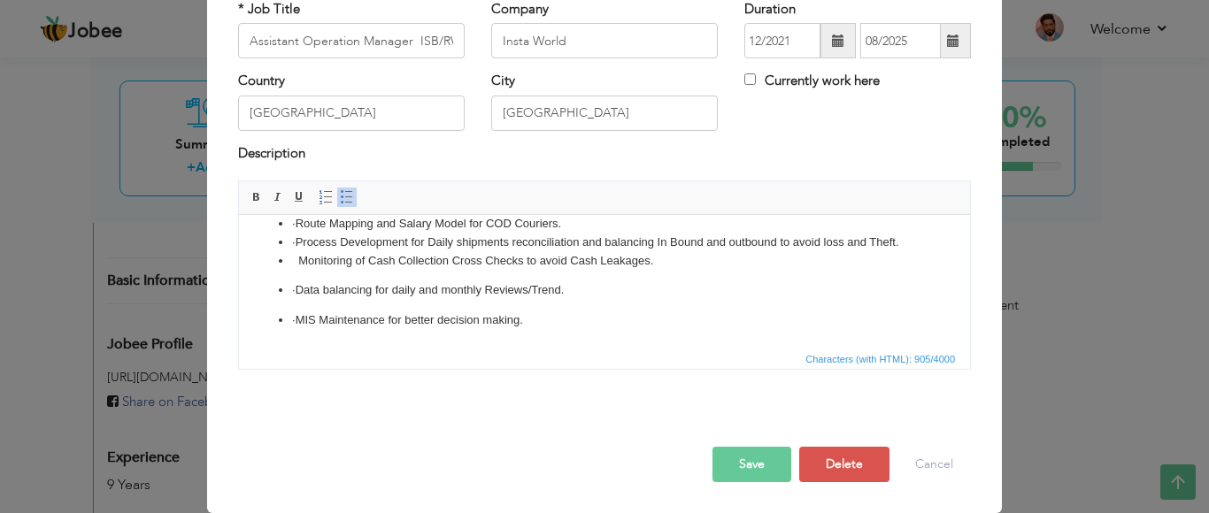
click at [754, 468] on button "Save" at bounding box center [752, 464] width 79 height 35
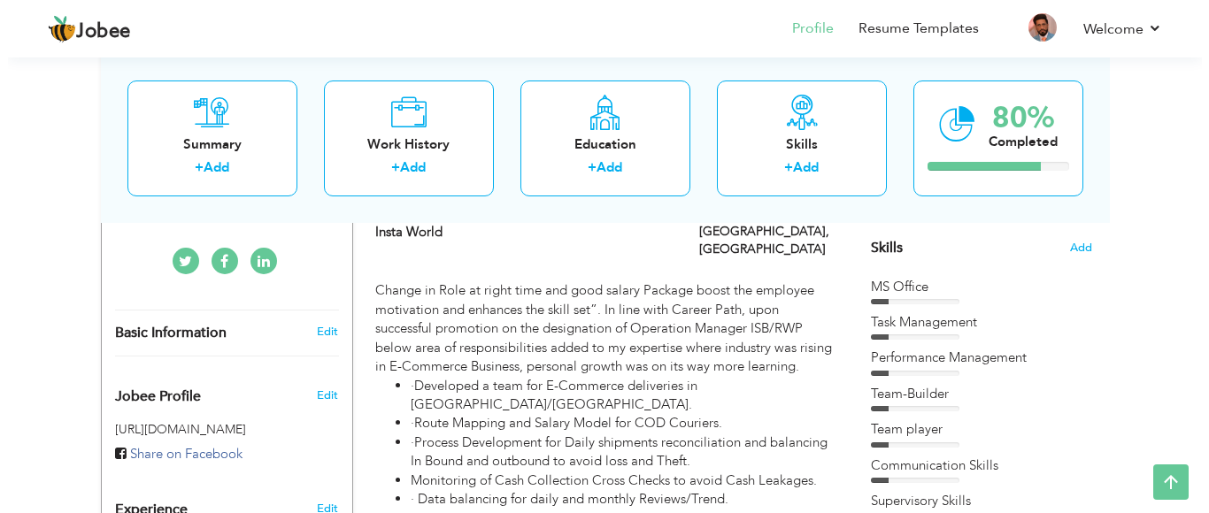
scroll to position [490, 0]
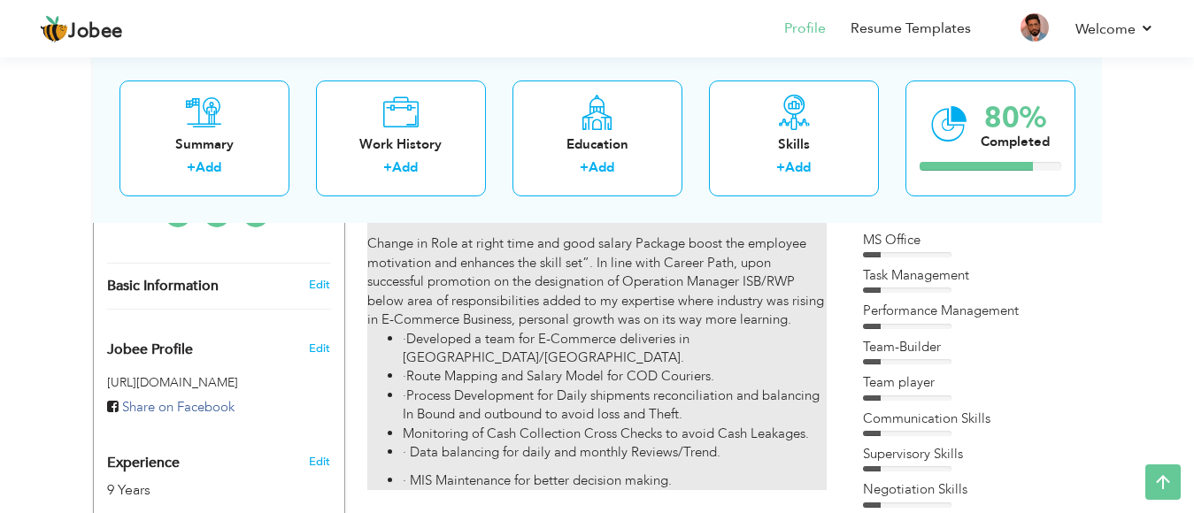
click at [792, 306] on div "Change in Role at right time and good salary Package boost the employee motivat…" at bounding box center [596, 353] width 459 height 274
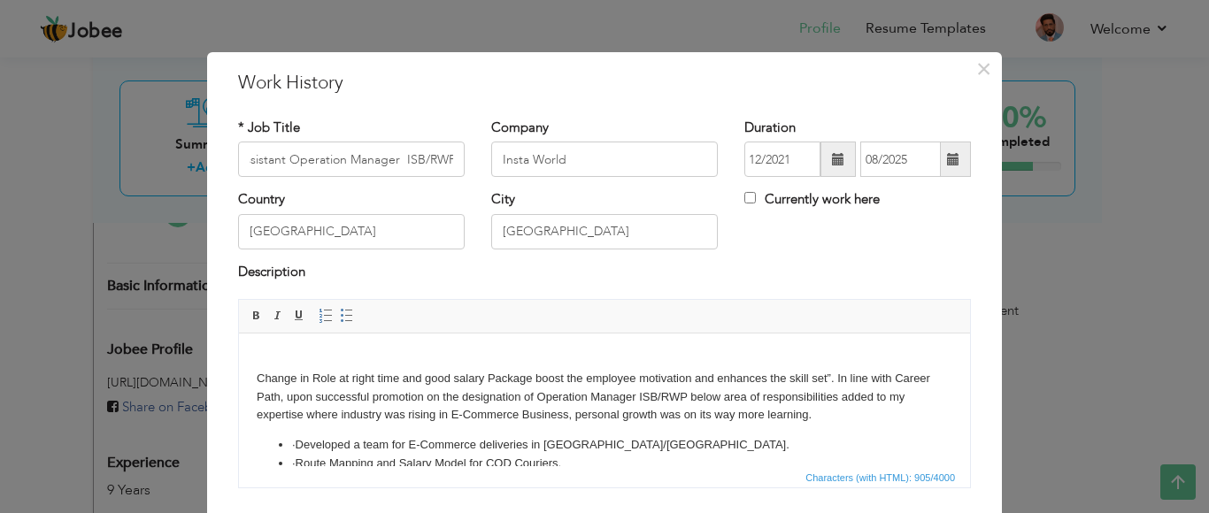
scroll to position [0, 0]
click at [815, 421] on body "Change in Role at right time and good salary Package boost the employee motivat…" at bounding box center [605, 460] width 696 height 219
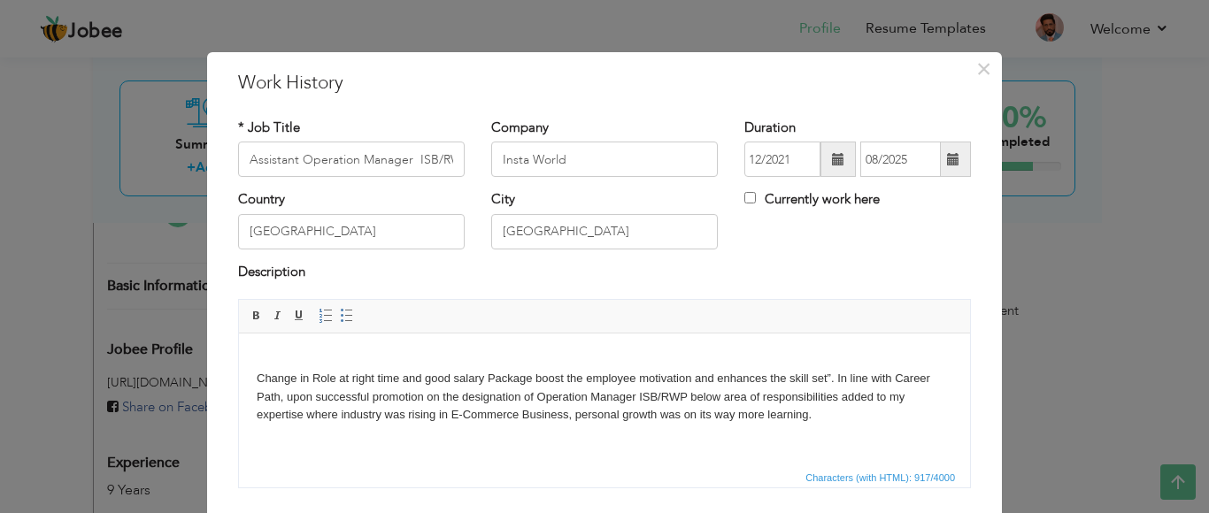
scroll to position [42, 0]
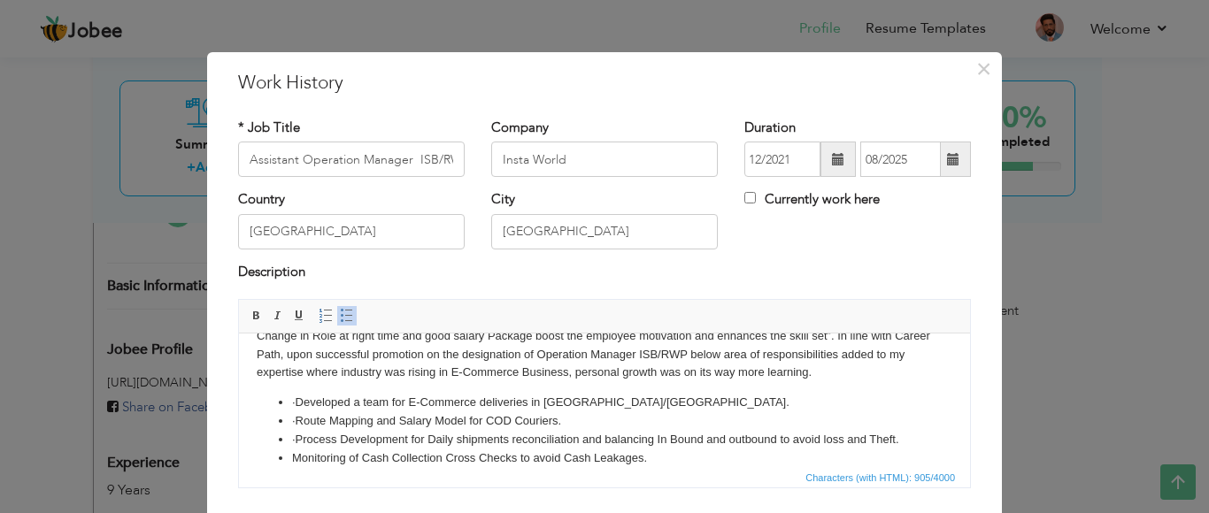
click at [842, 377] on body "Change in Role at right time and good salary Package boost the employee motivat…" at bounding box center [605, 418] width 696 height 219
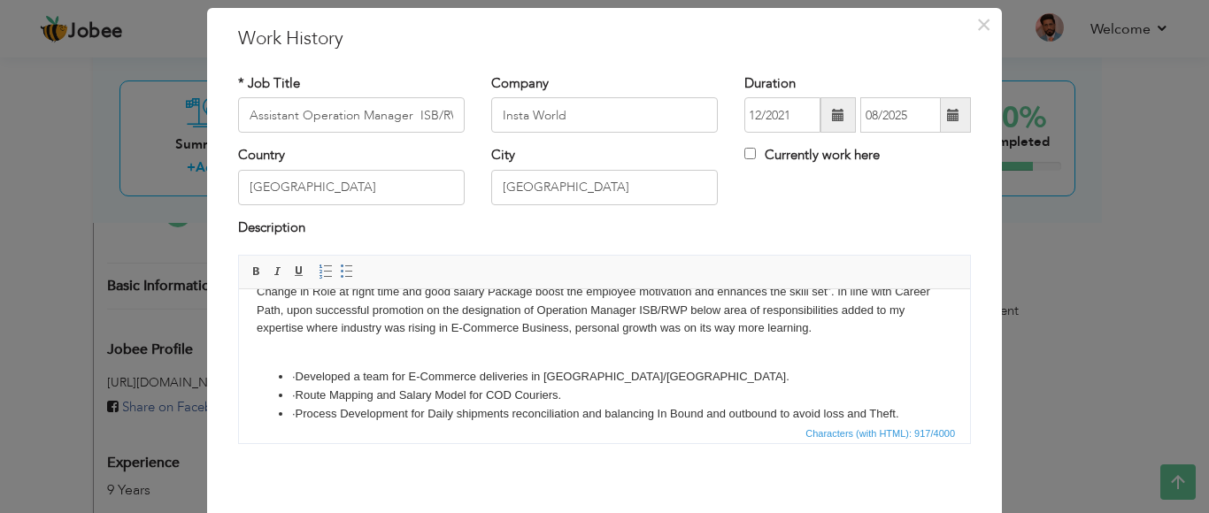
scroll to position [99, 0]
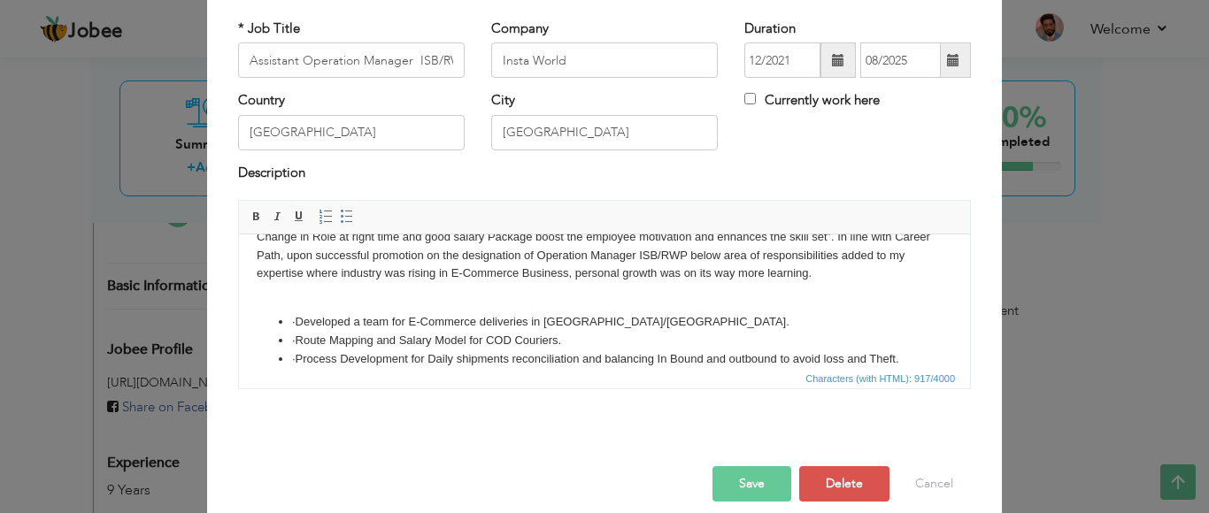
click at [747, 487] on button "Save" at bounding box center [752, 483] width 79 height 35
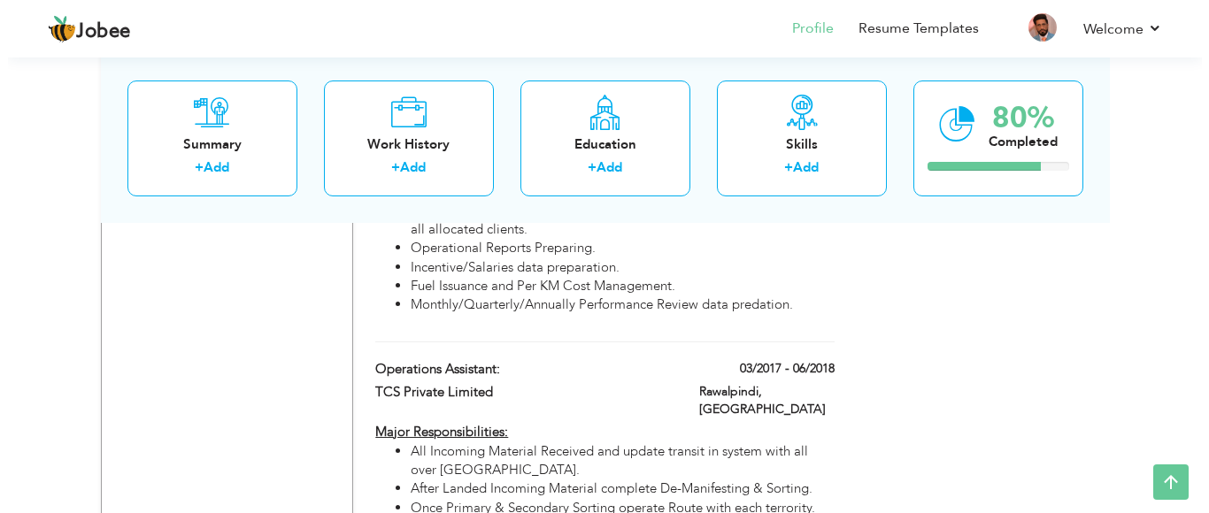
scroll to position [1592, 0]
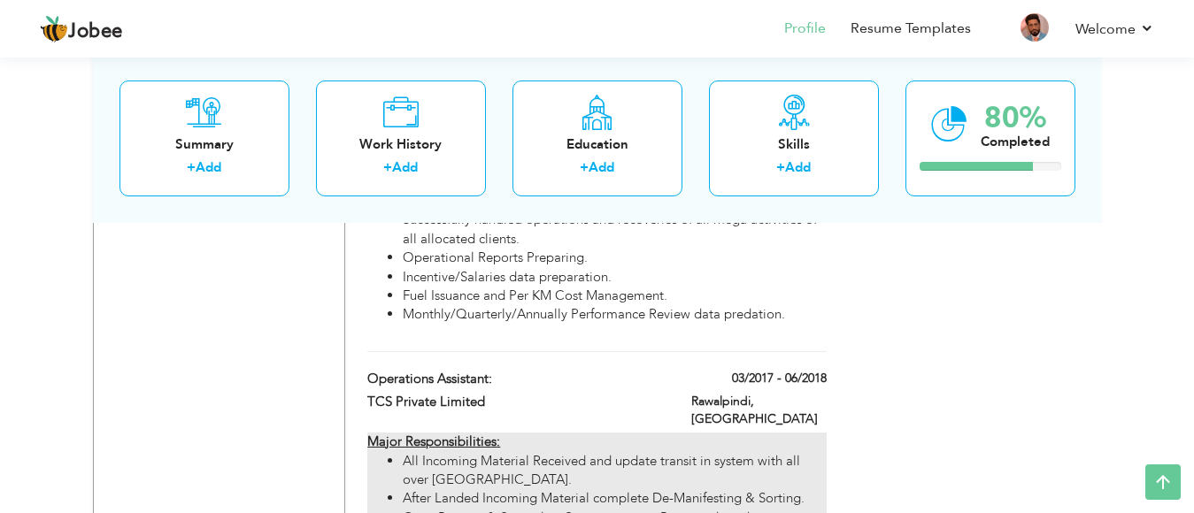
click at [603, 452] on li "All Incoming Material Received and update transit in system with all over [GEOG…" at bounding box center [614, 471] width 423 height 38
type input "Operations Assistant:"
type input "TCS Private Limited"
type input "03/2017"
type input "06/2018"
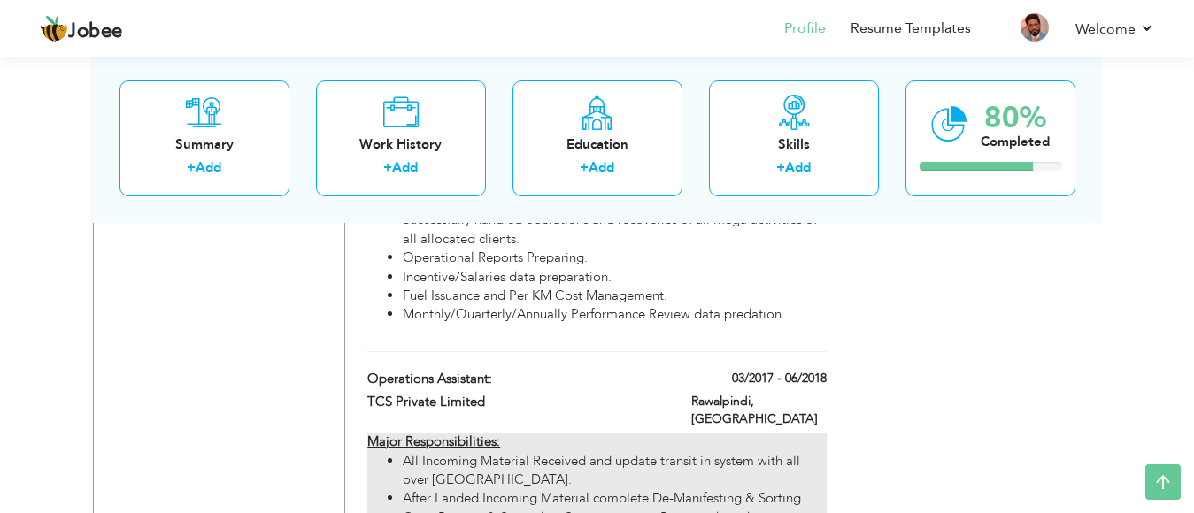
type input "Rawalpindi"
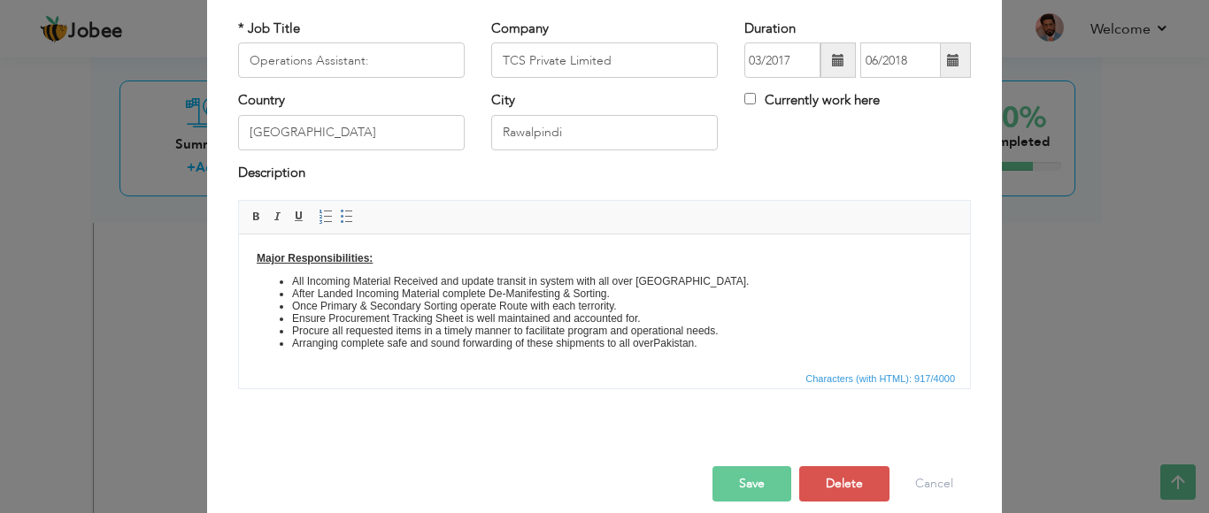
scroll to position [0, 0]
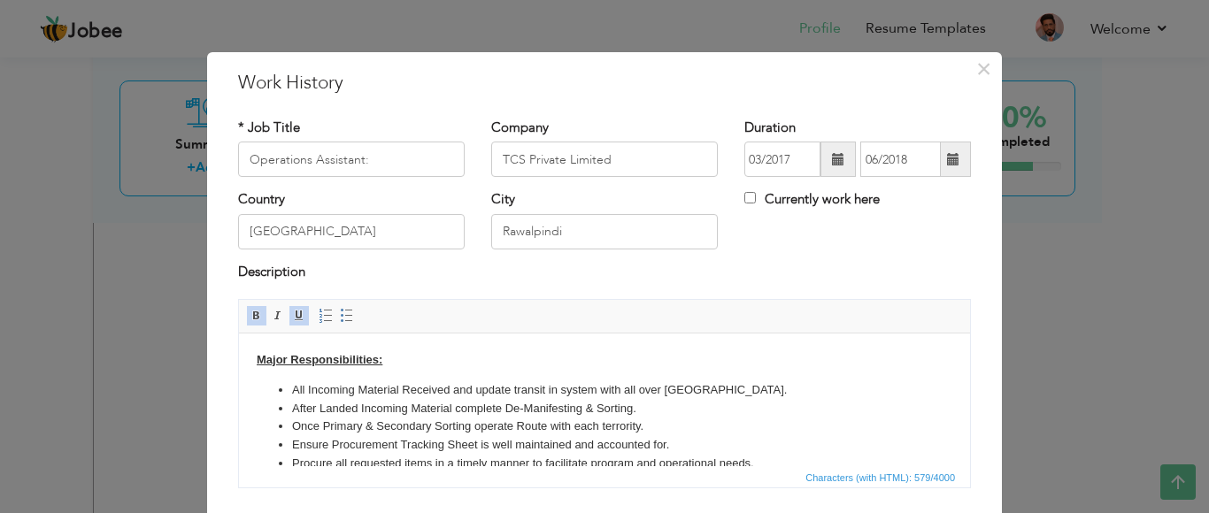
click at [409, 362] on body "Major Responsibilities: All Incoming Material Received and update transit in sy…" at bounding box center [605, 421] width 696 height 141
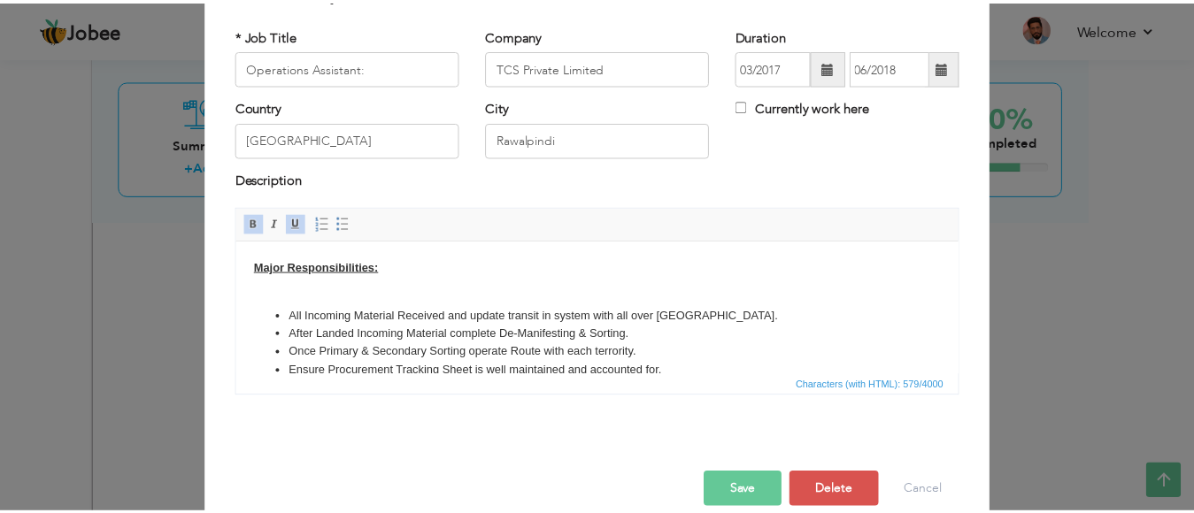
scroll to position [119, 0]
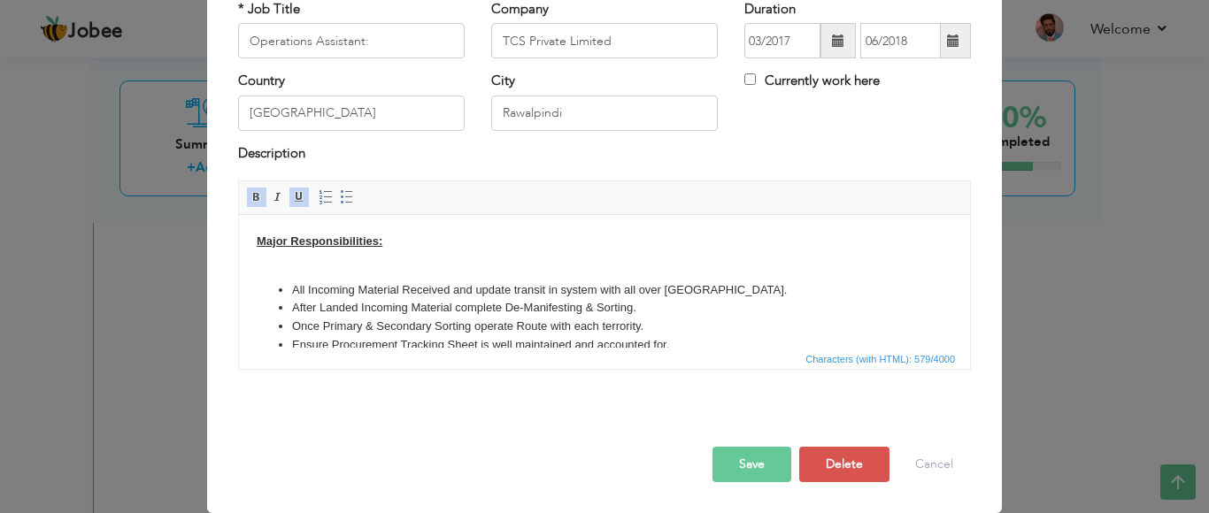
click at [751, 466] on button "Save" at bounding box center [752, 464] width 79 height 35
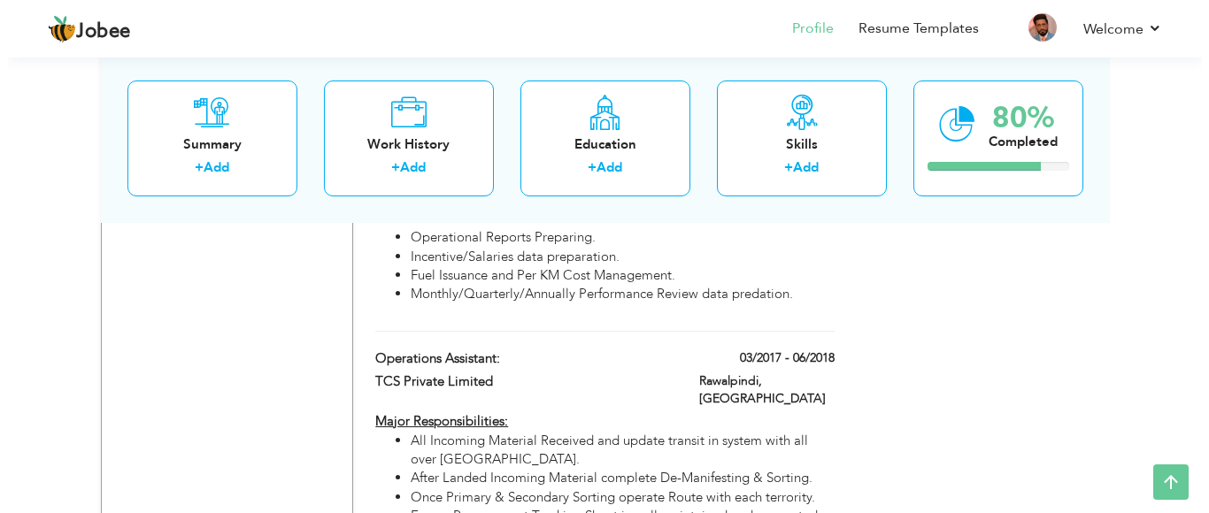
scroll to position [1607, 0]
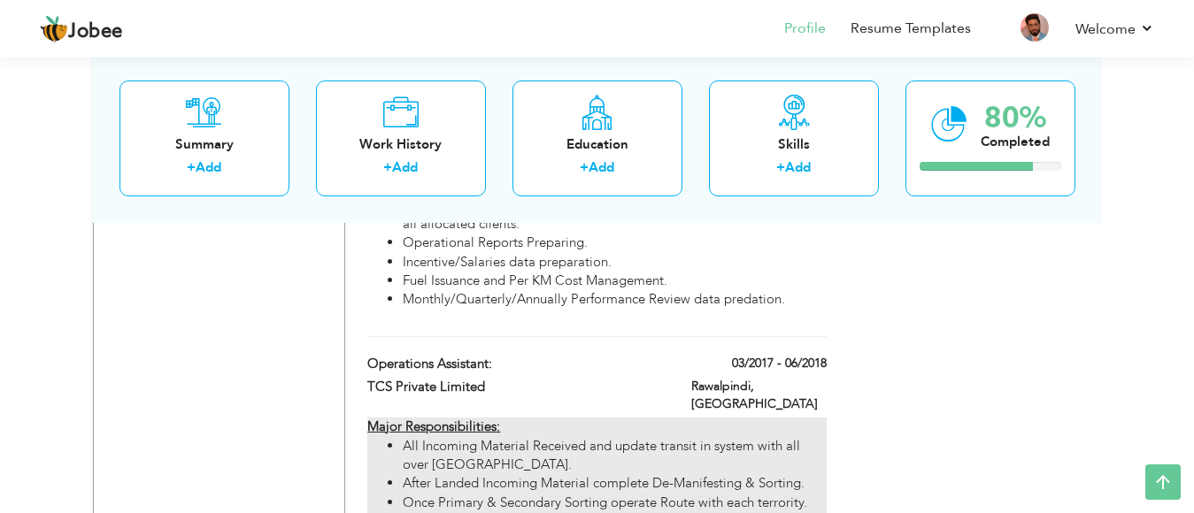
click at [616, 474] on li "After Landed Incoming Material complete De-Manifesting & Sorting." at bounding box center [614, 483] width 423 height 19
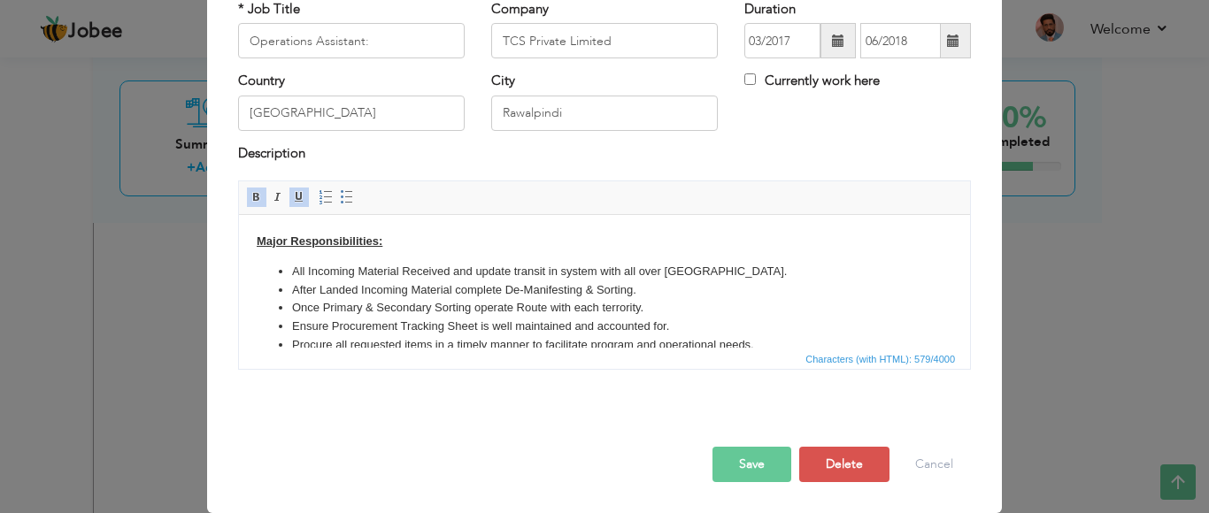
scroll to position [0, 0]
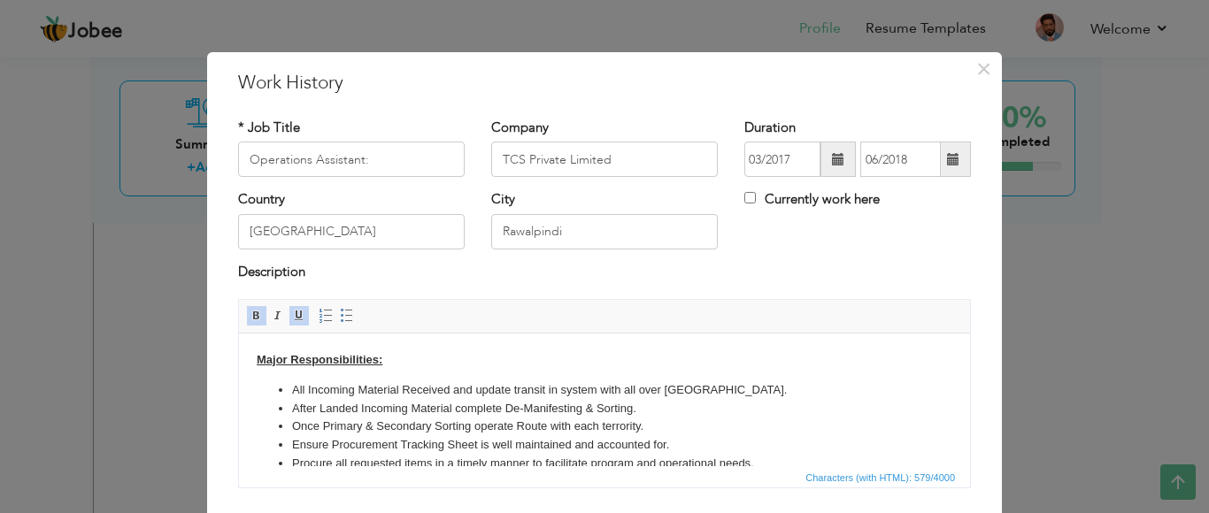
click at [412, 366] on body "Major Responsibilities: All Incoming Material Received and update transit in sy…" at bounding box center [605, 421] width 696 height 141
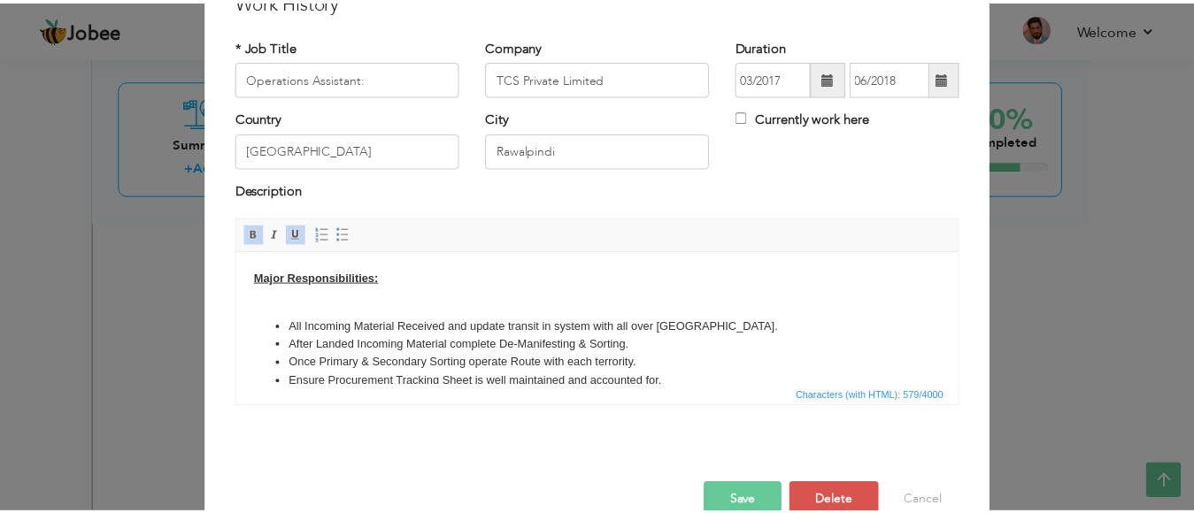
scroll to position [112, 0]
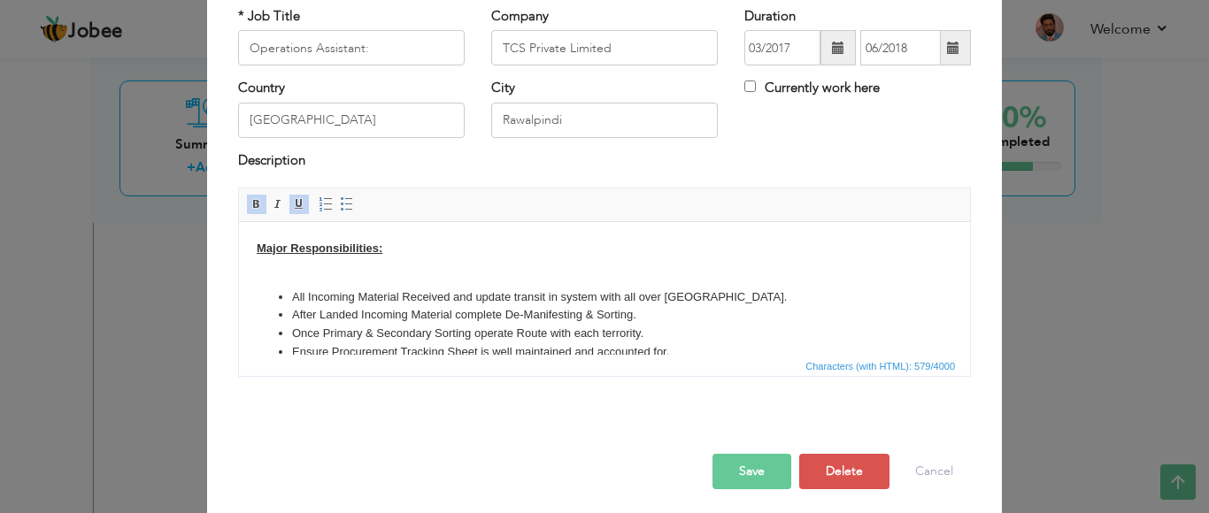
click at [726, 476] on button "Save" at bounding box center [752, 471] width 79 height 35
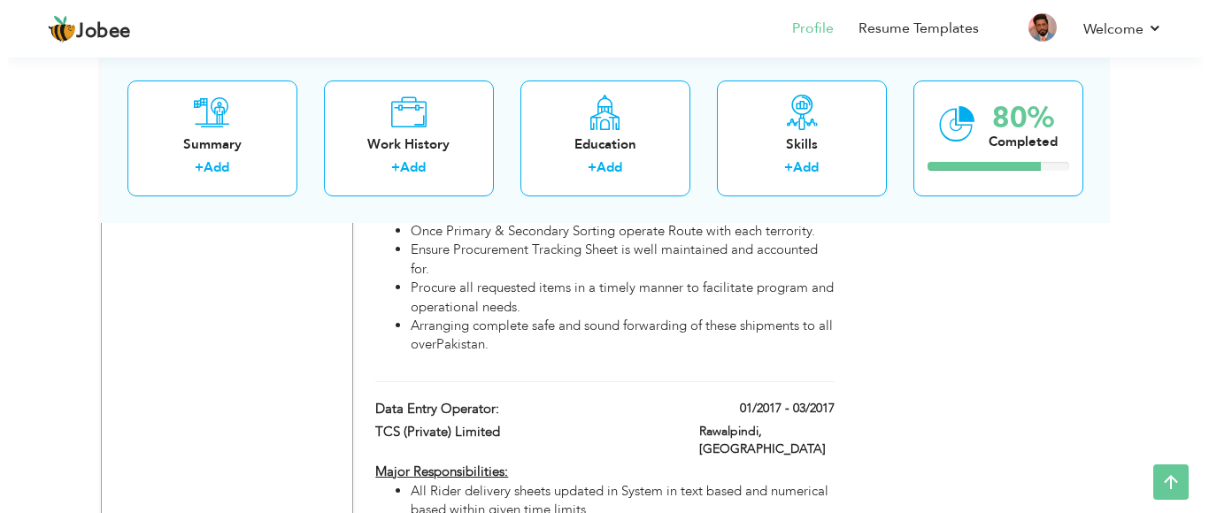
scroll to position [1885, 0]
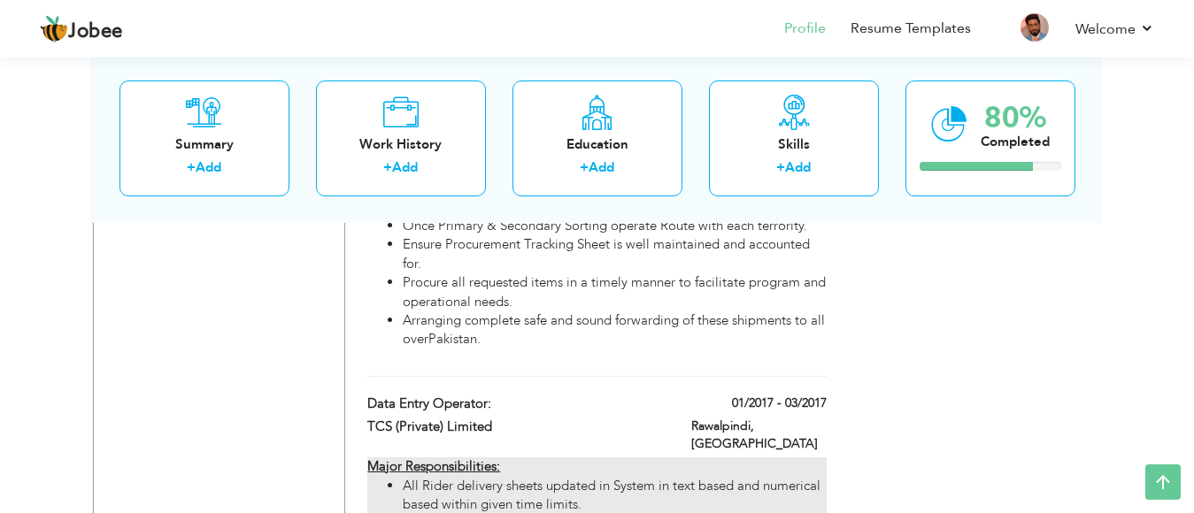
click at [515, 477] on li "All Rider delivery sheets updated in System in text based and numerical based w…" at bounding box center [614, 496] width 423 height 38
type input "Data Entry Operator:"
type input "TCS (Private) Limited"
type input "01/2017"
type input "03/2017"
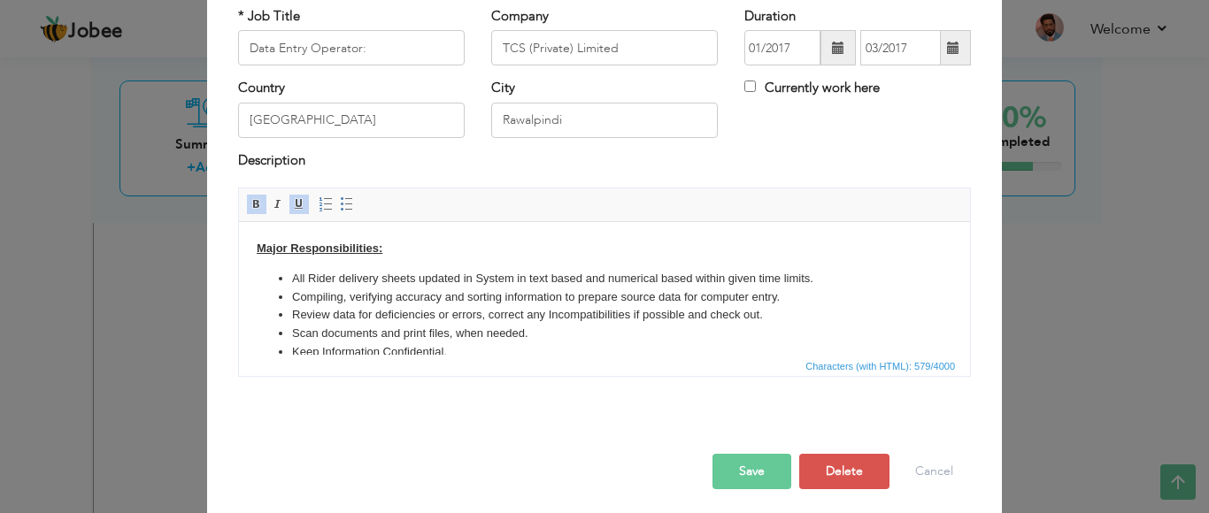
scroll to position [0, 0]
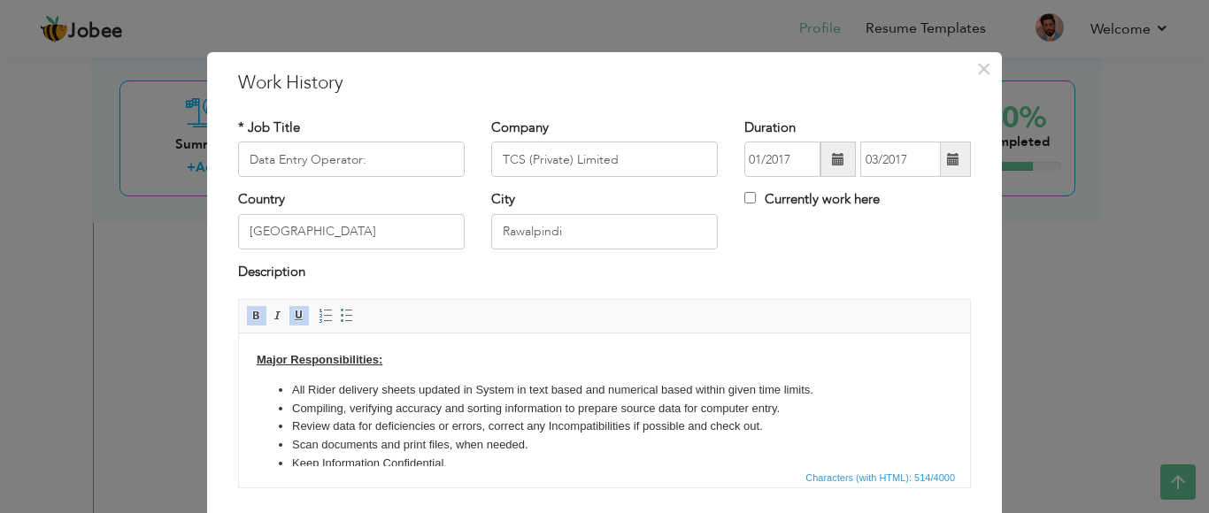
click at [400, 361] on body "Major Responsibilities: All Rider delivery sheets updated in System in text bas…" at bounding box center [605, 421] width 696 height 141
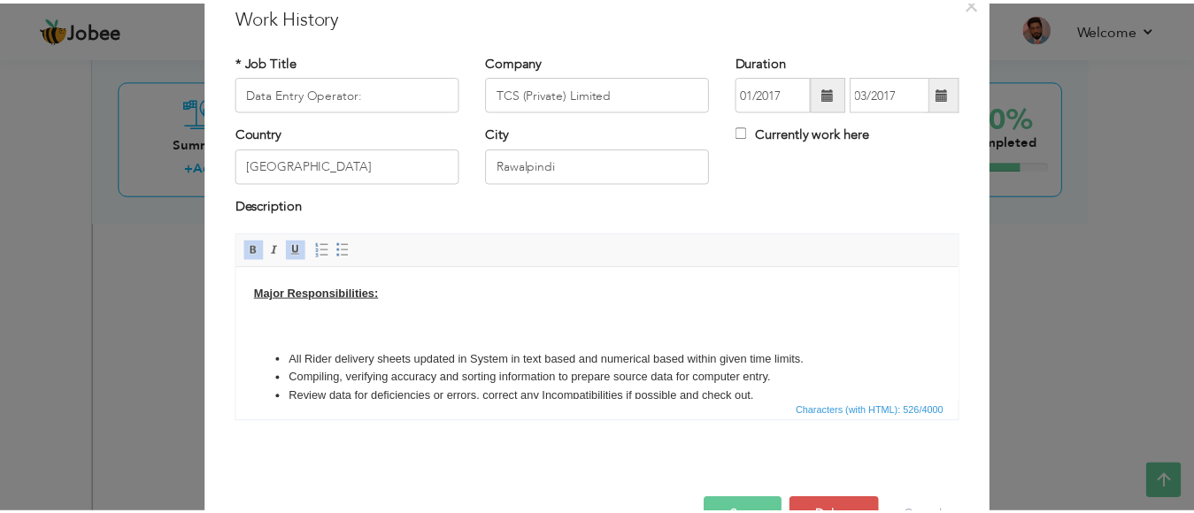
scroll to position [119, 0]
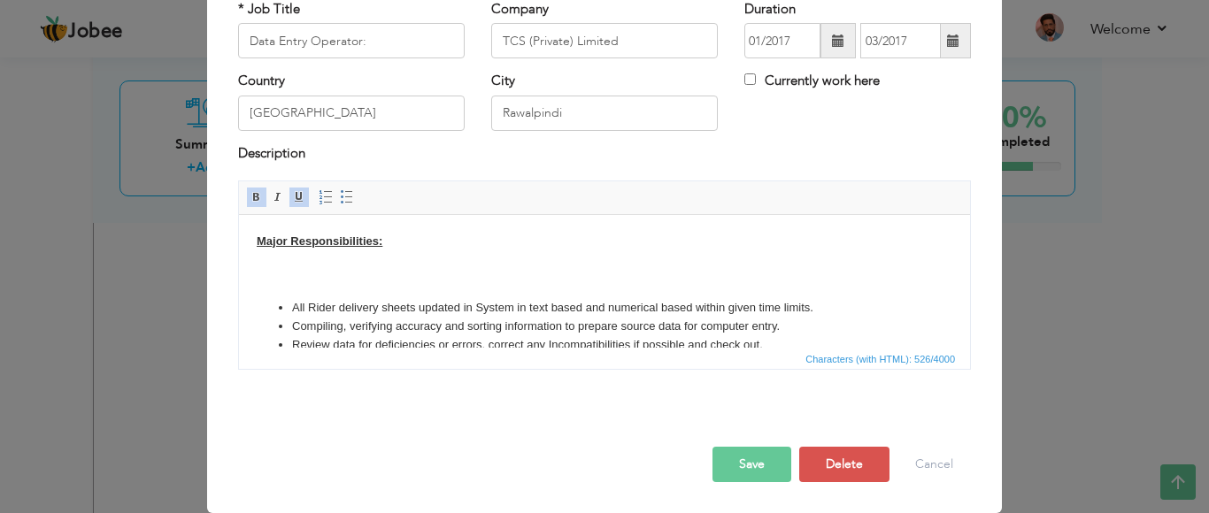
click at [716, 470] on button "Save" at bounding box center [752, 464] width 79 height 35
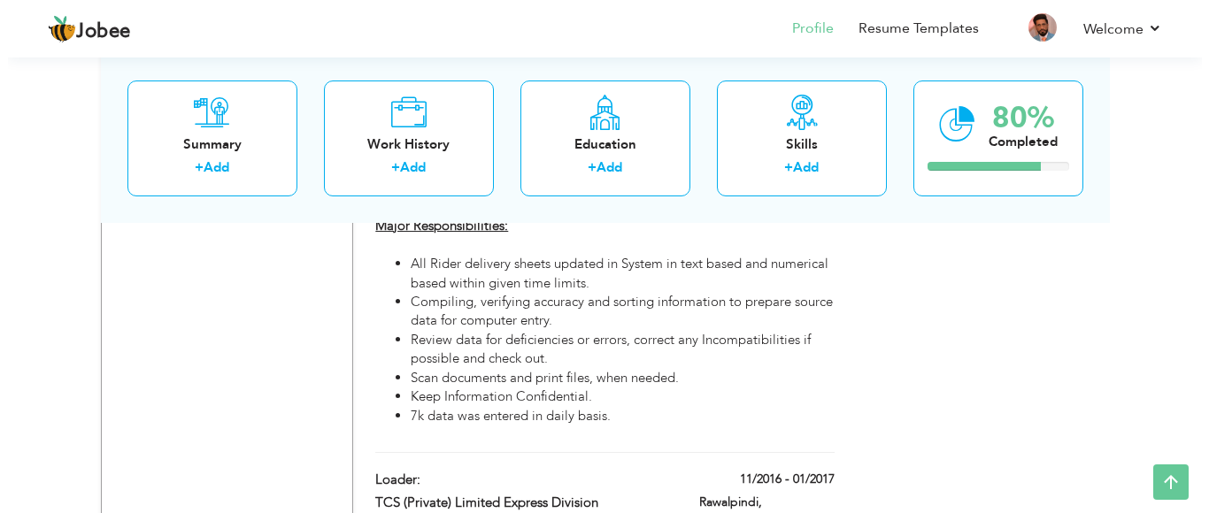
scroll to position [2219, 0]
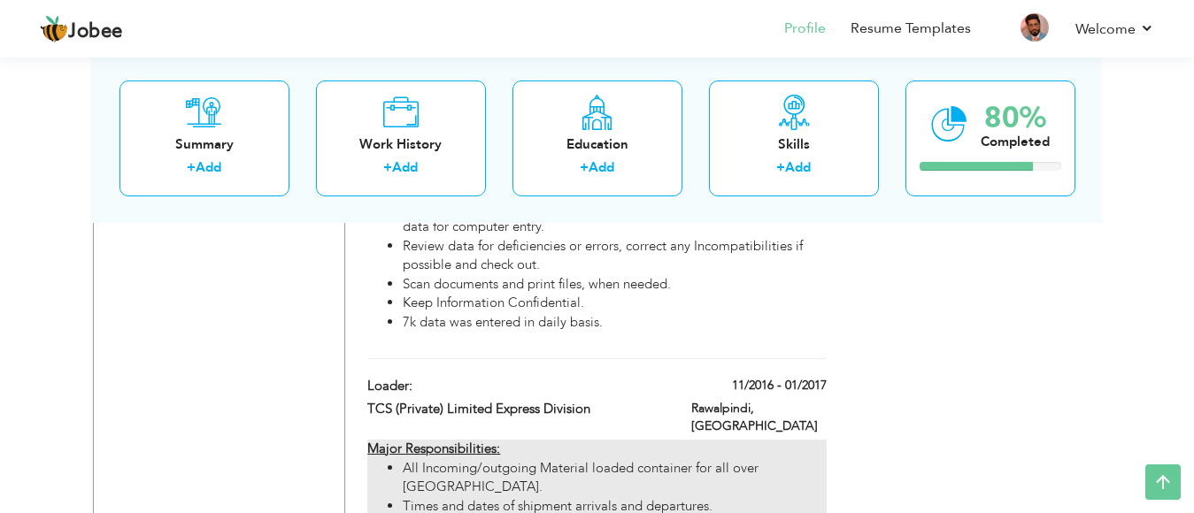
click at [548, 459] on li "All Incoming/outgoing Material loaded container for all over [GEOGRAPHIC_DATA]." at bounding box center [614, 478] width 423 height 38
type input "Loader:"
type input "TCS (Private) Limited Express Division"
type input "11/2016"
type input "01/2017"
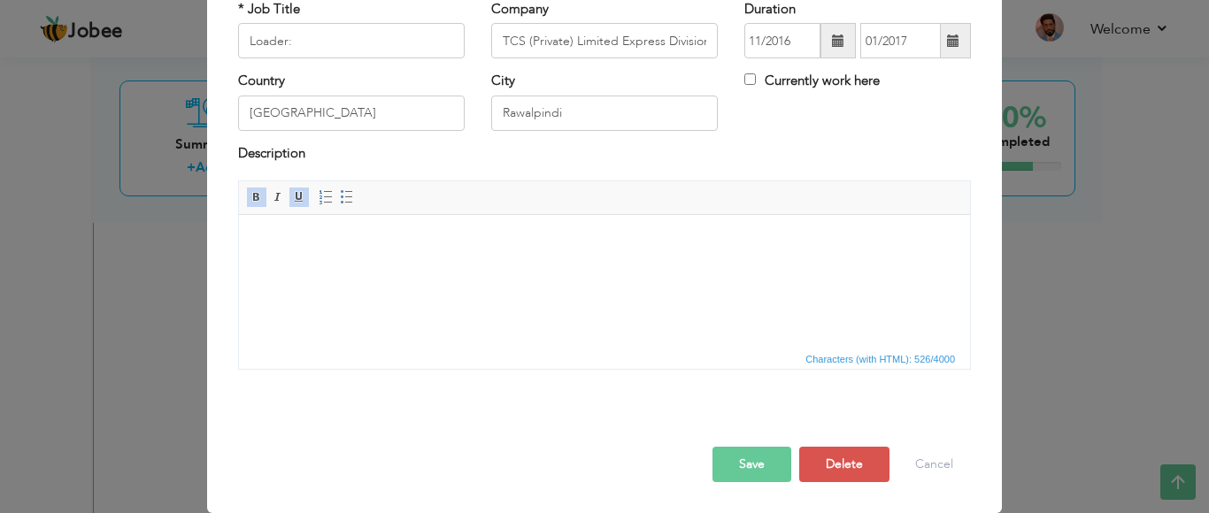
scroll to position [0, 0]
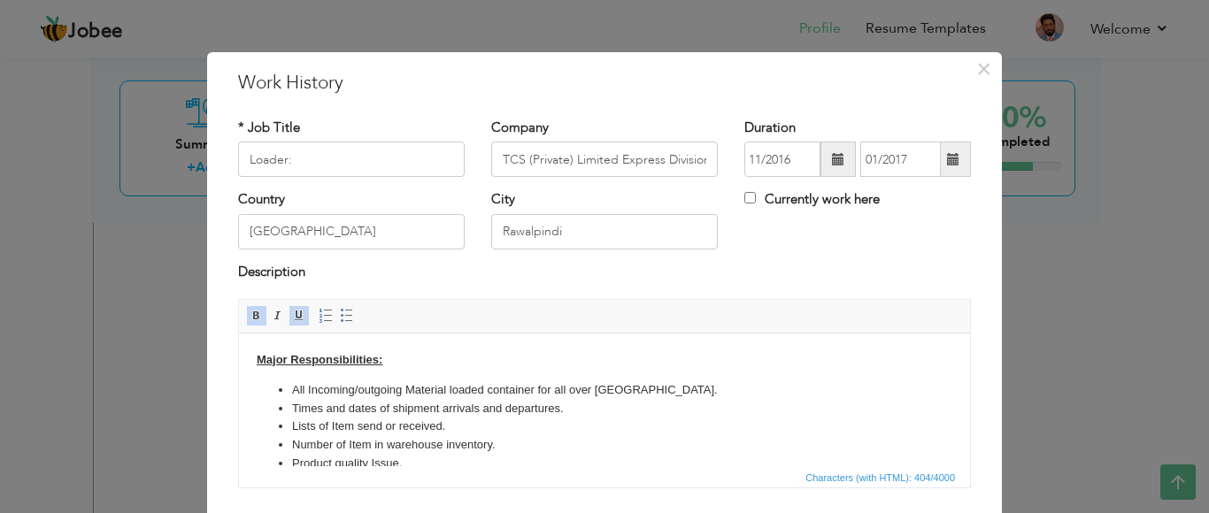
click at [400, 365] on body "Major Responsibilities: All Incoming/outgoing Material loaded container for all…" at bounding box center [605, 430] width 696 height 158
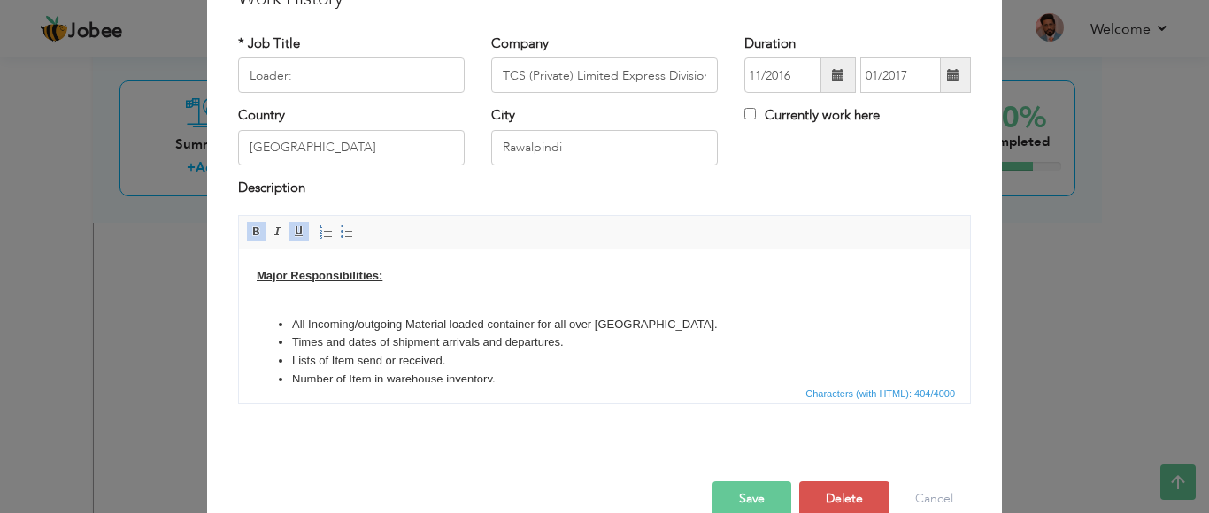
scroll to position [119, 0]
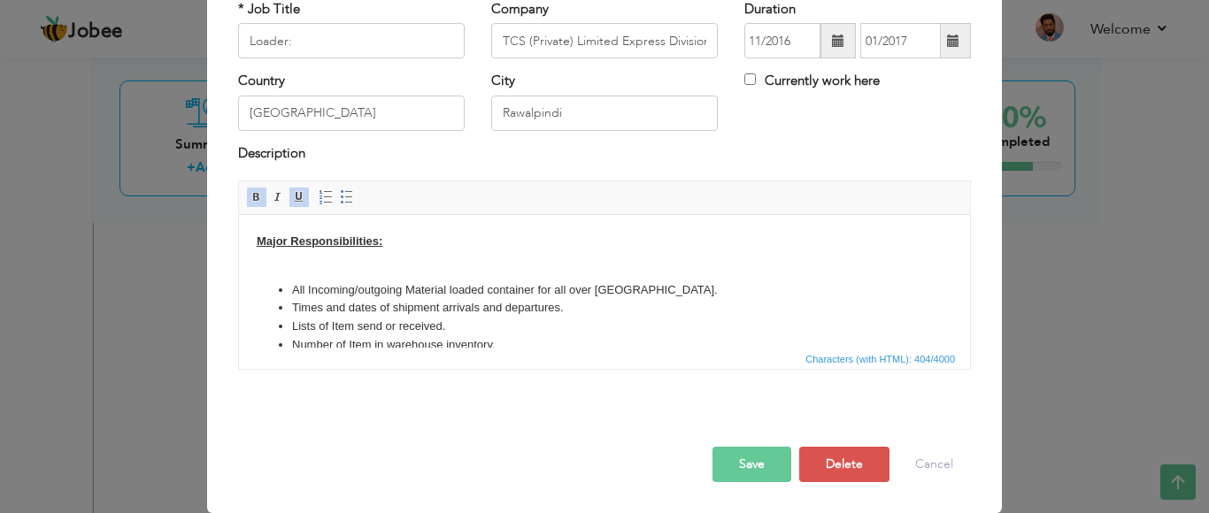
click at [717, 466] on button "Save" at bounding box center [752, 464] width 79 height 35
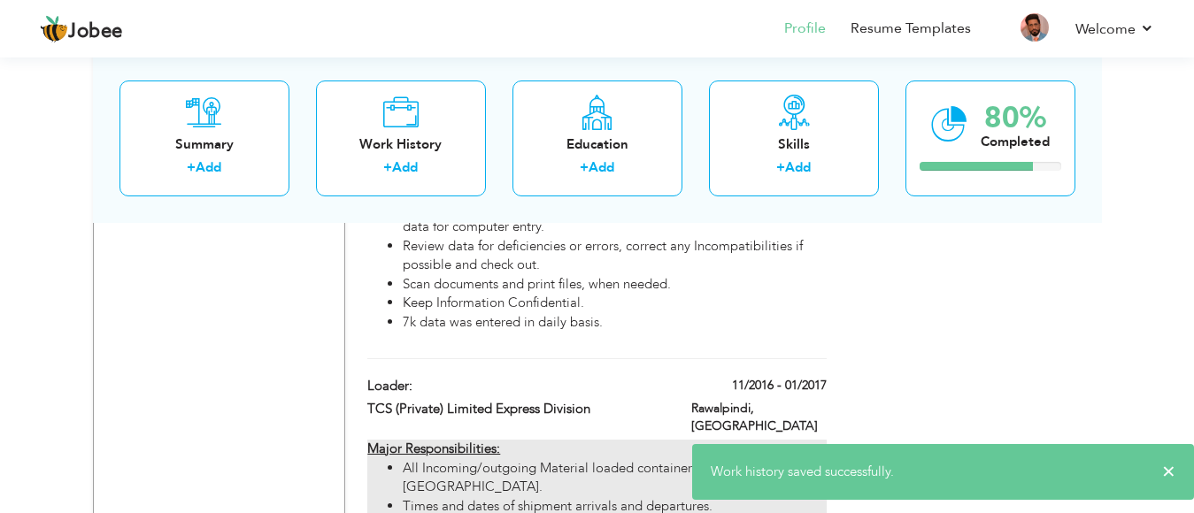
click at [514, 497] on li "Times and dates of shipment arrivals and departures." at bounding box center [614, 506] width 423 height 19
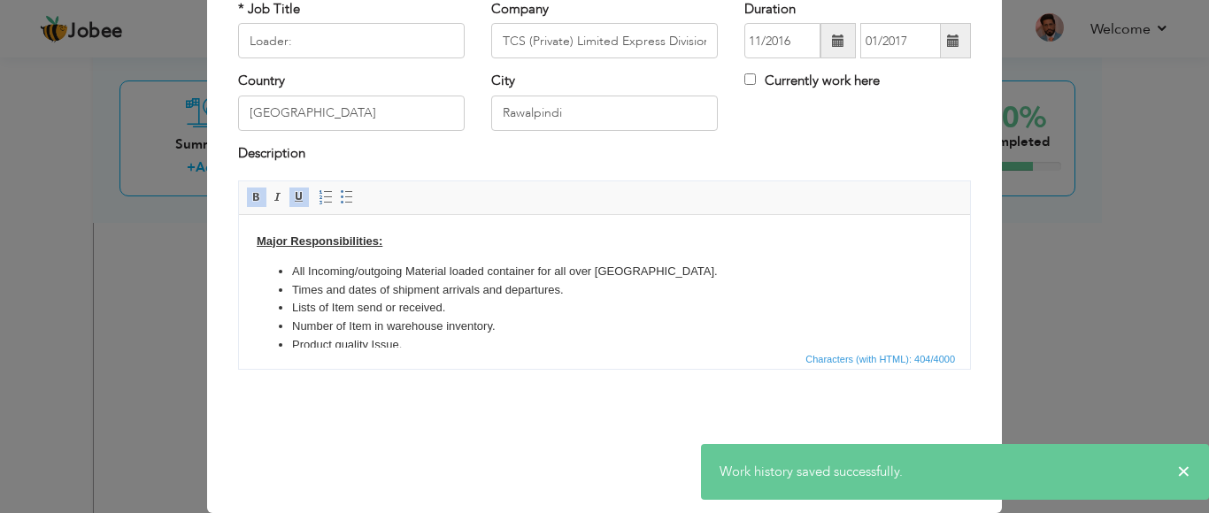
scroll to position [0, 0]
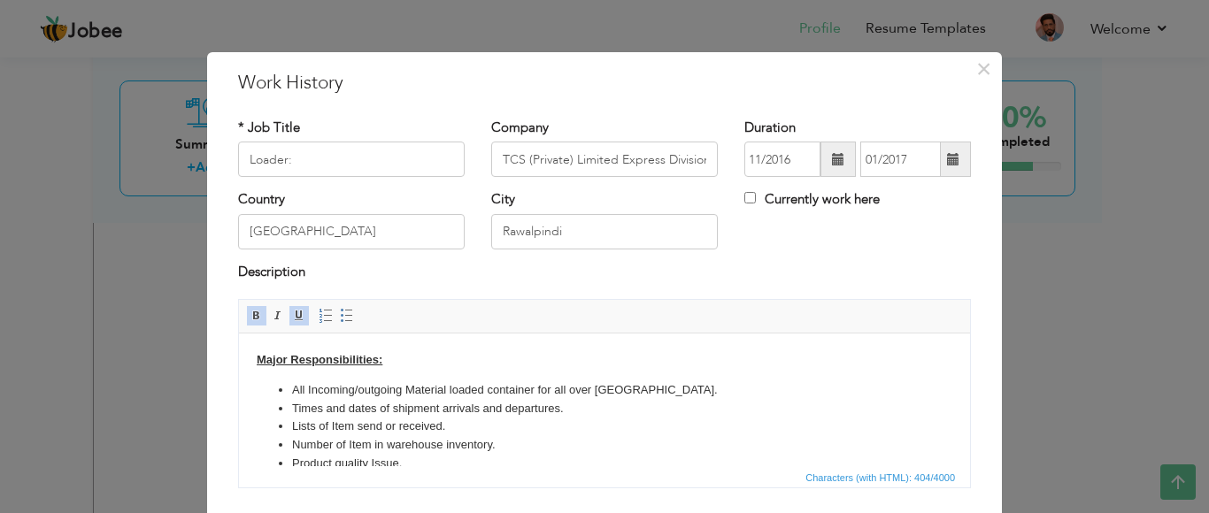
click at [403, 358] on body "Major Responsibilities: All Incoming/outgoing Material loaded container for all…" at bounding box center [605, 430] width 696 height 158
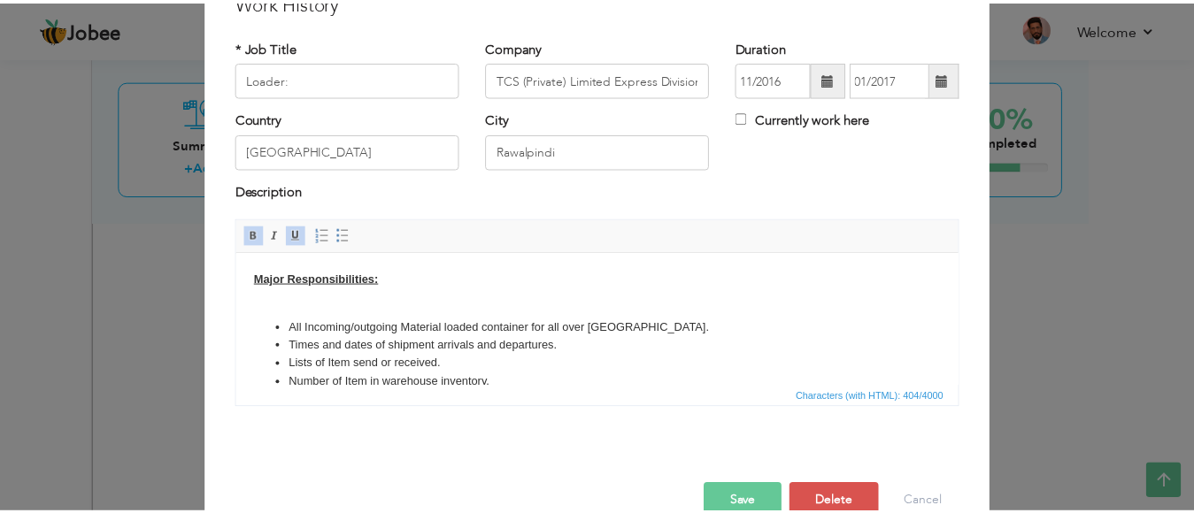
scroll to position [119, 0]
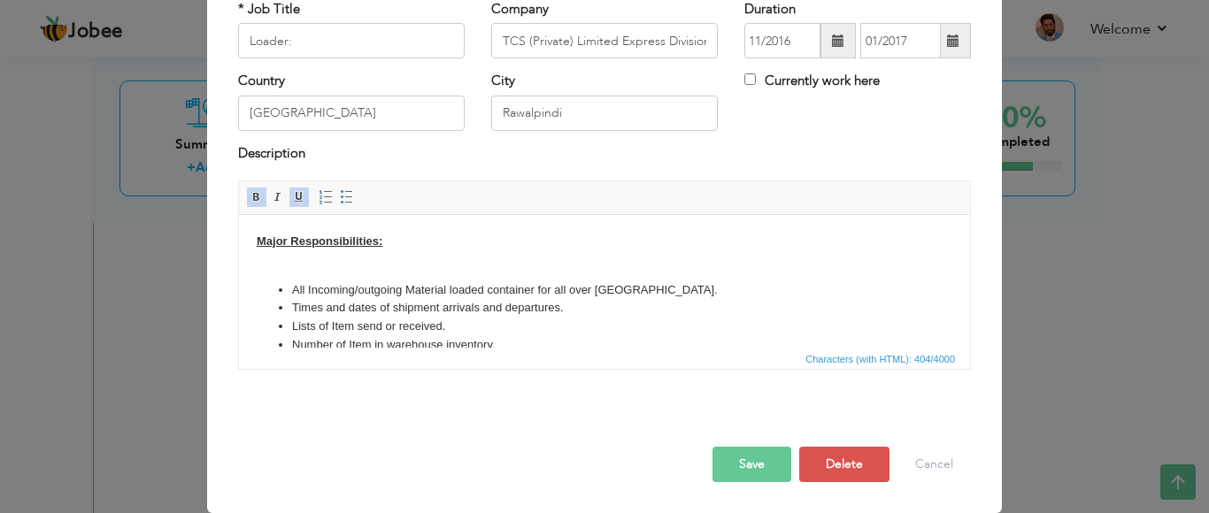
click at [774, 467] on button "Save" at bounding box center [752, 464] width 79 height 35
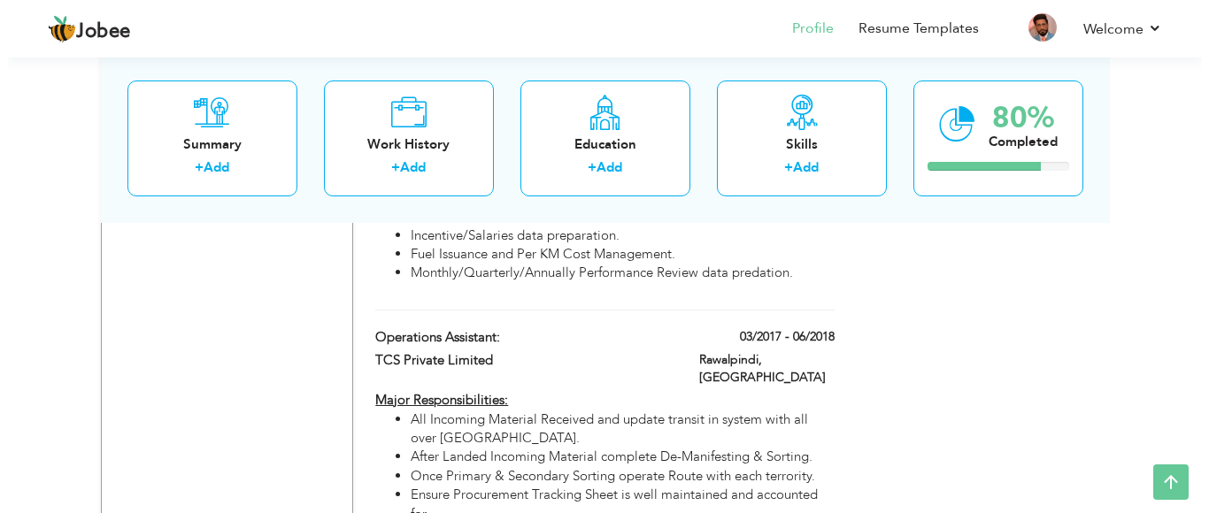
scroll to position [1639, 0]
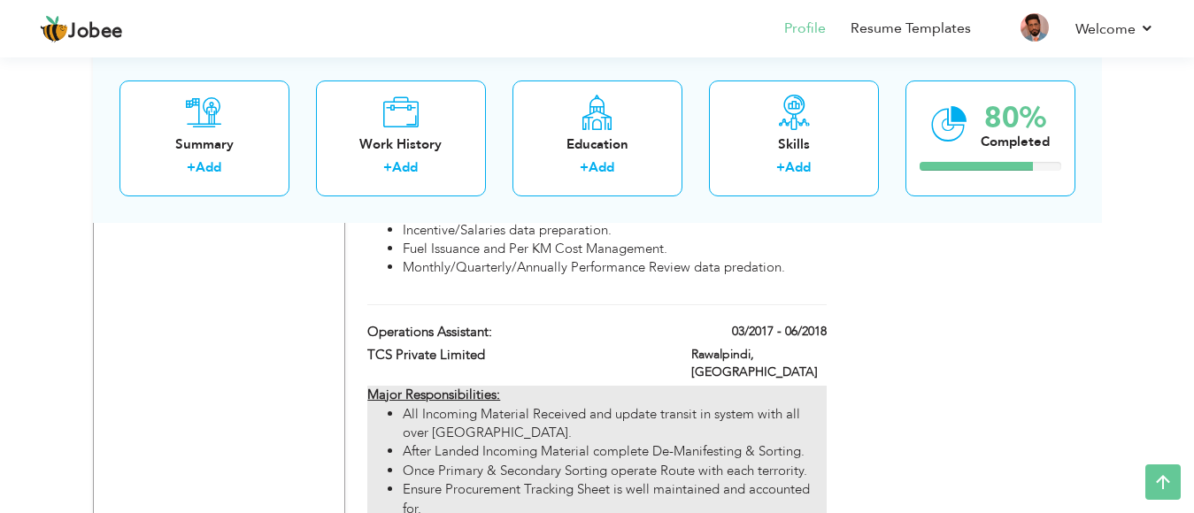
click at [513, 405] on li "All Incoming Material Received and update transit in system with all over [GEOG…" at bounding box center [614, 424] width 423 height 38
type input "Operations Assistant:"
type input "TCS Private Limited"
type input "03/2017"
type input "06/2018"
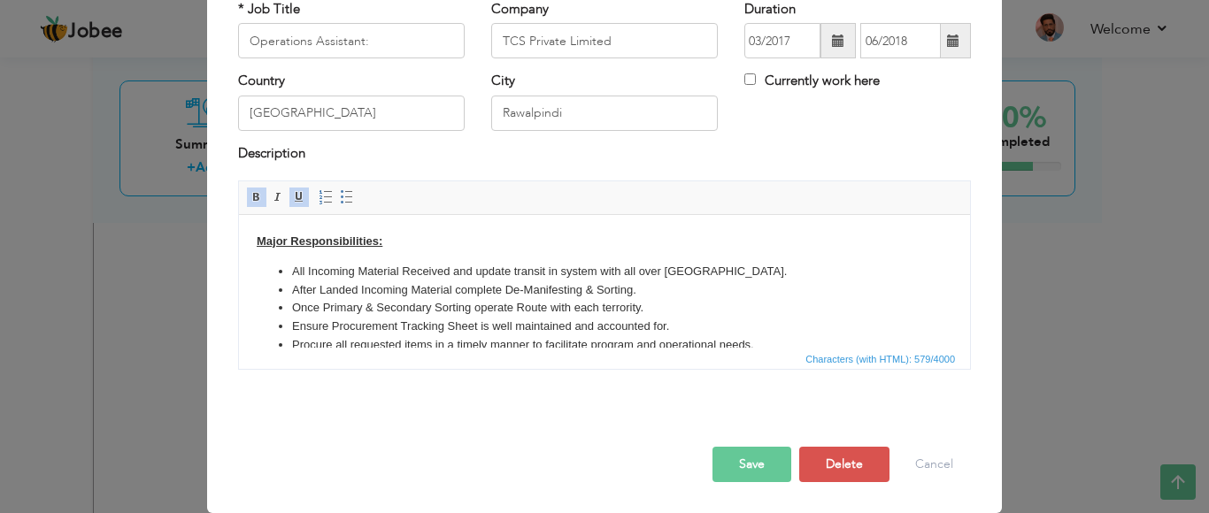
scroll to position [0, 0]
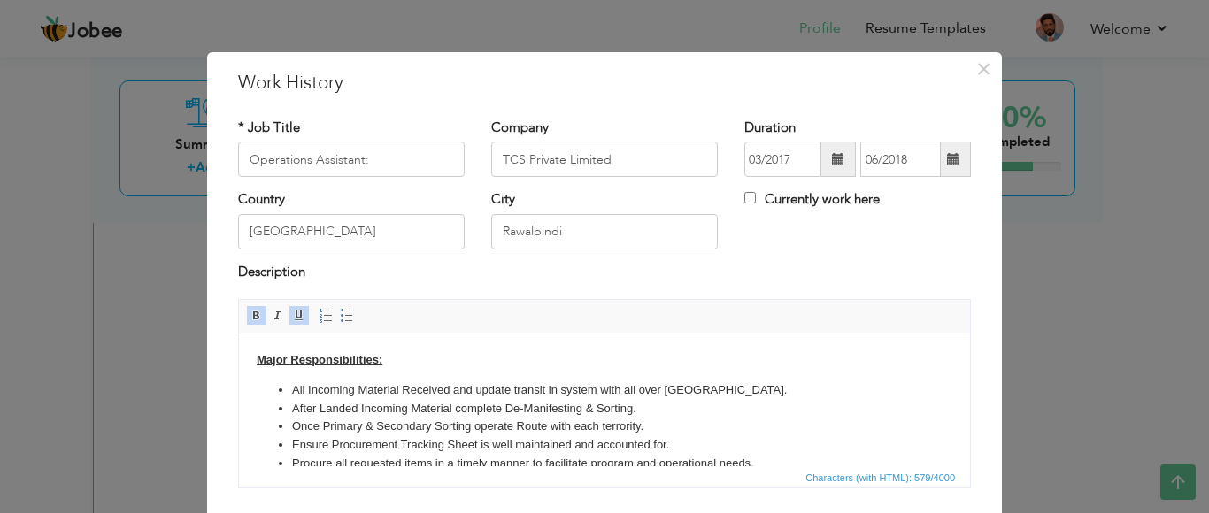
click at [387, 366] on body "Major Responsibilities: All Incoming Material Received and update transit in sy…" at bounding box center [605, 421] width 696 height 141
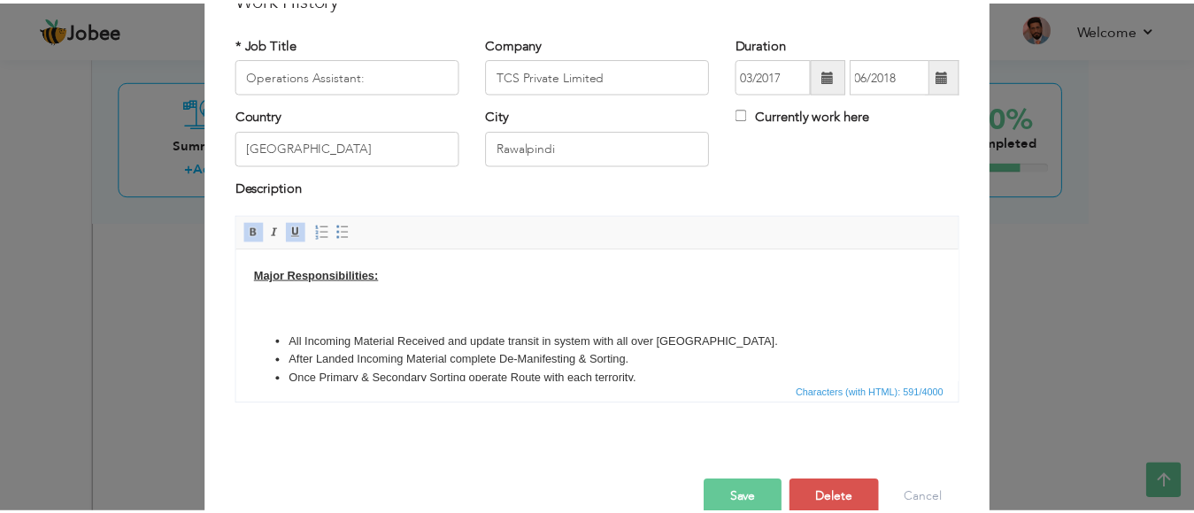
scroll to position [89, 0]
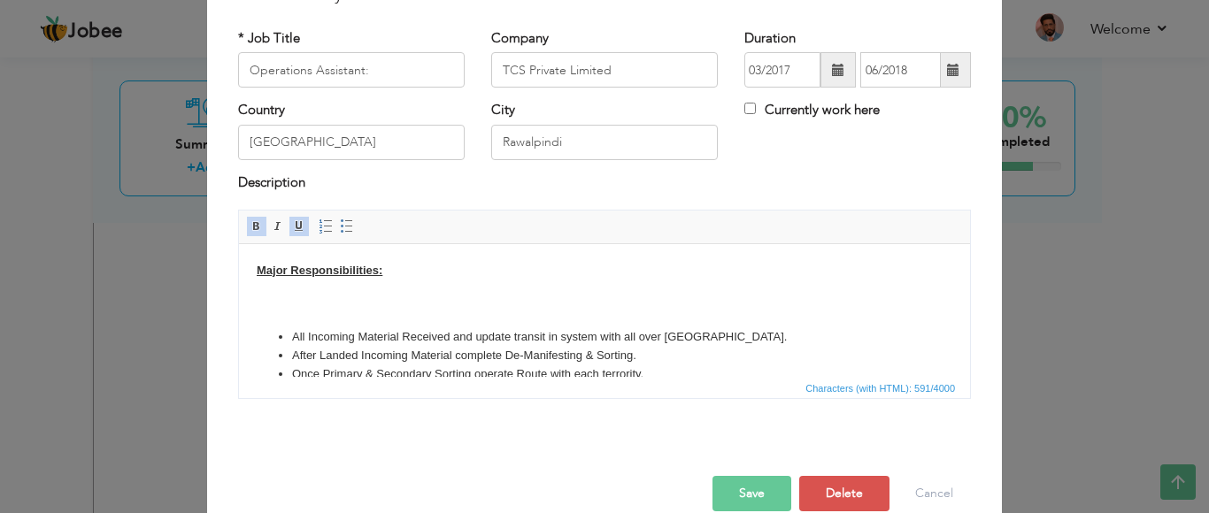
click at [728, 501] on button "Save" at bounding box center [752, 493] width 79 height 35
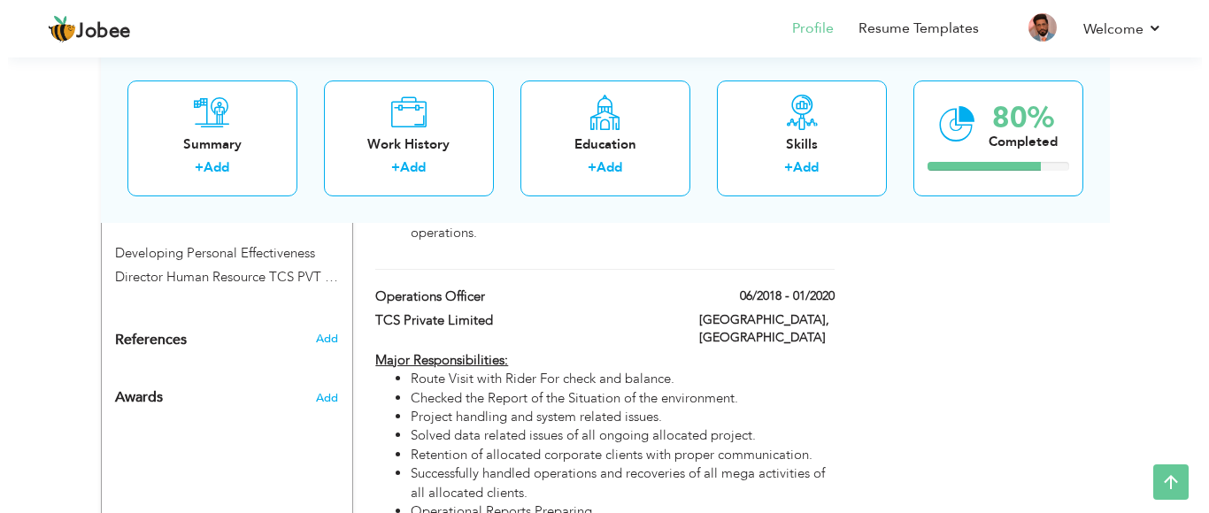
scroll to position [1302, 0]
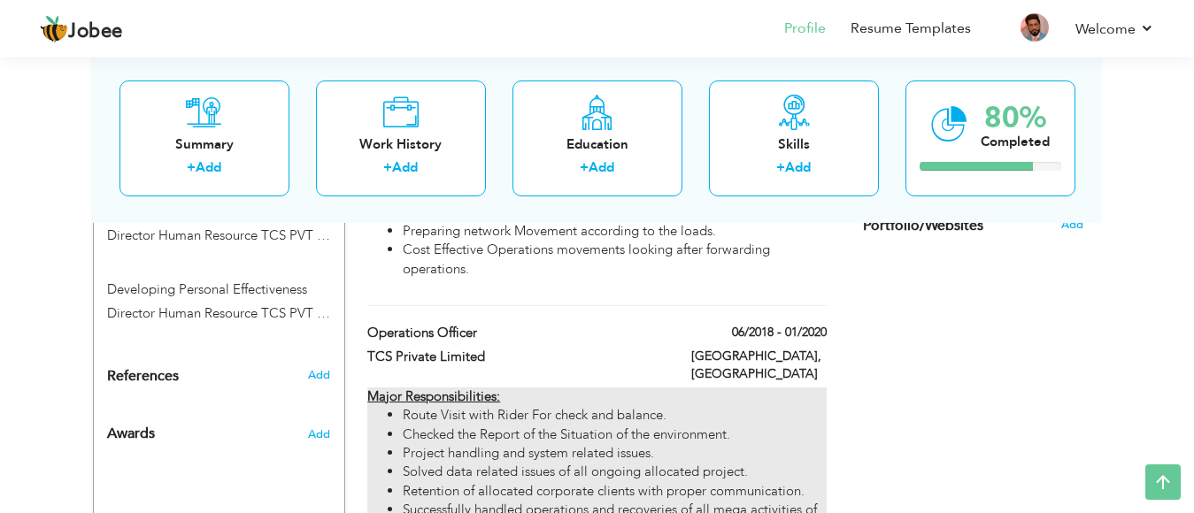
click at [558, 406] on li "Route Visit with Rider For check and balance." at bounding box center [614, 415] width 423 height 19
type input "Operations Officer"
type input "06/2018"
type input "01/2020"
type input "[GEOGRAPHIC_DATA]"
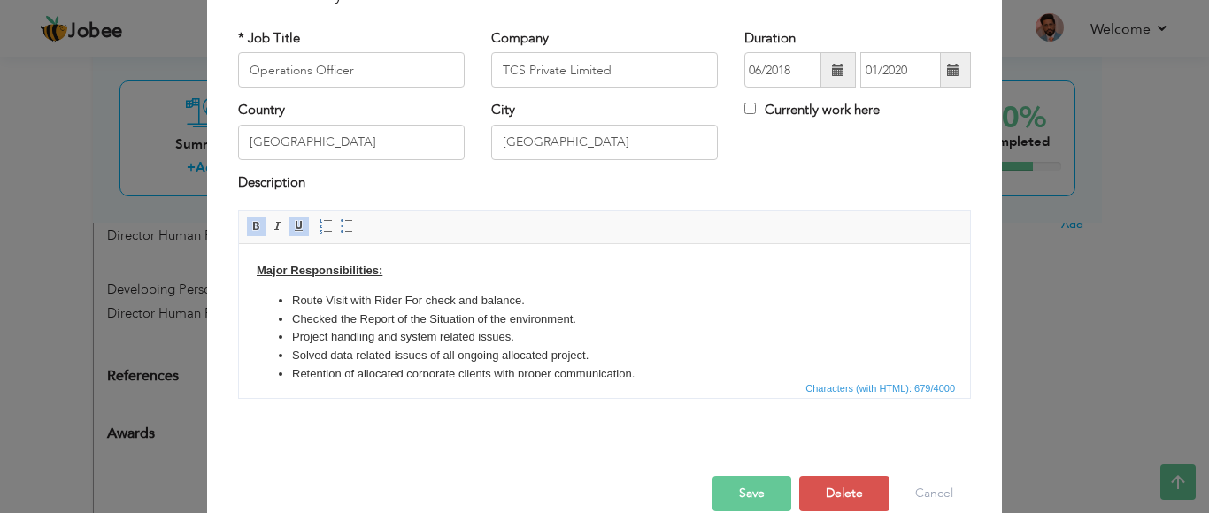
scroll to position [0, 0]
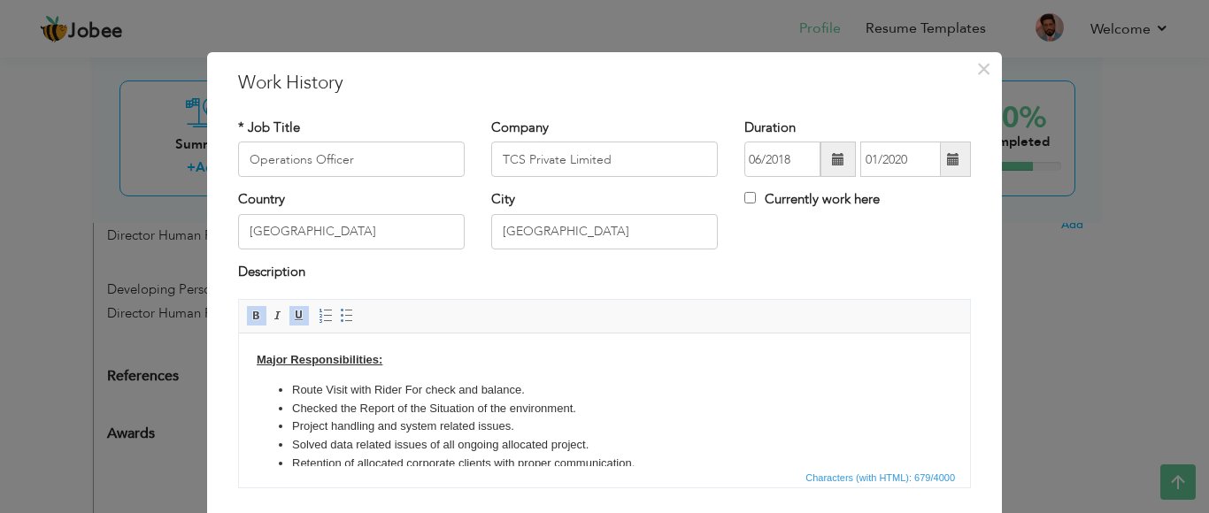
click at [414, 363] on body "Major Responsibilities: Route Visit with Rider For check and balance. Checked t…" at bounding box center [605, 458] width 696 height 214
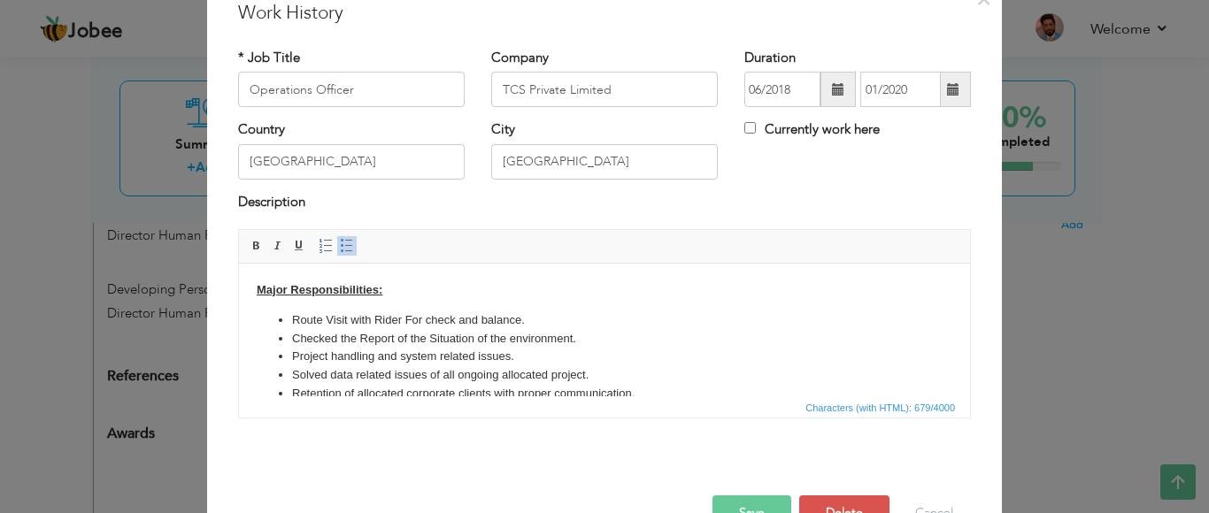
scroll to position [119, 0]
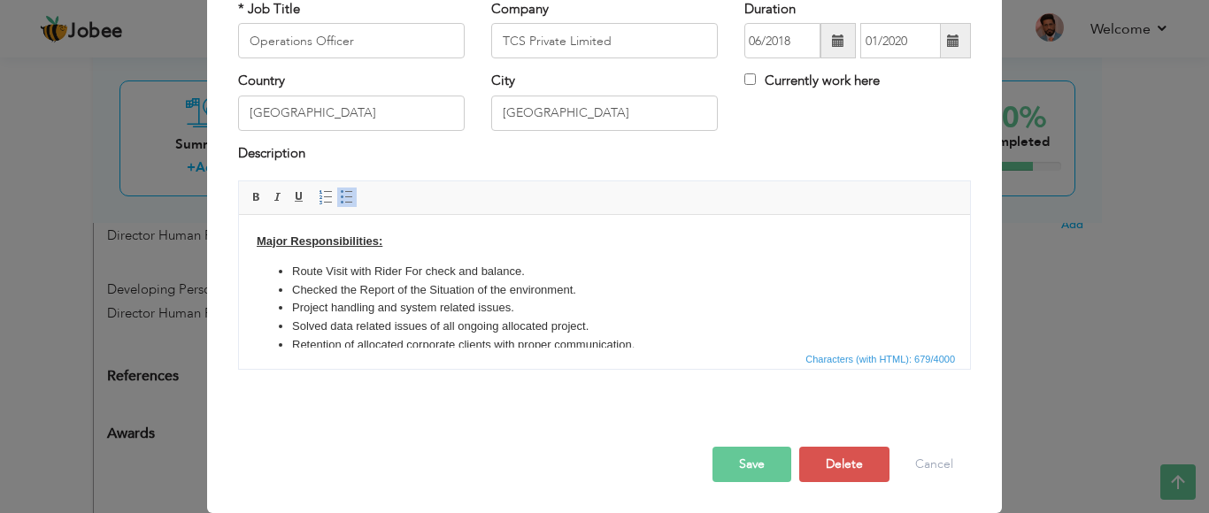
click at [757, 473] on button "Save" at bounding box center [752, 464] width 79 height 35
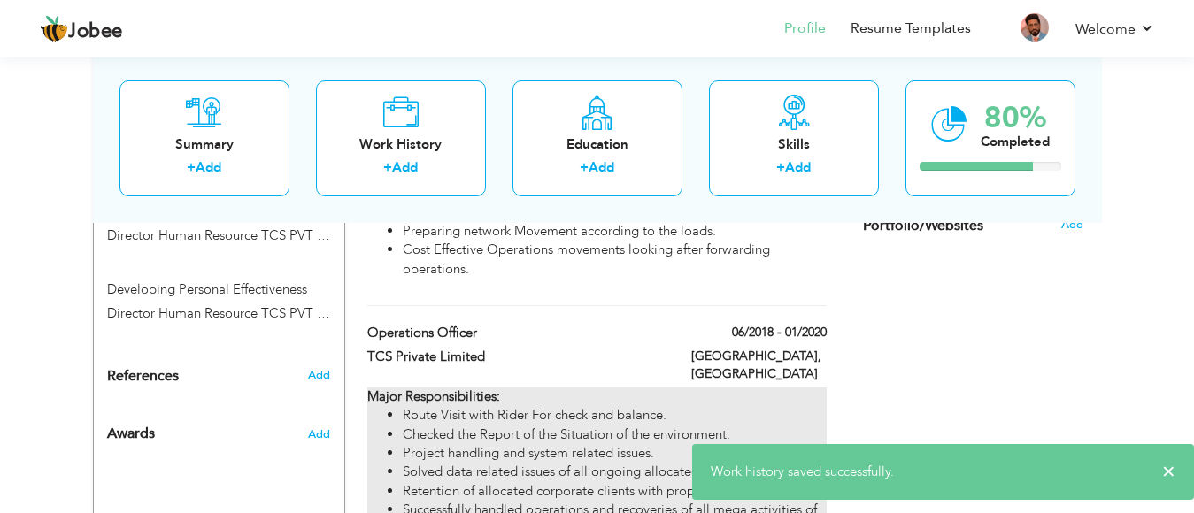
click at [487, 406] on li "Route Visit with Rider For check and balance." at bounding box center [614, 415] width 423 height 19
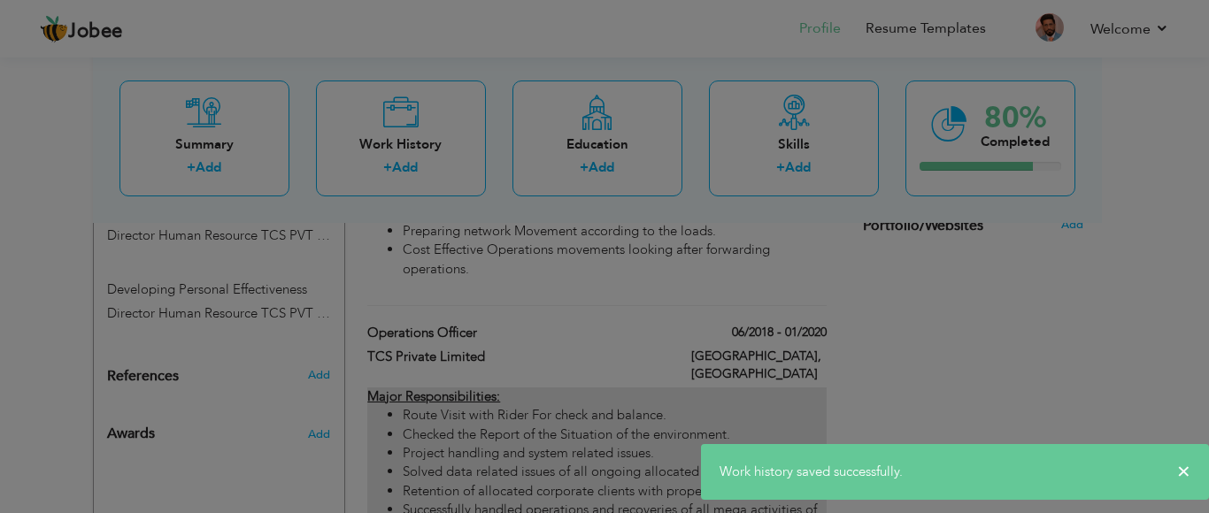
scroll to position [0, 0]
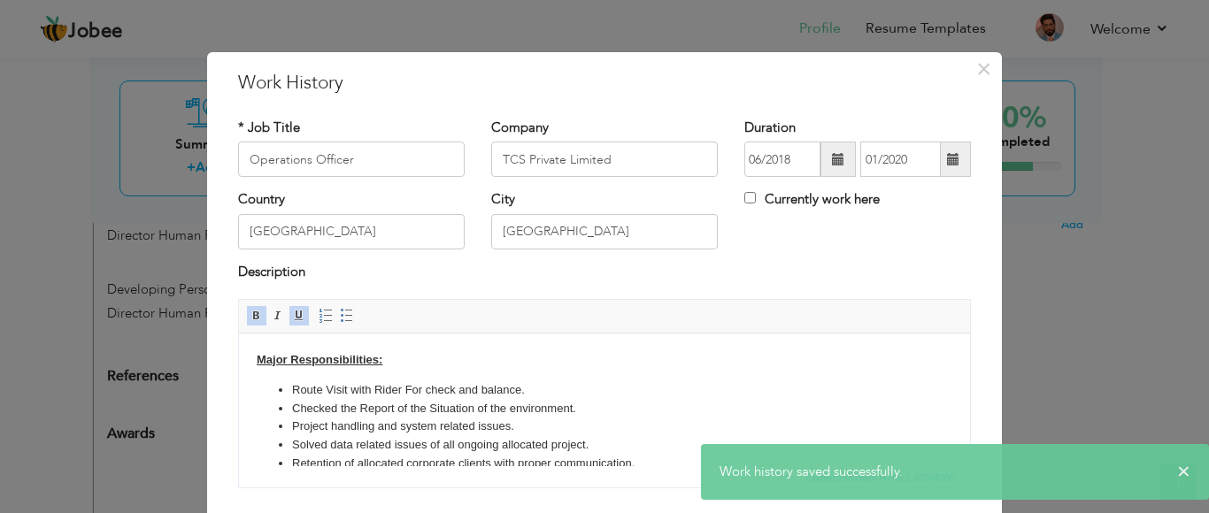
click at [399, 354] on body "Major Responsibilities: Route Visit with Rider For check and balance. Checked t…" at bounding box center [605, 458] width 696 height 214
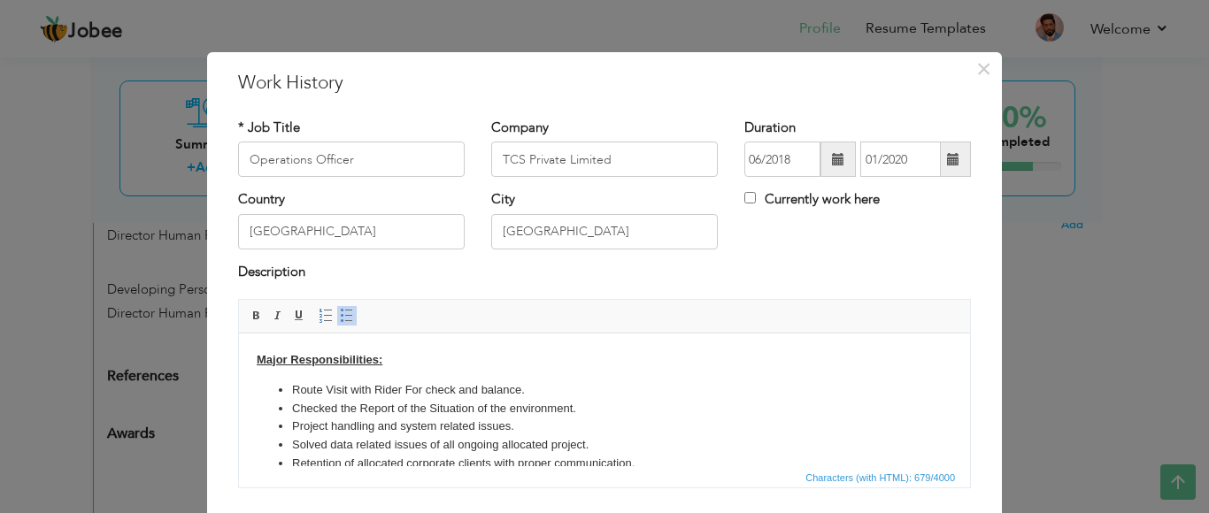
click at [399, 354] on body "Major Responsibilities: Route Visit with Rider For check and balance. Checked t…" at bounding box center [605, 458] width 696 height 214
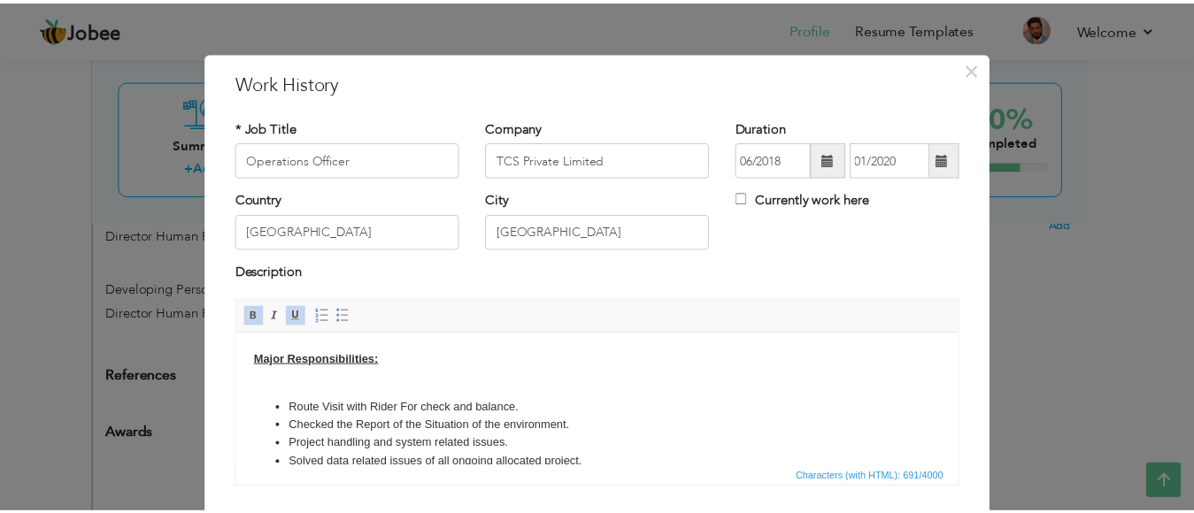
scroll to position [119, 0]
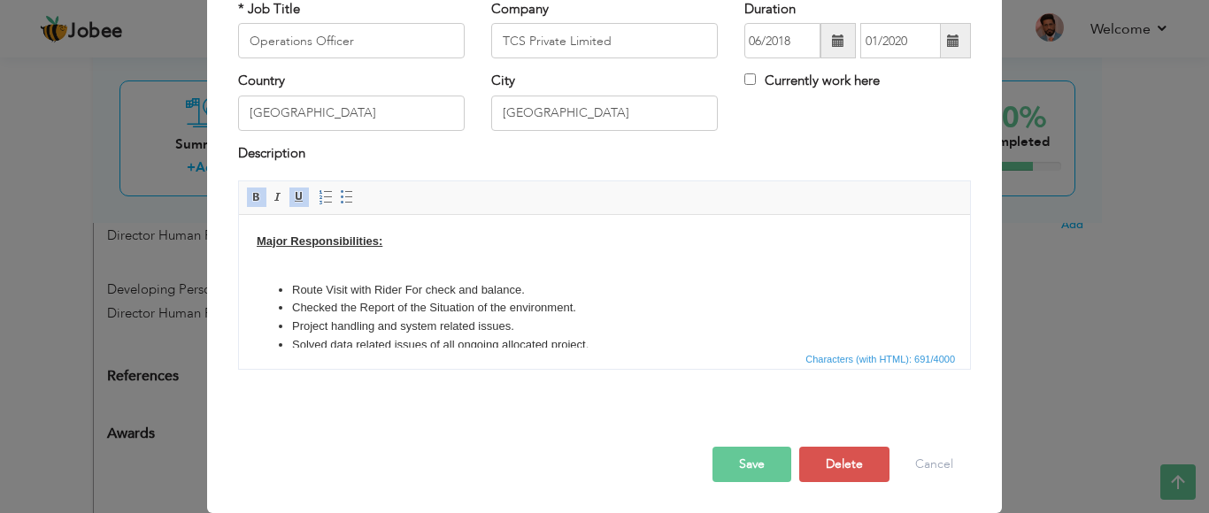
click at [726, 469] on button "Save" at bounding box center [752, 464] width 79 height 35
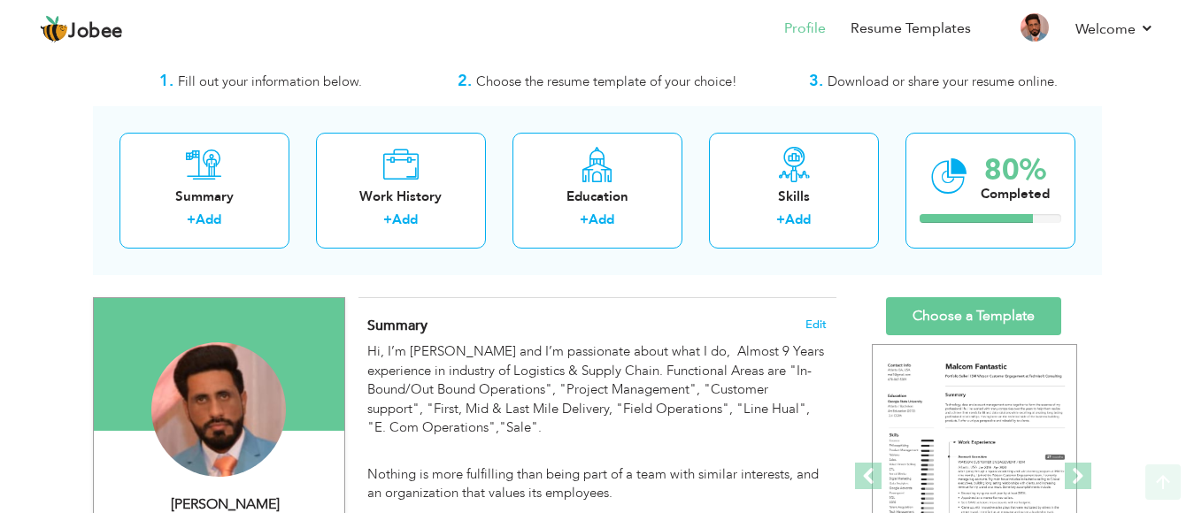
scroll to position [0, 0]
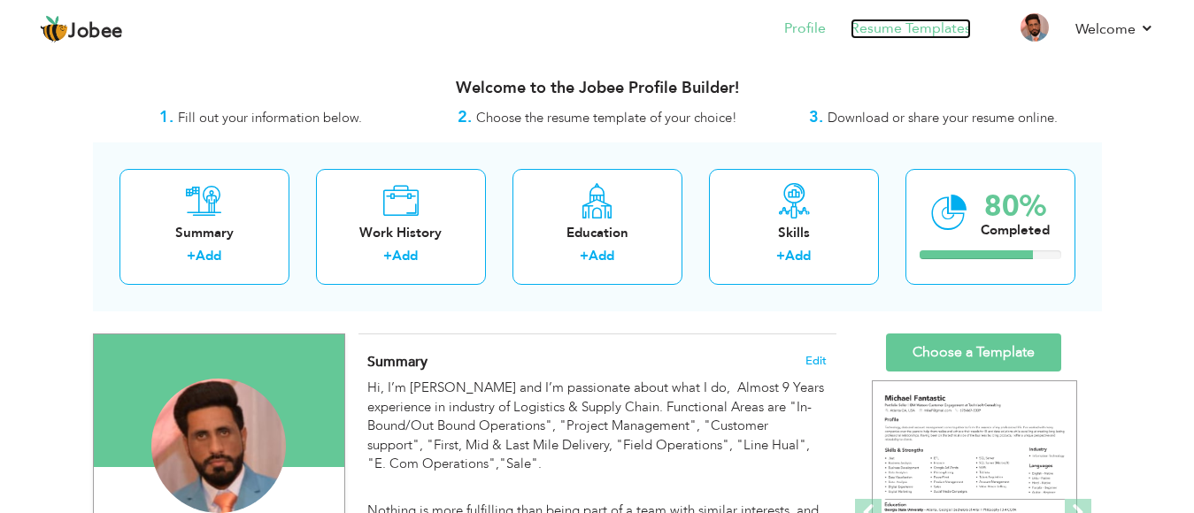
click at [941, 25] on link "Resume Templates" at bounding box center [911, 29] width 120 height 20
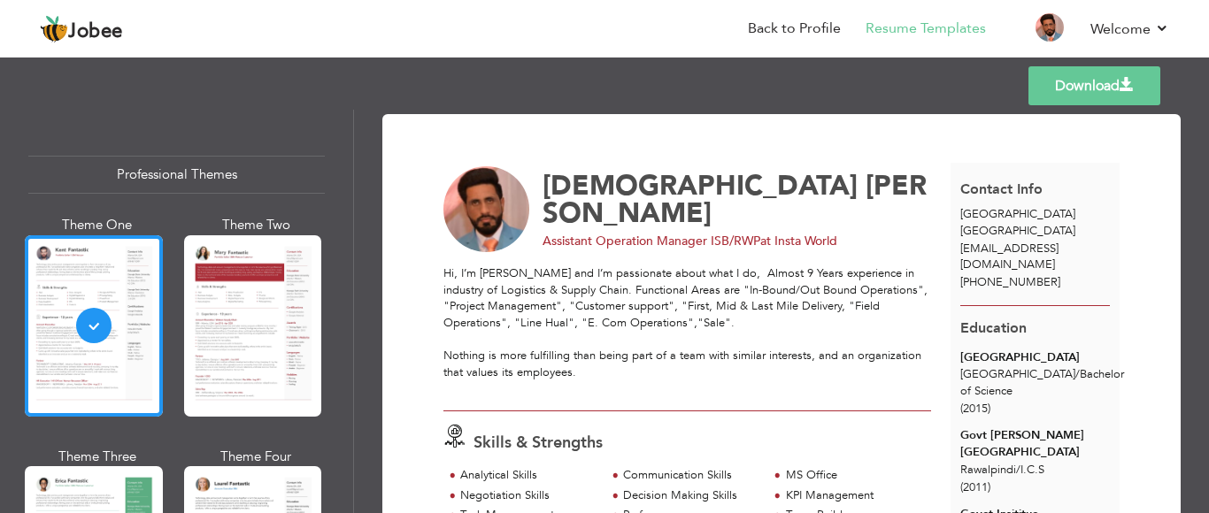
click at [1087, 88] on link "Download" at bounding box center [1095, 85] width 132 height 39
